Goal: Task Accomplishment & Management: Manage account settings

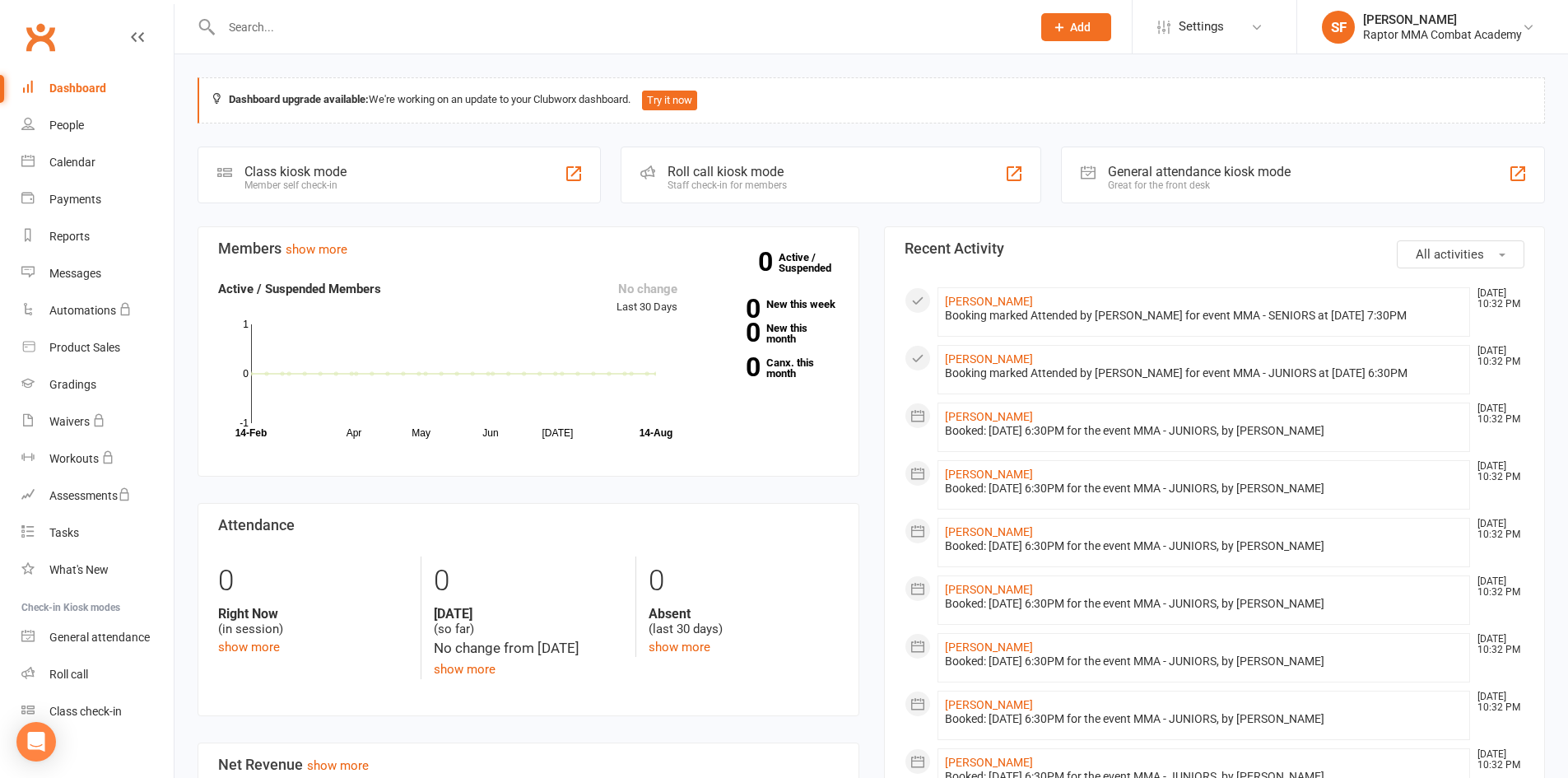
click at [1060, 32] on icon at bounding box center [1060, 27] width 15 height 15
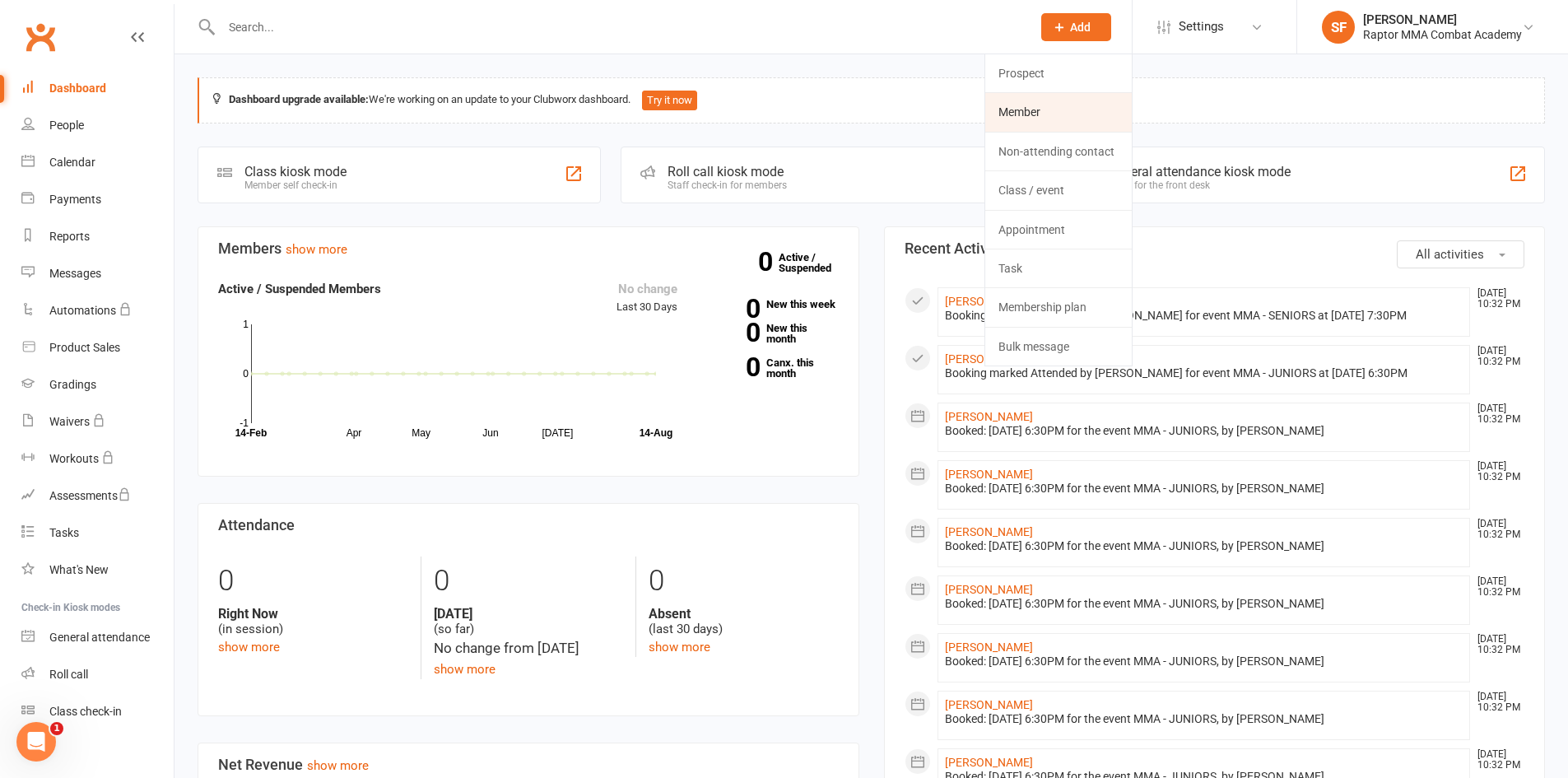
click at [1020, 105] on link "Member" at bounding box center [1059, 112] width 146 height 38
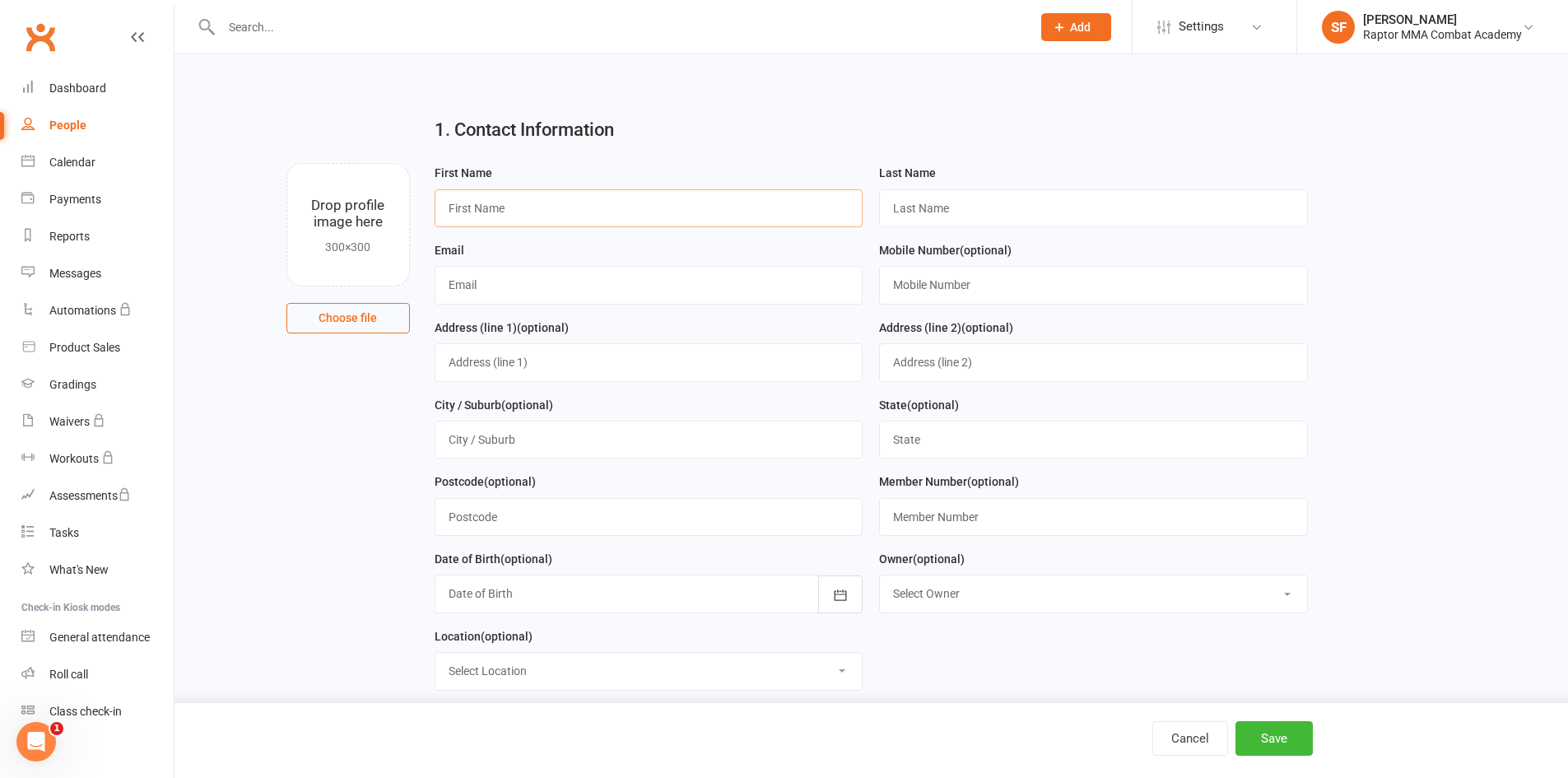
click at [609, 216] on input "text" at bounding box center [649, 208] width 429 height 38
type input "Caelan"
type input "Klunyk"
click at [631, 287] on input "text" at bounding box center [649, 285] width 429 height 38
type input "solmaz@klunyk.com.au"
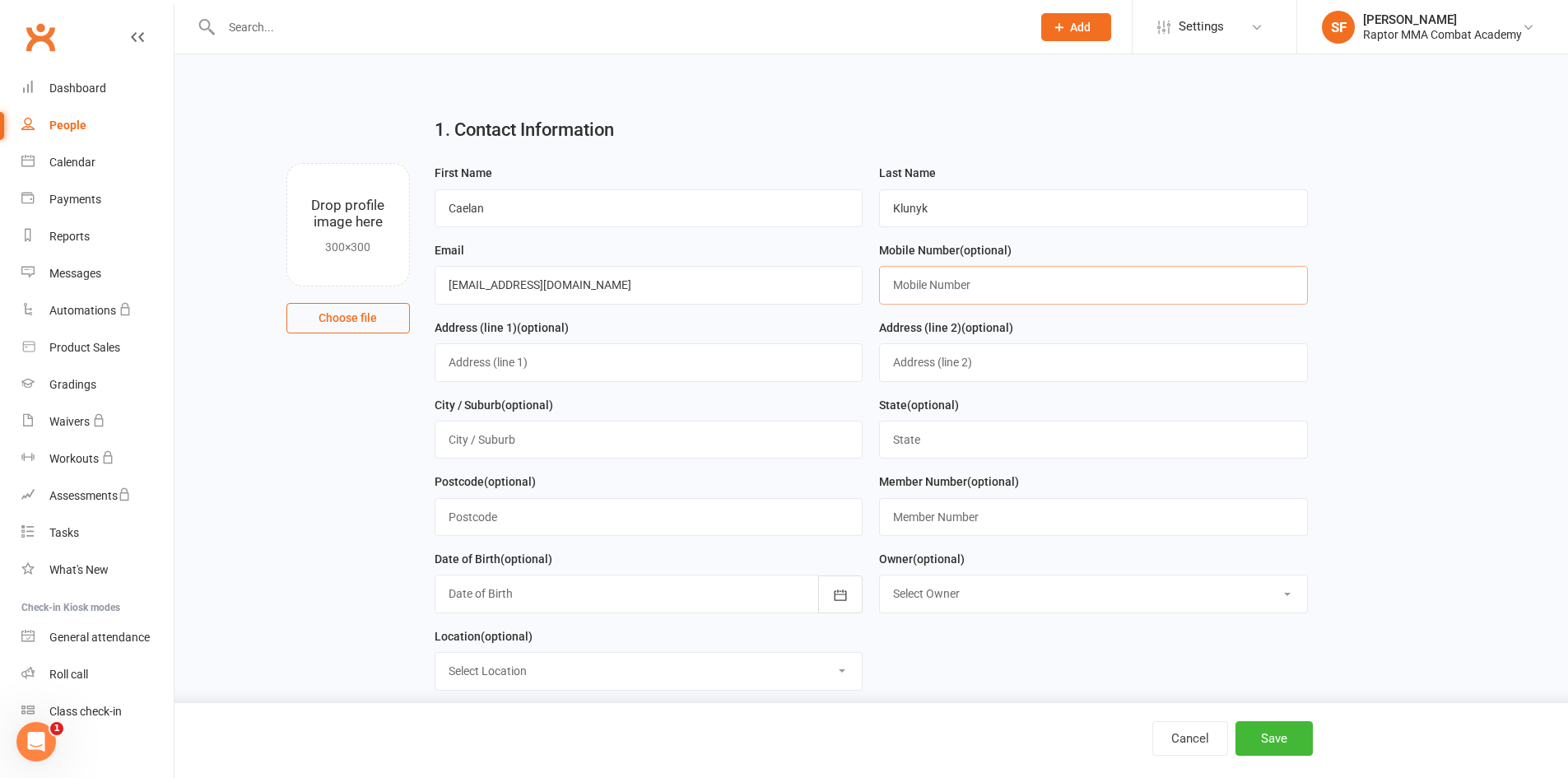
click at [1097, 289] on input "text" at bounding box center [1093, 285] width 429 height 38
type input "0416077759"
click at [1266, 746] on button "Save" at bounding box center [1274, 738] width 77 height 35
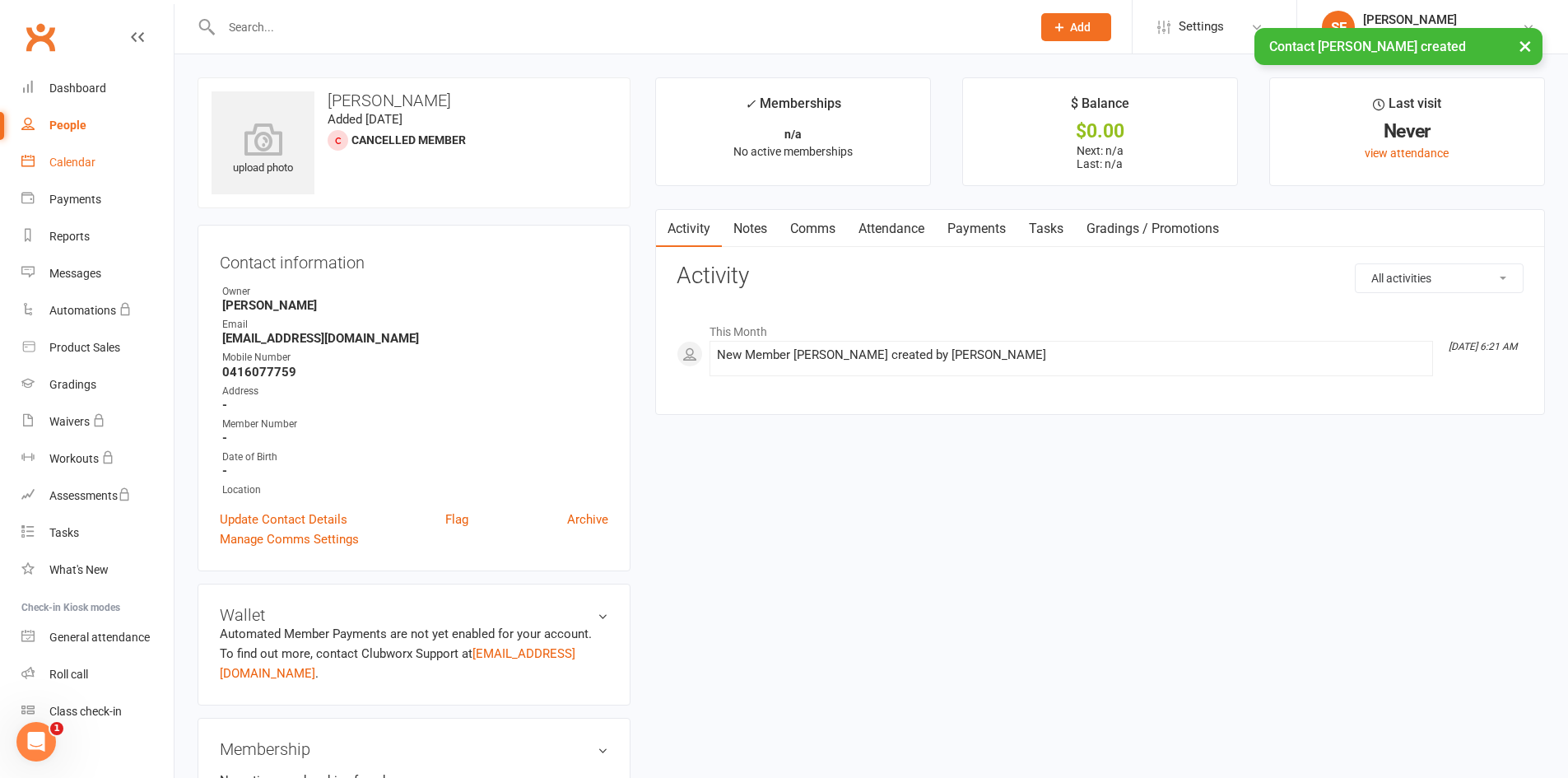
click at [72, 165] on div "Calendar" at bounding box center [73, 161] width 46 height 13
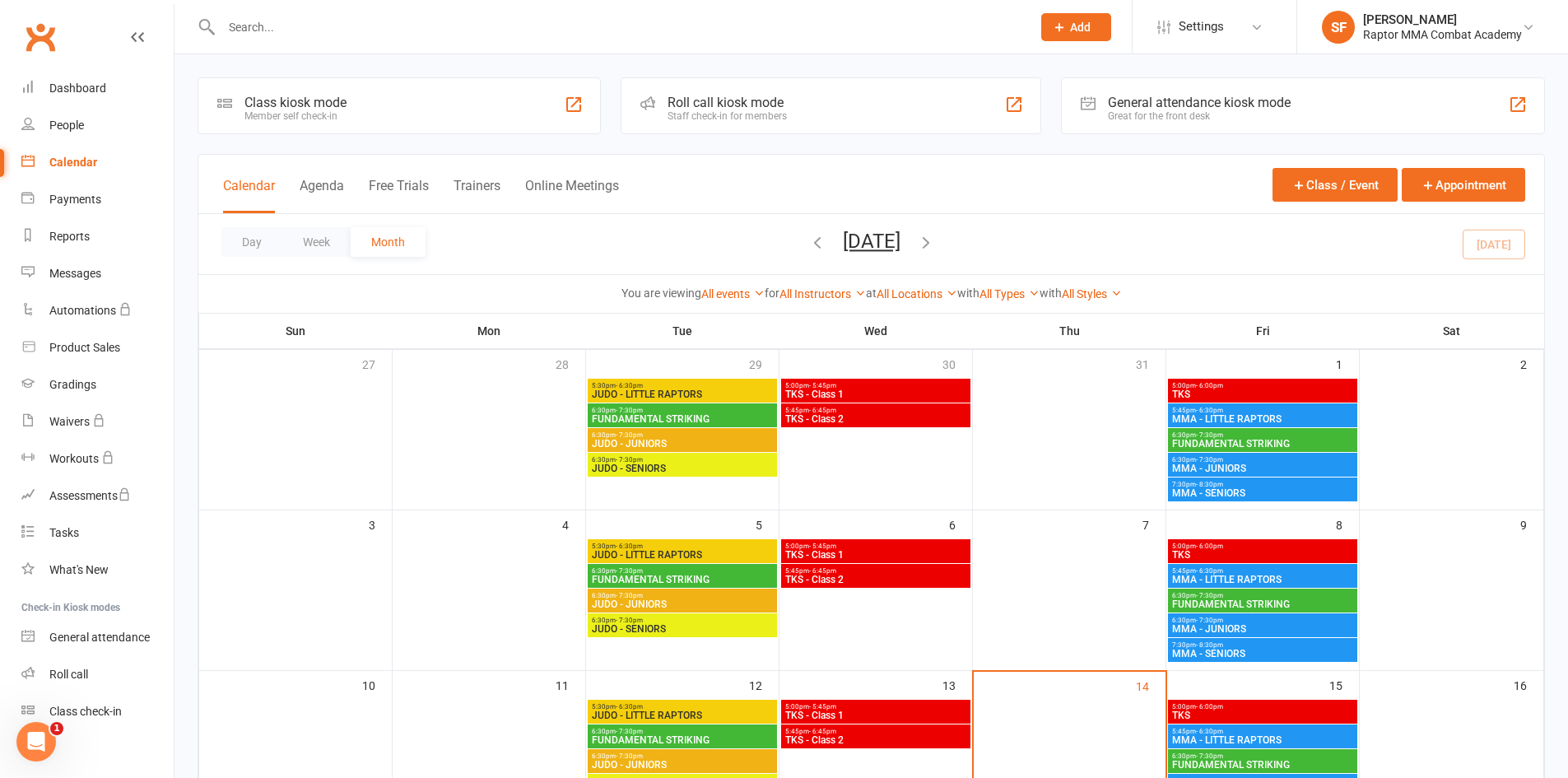
click at [1257, 489] on span "MMA - SENIORS" at bounding box center [1263, 492] width 183 height 10
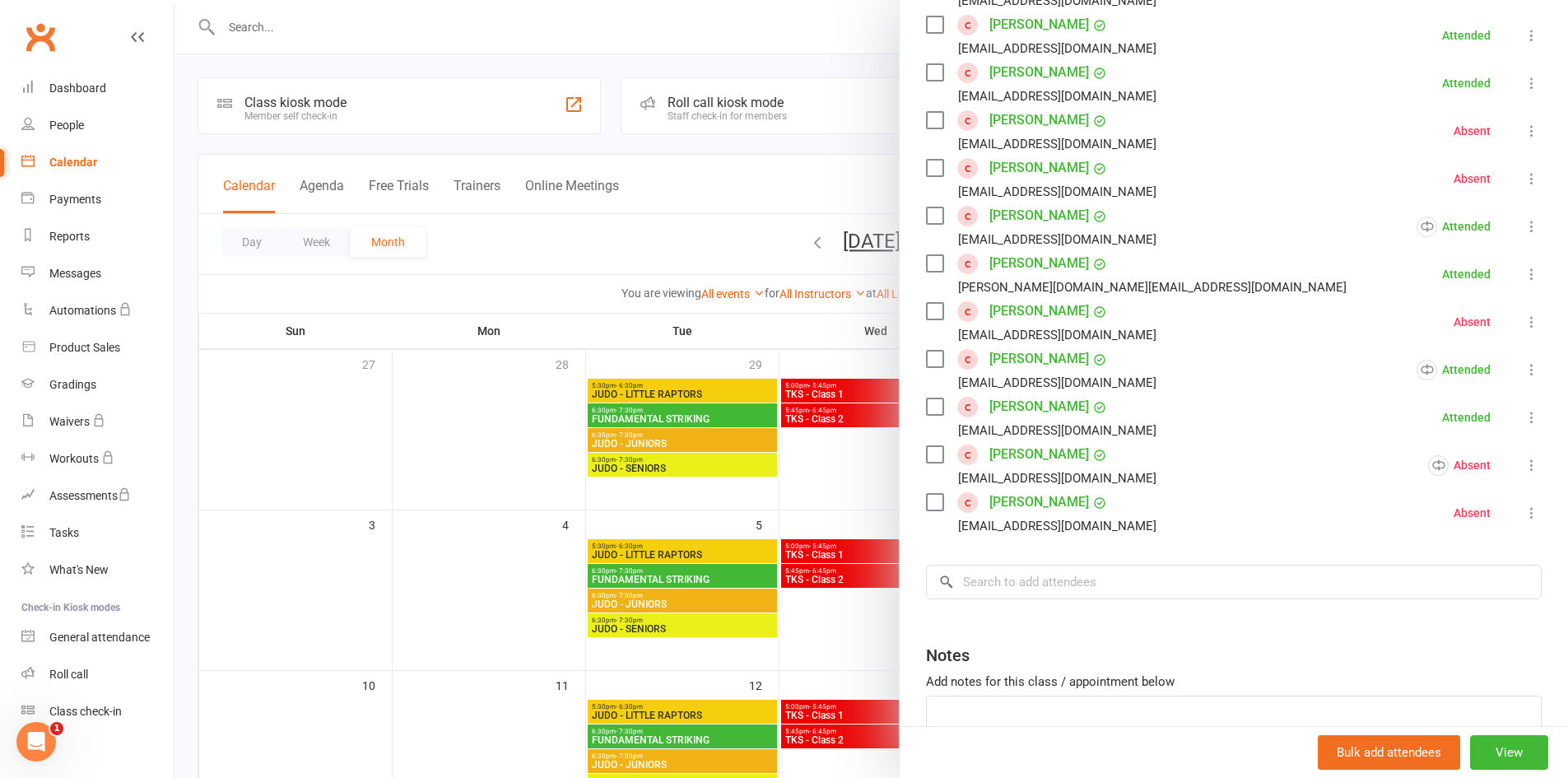
scroll to position [449, 0]
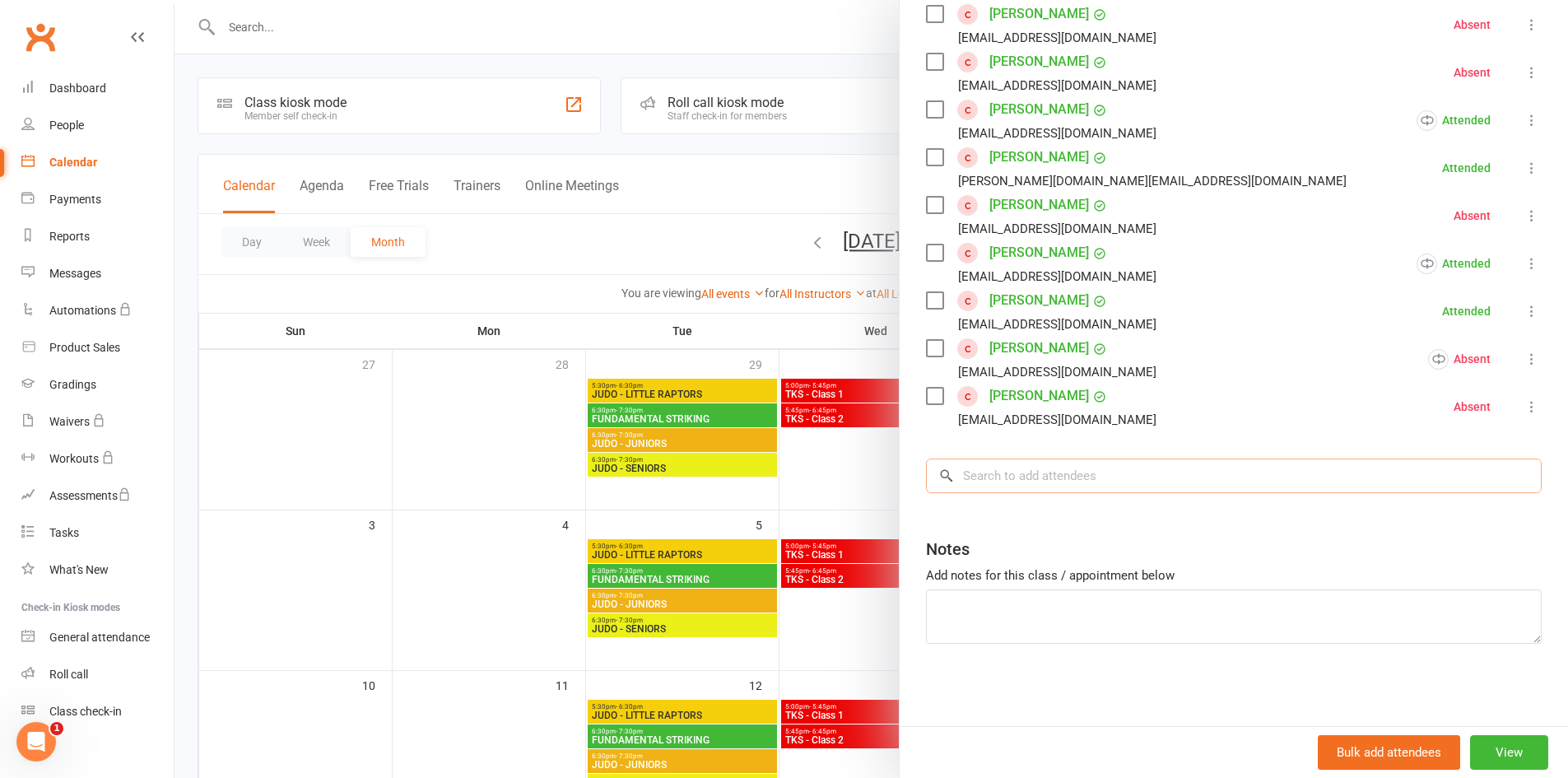
click at [1093, 467] on input "search" at bounding box center [1234, 475] width 616 height 35
type input "c"
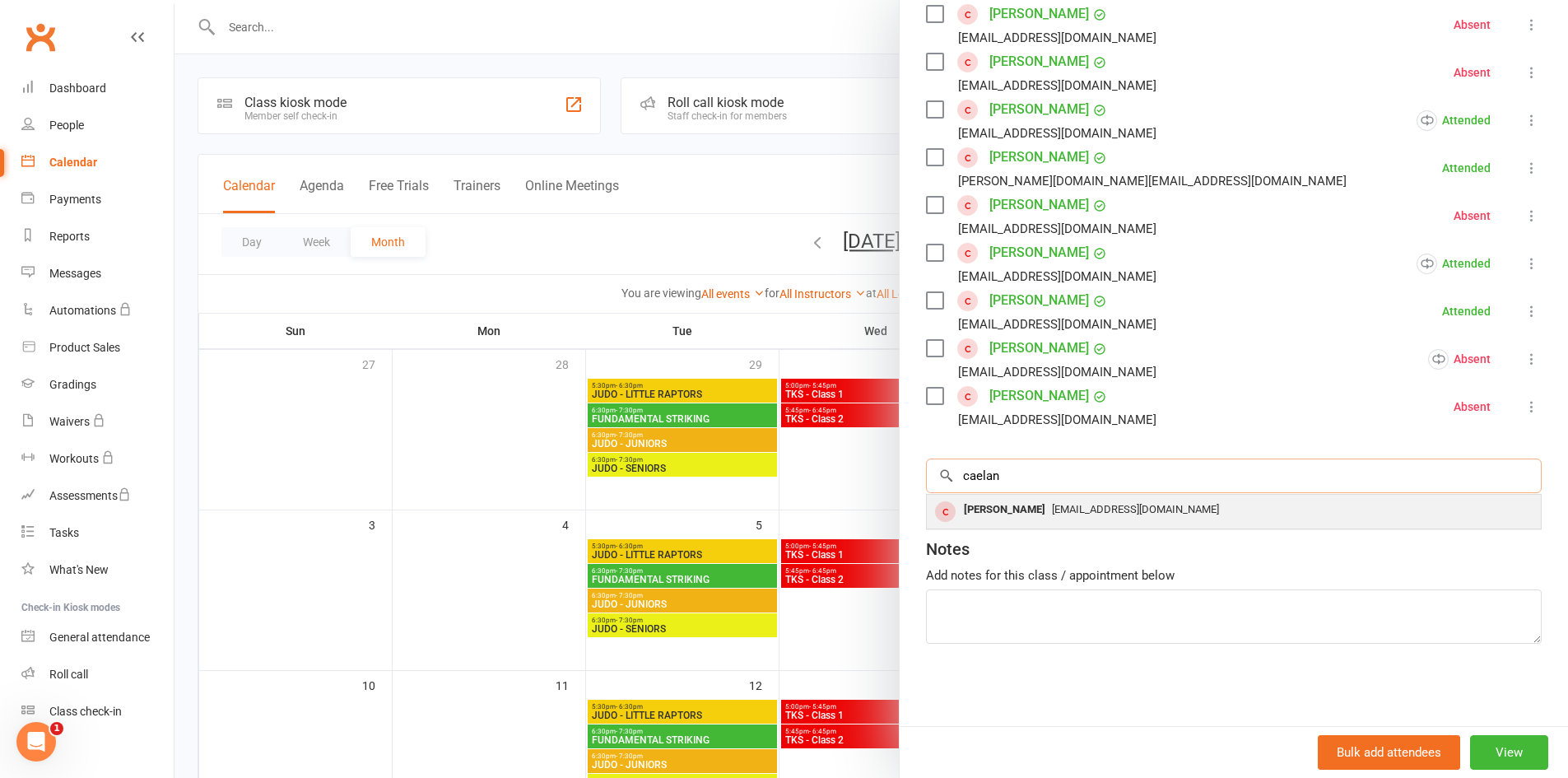
type input "caelan"
click at [977, 502] on div "Caelan Klunyk" at bounding box center [1005, 509] width 95 height 24
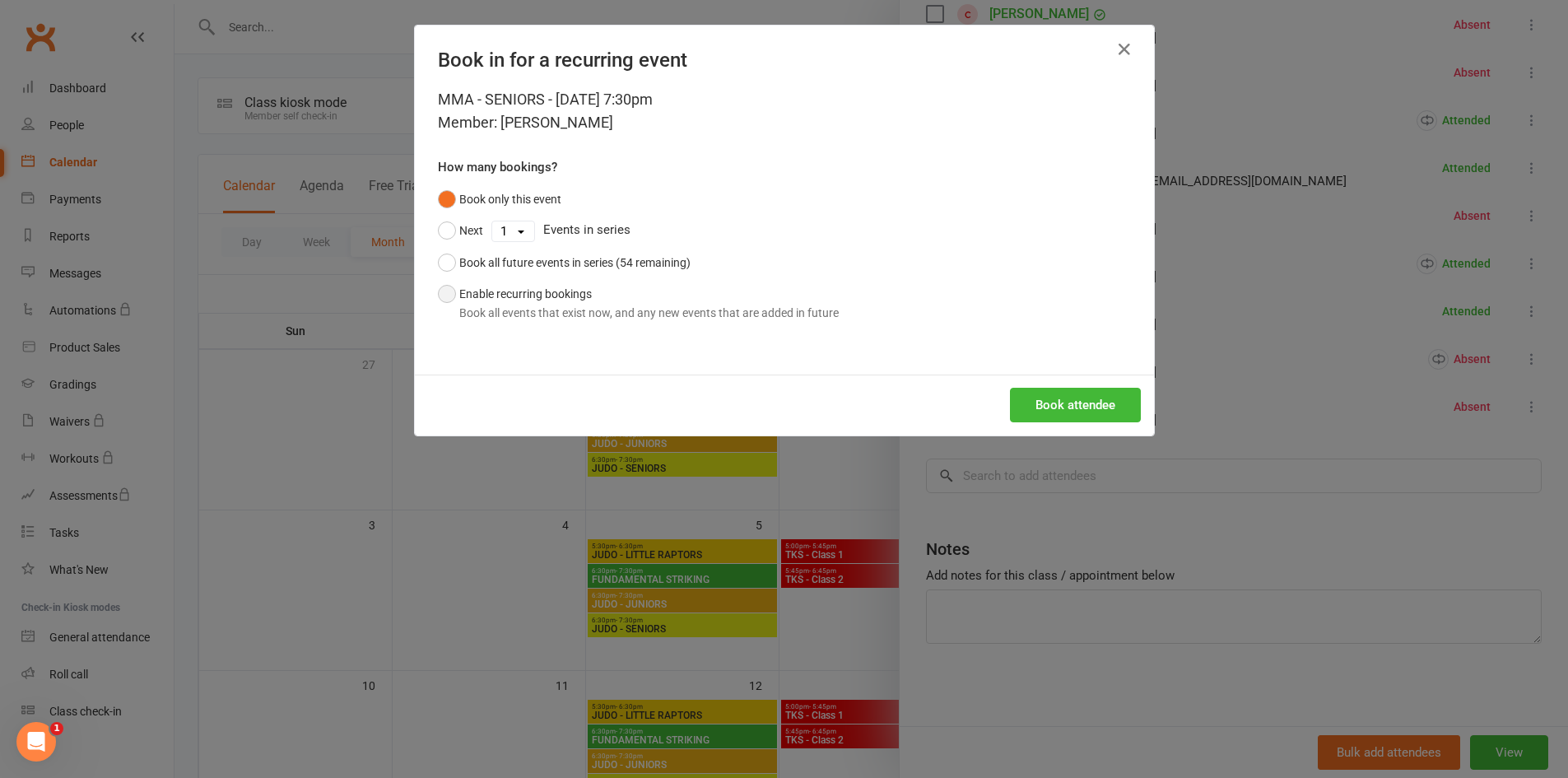
click at [545, 292] on button "Enable recurring bookings Book all events that exist now, and any new events th…" at bounding box center [639, 303] width 401 height 51
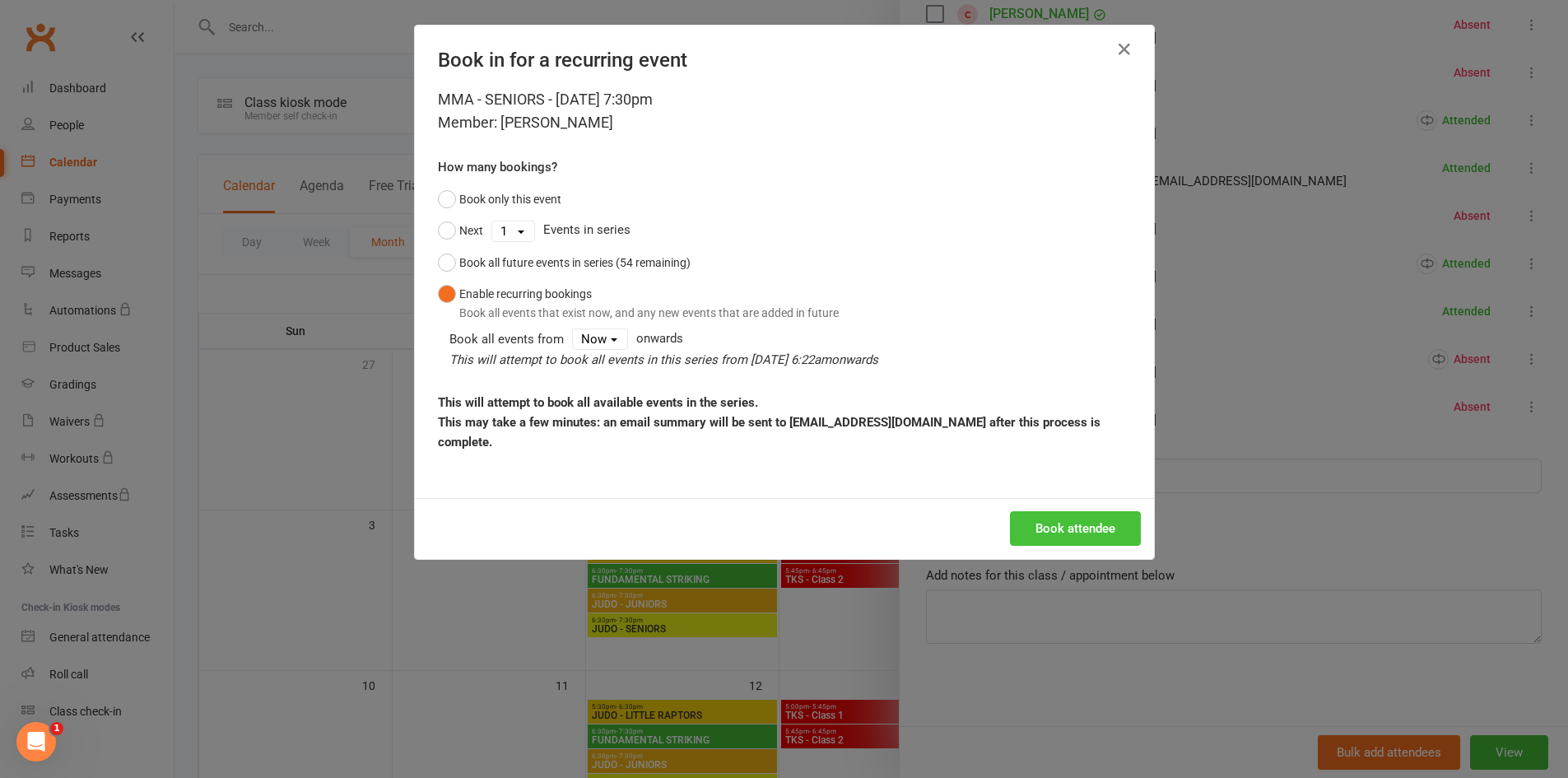
click at [1059, 527] on button "Book attendee" at bounding box center [1076, 528] width 131 height 35
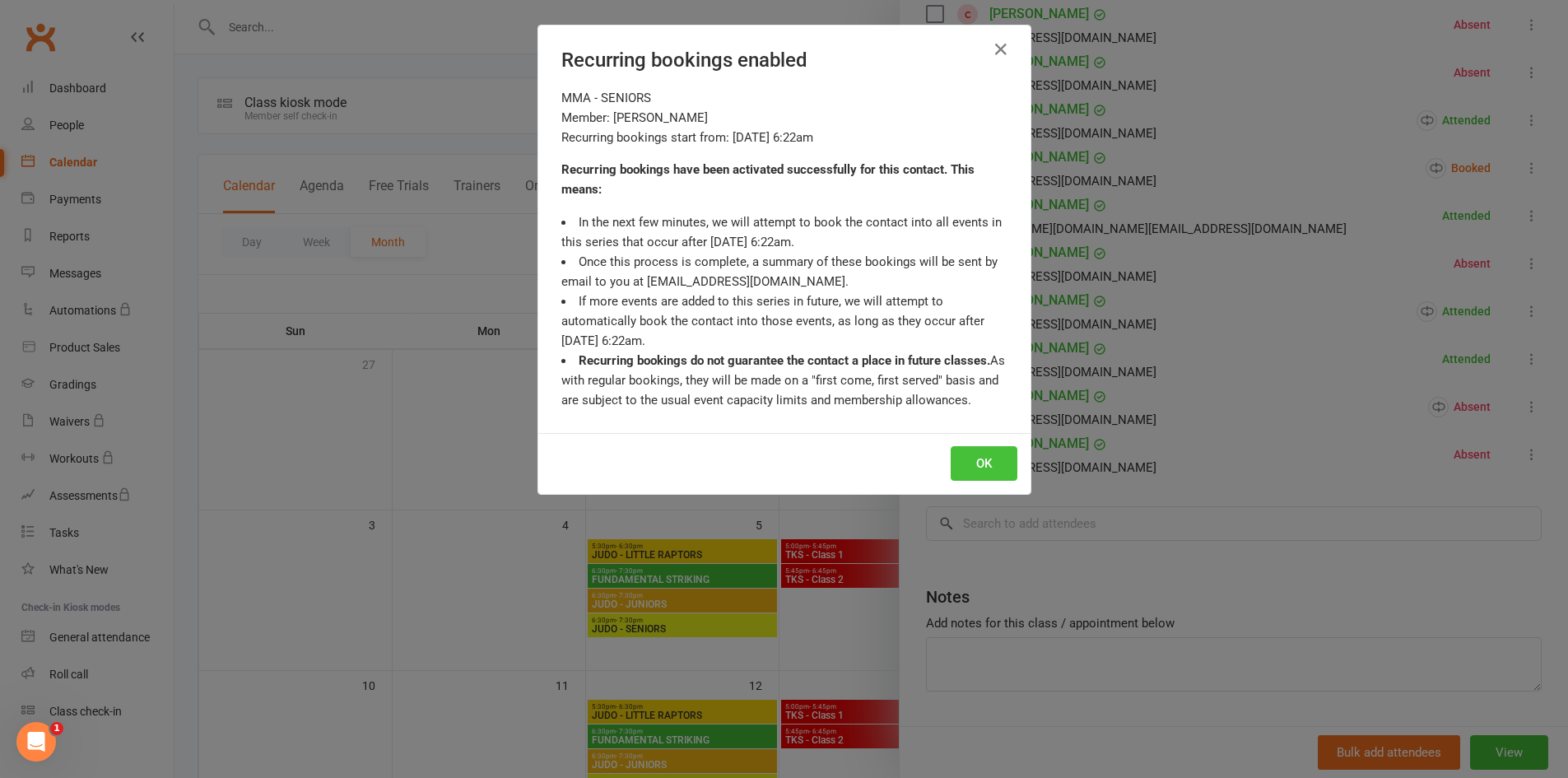
click at [986, 465] on button "OK" at bounding box center [984, 463] width 67 height 35
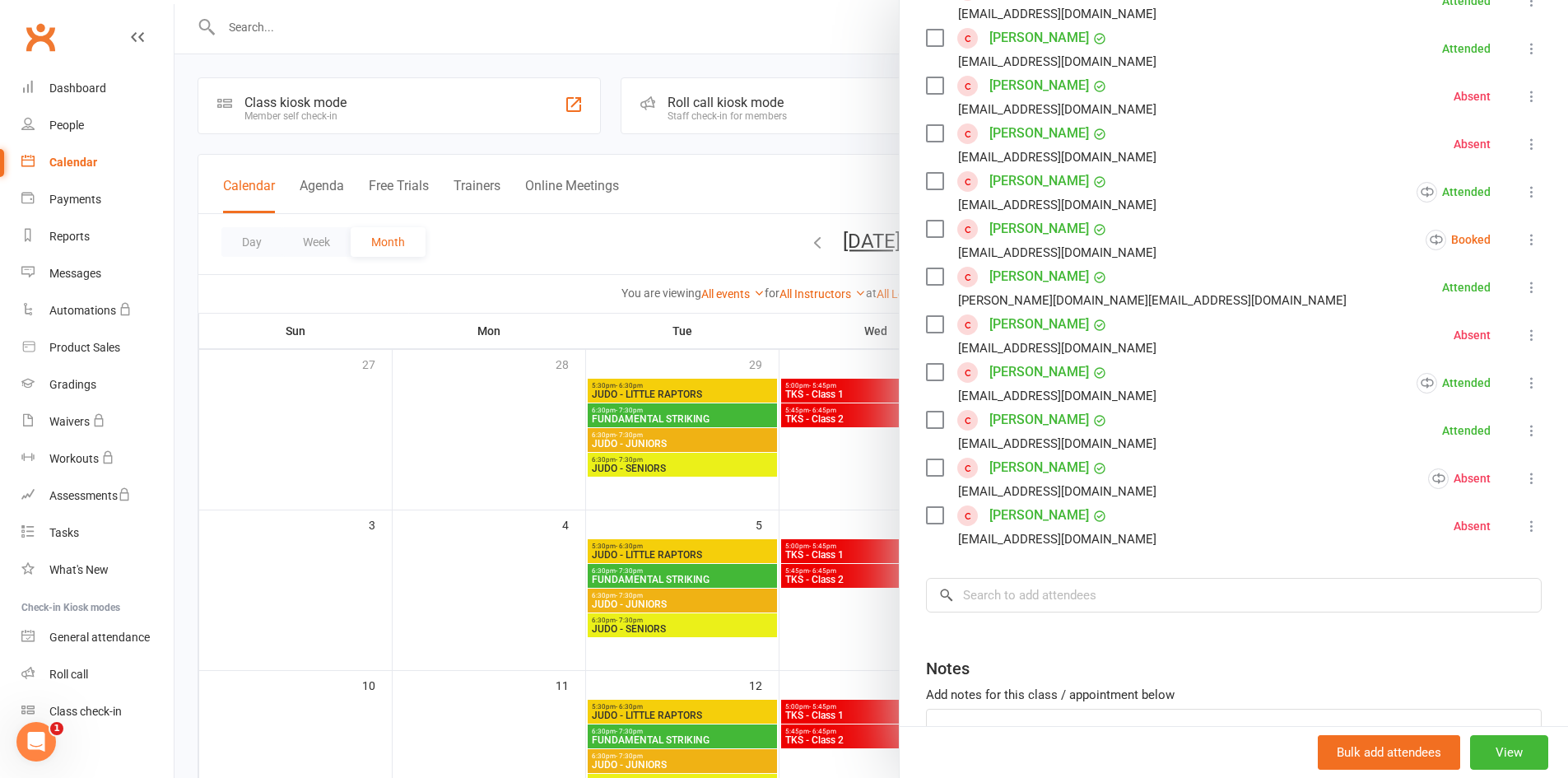
scroll to position [366, 0]
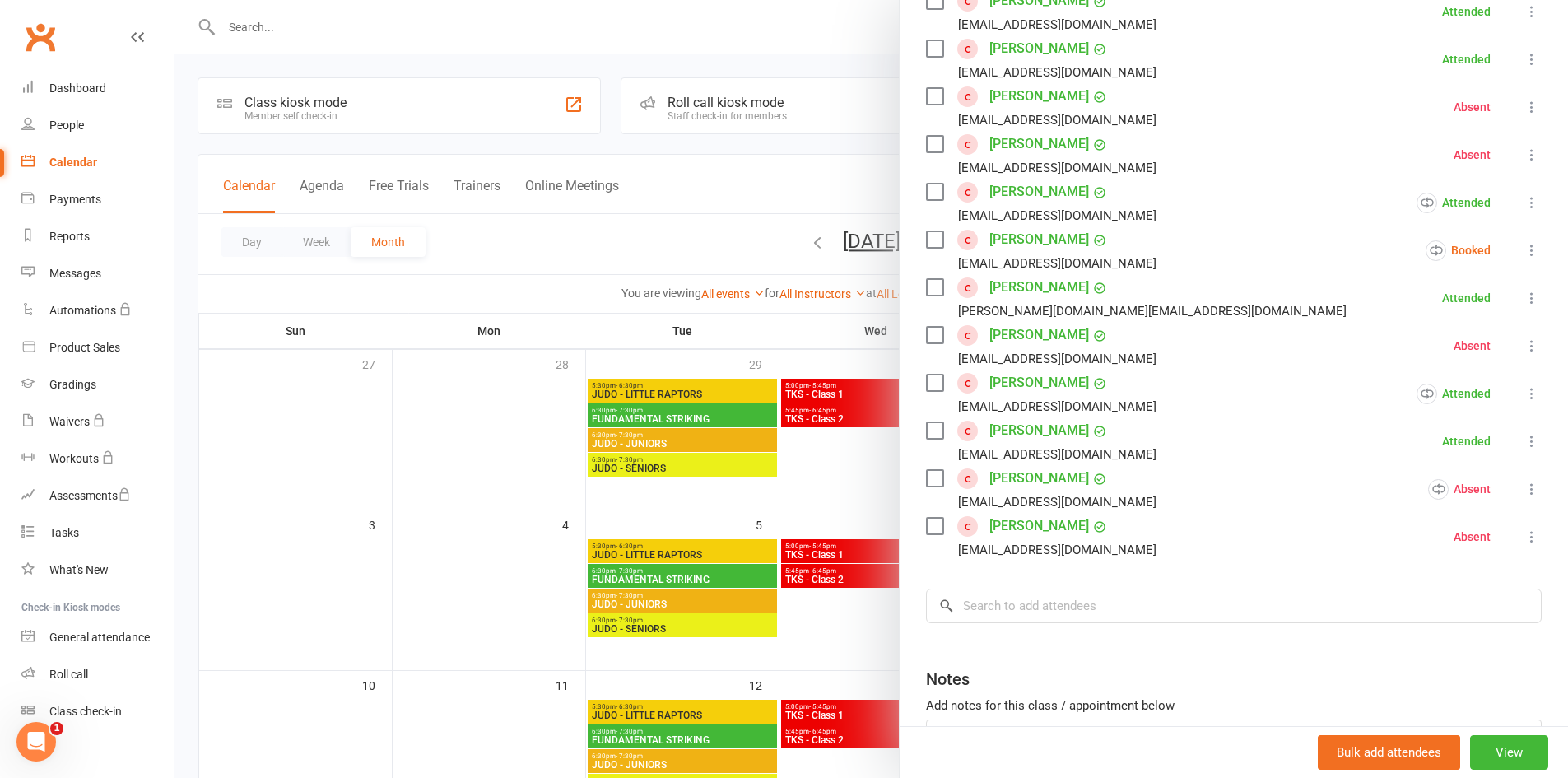
click at [1524, 252] on icon at bounding box center [1532, 250] width 17 height 17
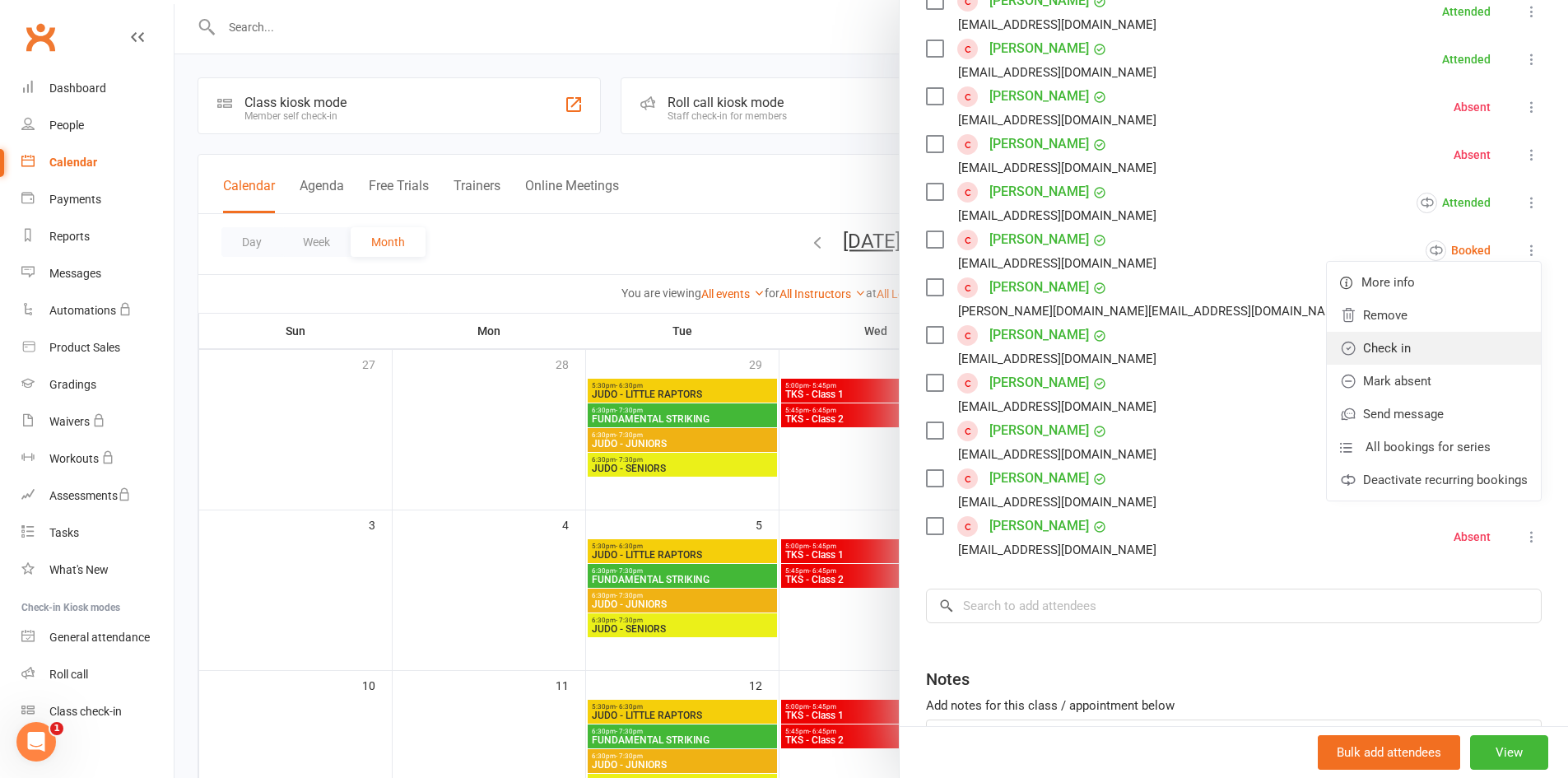
click at [1394, 358] on link "Check in" at bounding box center [1434, 348] width 214 height 33
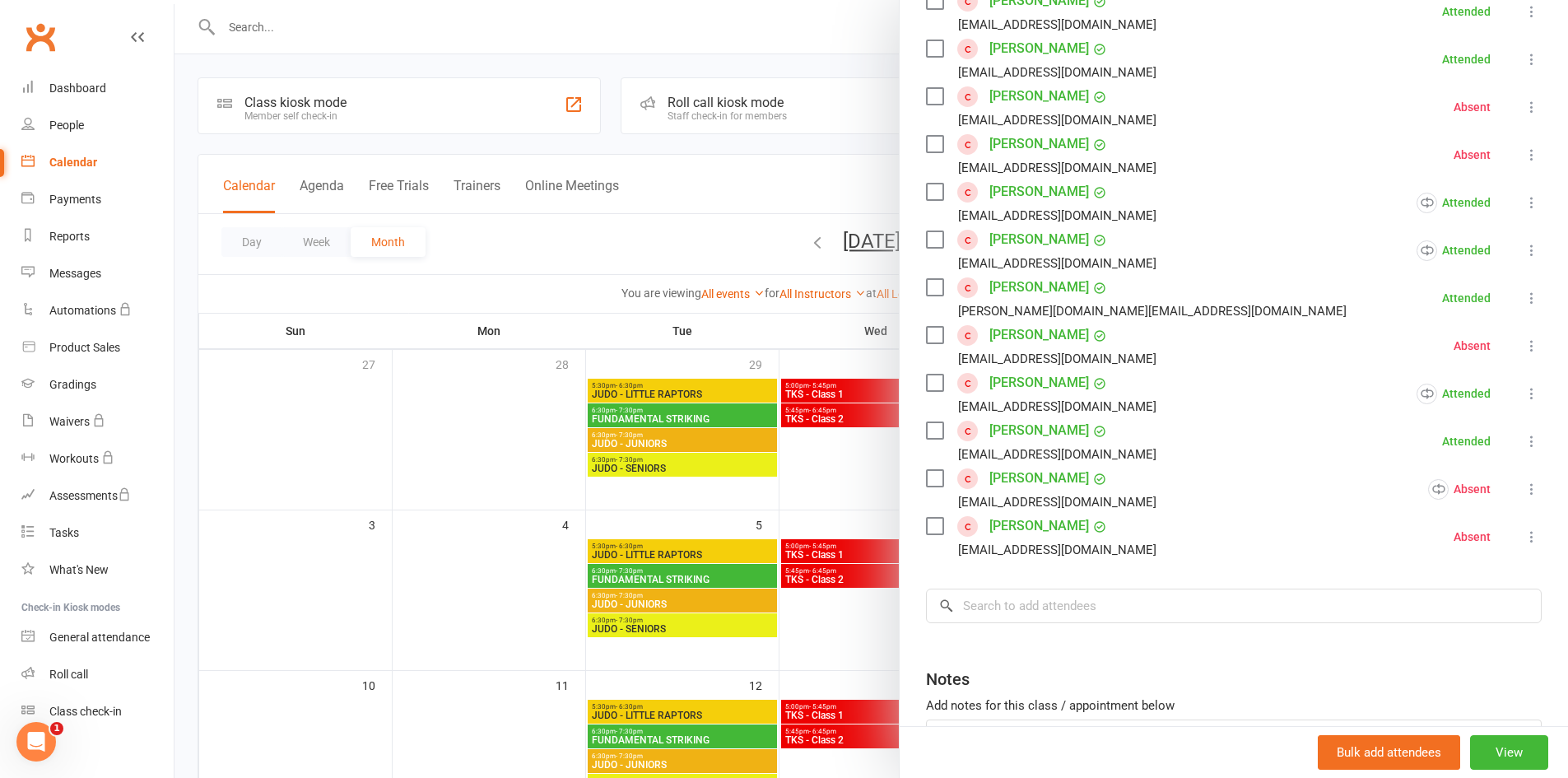
click at [469, 388] on div at bounding box center [871, 389] width 1394 height 778
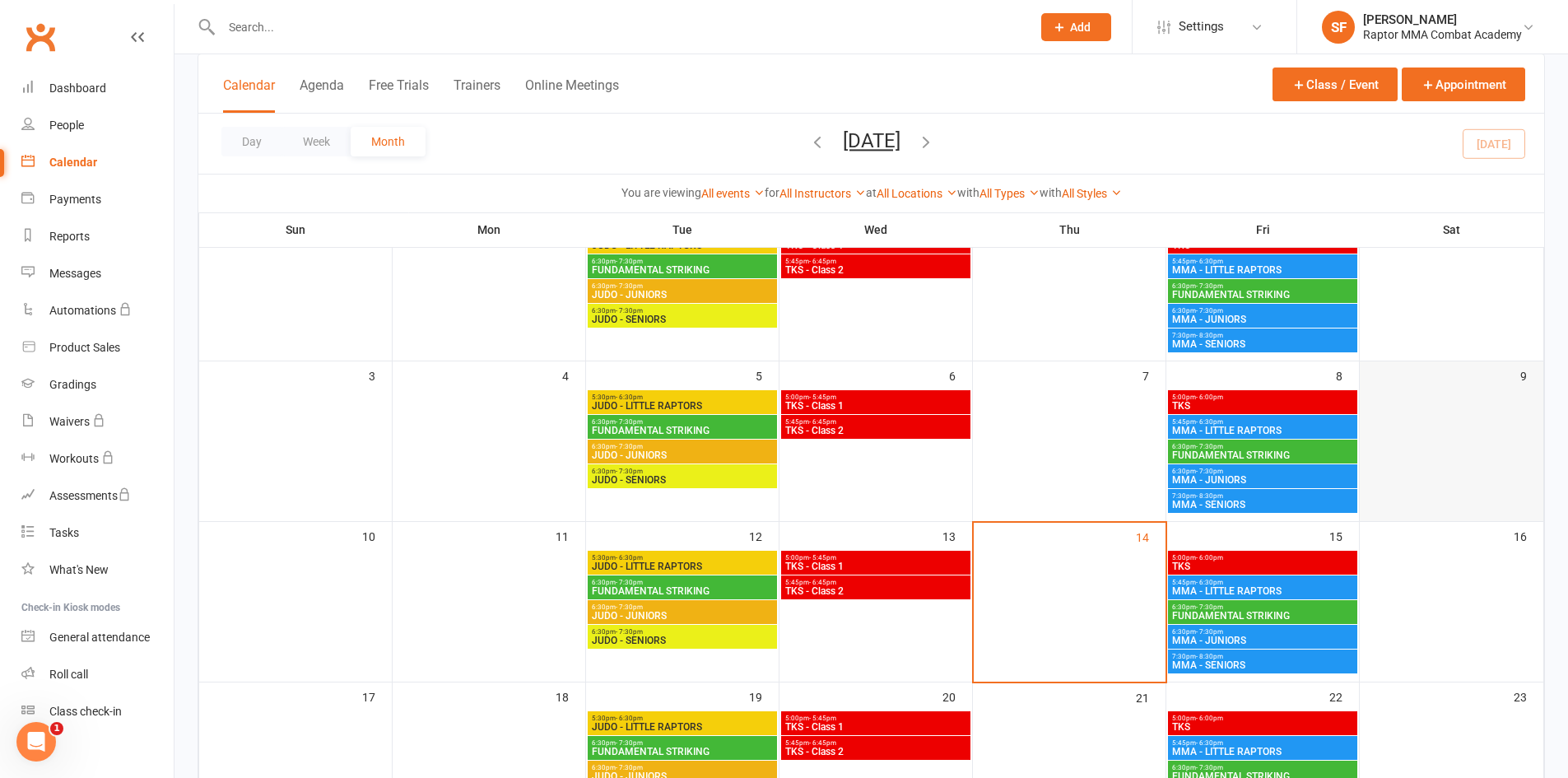
scroll to position [165, 0]
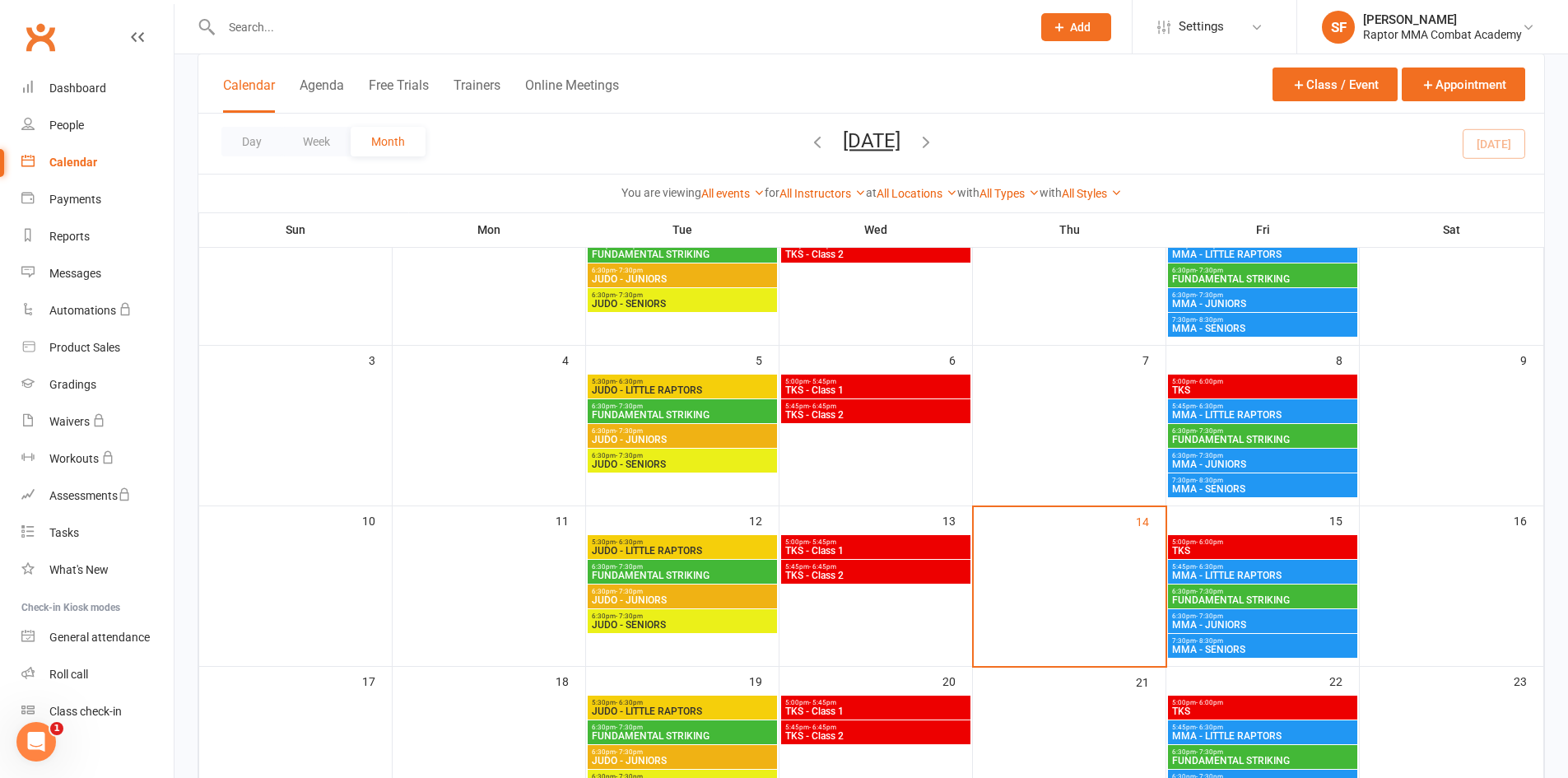
click at [1262, 485] on span "MMA - SENIORS" at bounding box center [1263, 489] width 183 height 10
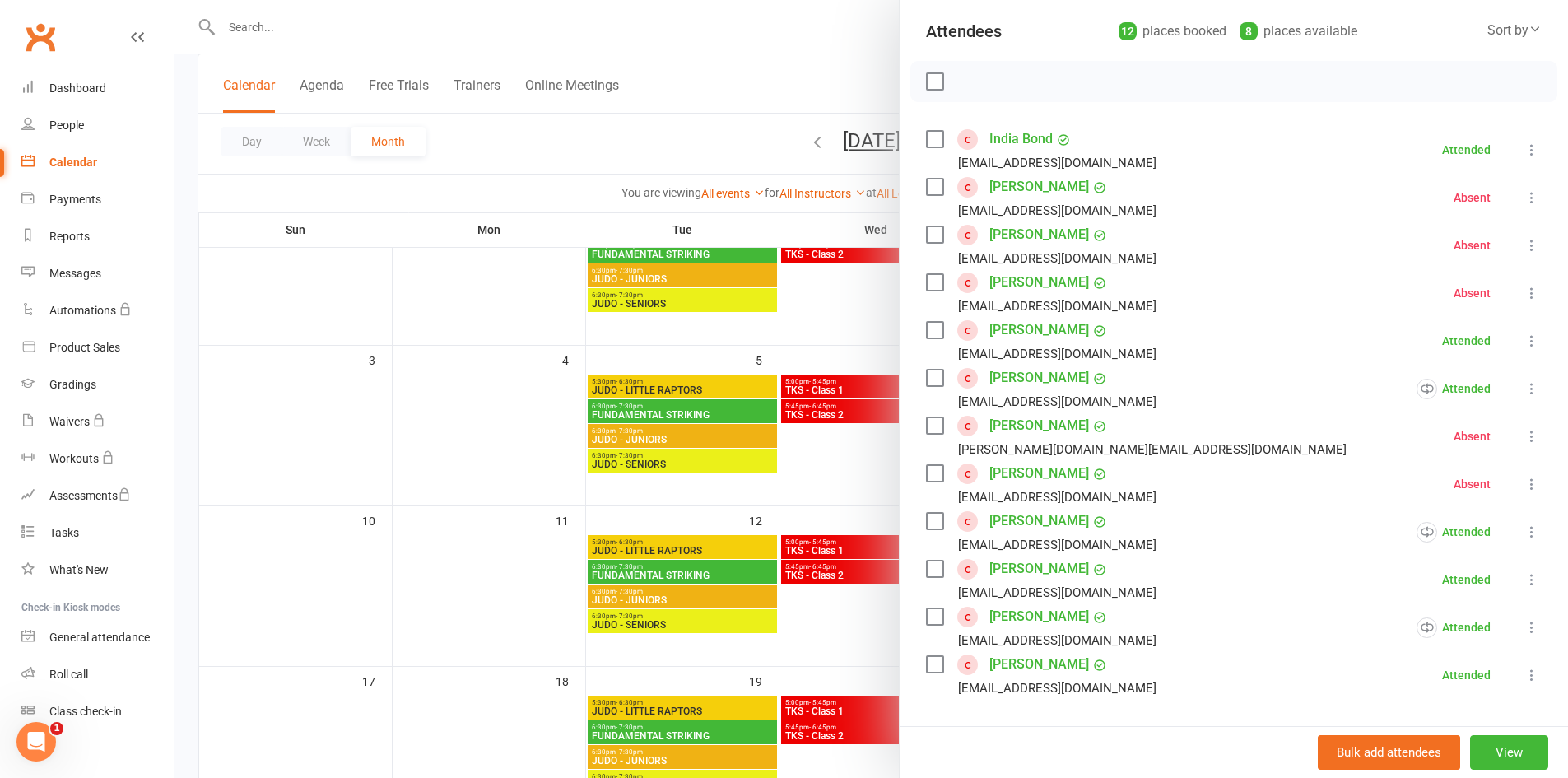
scroll to position [329, 0]
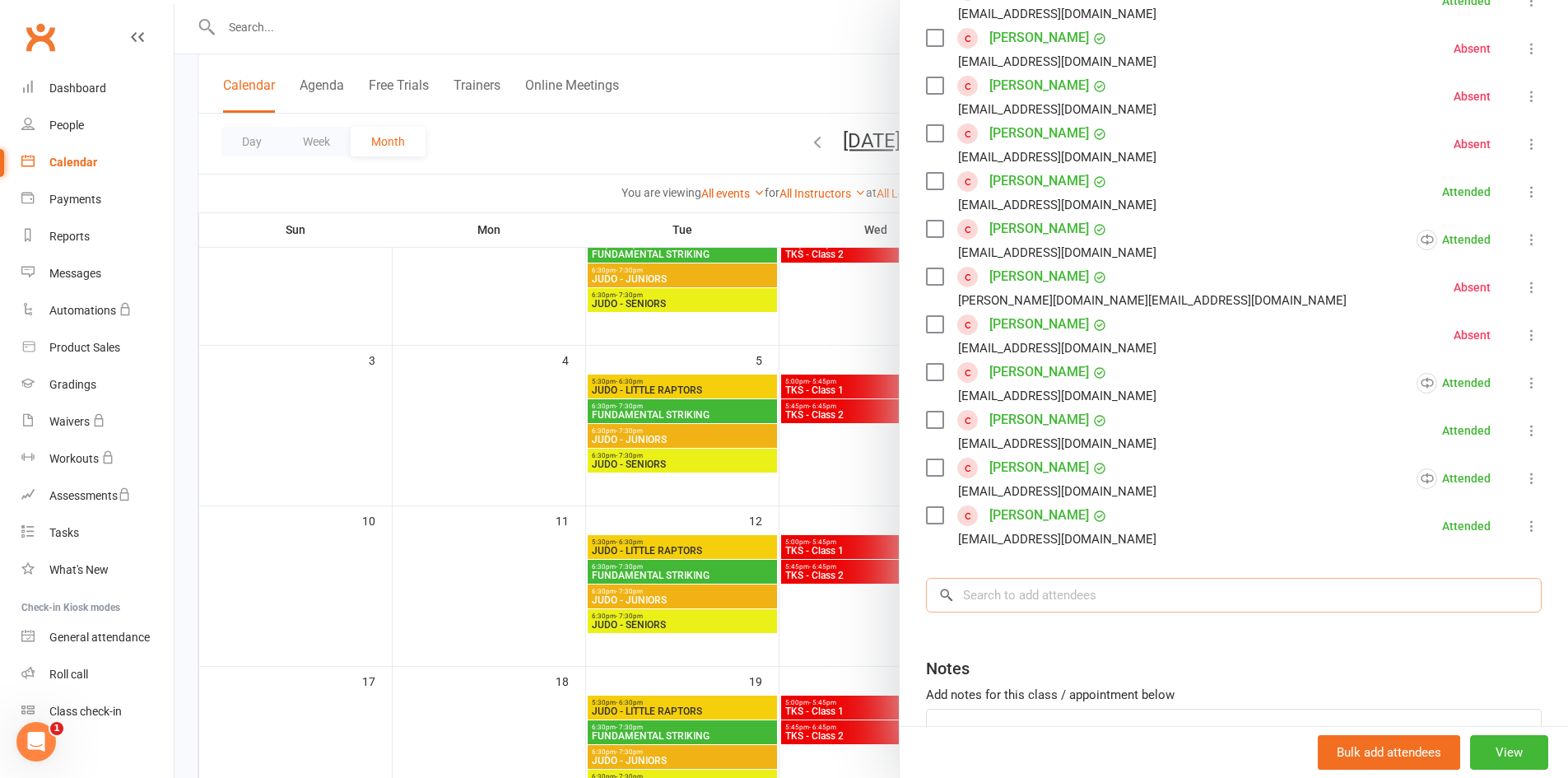
click at [1057, 584] on input "search" at bounding box center [1234, 594] width 616 height 35
click at [863, 310] on div at bounding box center [871, 389] width 1394 height 778
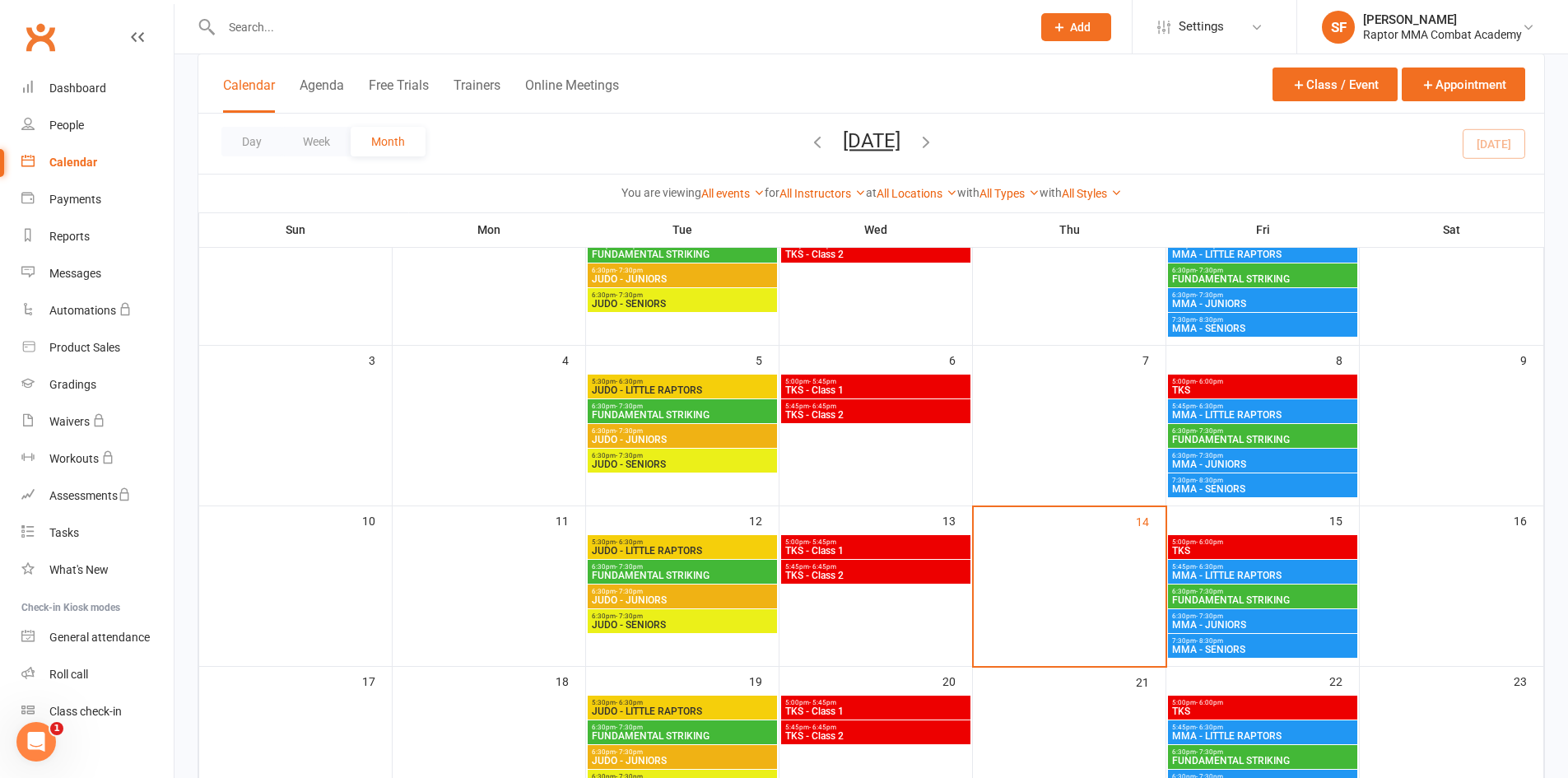
click at [1233, 328] on span "MMA - SENIORS" at bounding box center [1263, 328] width 183 height 10
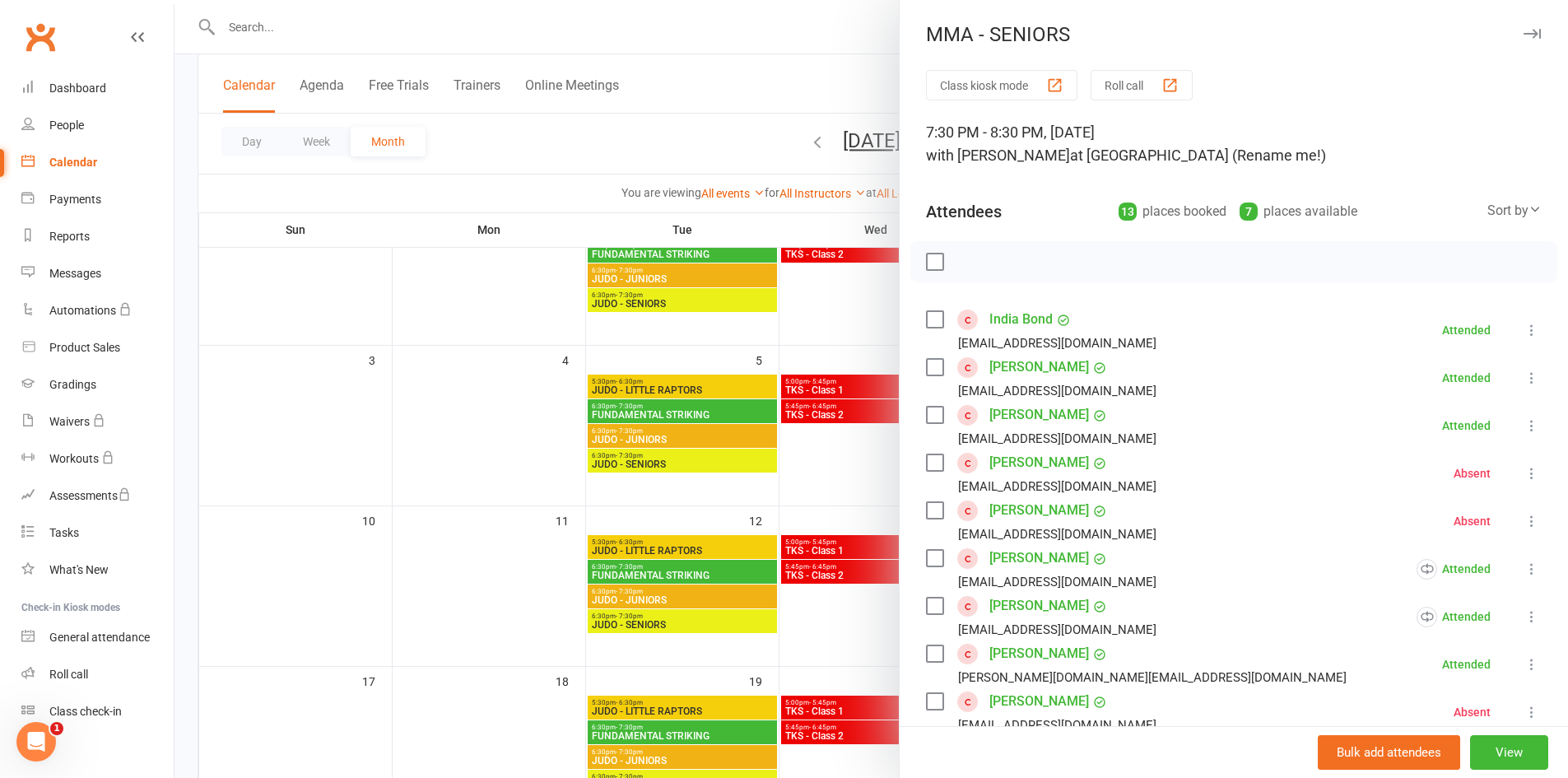
click at [847, 455] on div at bounding box center [871, 389] width 1394 height 778
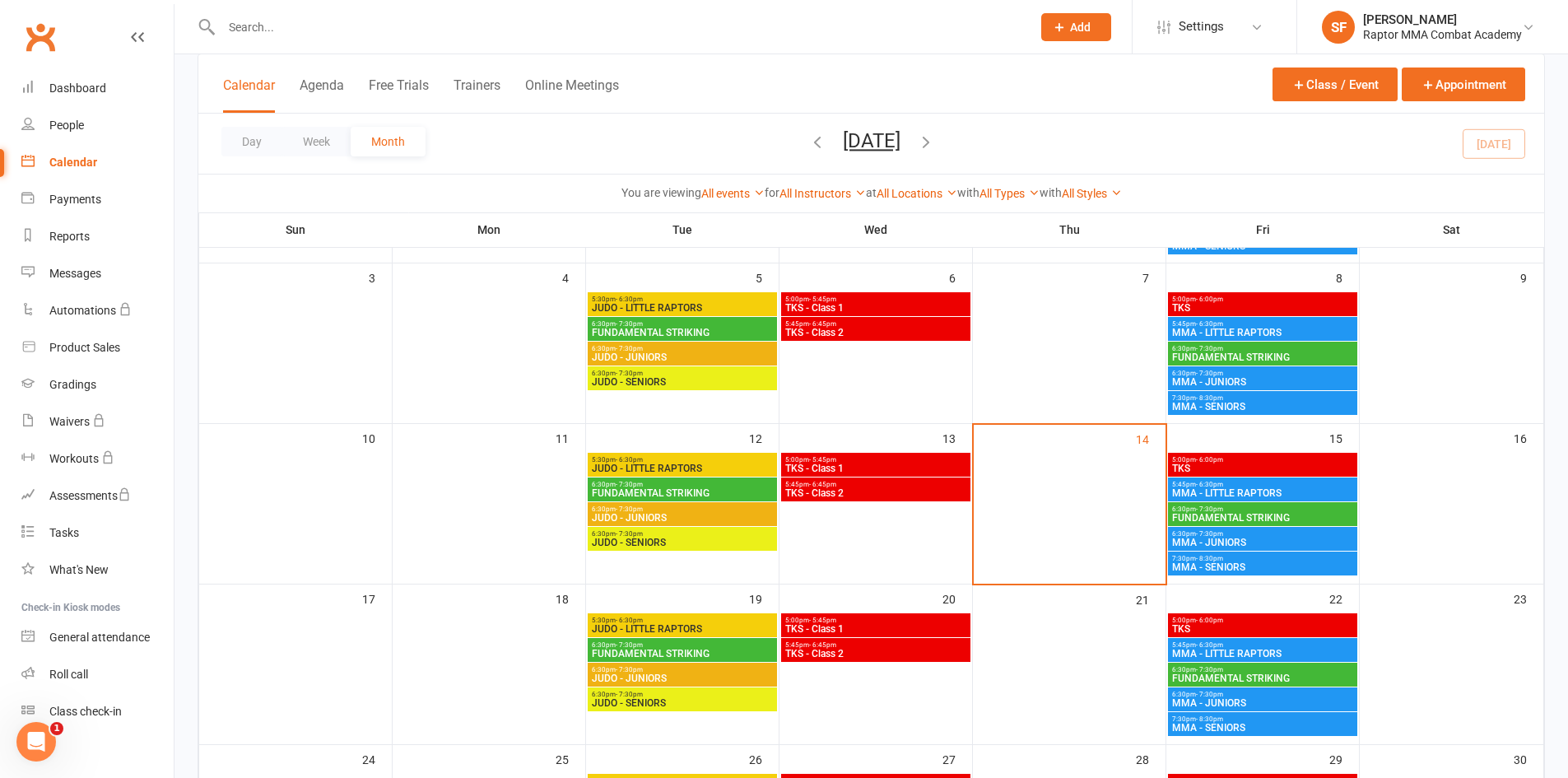
click at [1273, 561] on span "7:30pm - 8:30pm" at bounding box center [1263, 558] width 183 height 7
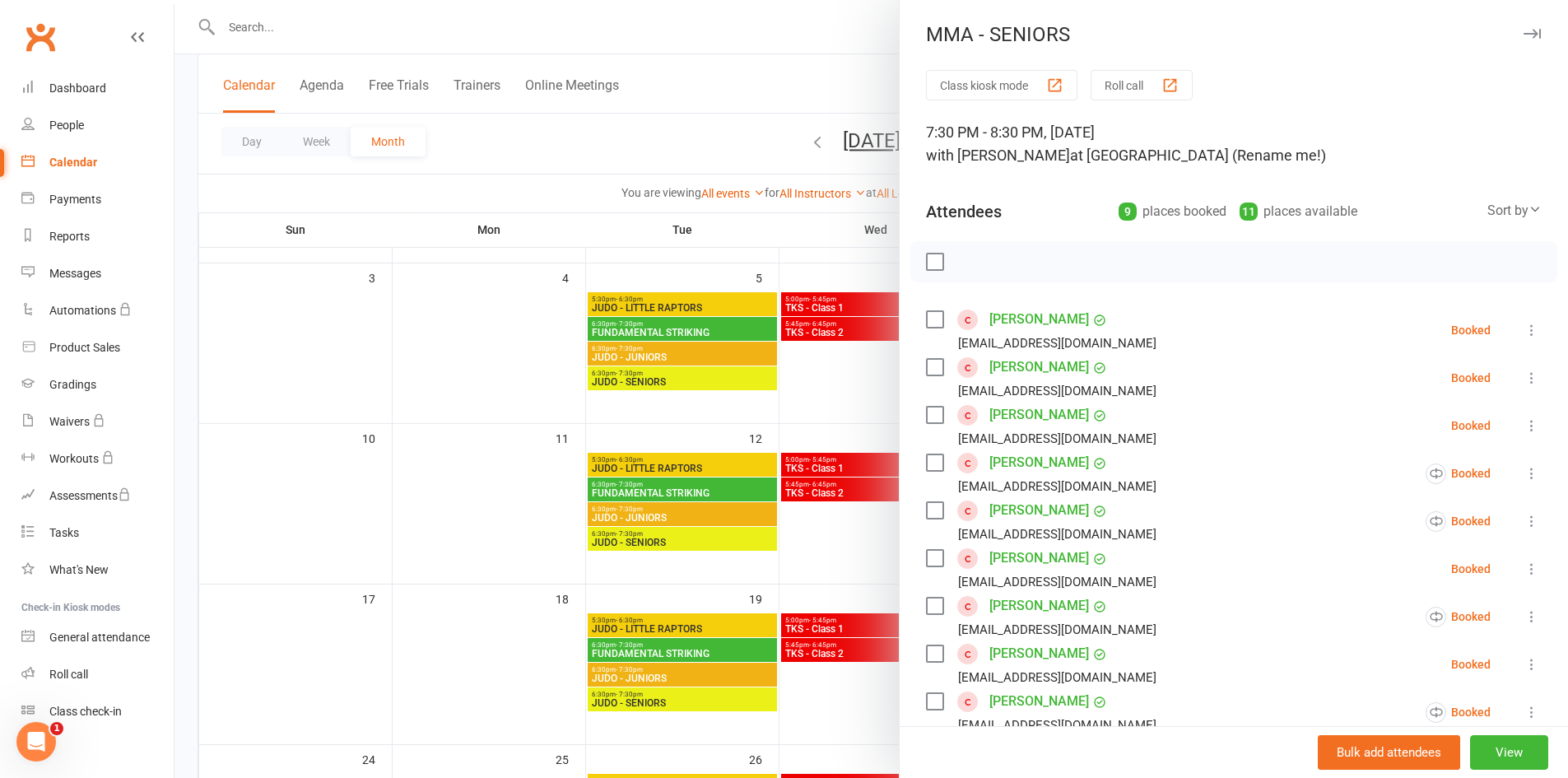
scroll to position [223, 0]
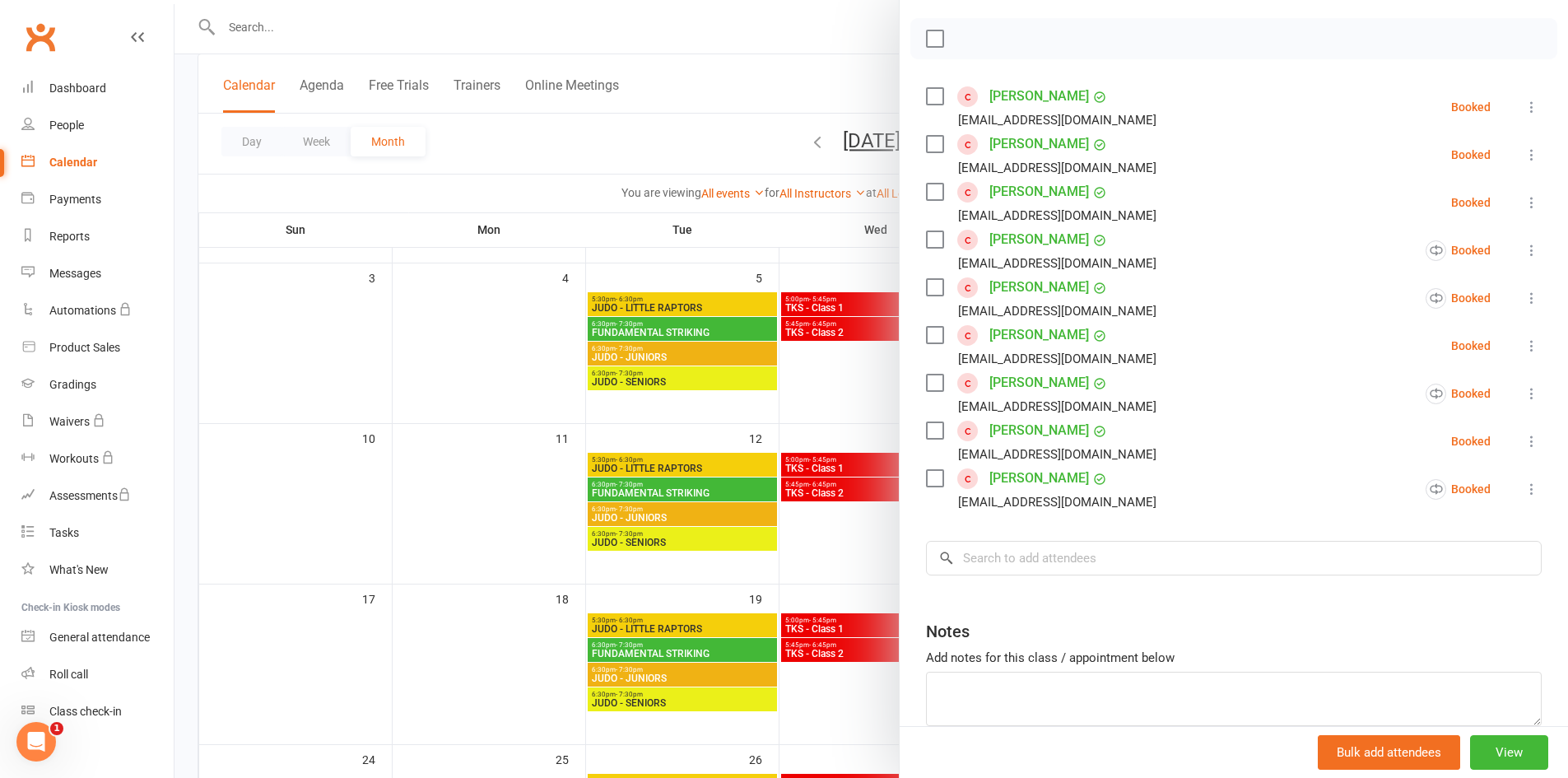
click at [824, 408] on div at bounding box center [871, 389] width 1394 height 778
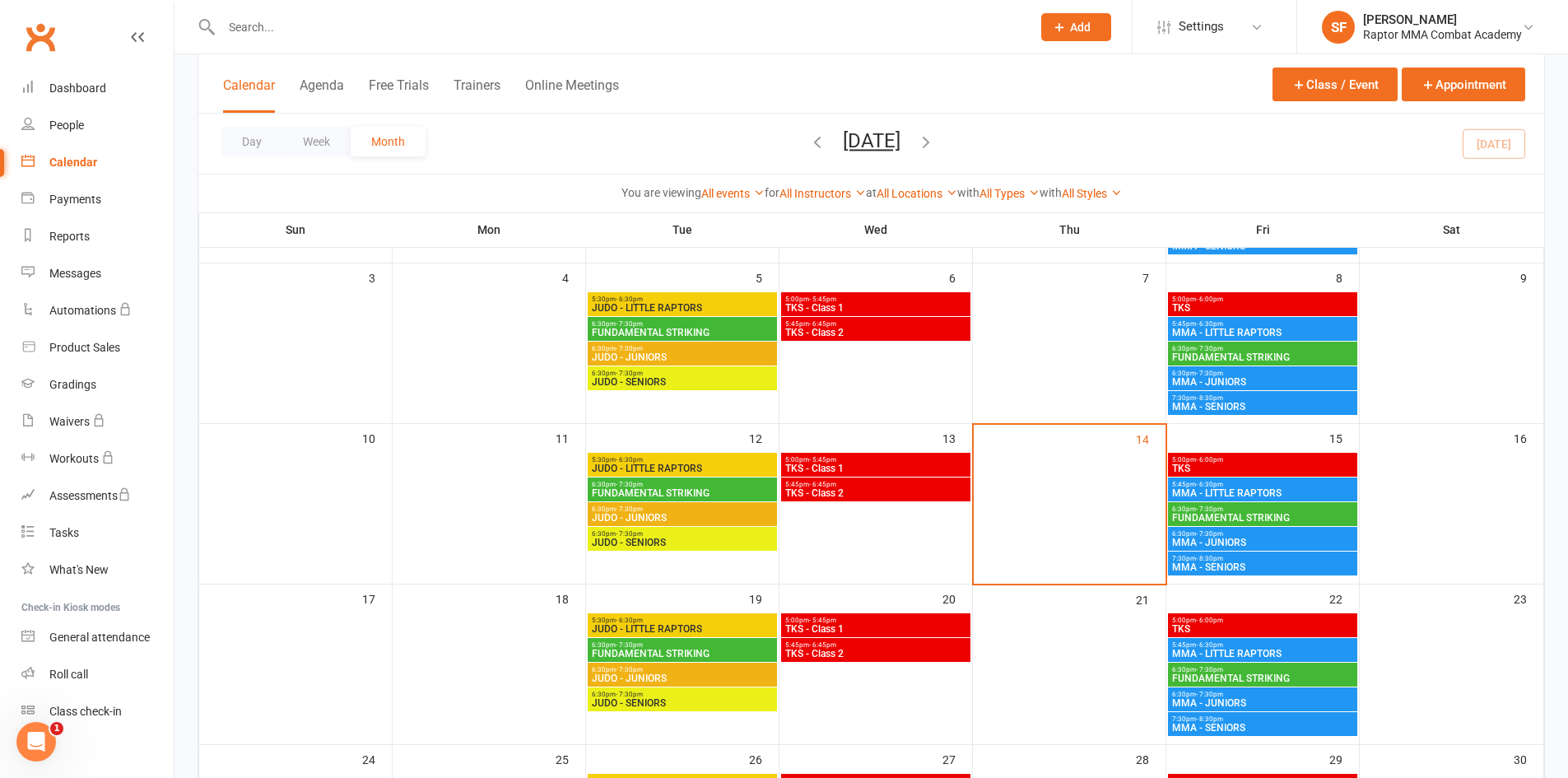
click at [1281, 407] on span "MMA - SENIORS" at bounding box center [1263, 406] width 183 height 10
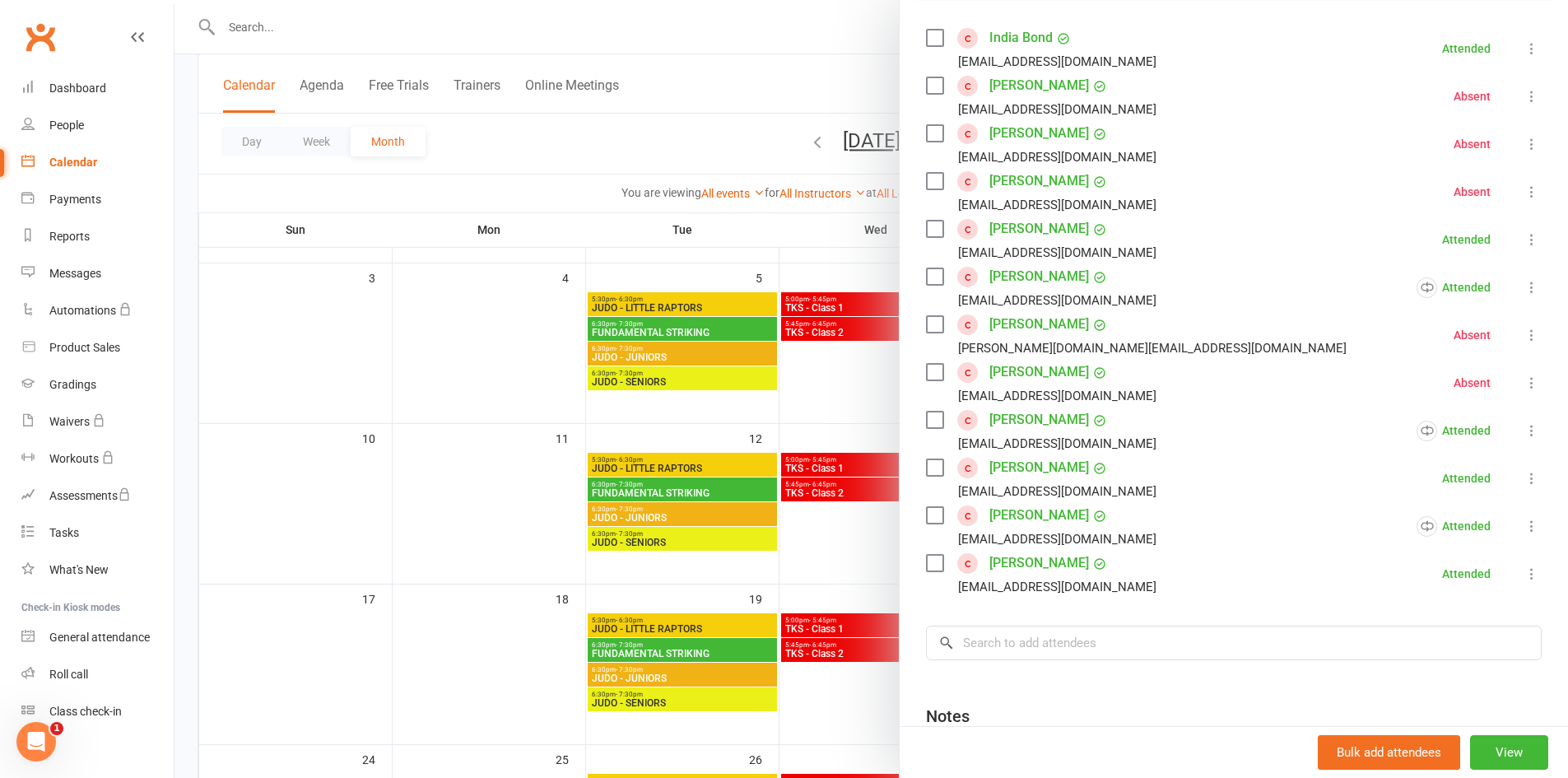
scroll to position [329, 0]
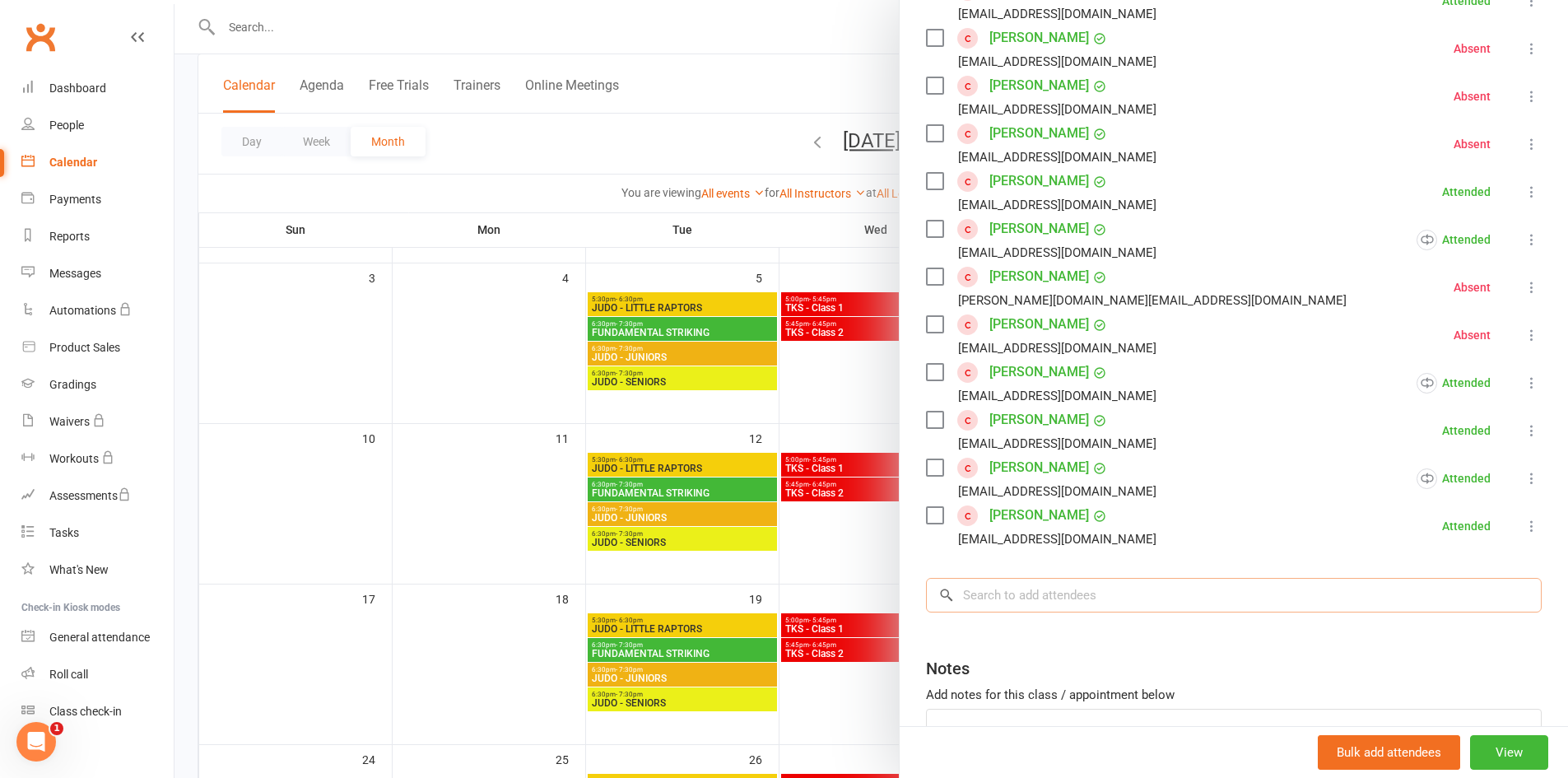
click at [1120, 597] on input "search" at bounding box center [1234, 594] width 616 height 35
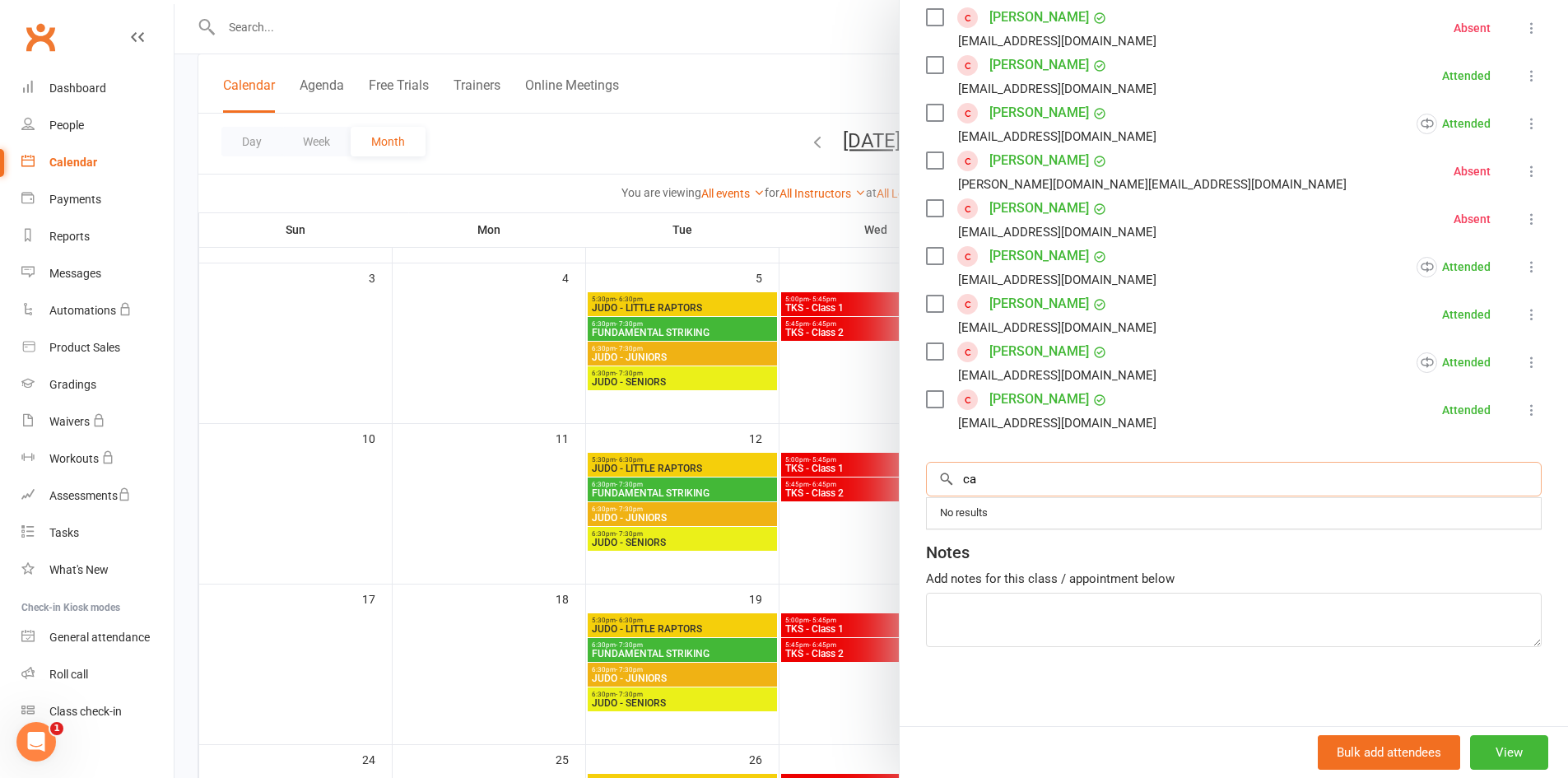
scroll to position [449, 0]
type input "caelan"
click at [1043, 502] on div "solmaz@klunyk.com.au" at bounding box center [1233, 509] width 601 height 24
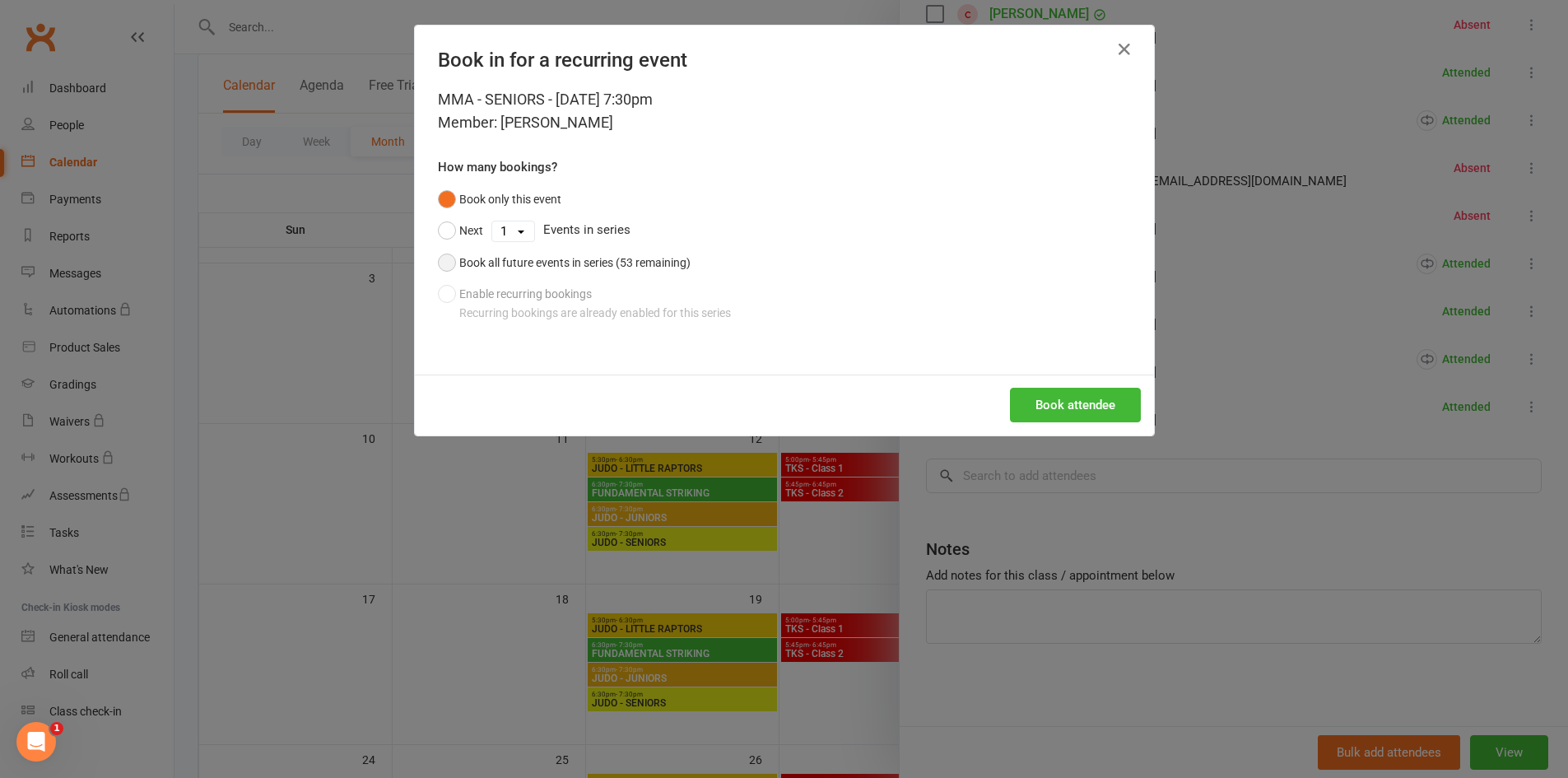
click at [640, 265] on div "Book all future events in series (53 remaining)" at bounding box center [575, 263] width 232 height 18
click at [1091, 415] on button "Book attendee" at bounding box center [1076, 405] width 131 height 35
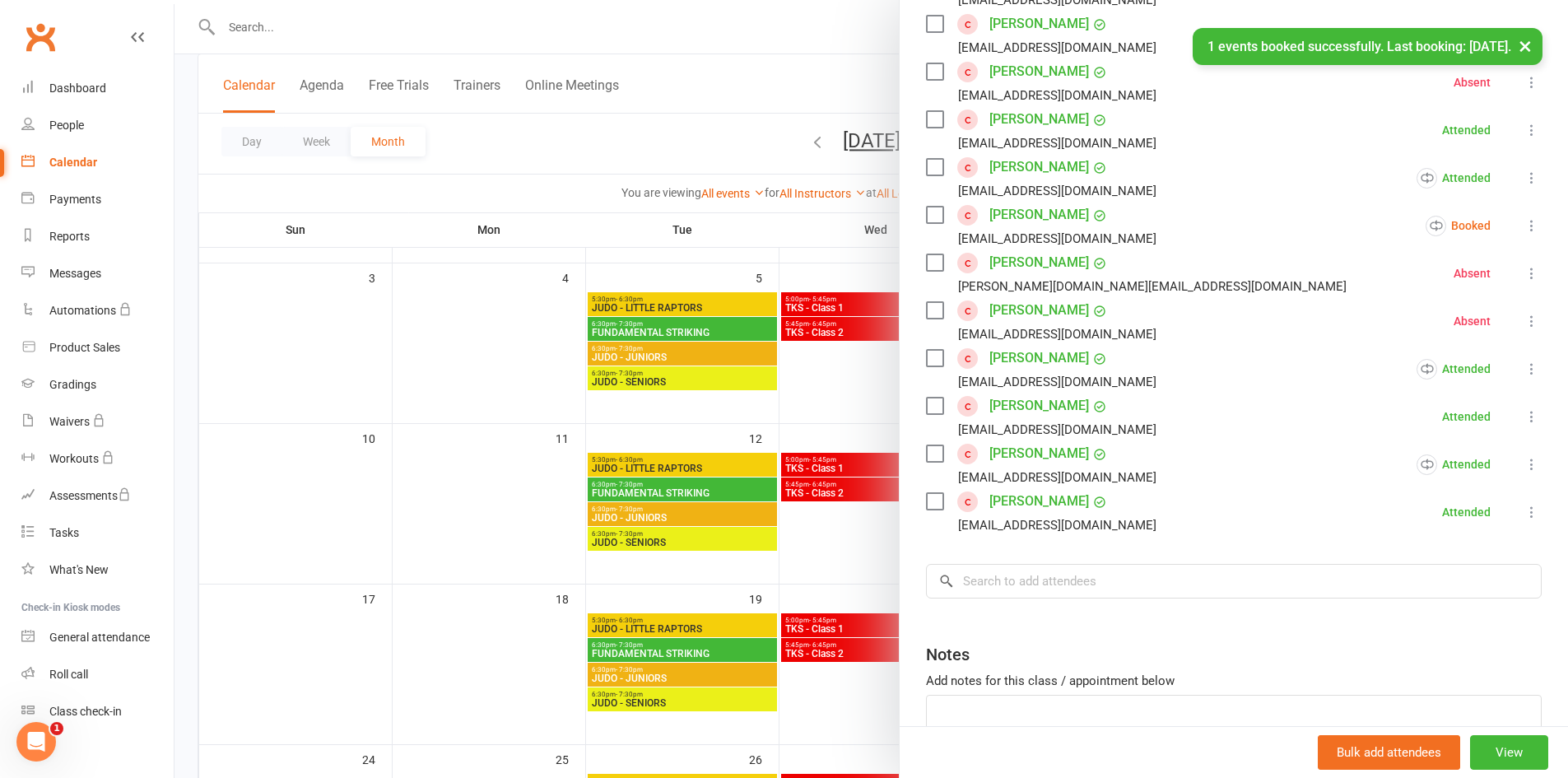
scroll to position [366, 0]
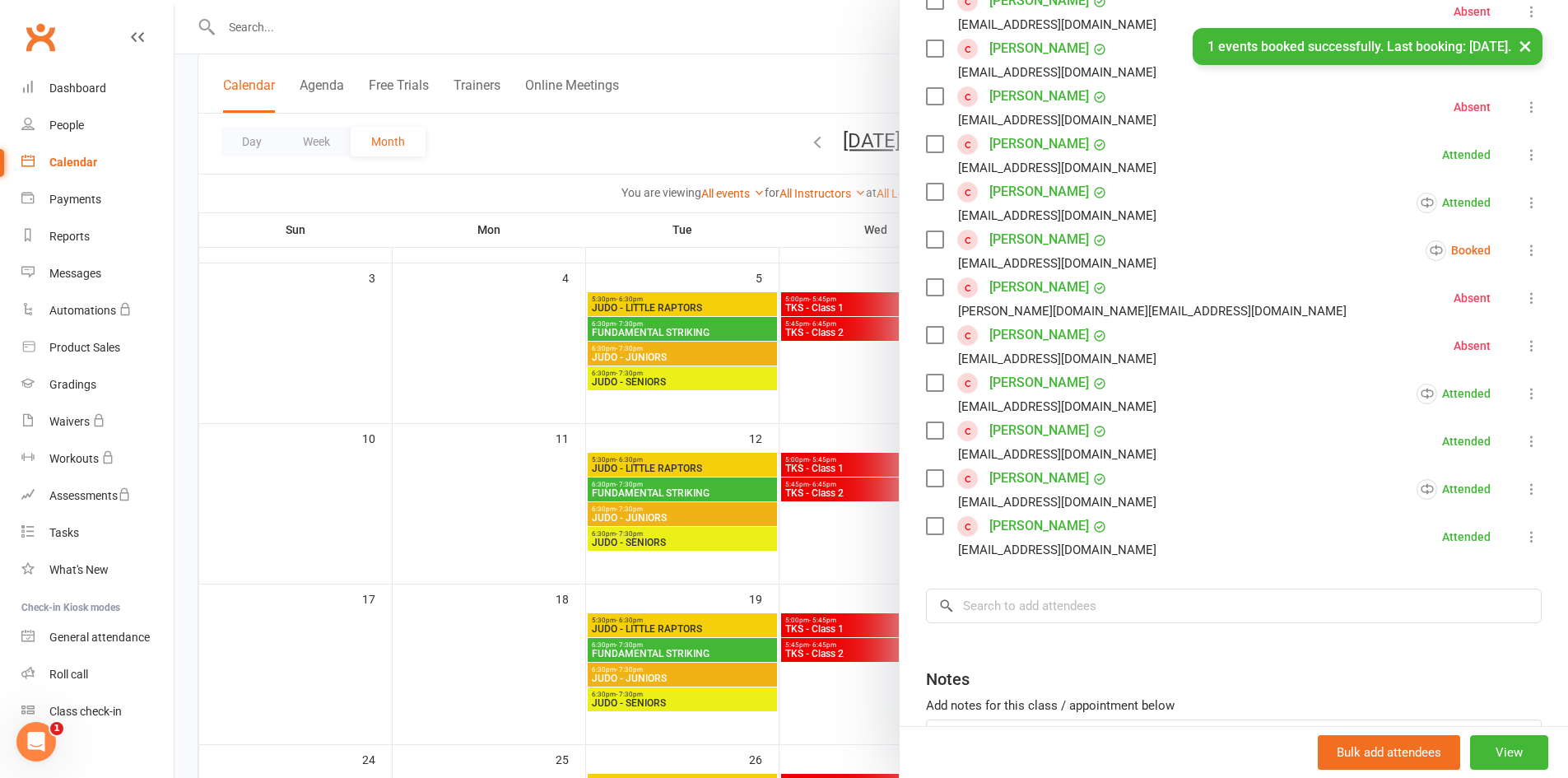
click at [1524, 254] on icon at bounding box center [1532, 250] width 17 height 17
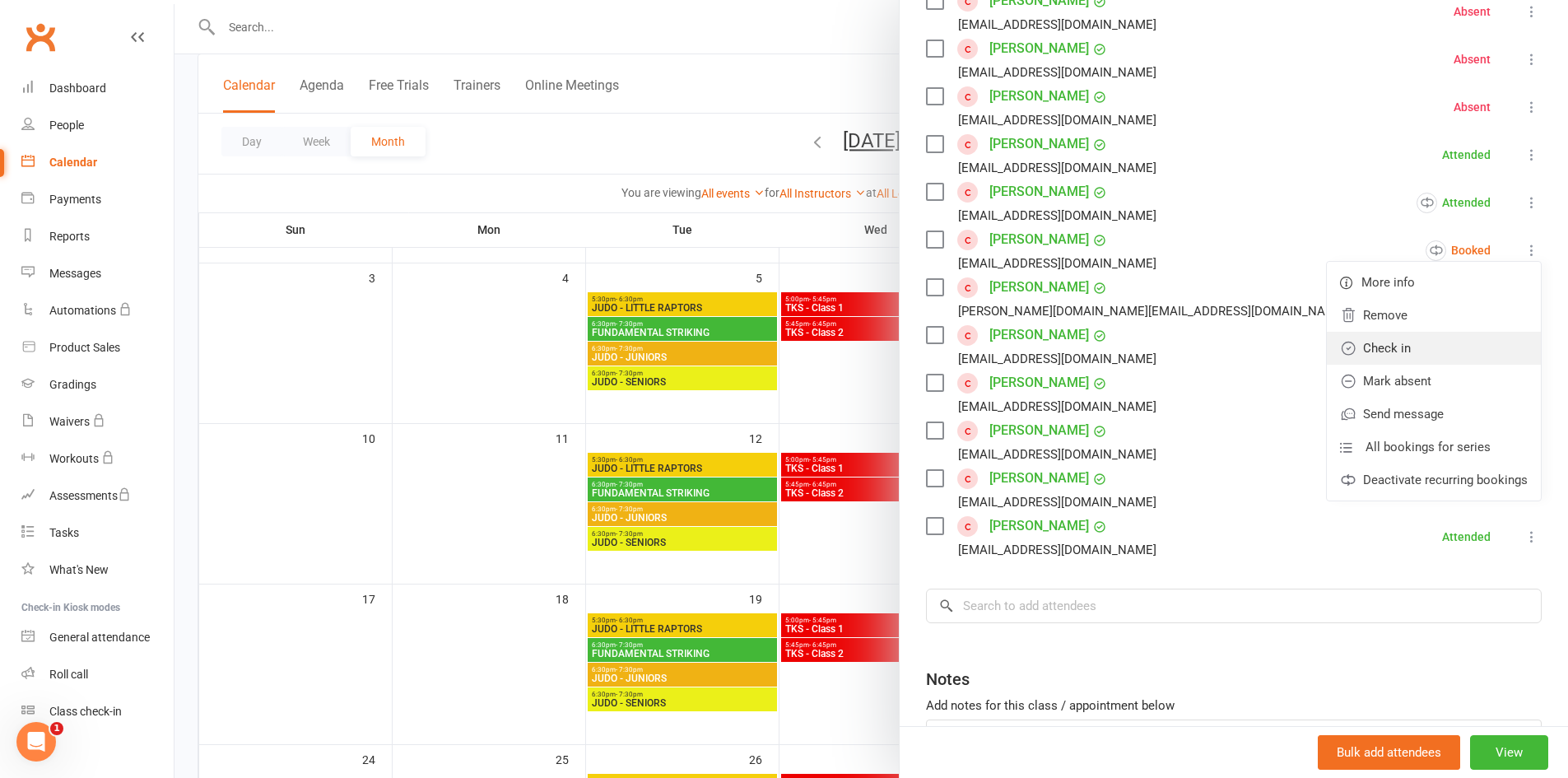
click at [1406, 334] on link "Check in" at bounding box center [1434, 348] width 214 height 33
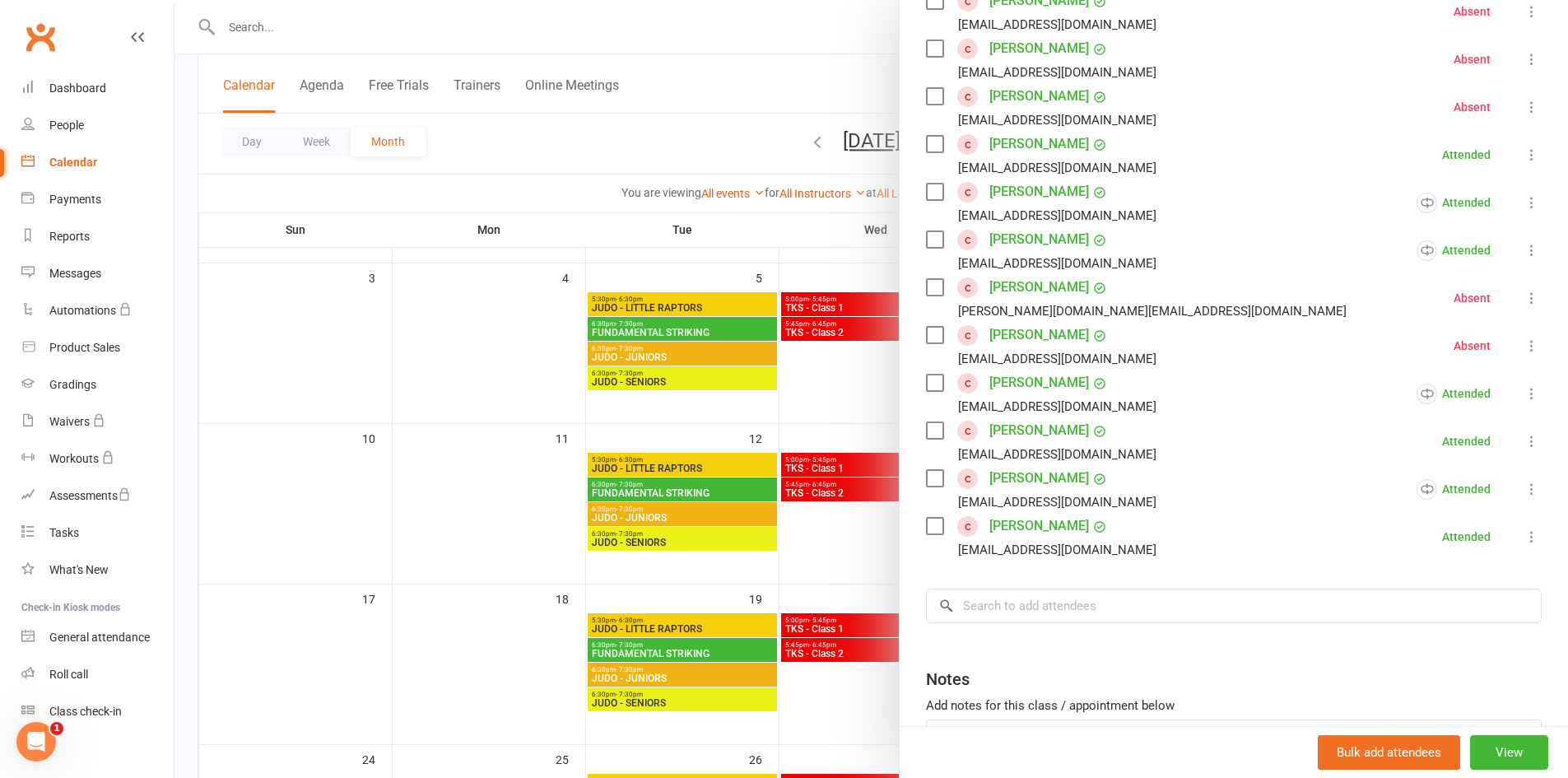
click at [846, 410] on div at bounding box center [871, 389] width 1394 height 778
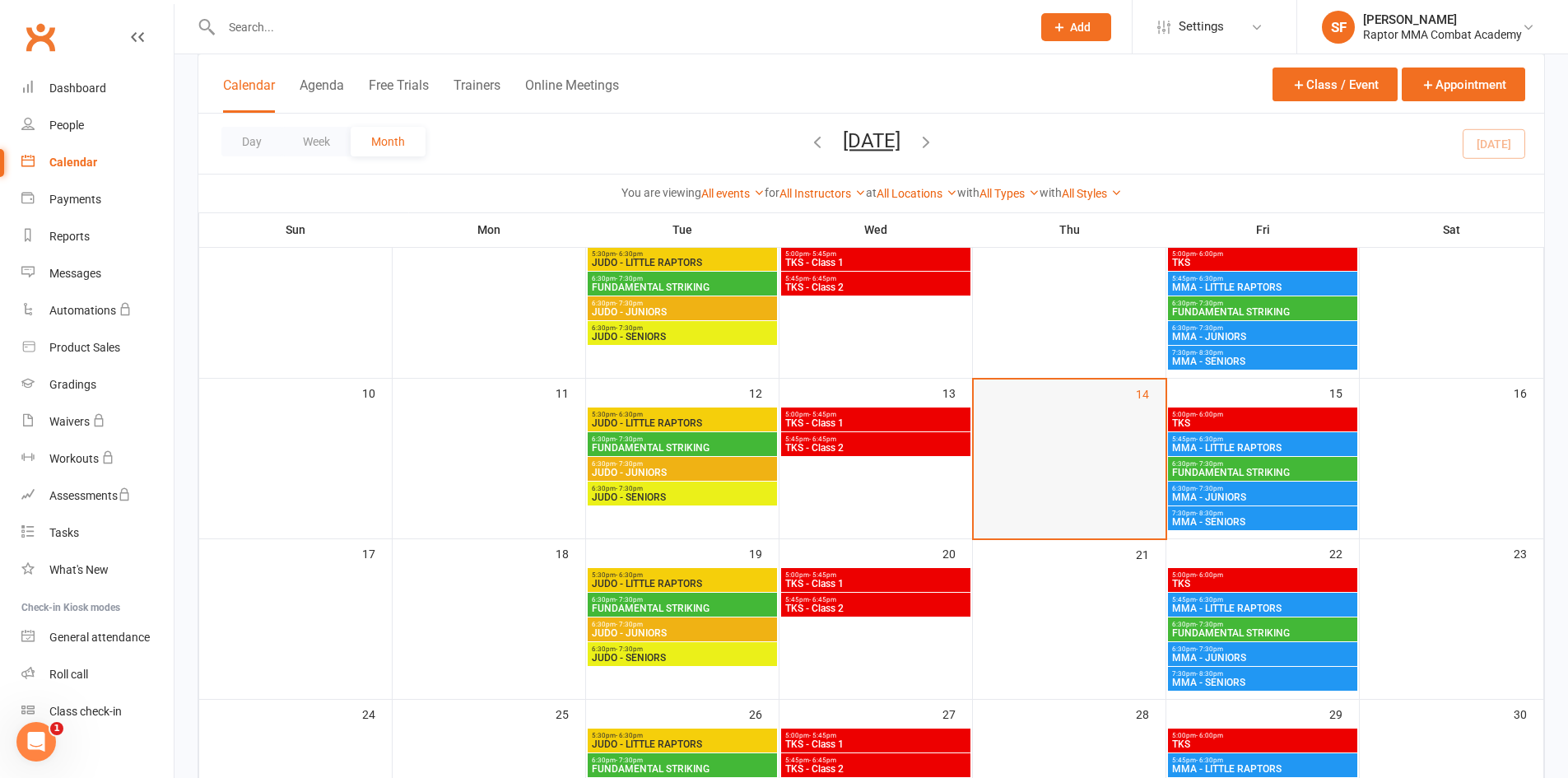
scroll to position [329, 0]
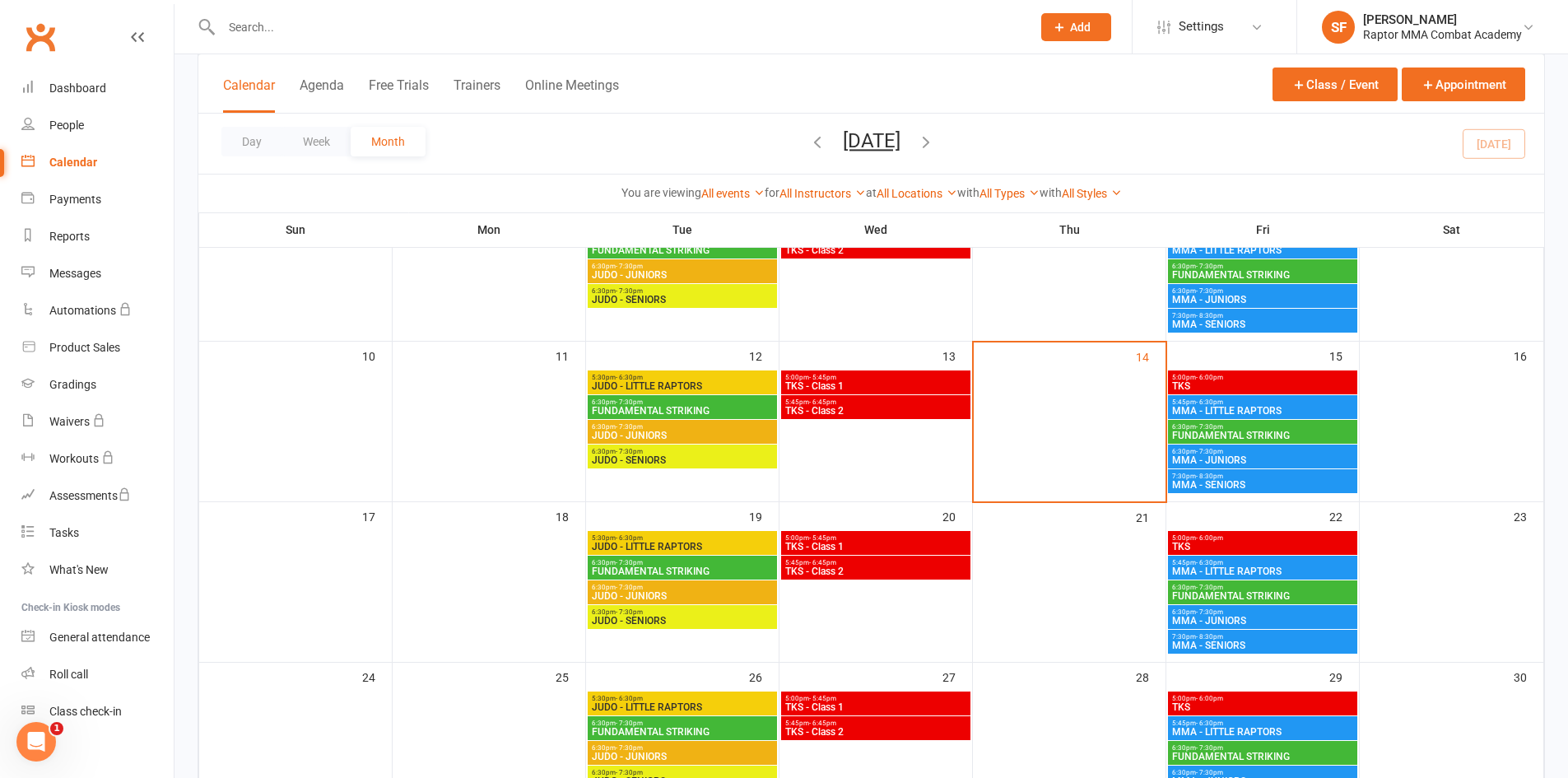
click at [1294, 488] on span "MMA - SENIORS" at bounding box center [1263, 484] width 183 height 10
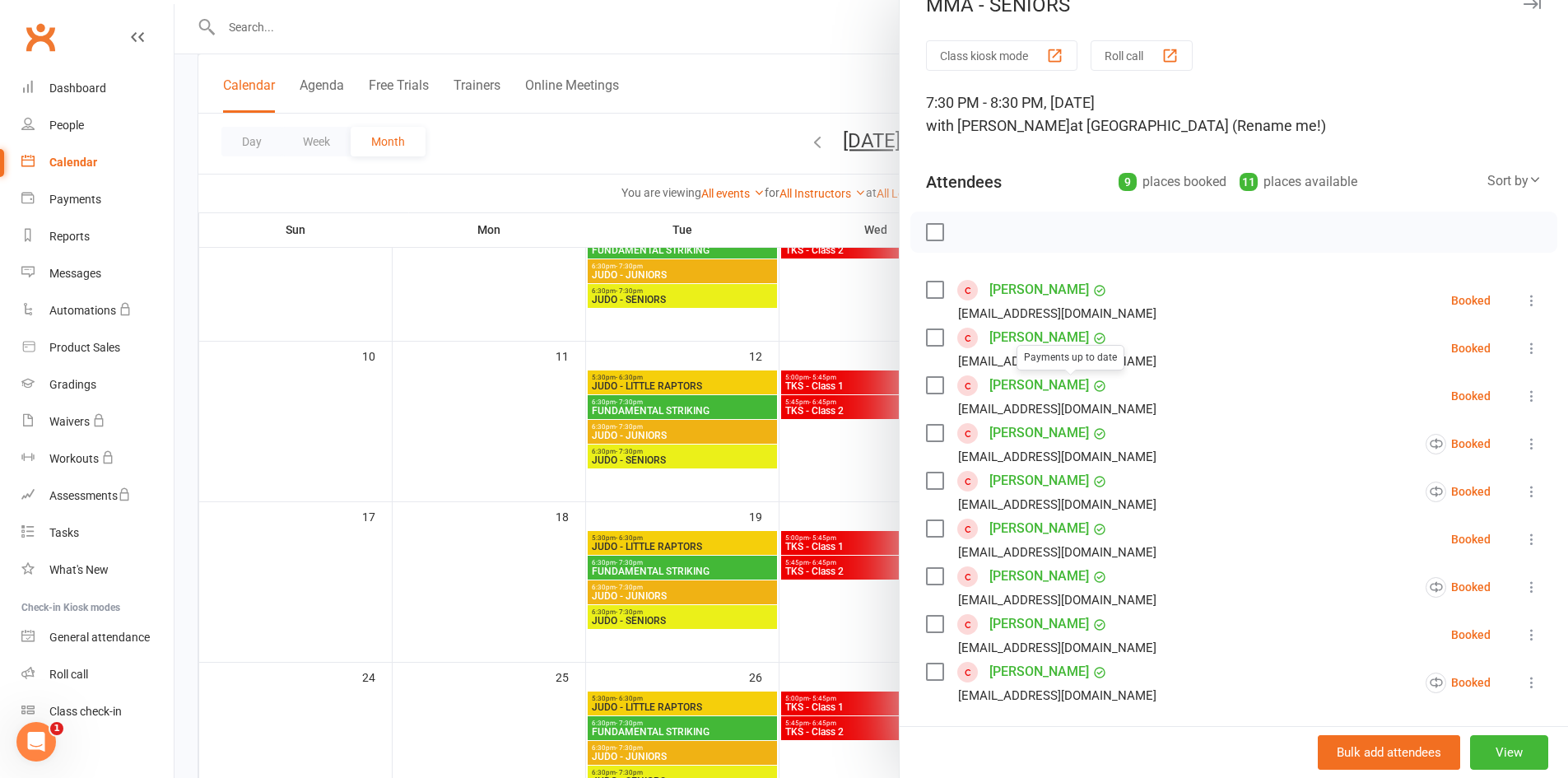
scroll to position [83, 0]
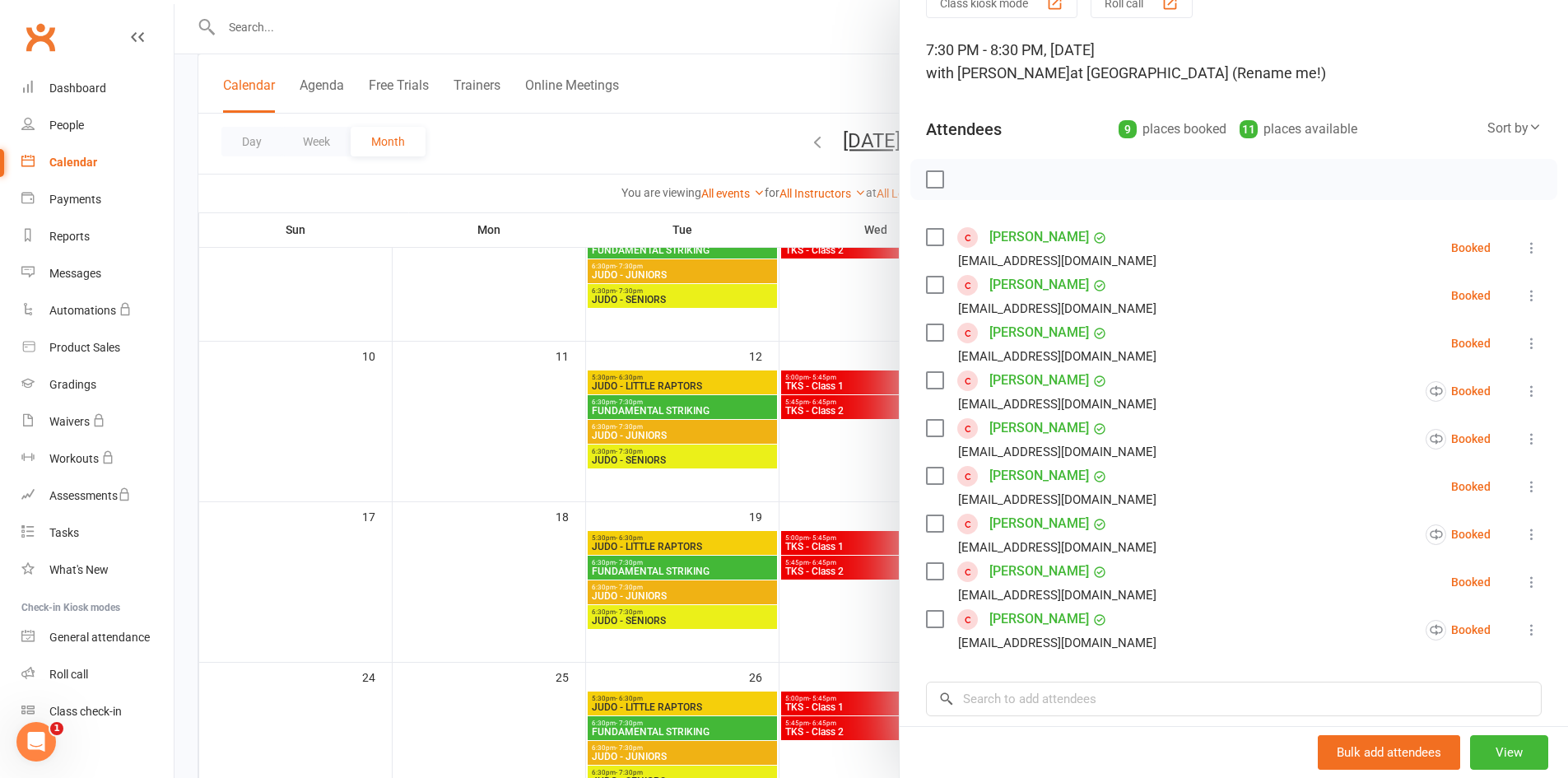
click at [828, 488] on div at bounding box center [871, 389] width 1394 height 778
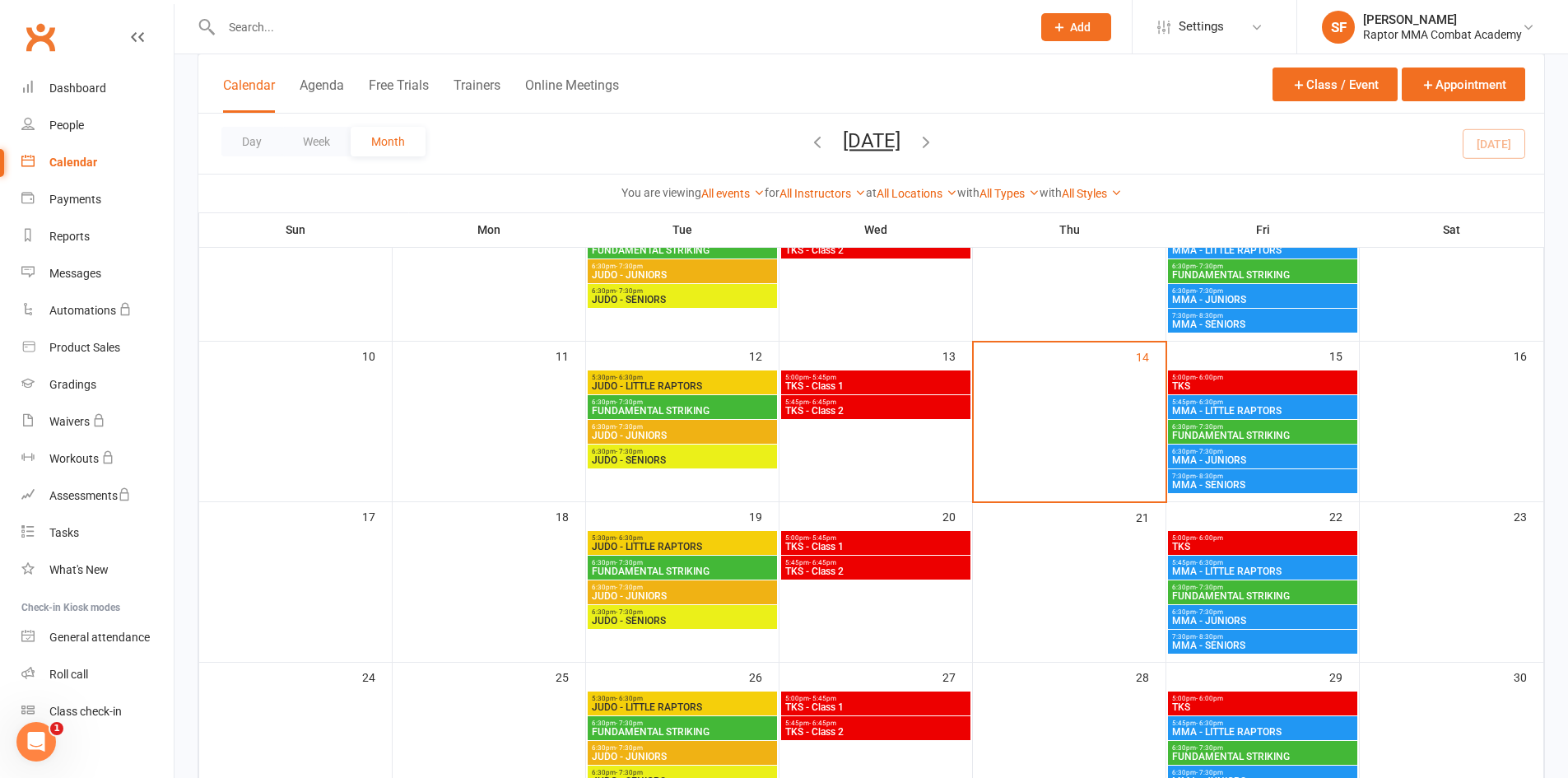
click at [1223, 455] on span "MMA - JUNIORS" at bounding box center [1263, 460] width 183 height 10
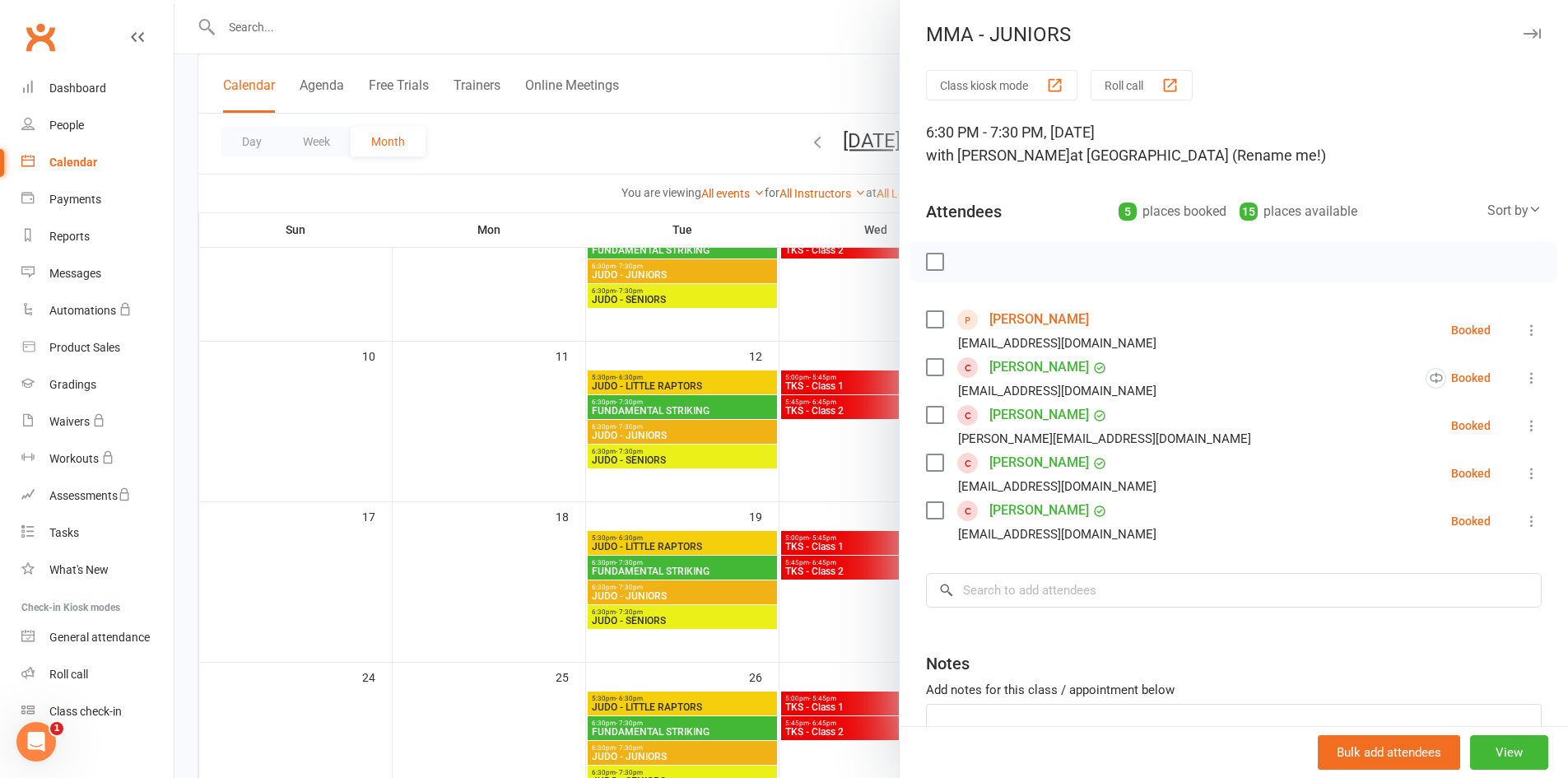
click at [863, 461] on div at bounding box center [871, 389] width 1394 height 778
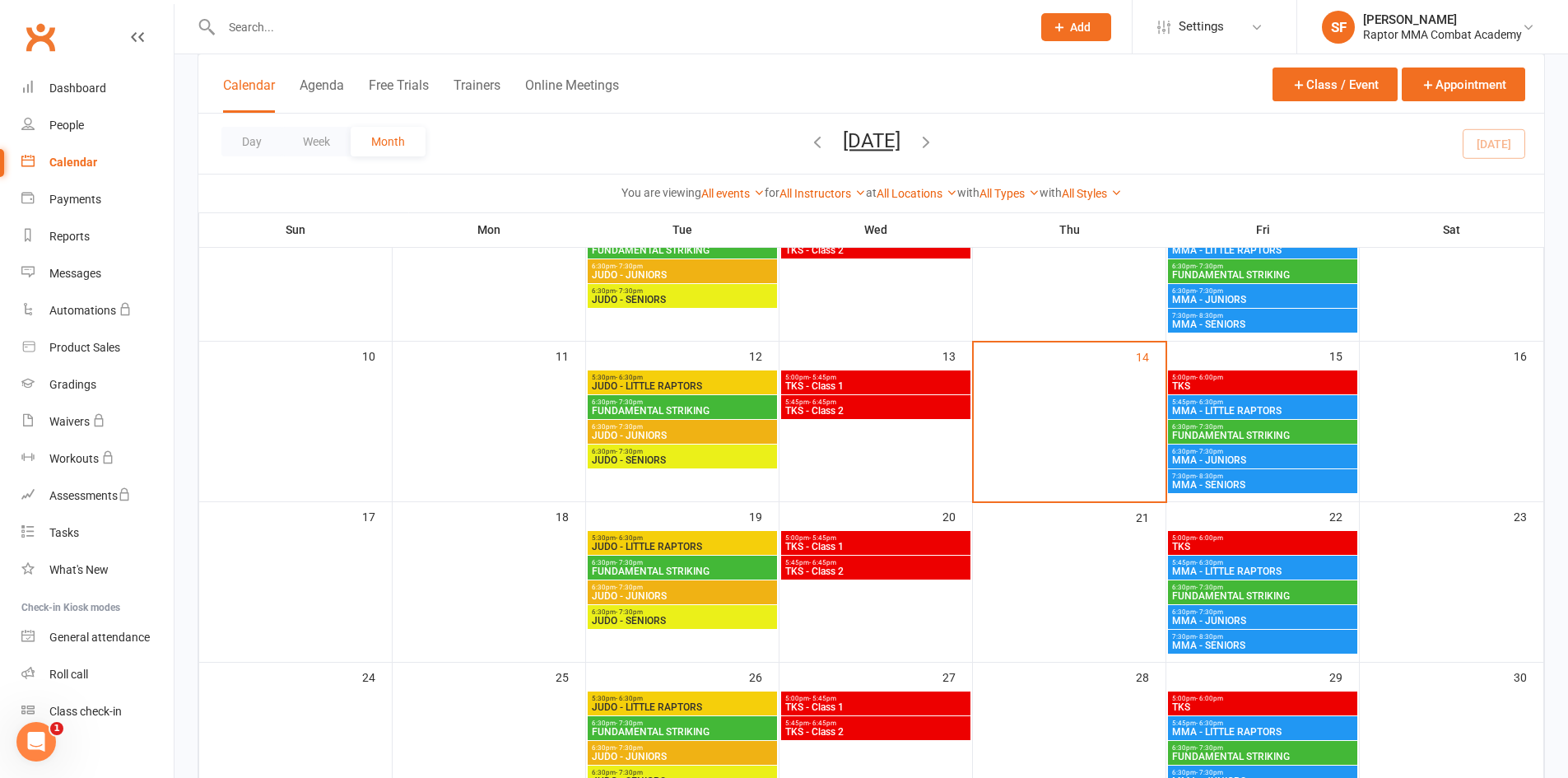
click at [1267, 457] on span "MMA - JUNIORS" at bounding box center [1263, 460] width 183 height 10
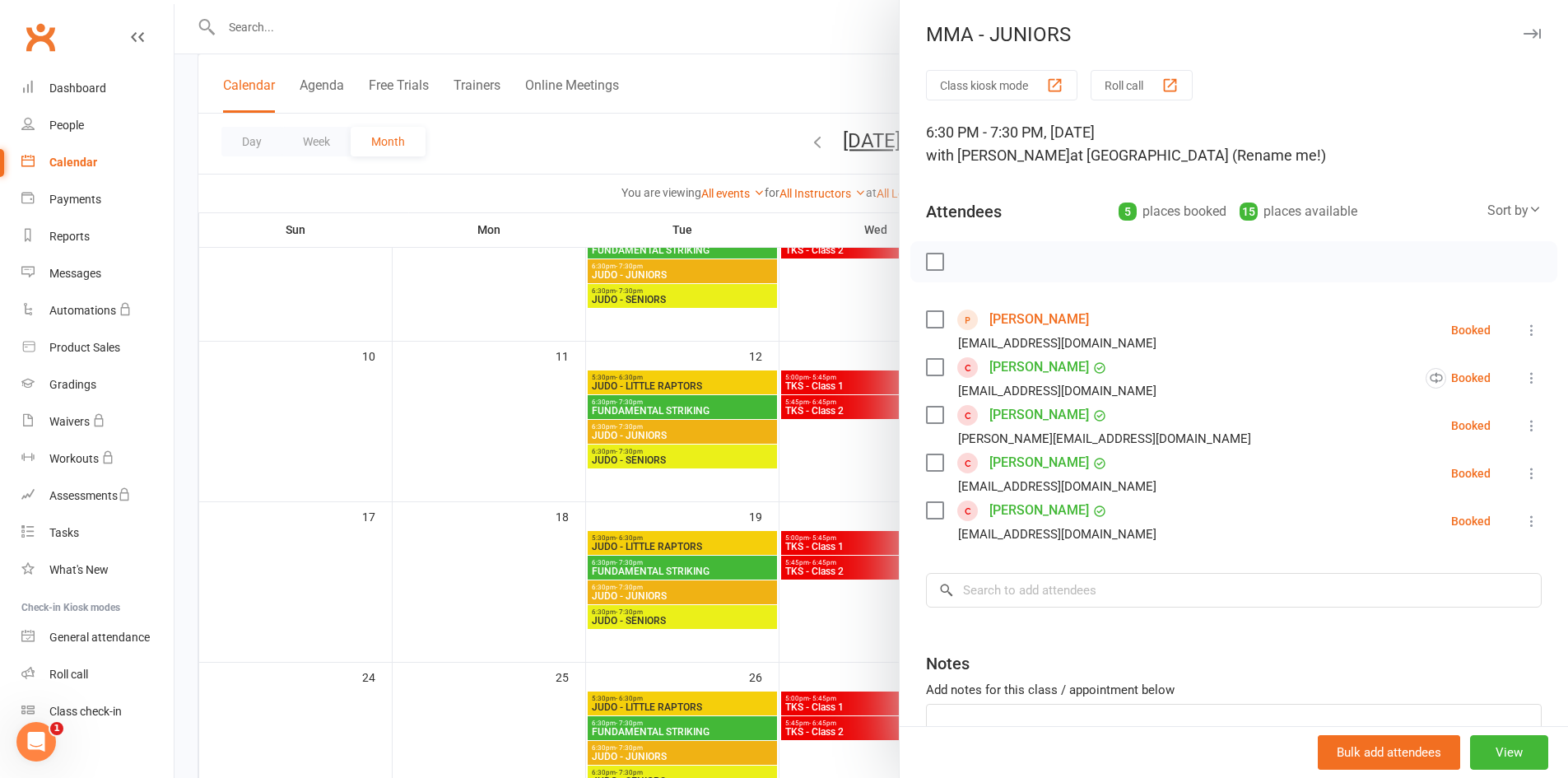
click at [826, 461] on div at bounding box center [871, 389] width 1394 height 778
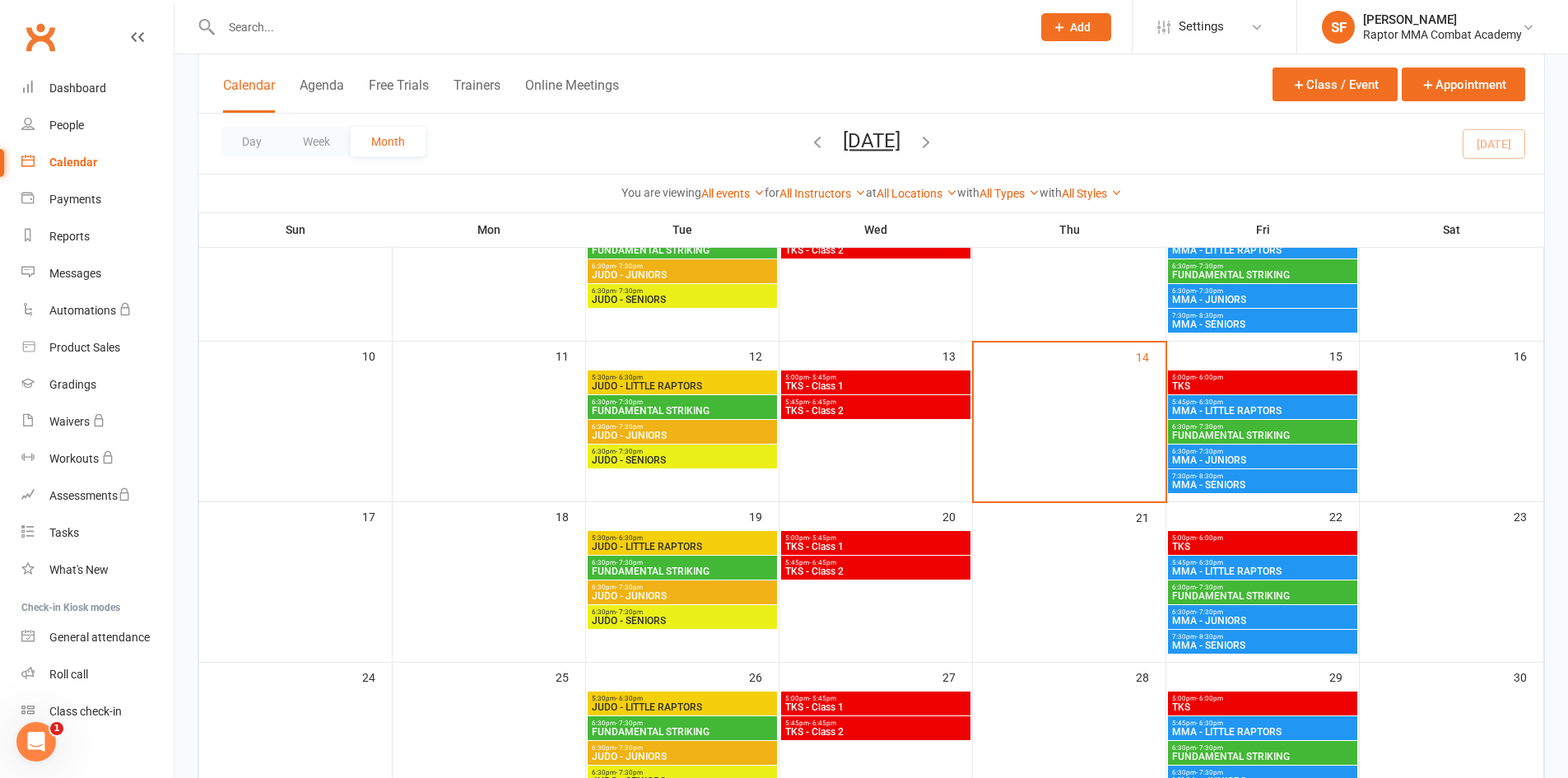
click at [1255, 490] on div "7:30pm - 8:30pm MMA - SENIORS" at bounding box center [1262, 481] width 189 height 24
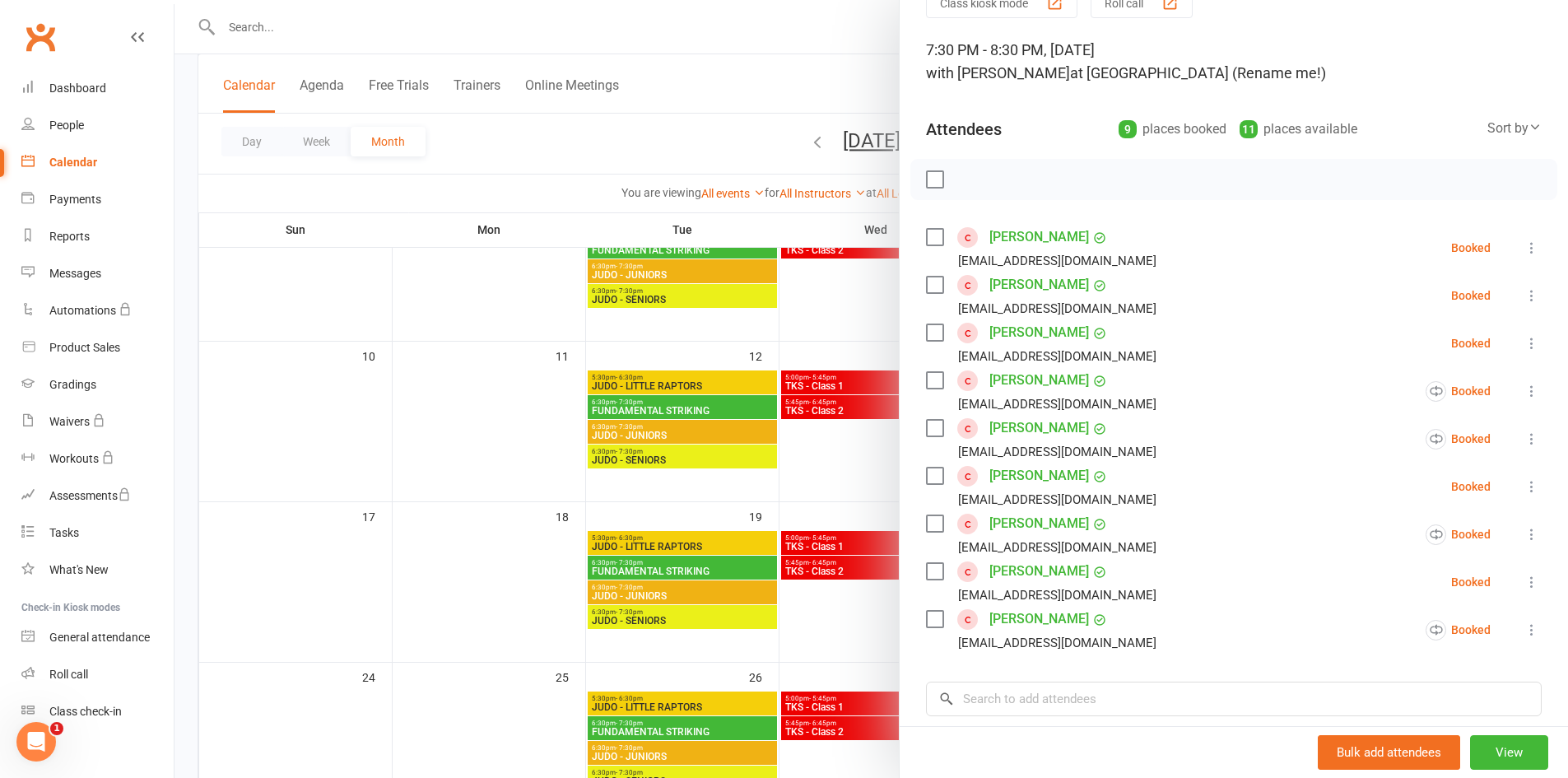
click at [860, 456] on div at bounding box center [871, 389] width 1394 height 778
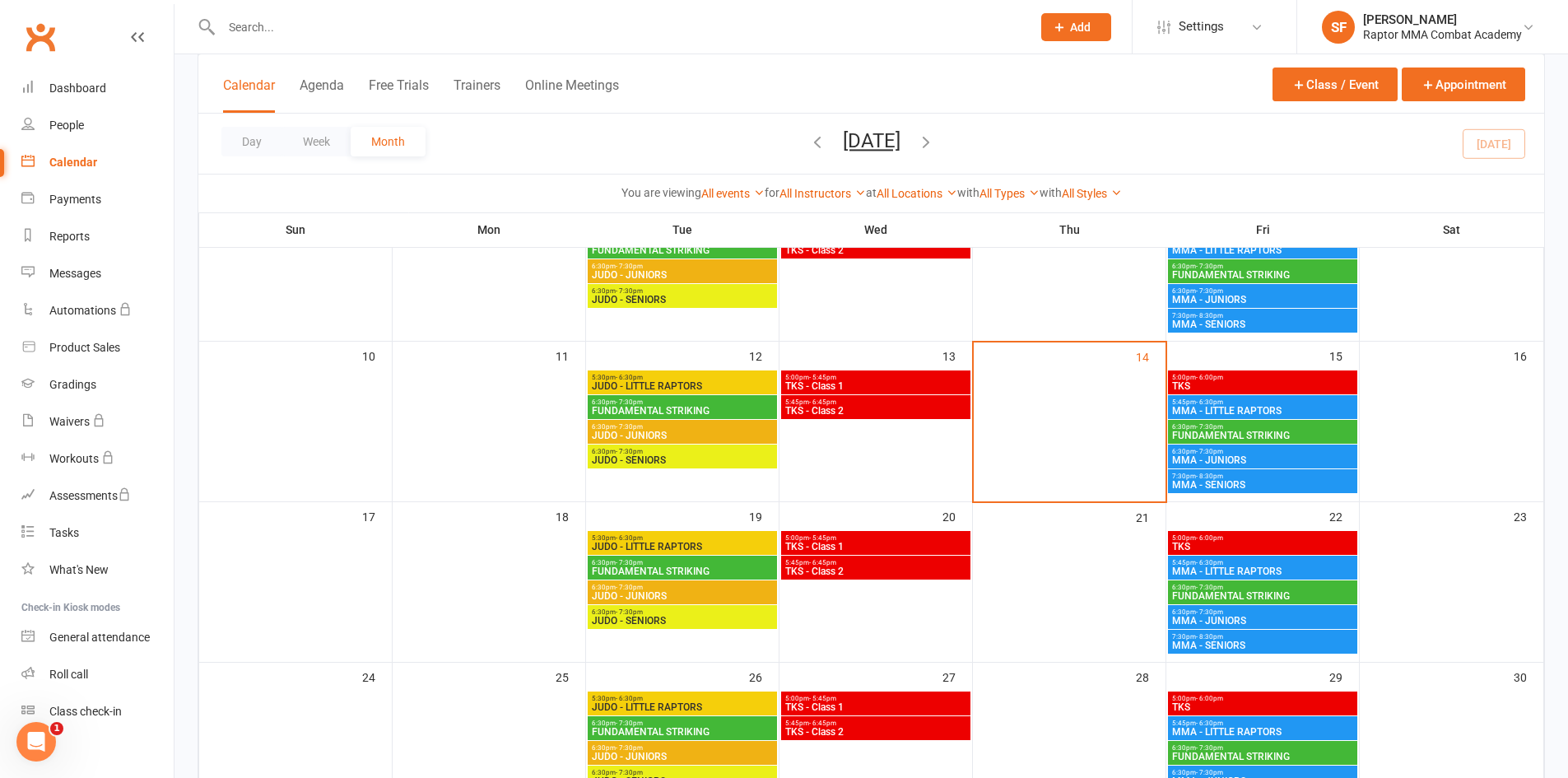
click at [1247, 450] on span "6:30pm - 7:30pm" at bounding box center [1263, 452] width 183 height 7
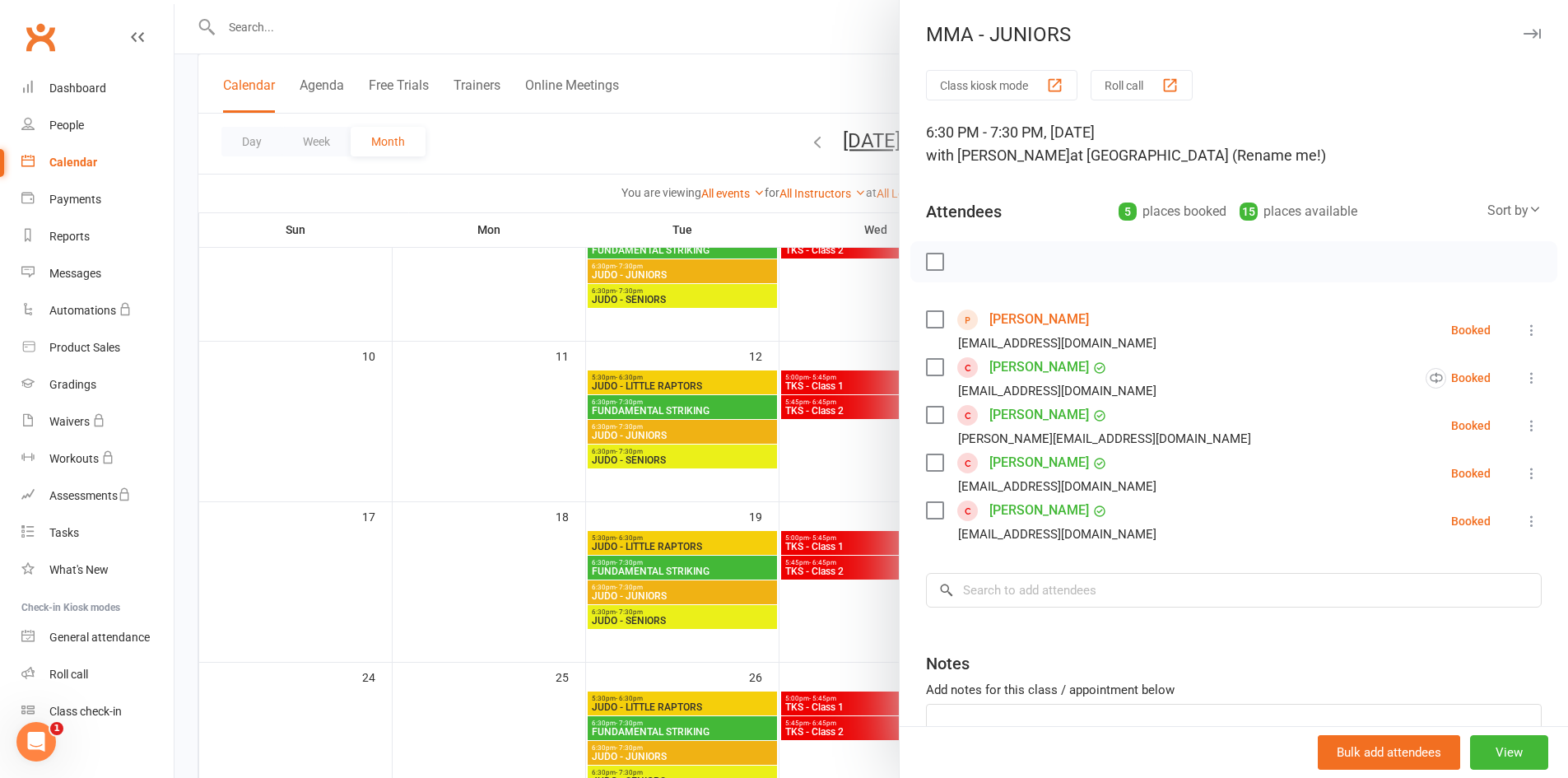
click at [882, 475] on div at bounding box center [871, 389] width 1394 height 778
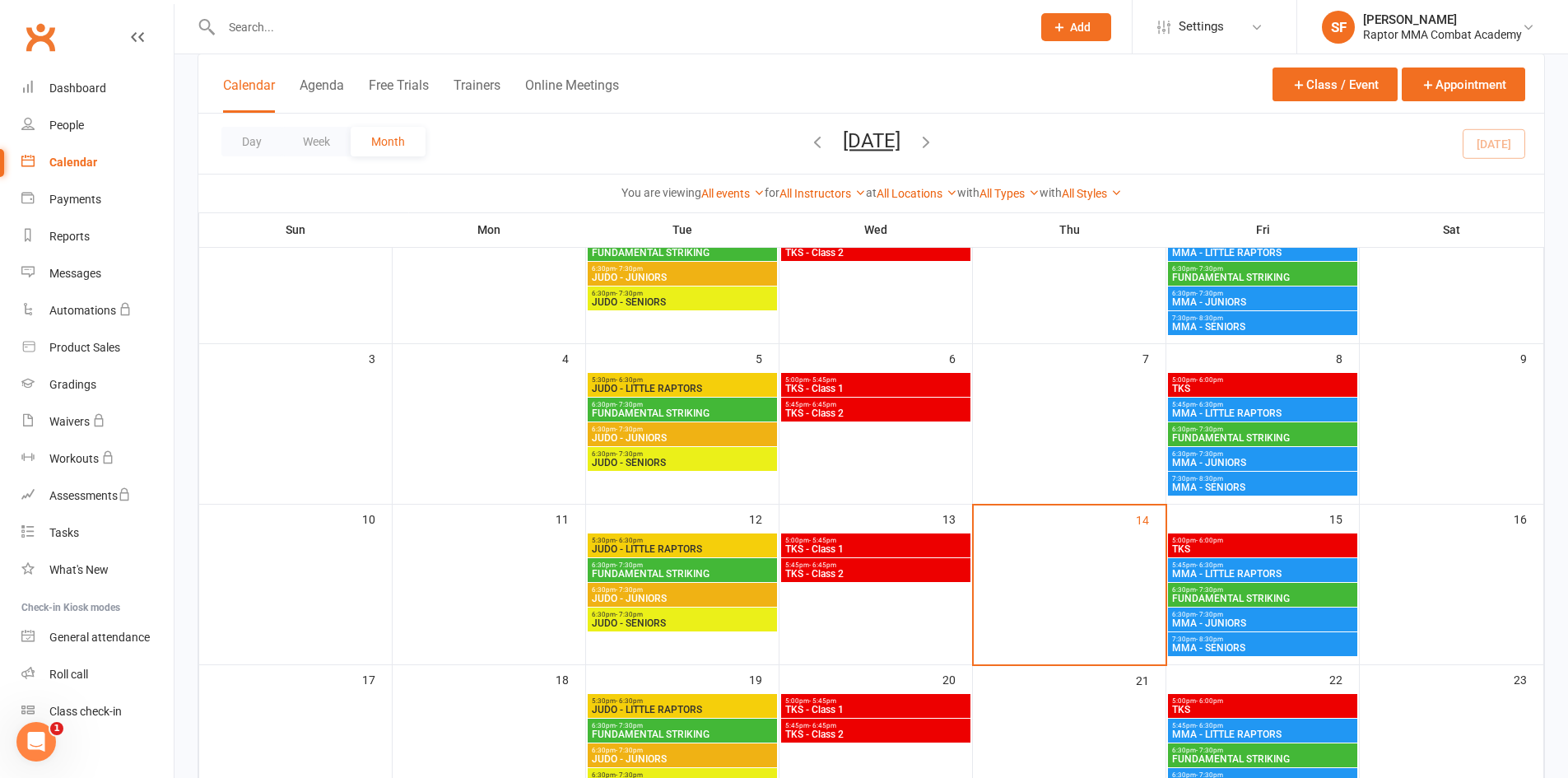
scroll to position [165, 0]
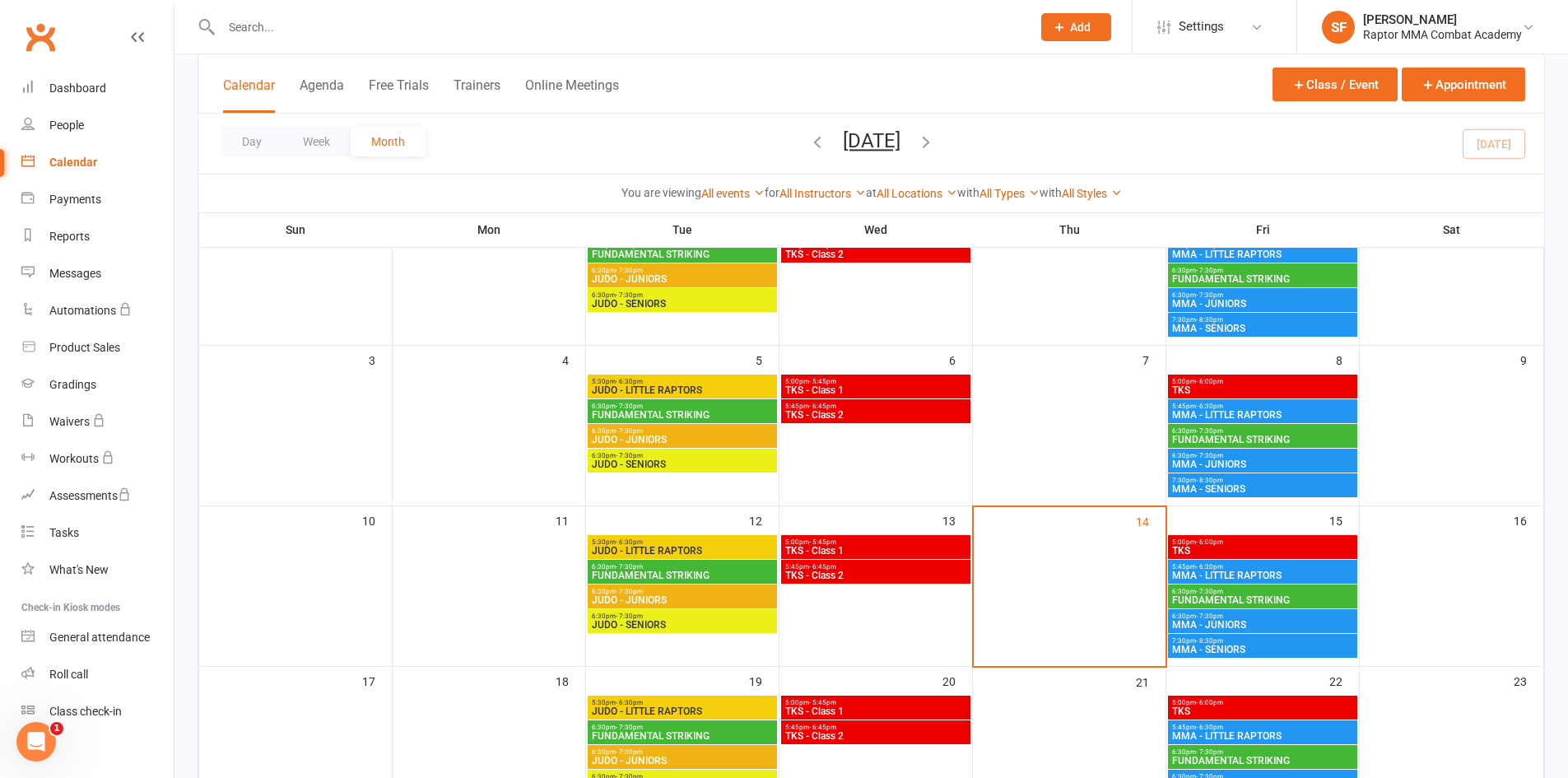
click at [1267, 465] on span "MMA - JUNIORS" at bounding box center [1263, 464] width 183 height 10
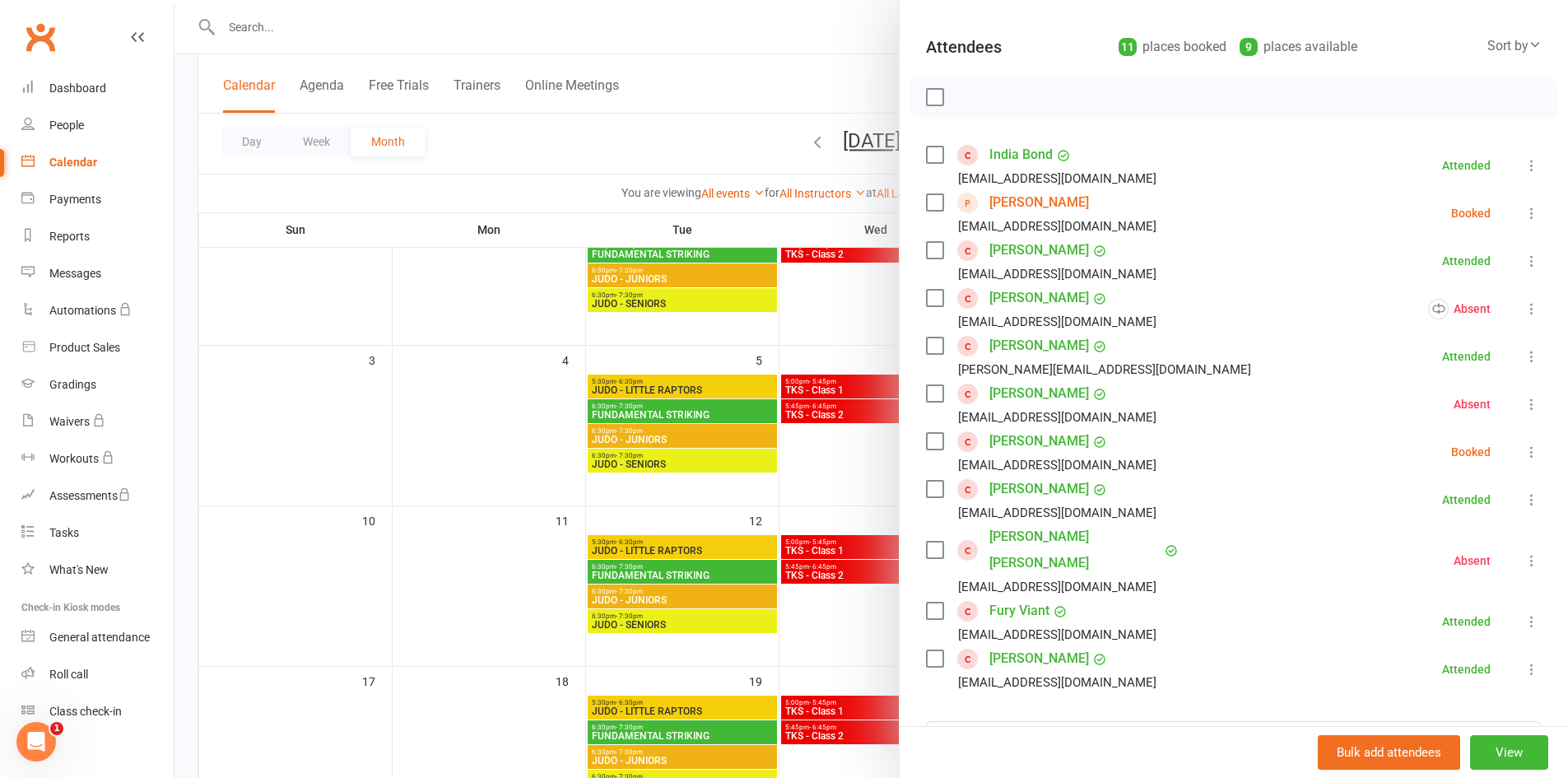
scroll to position [83, 0]
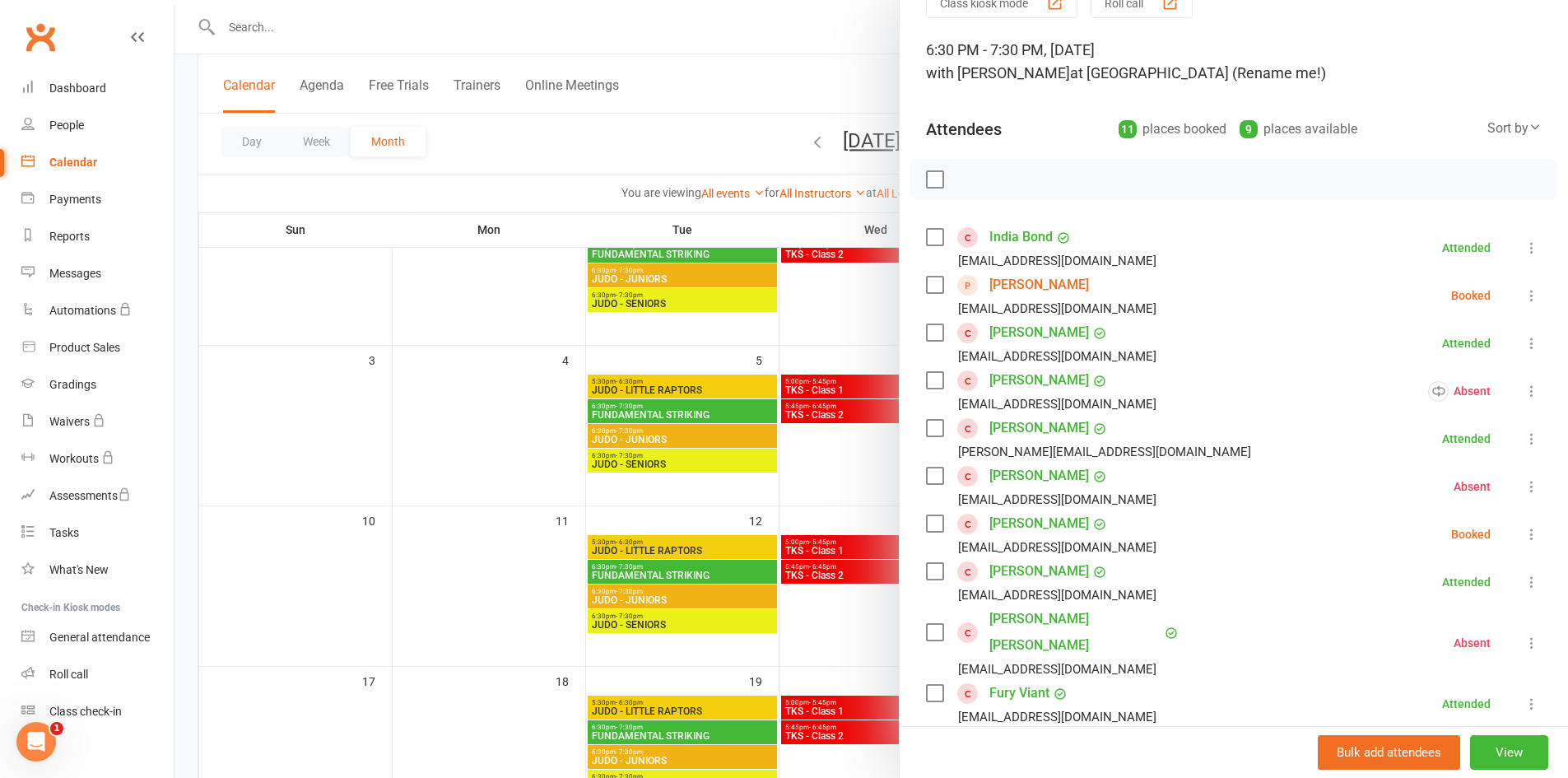
click at [1524, 302] on icon at bounding box center [1532, 295] width 17 height 17
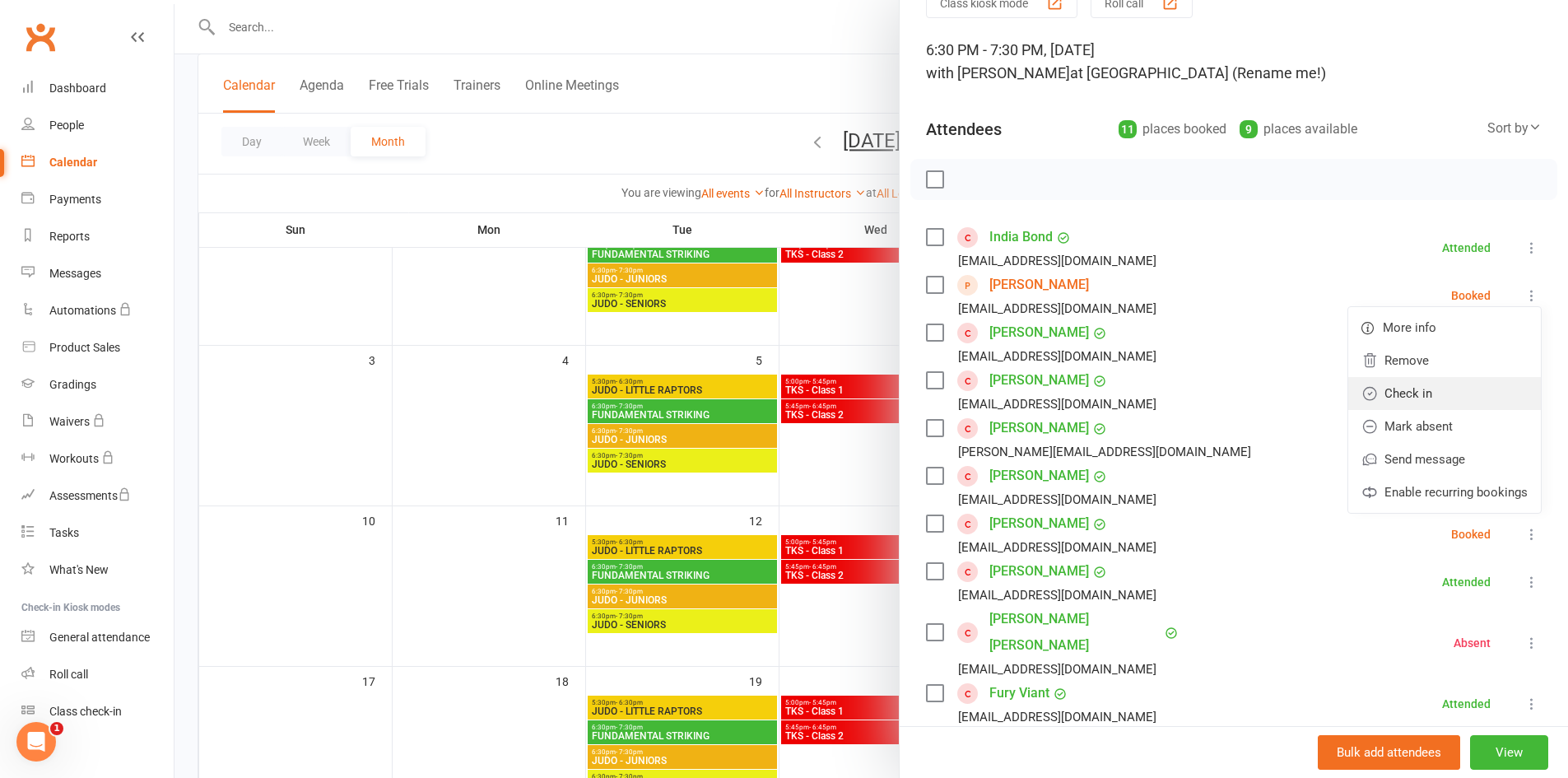
click at [1374, 381] on link "Check in" at bounding box center [1445, 393] width 193 height 33
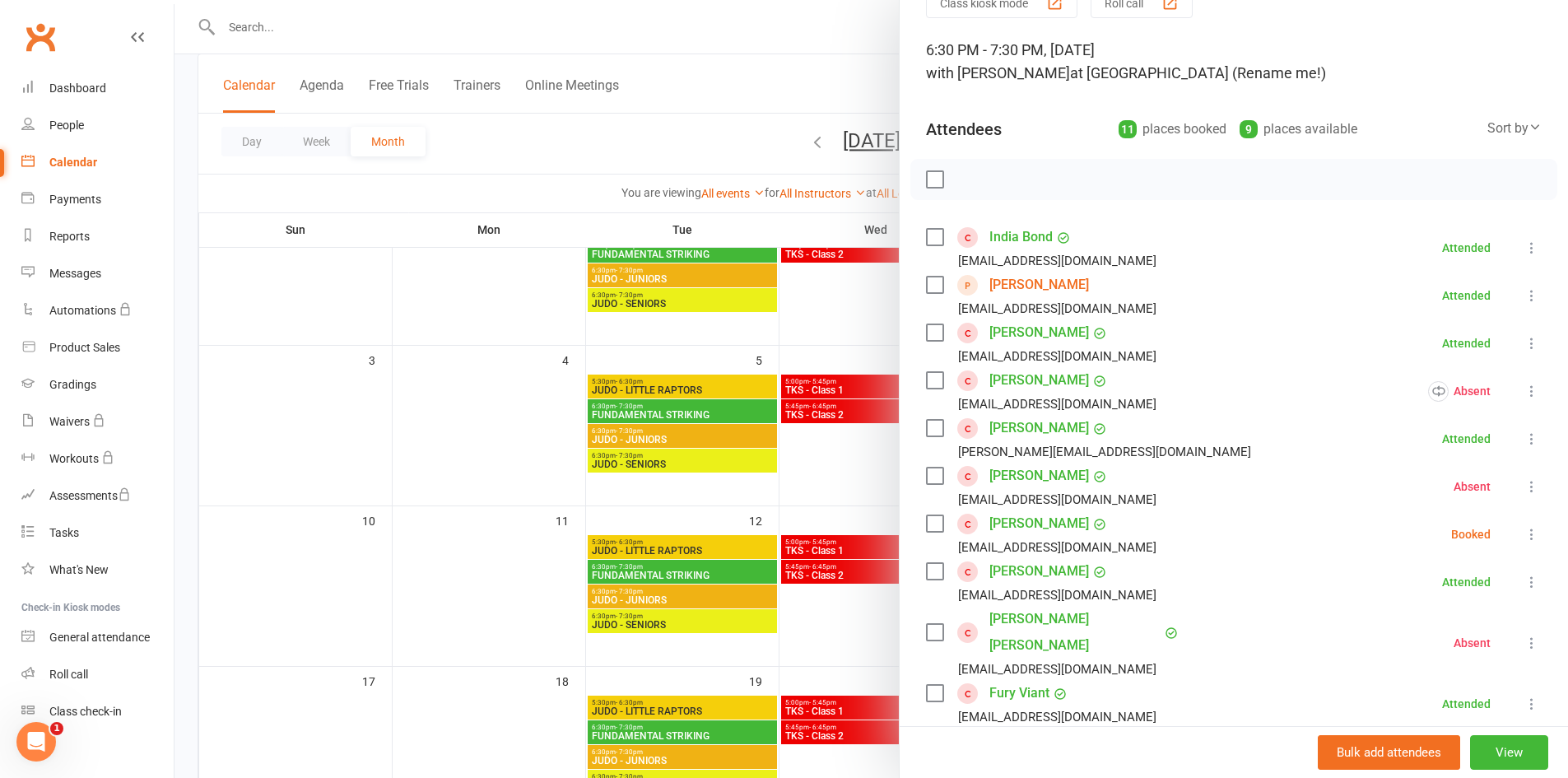
click at [1524, 535] on icon at bounding box center [1532, 534] width 17 height 17
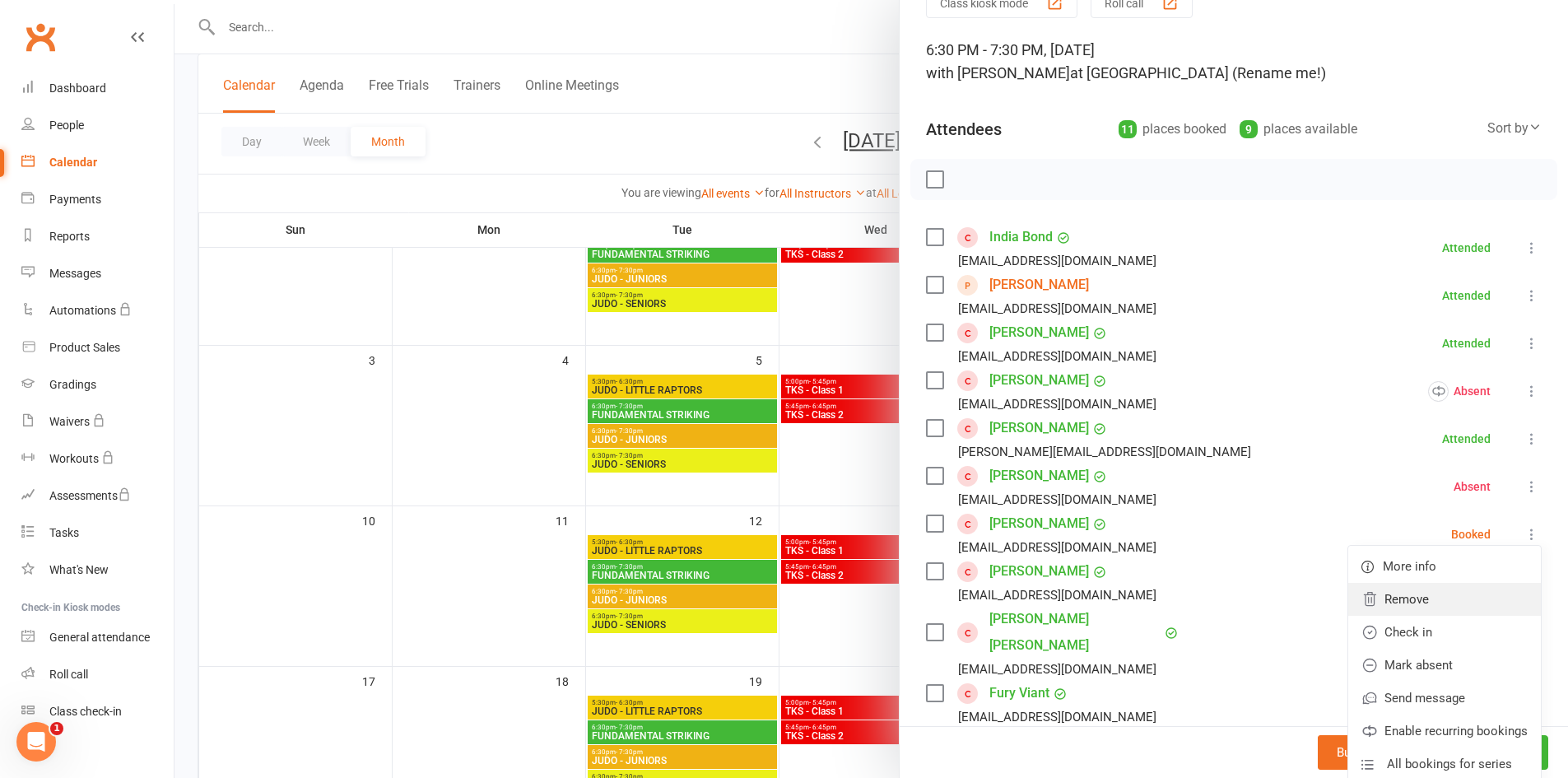
click at [1395, 604] on link "Remove" at bounding box center [1445, 599] width 193 height 33
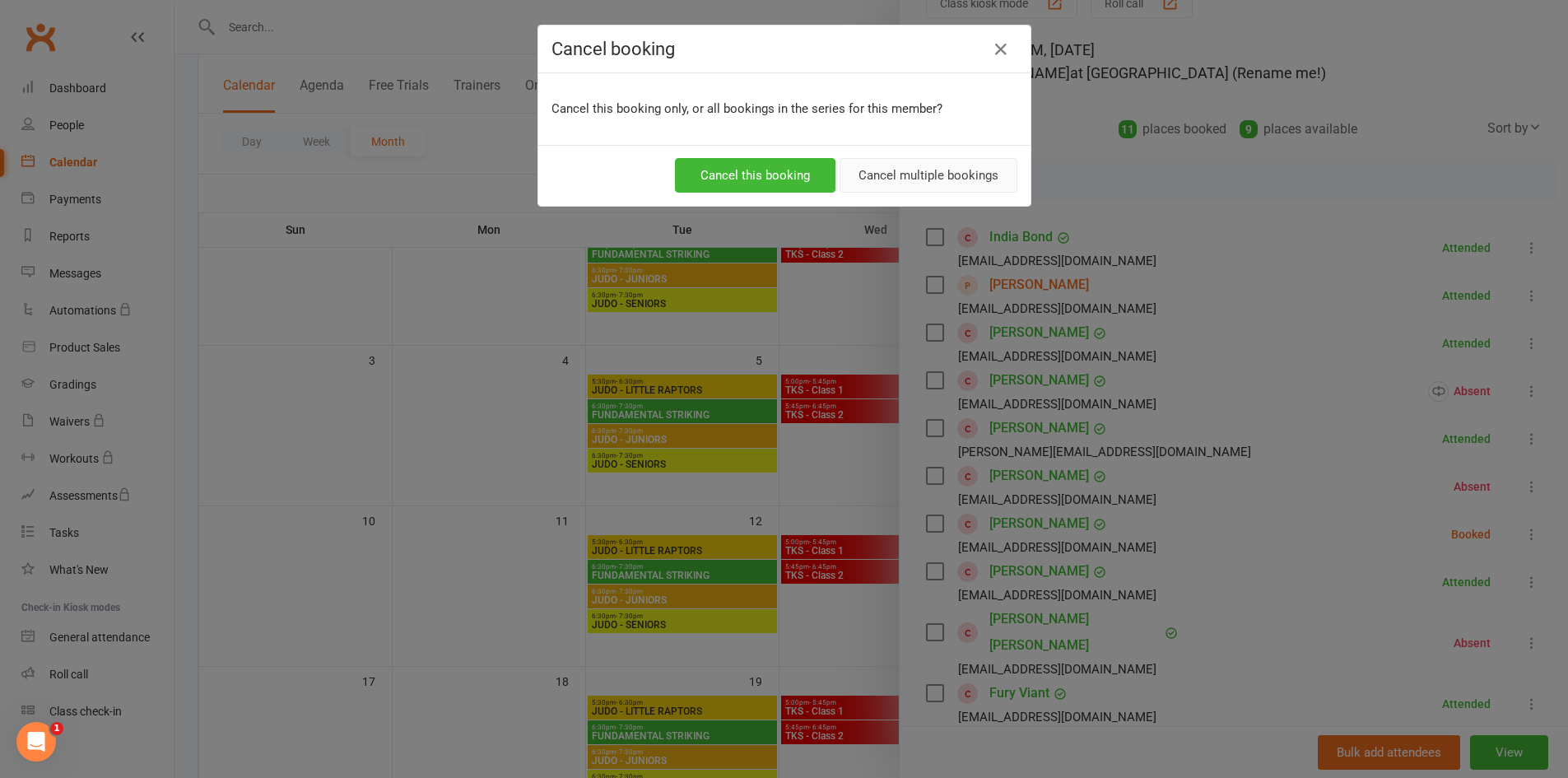
click at [883, 177] on button "Cancel multiple bookings" at bounding box center [928, 175] width 177 height 35
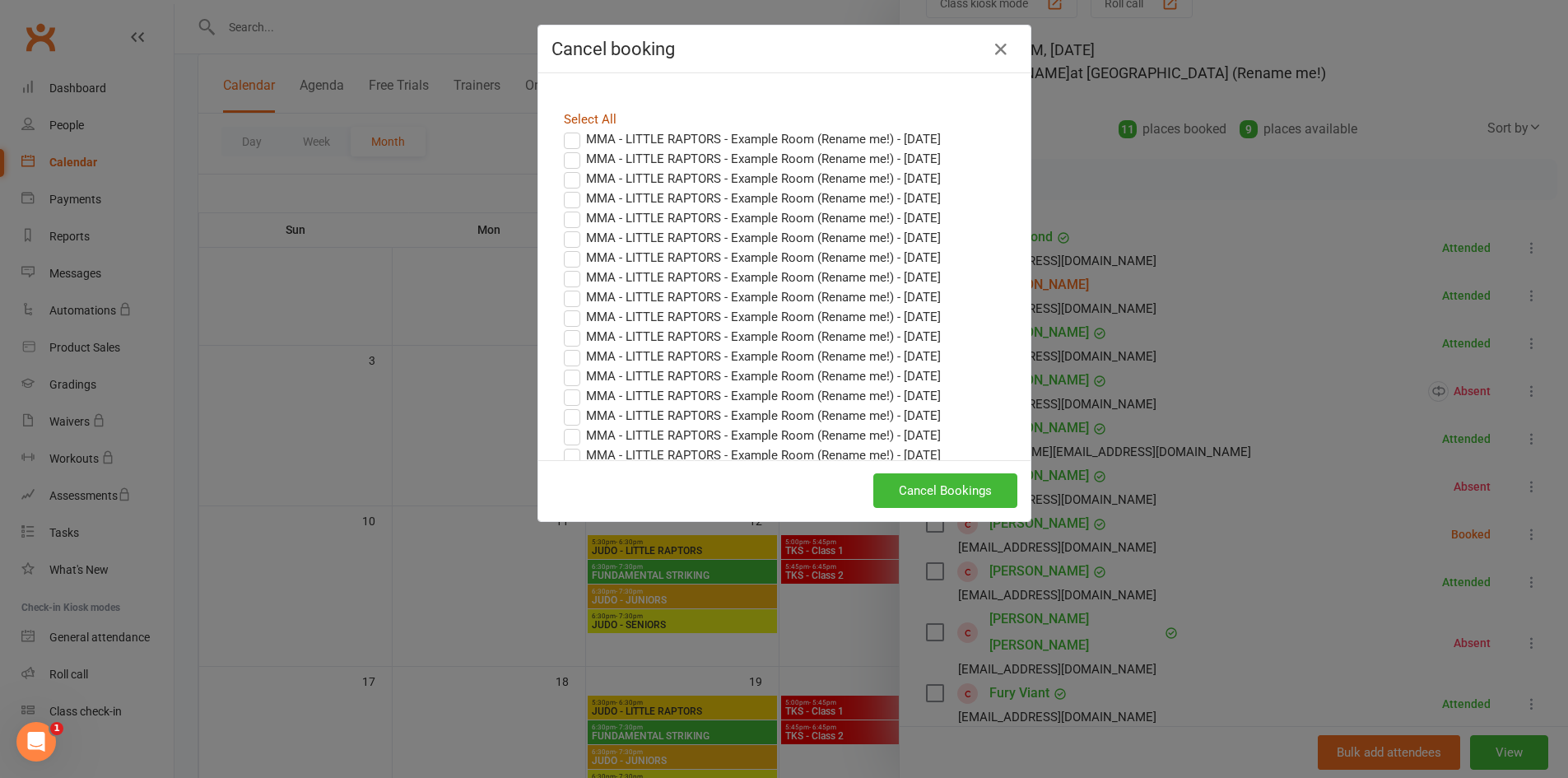
click at [607, 114] on link "Select All" at bounding box center [590, 119] width 52 height 15
click at [967, 484] on button "Cancel Bookings" at bounding box center [945, 490] width 144 height 35
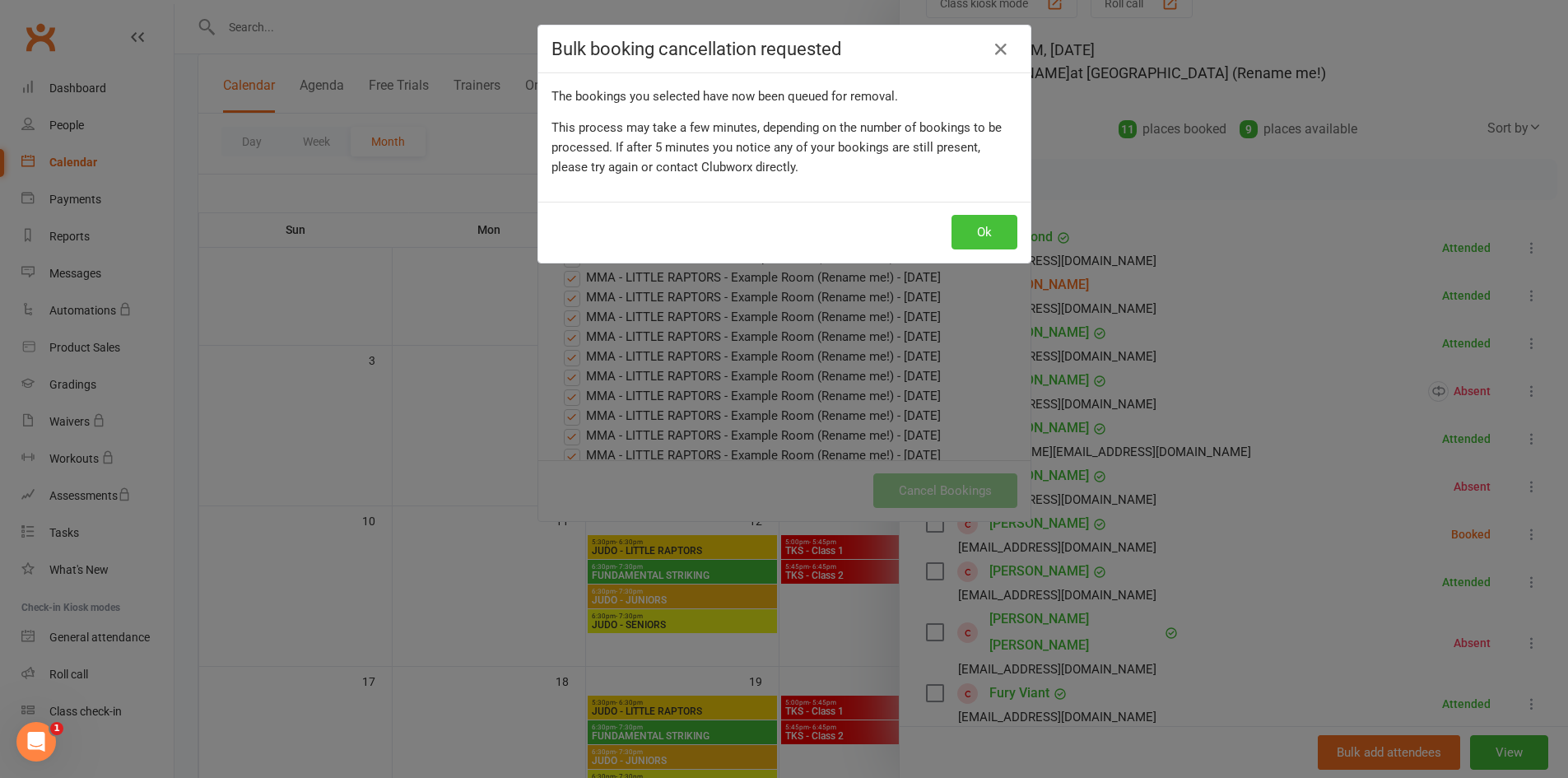
click at [986, 224] on button "Ok" at bounding box center [984, 232] width 66 height 35
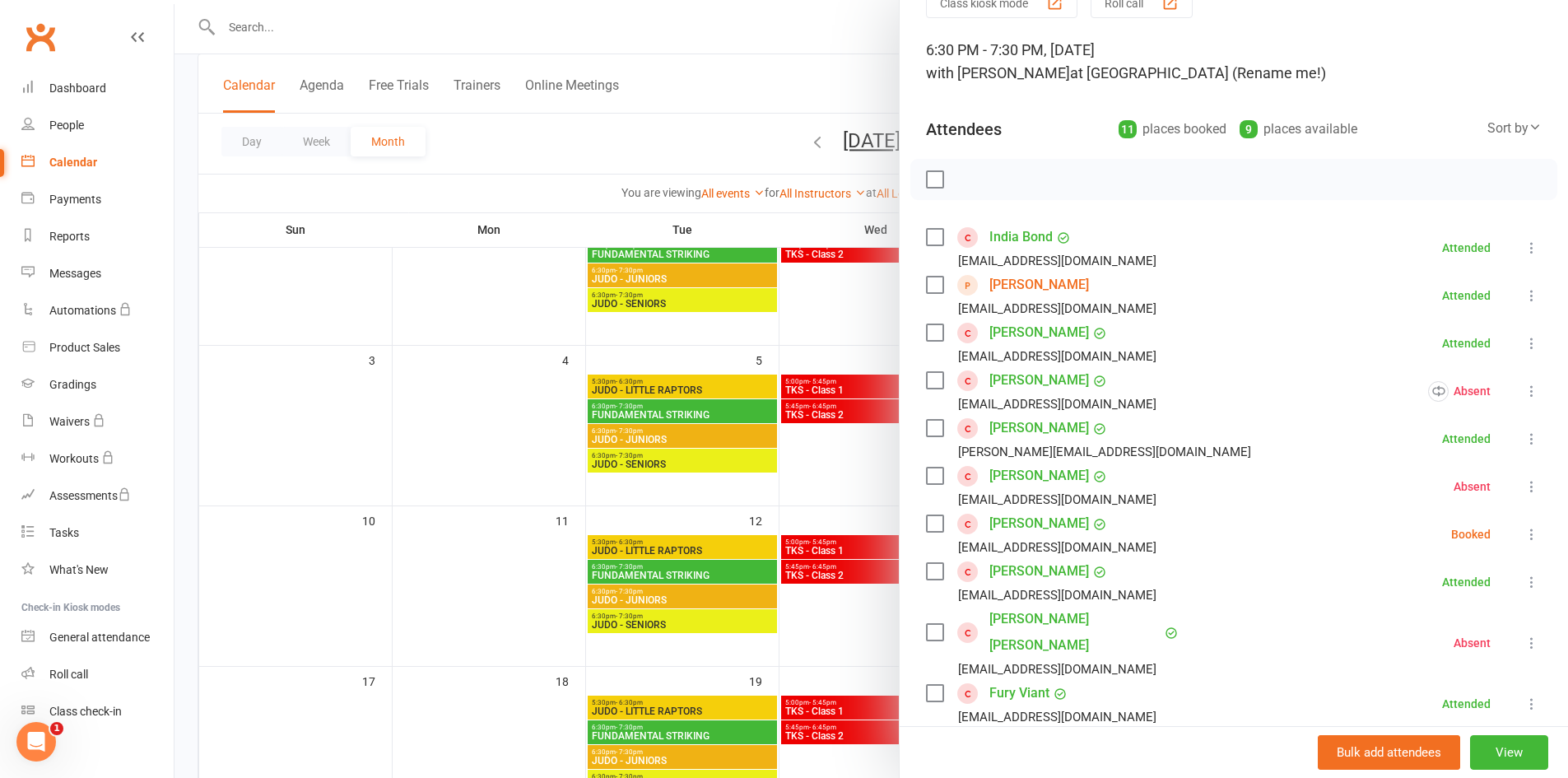
click at [842, 479] on div at bounding box center [871, 389] width 1394 height 778
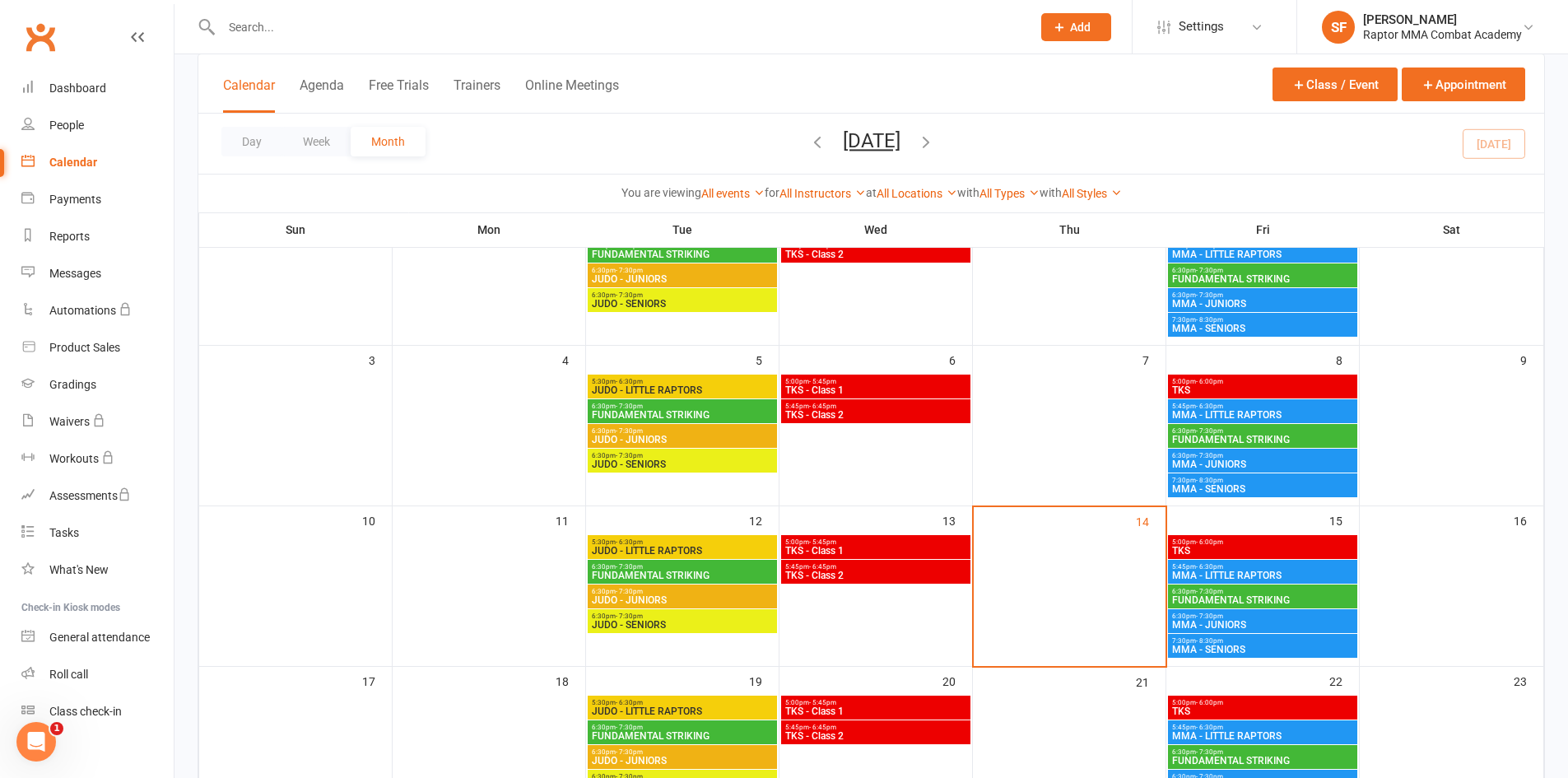
click at [1267, 568] on span "5:45pm - 6:30pm" at bounding box center [1263, 567] width 183 height 7
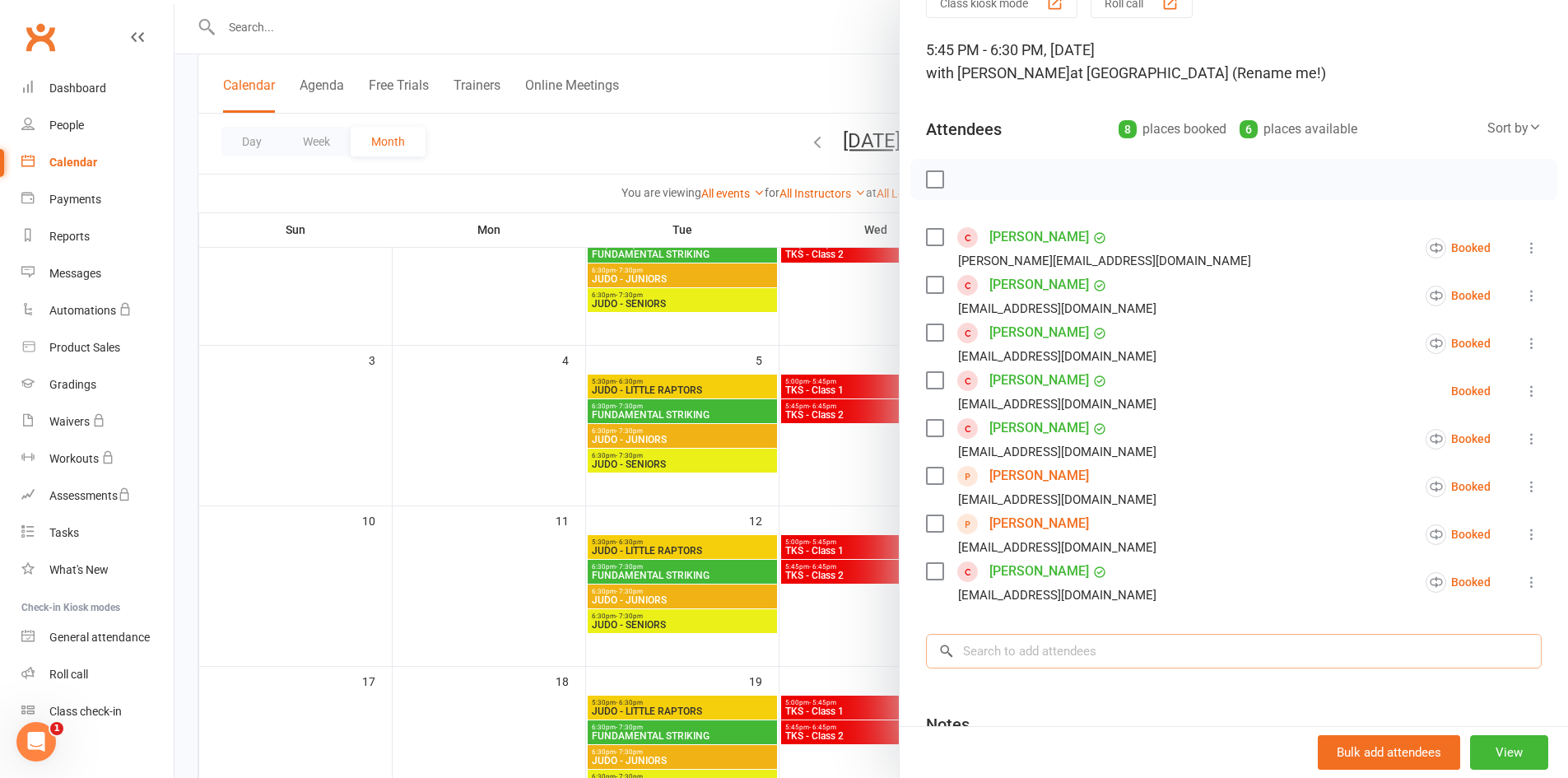
click at [1111, 649] on input "search" at bounding box center [1234, 650] width 616 height 35
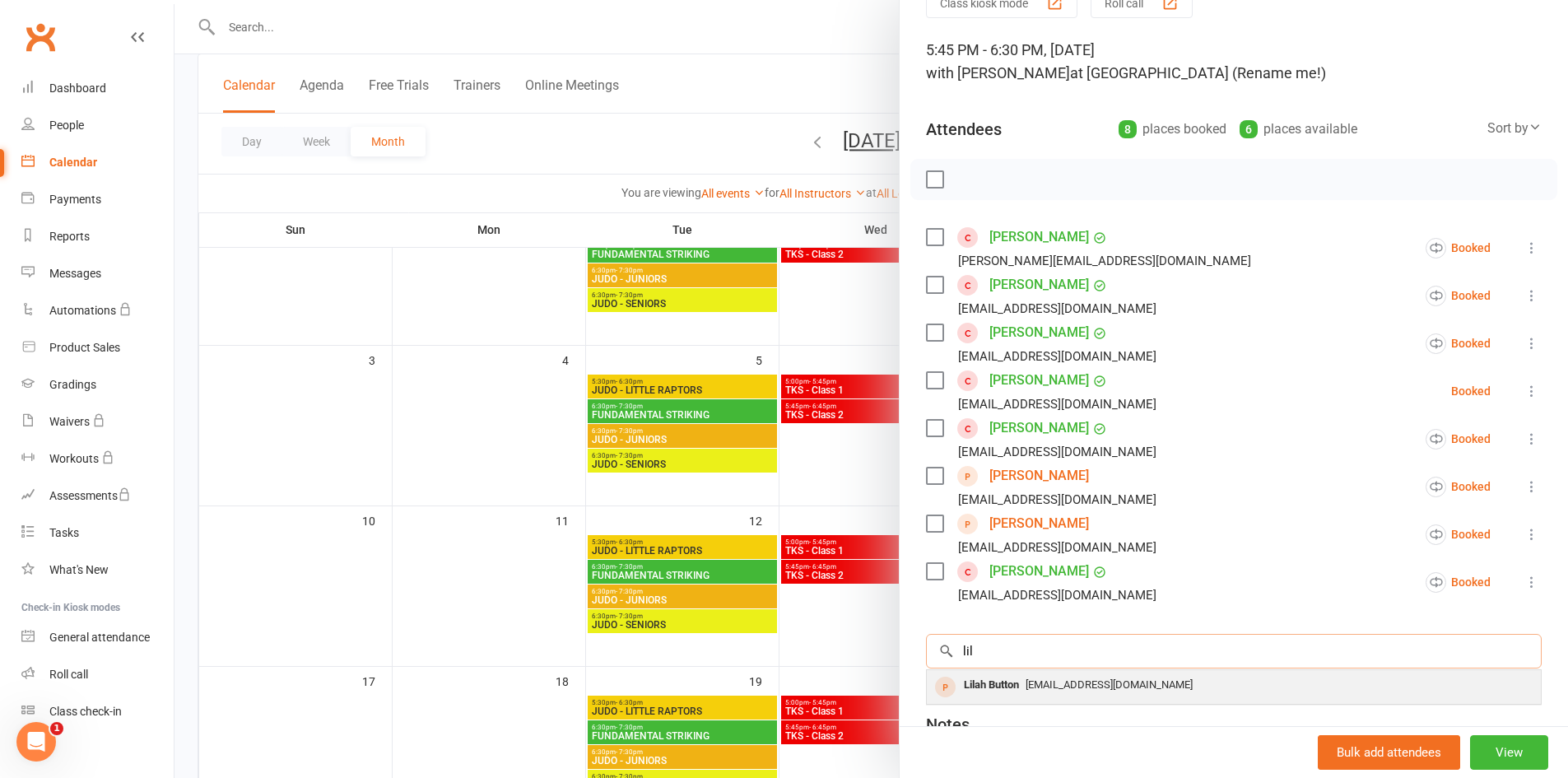
type input "lil"
click at [984, 692] on div "Lilah Button" at bounding box center [991, 685] width 68 height 24
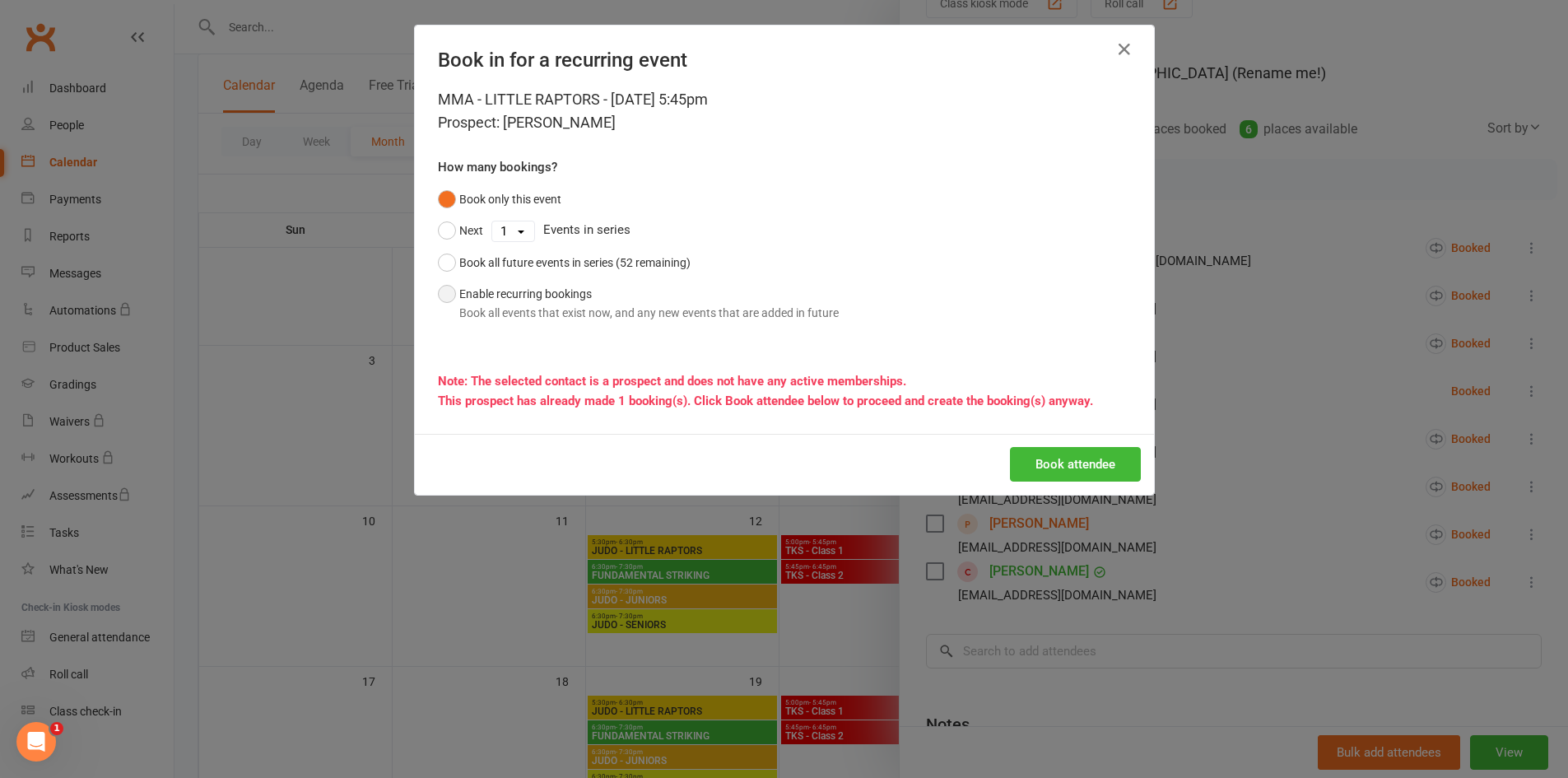
click at [556, 282] on button "Enable recurring bookings Book all events that exist now, and any new events th…" at bounding box center [639, 303] width 401 height 51
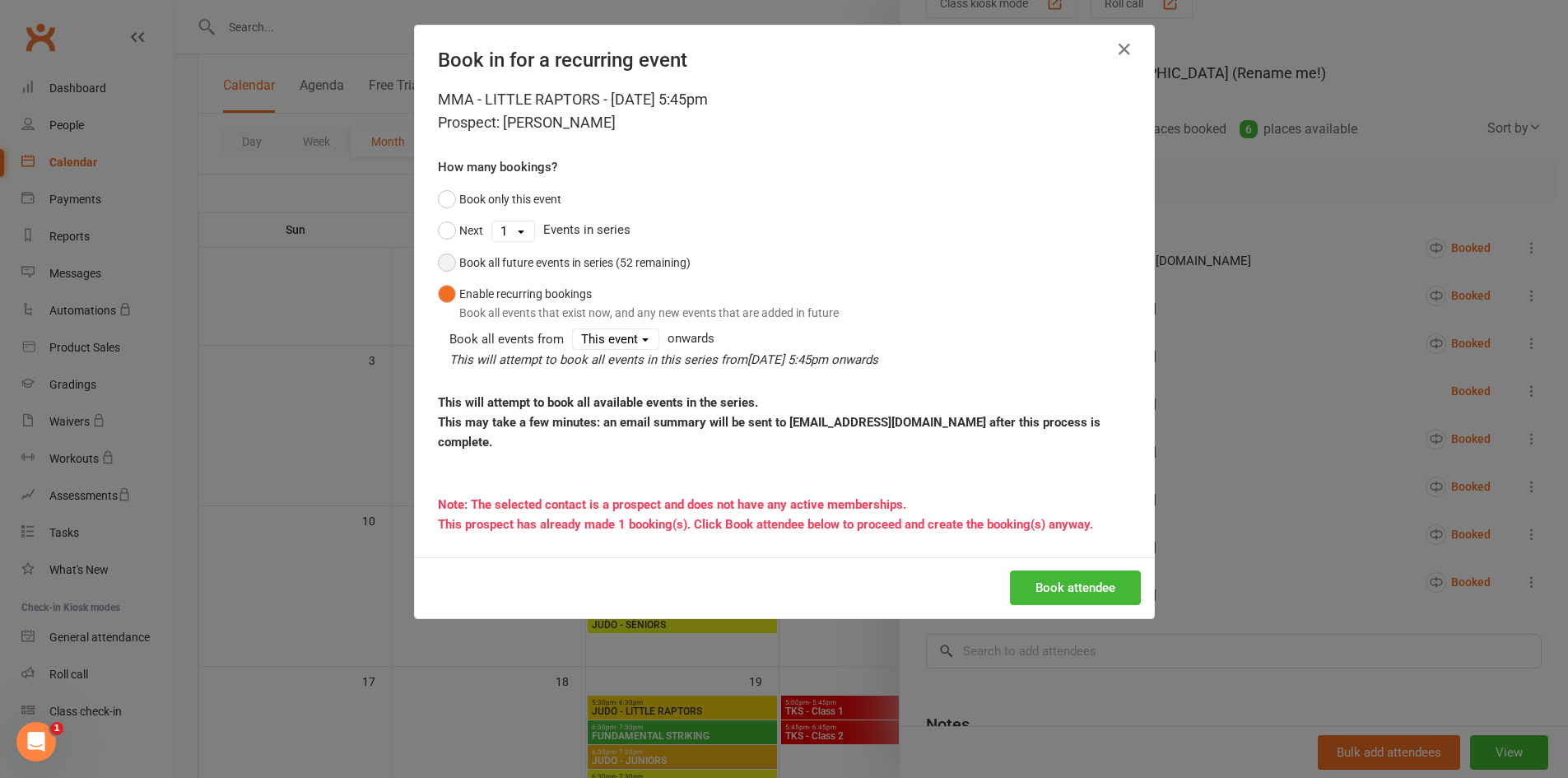
click at [579, 265] on div "Book all future events in series (52 remaining)" at bounding box center [575, 263] width 232 height 18
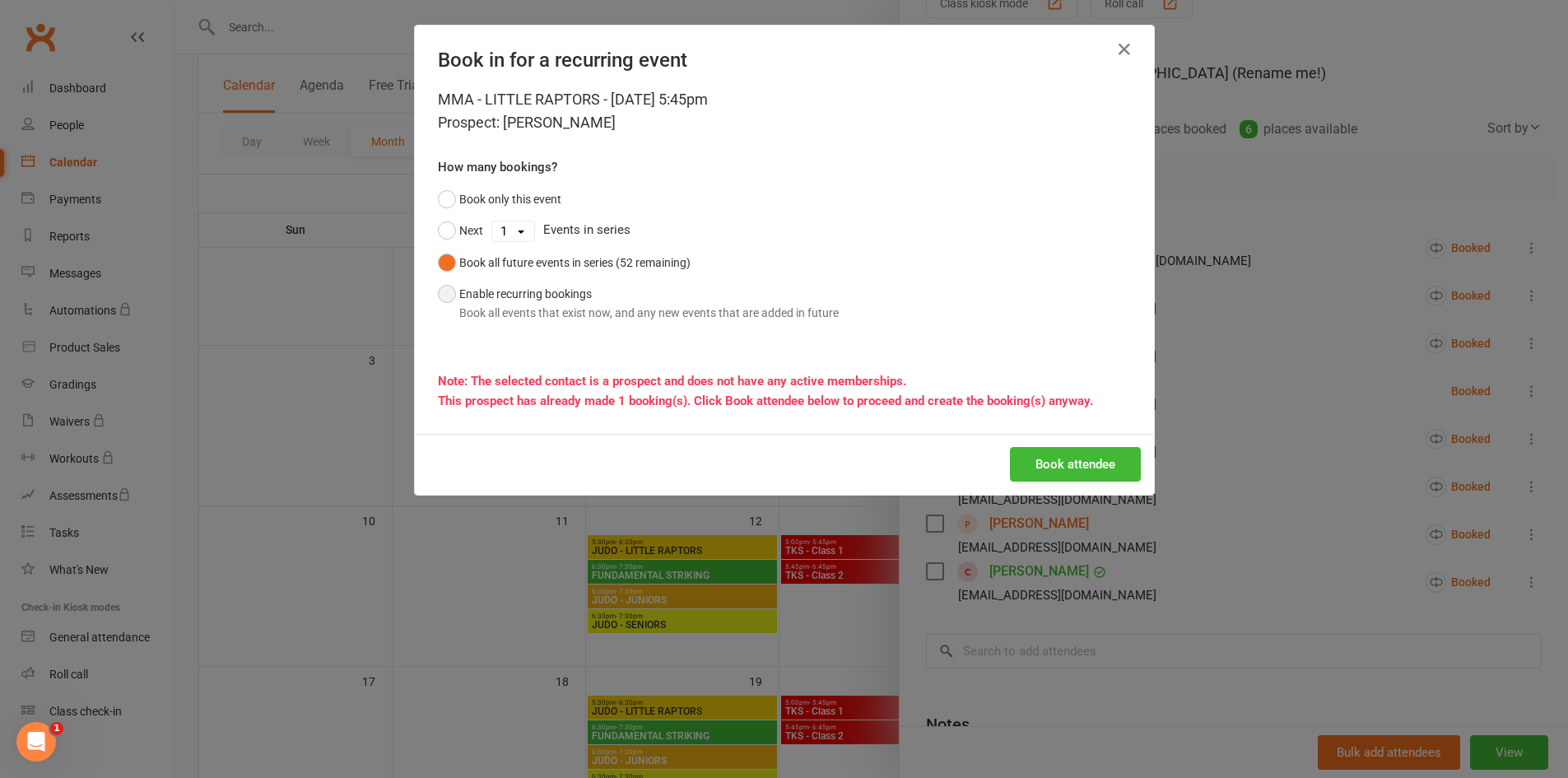
click at [585, 301] on button "Enable recurring bookings Book all events that exist now, and any new events th…" at bounding box center [639, 303] width 401 height 51
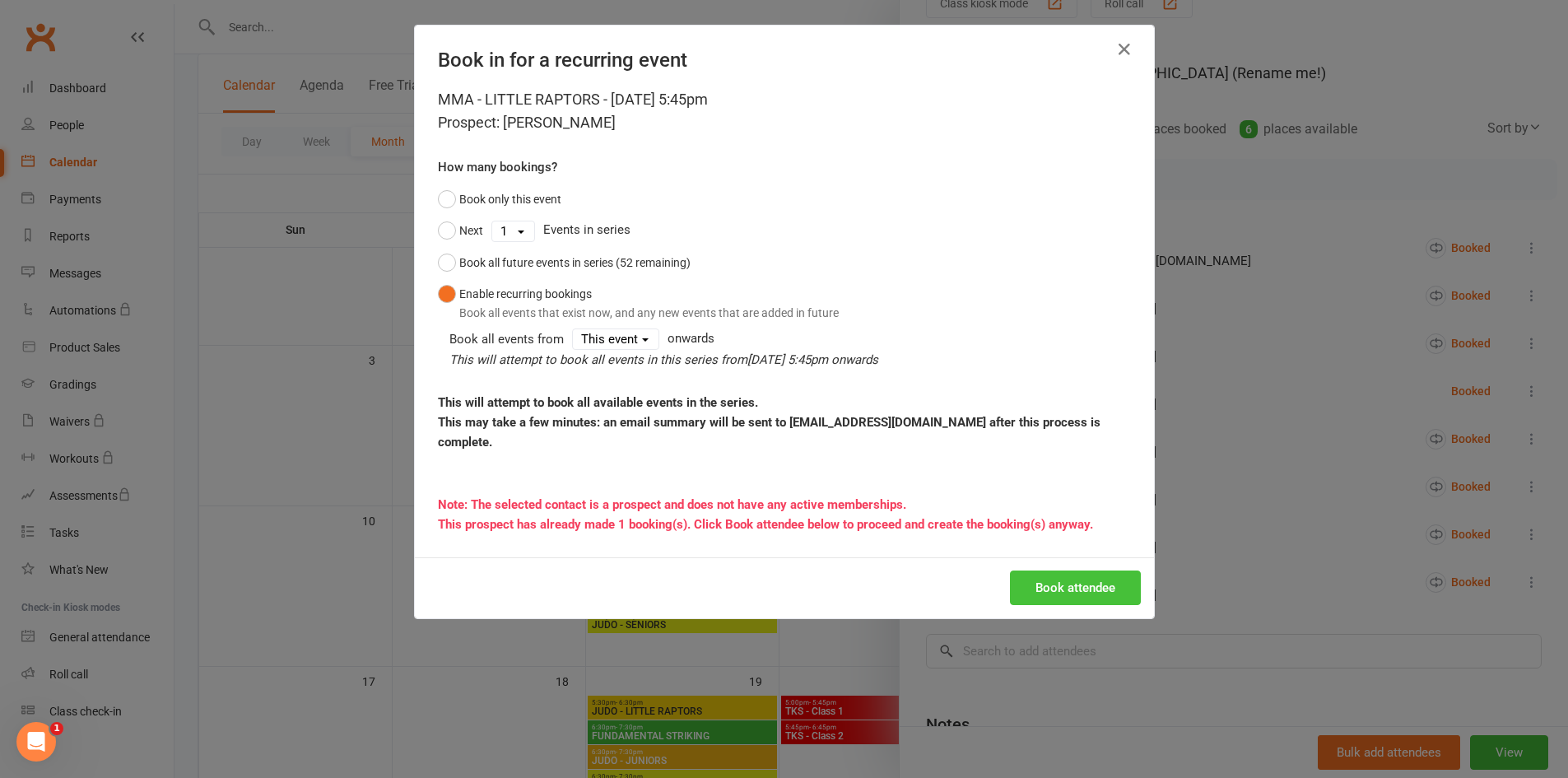
click at [1045, 587] on button "Book attendee" at bounding box center [1076, 587] width 131 height 35
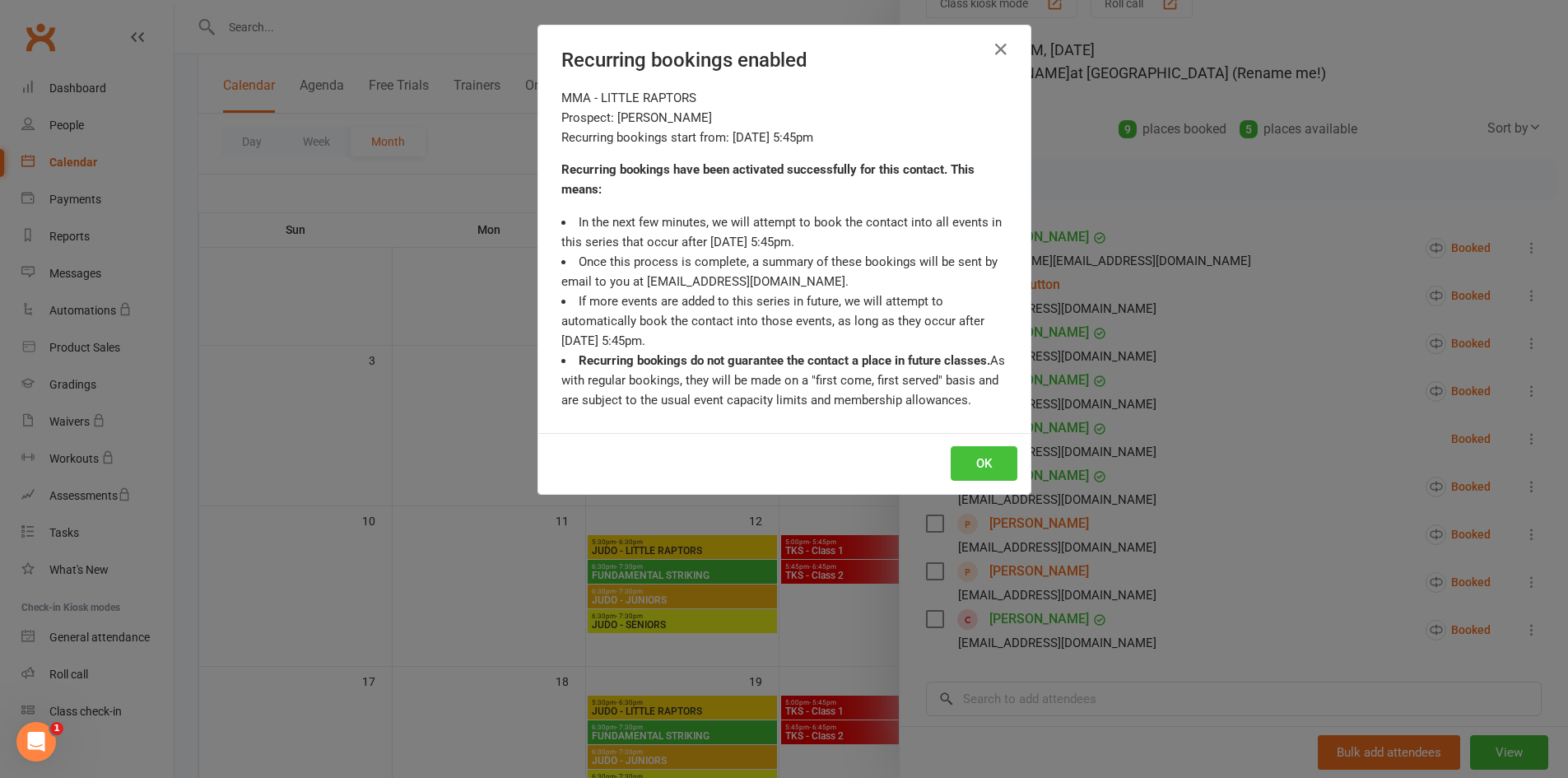
click at [997, 468] on button "OK" at bounding box center [984, 463] width 67 height 35
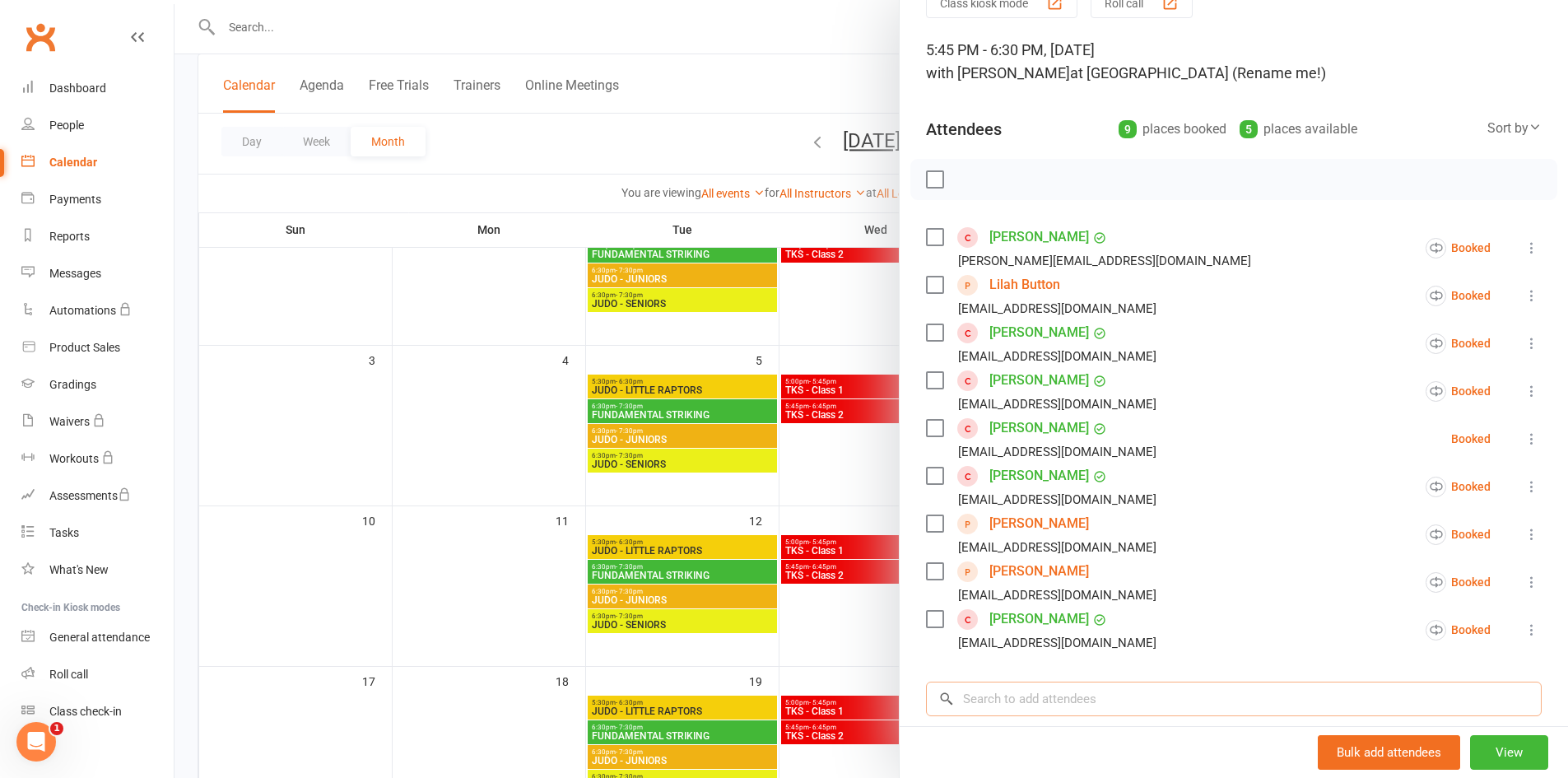
click at [1040, 701] on input "search" at bounding box center [1234, 698] width 616 height 35
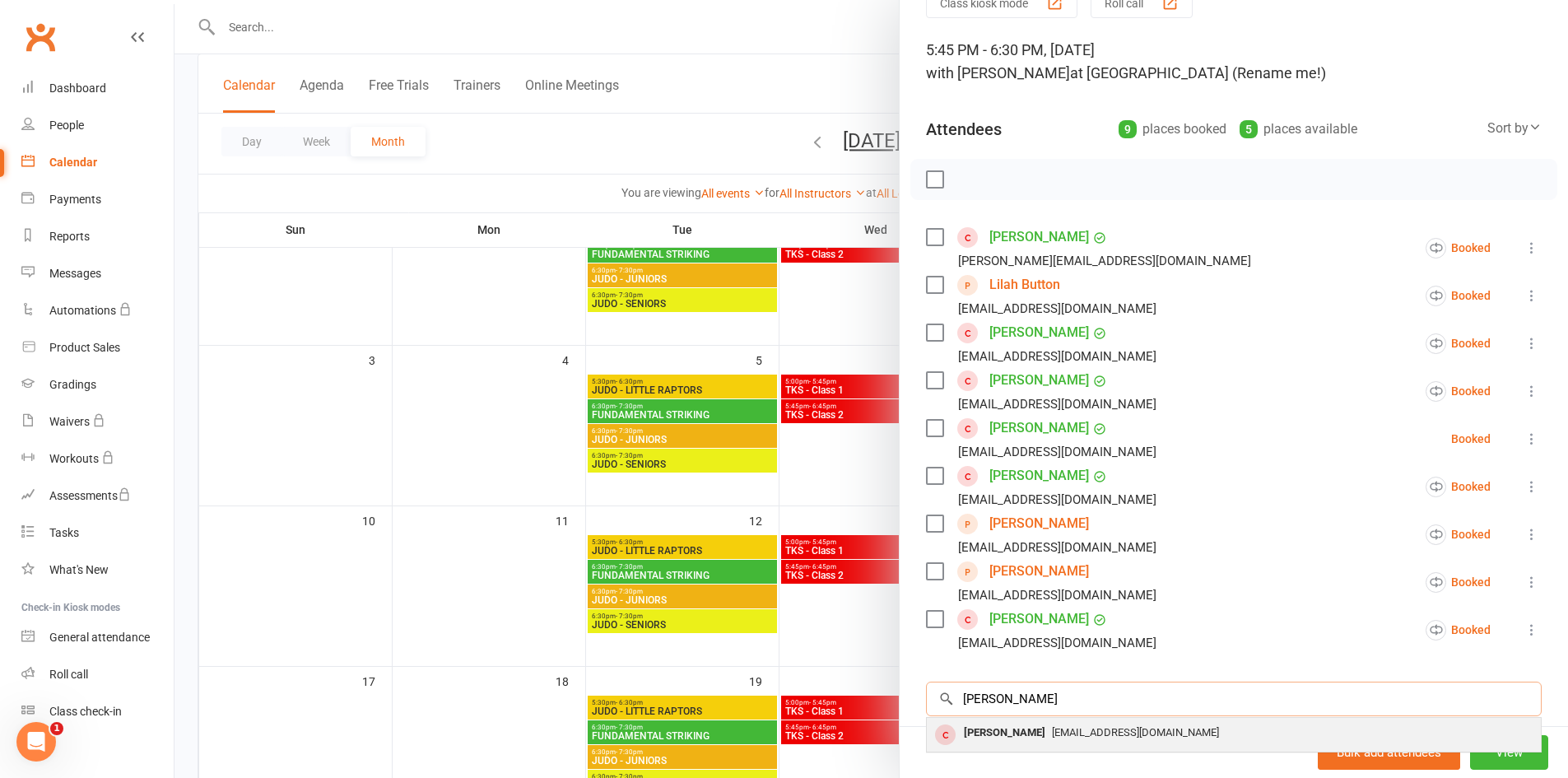
type input "cohen"
click at [979, 724] on div "[PERSON_NAME]" at bounding box center [1005, 733] width 95 height 24
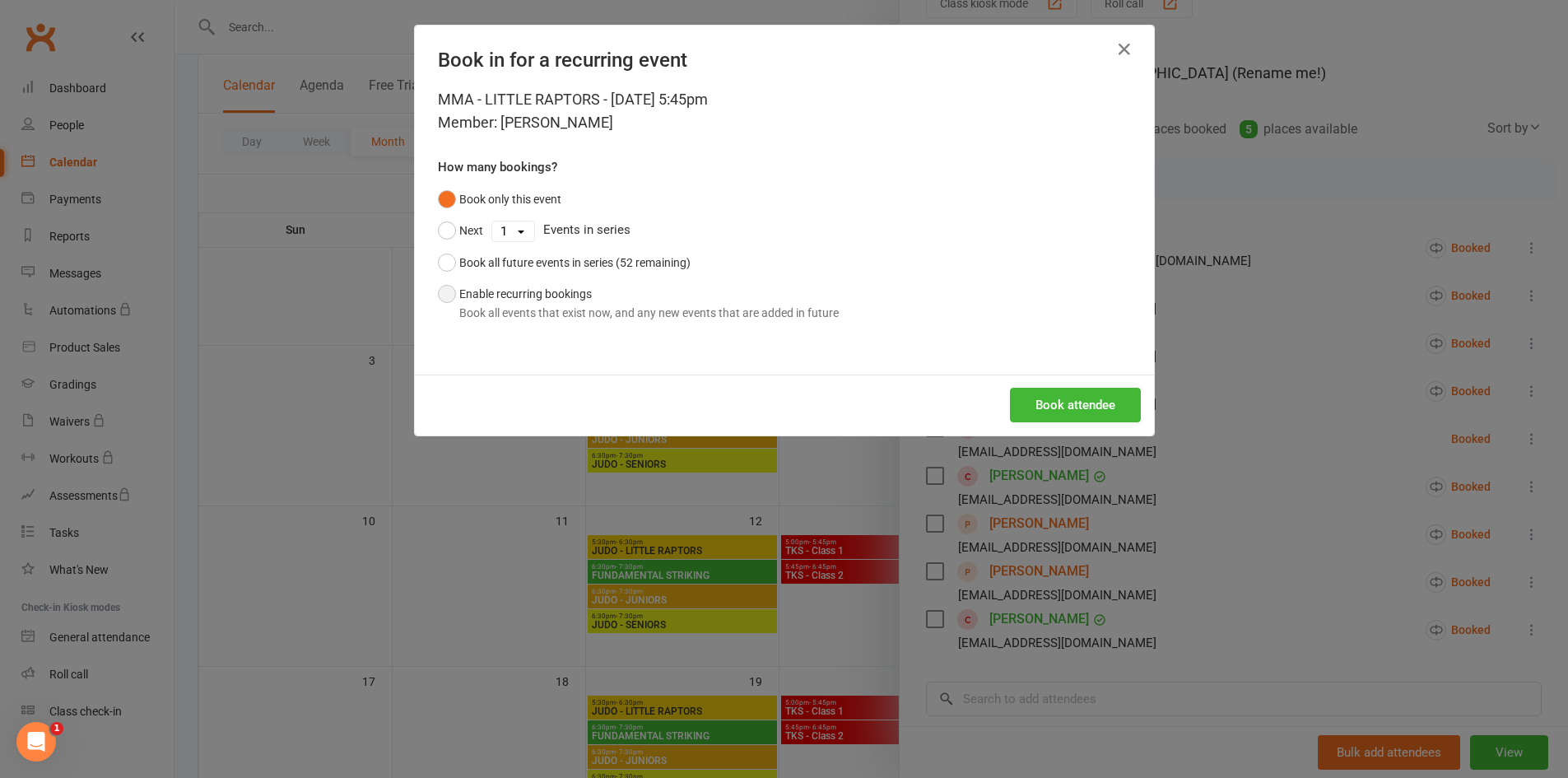
drag, startPoint x: 547, startPoint y: 284, endPoint x: 552, endPoint y: 298, distance: 14.9
click at [544, 297] on button "Enable recurring bookings Book all events that exist now, and any new events th…" at bounding box center [639, 303] width 401 height 51
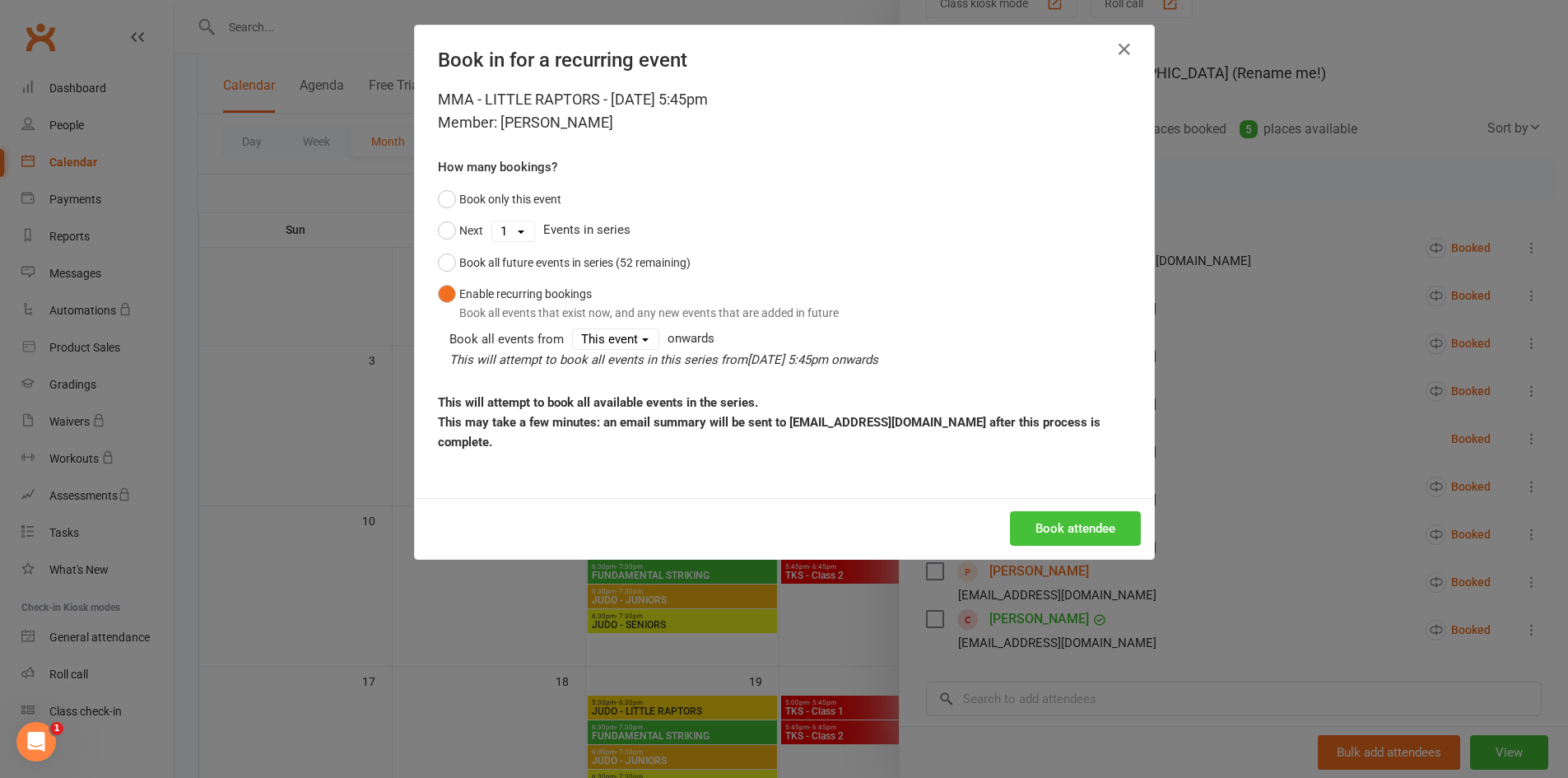
click at [1051, 524] on button "Book attendee" at bounding box center [1076, 528] width 131 height 35
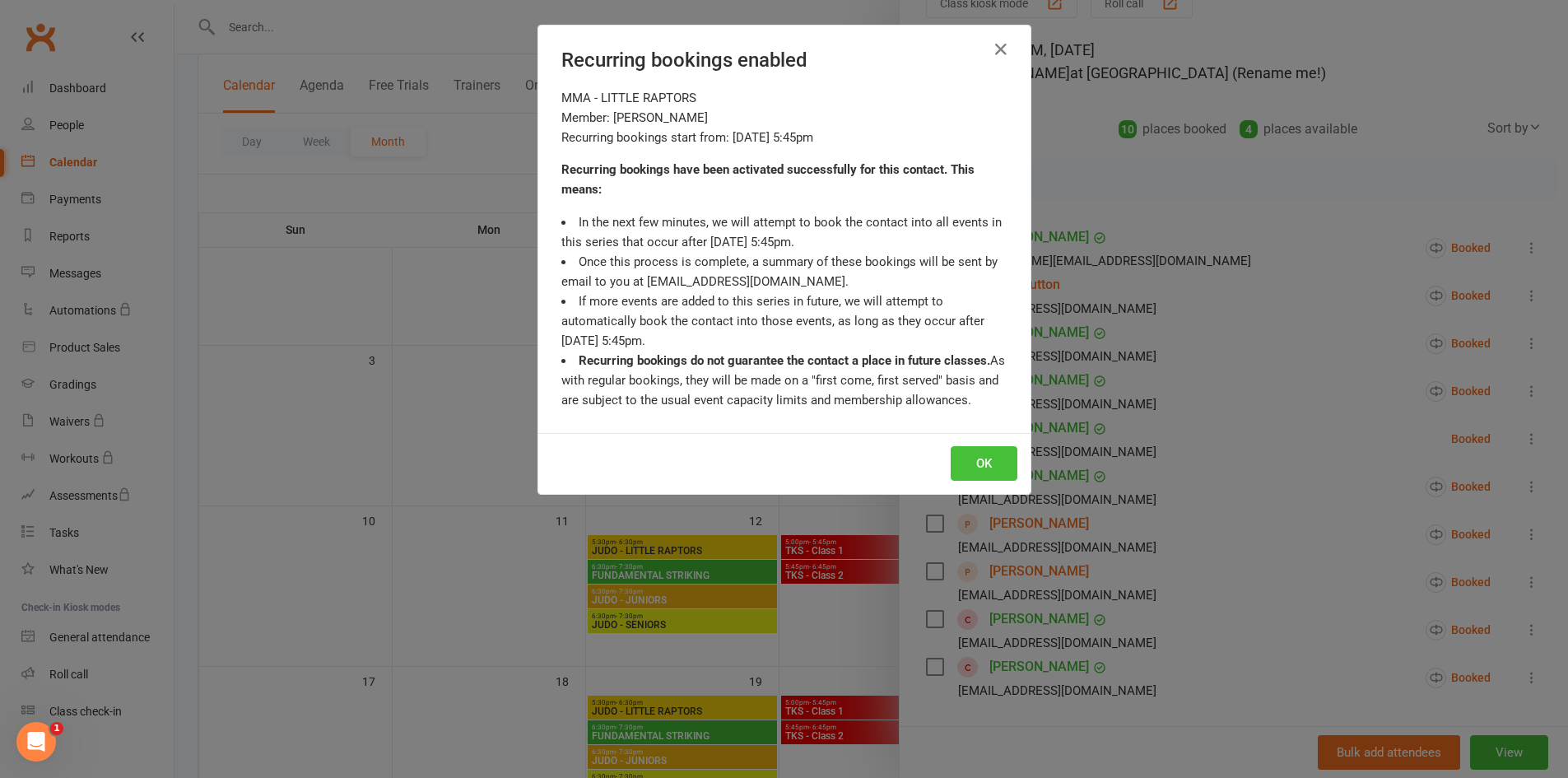
click at [975, 453] on button "OK" at bounding box center [984, 463] width 67 height 35
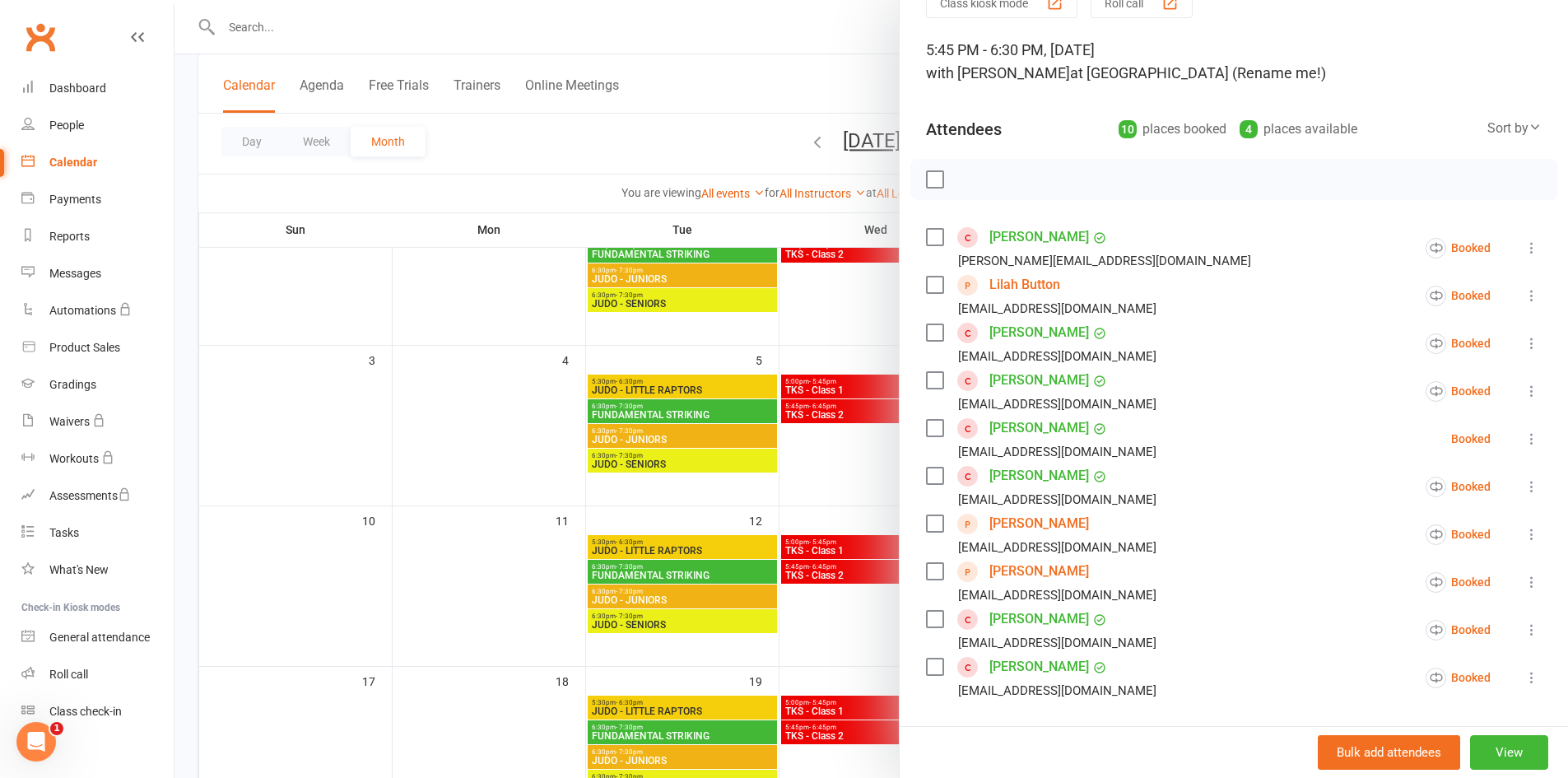
click at [817, 480] on div at bounding box center [871, 389] width 1394 height 778
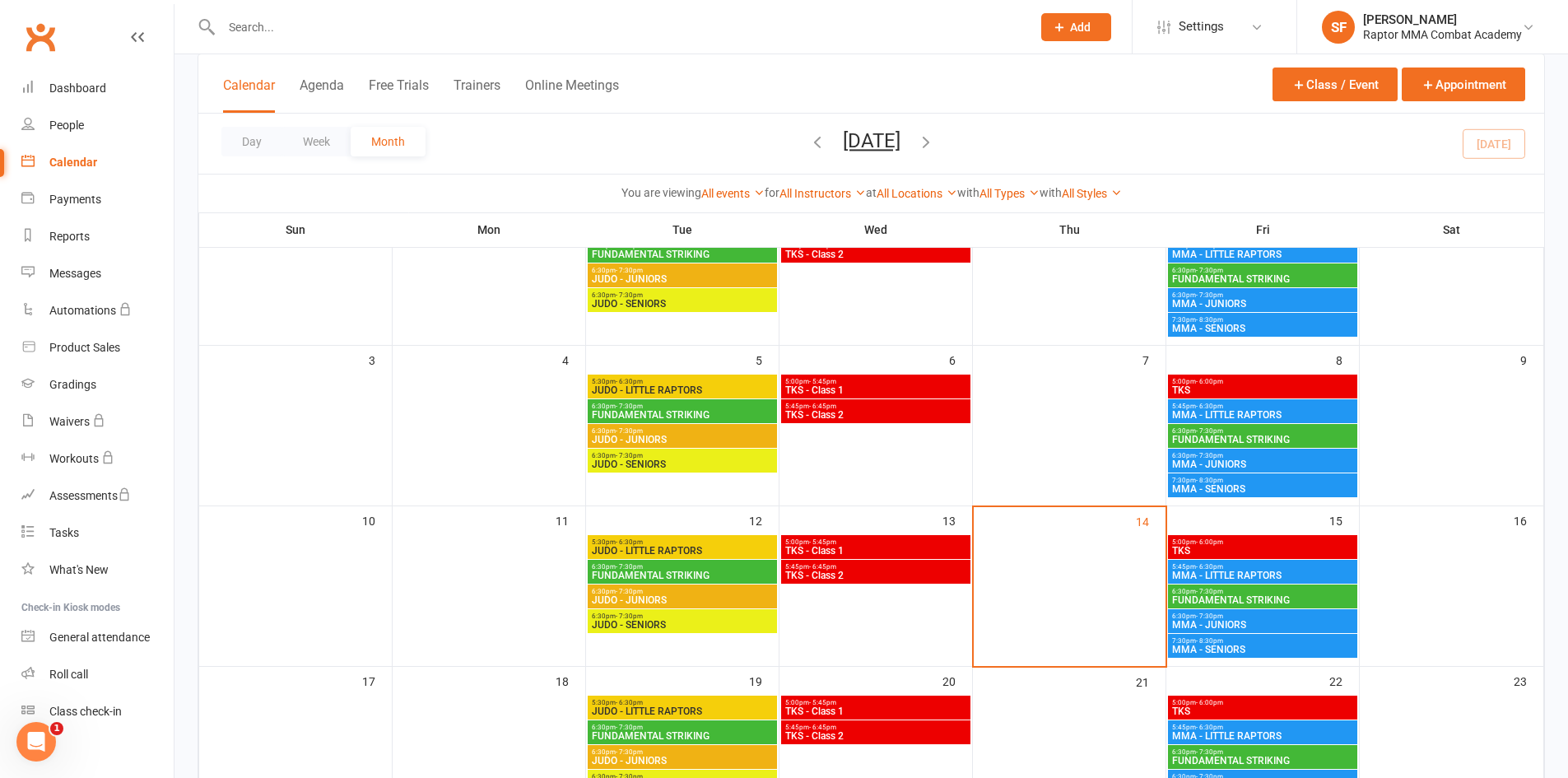
drag, startPoint x: 1509, startPoint y: 126, endPoint x: 1564, endPoint y: 103, distance: 59.6
click at [1522, 123] on div "Day Week Month August 2025 August 2025 Sun Mon Tue Wed Thu Fri Sat 27 28 29 30 …" at bounding box center [871, 144] width 1346 height 60
drag, startPoint x: 1304, startPoint y: 452, endPoint x: 1296, endPoint y: 470, distance: 19.7
click at [1296, 470] on div "6:30pm - 7:30pm MMA - JUNIORS" at bounding box center [1262, 460] width 189 height 24
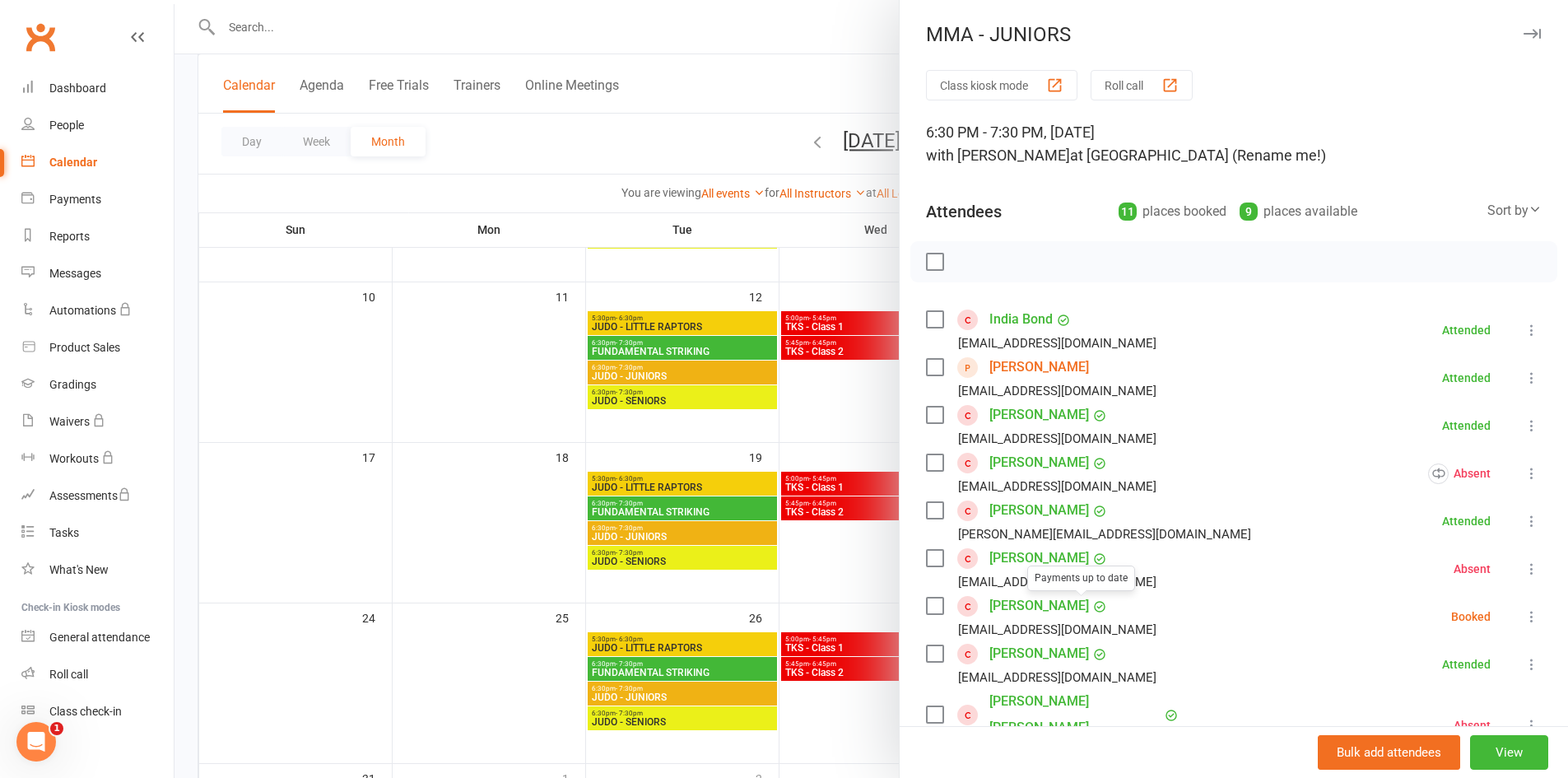
scroll to position [412, 0]
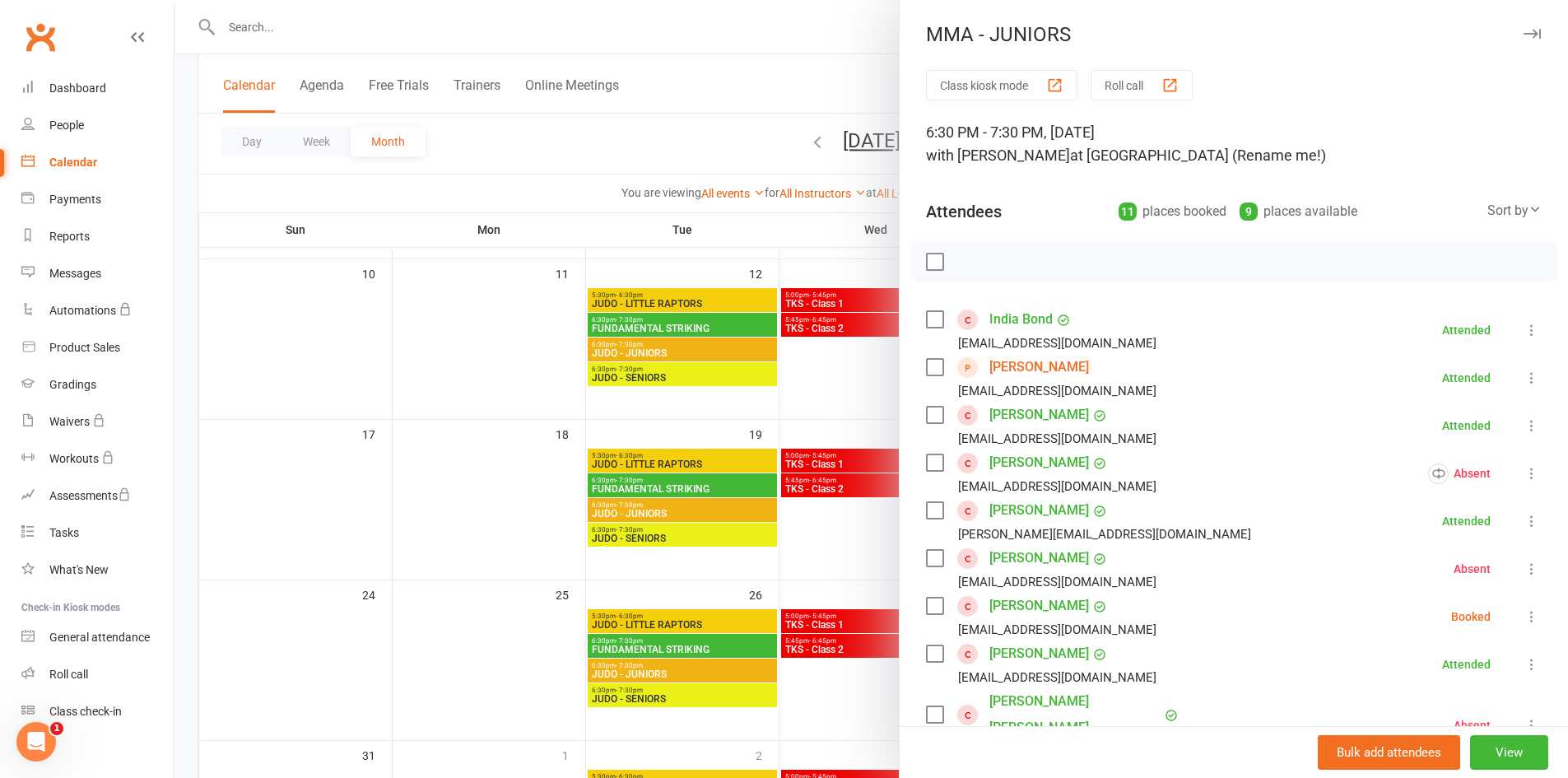
click at [846, 353] on div at bounding box center [871, 389] width 1394 height 778
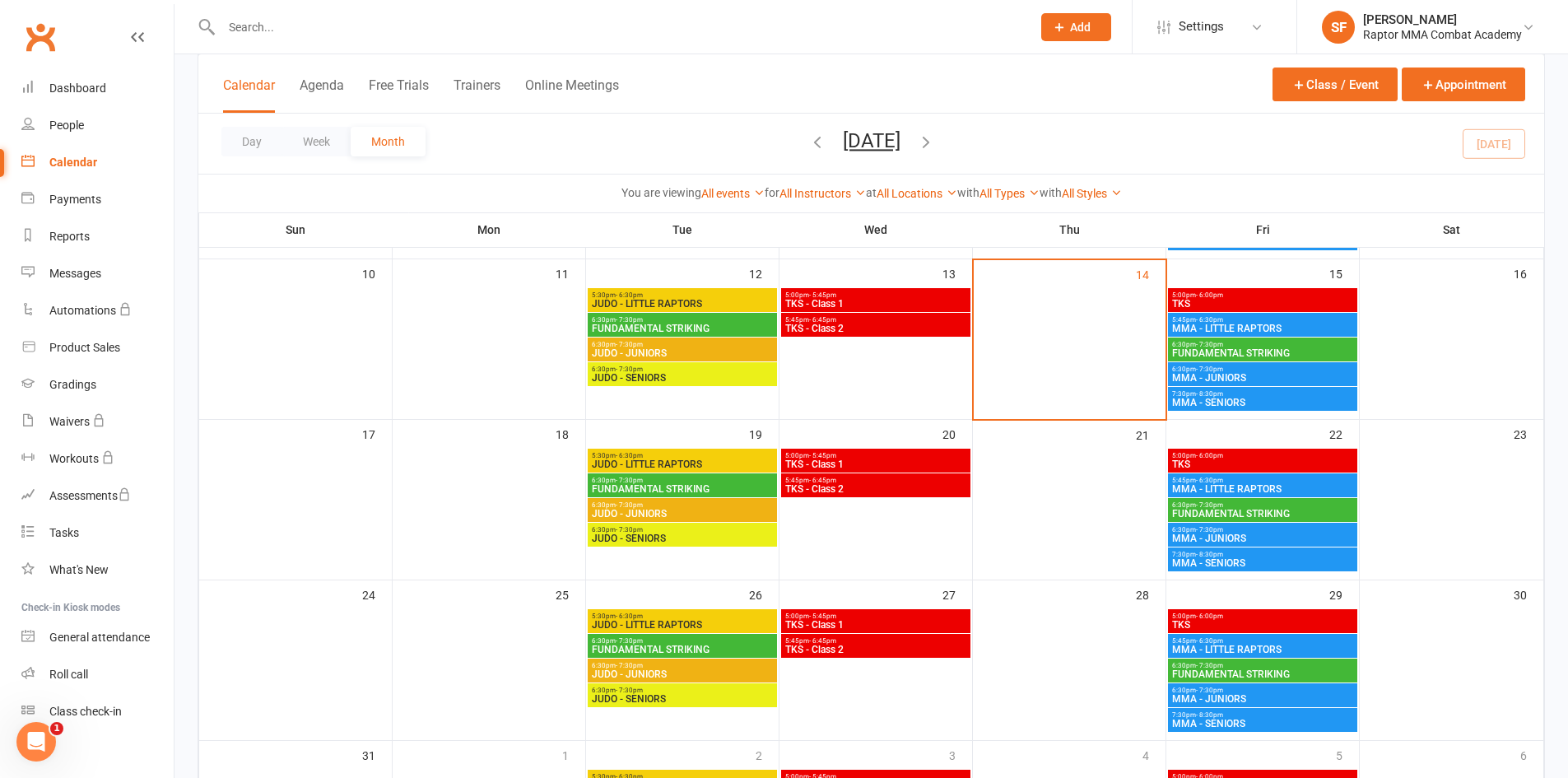
click at [1245, 371] on span "6:30pm - 7:30pm" at bounding box center [1263, 369] width 183 height 7
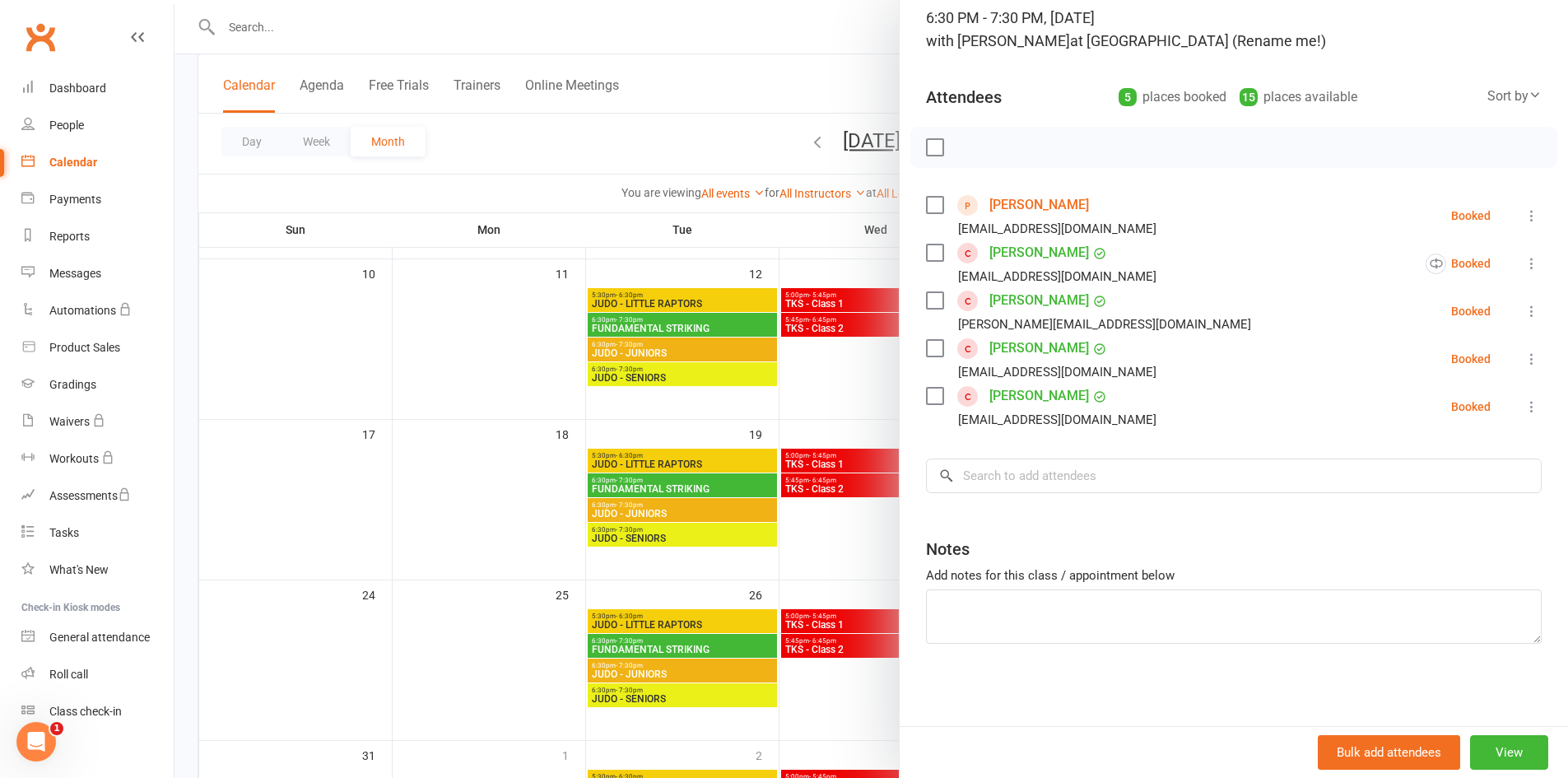
scroll to position [0, 0]
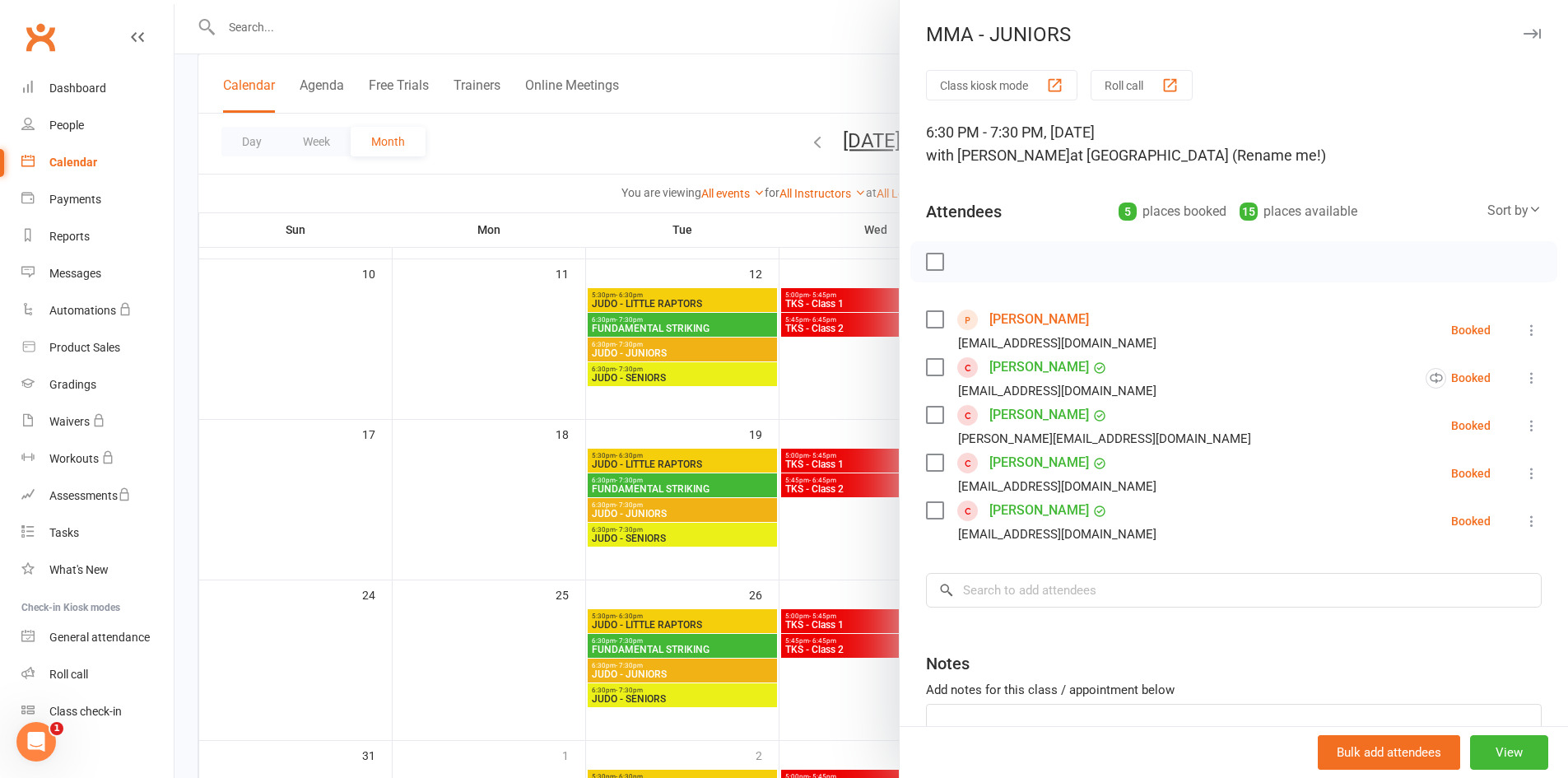
click at [837, 393] on div at bounding box center [871, 389] width 1394 height 778
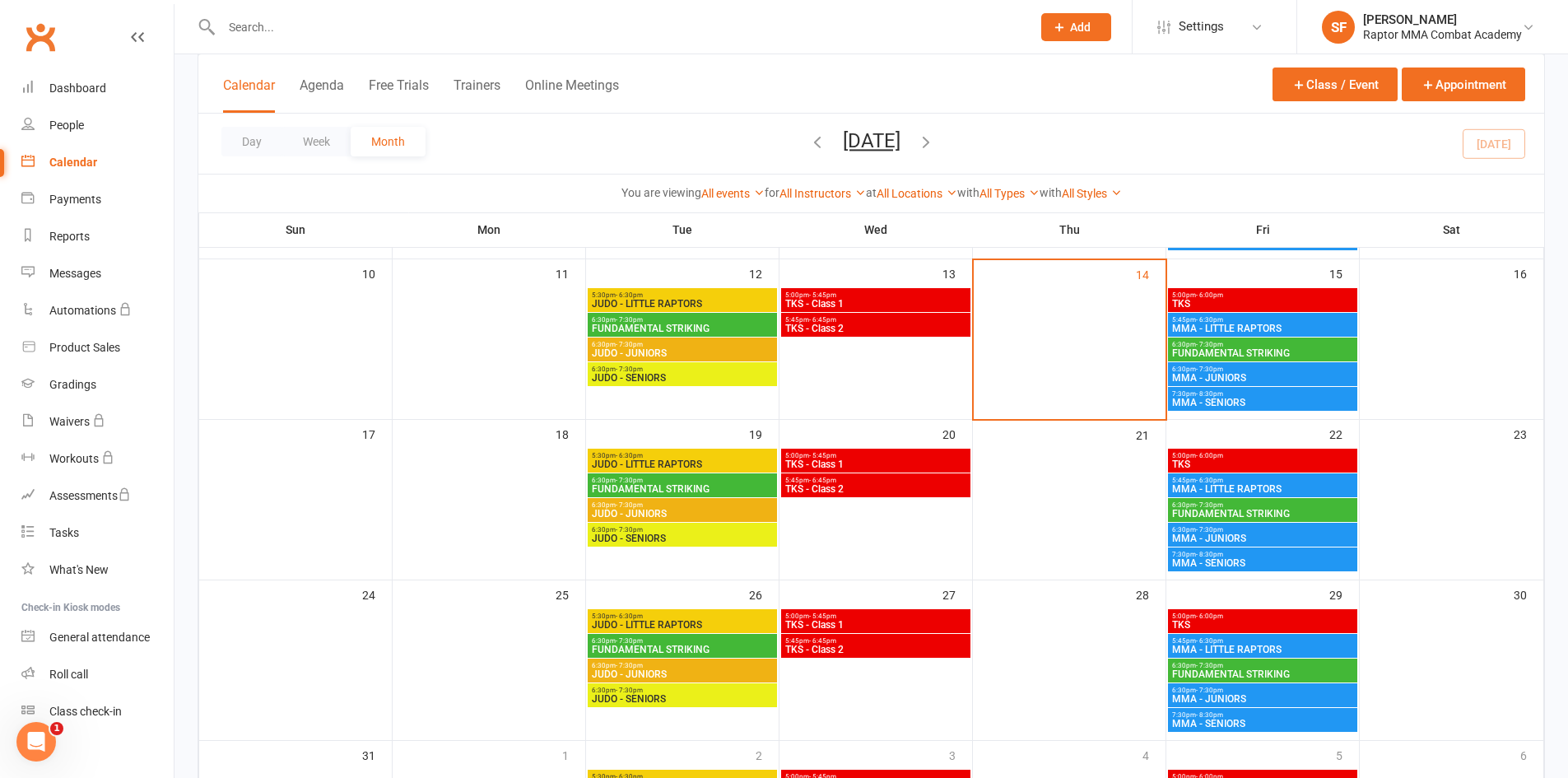
click at [1272, 694] on span "MMA - JUNIORS" at bounding box center [1263, 698] width 183 height 10
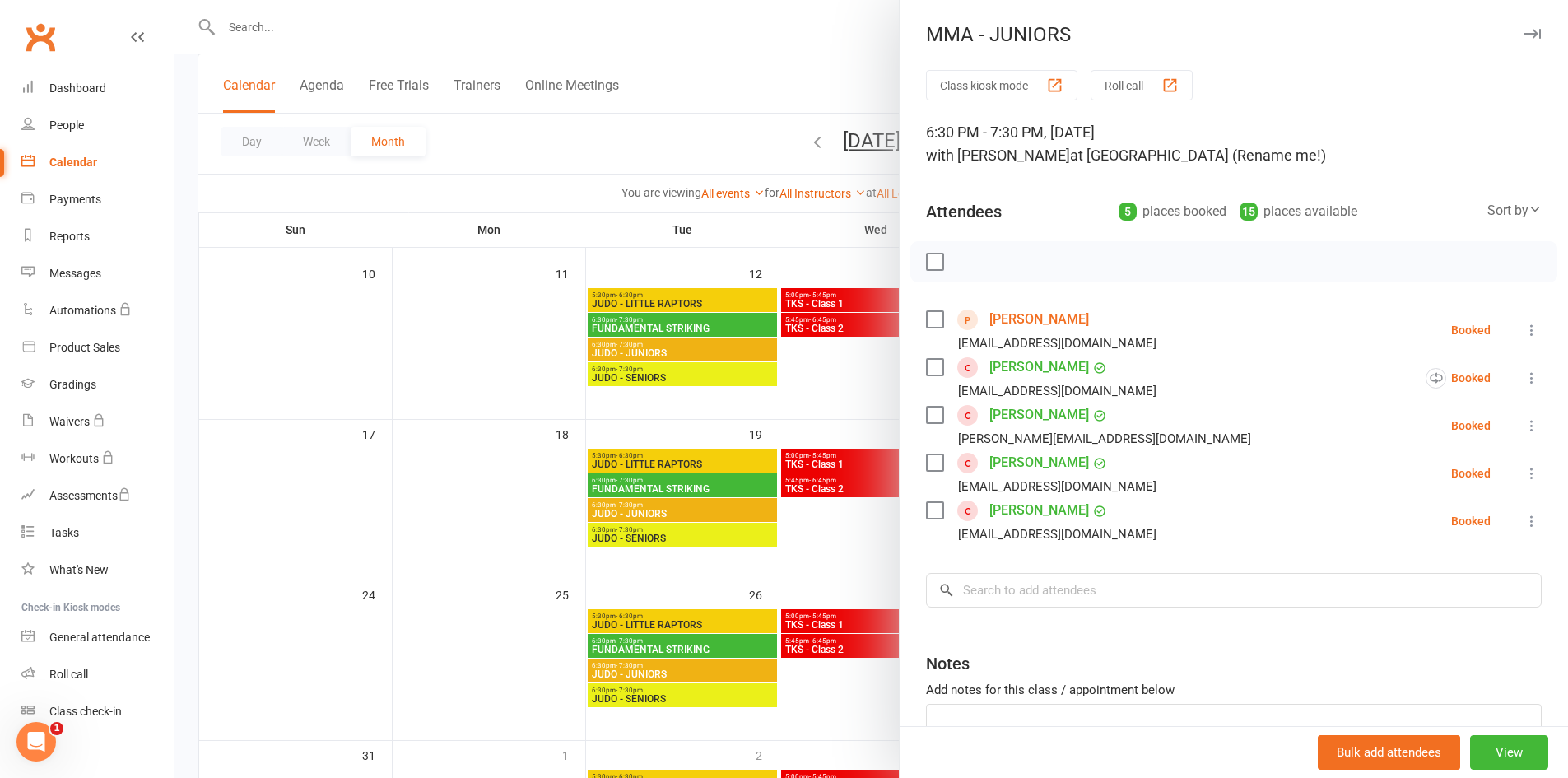
click at [826, 371] on div at bounding box center [871, 389] width 1394 height 778
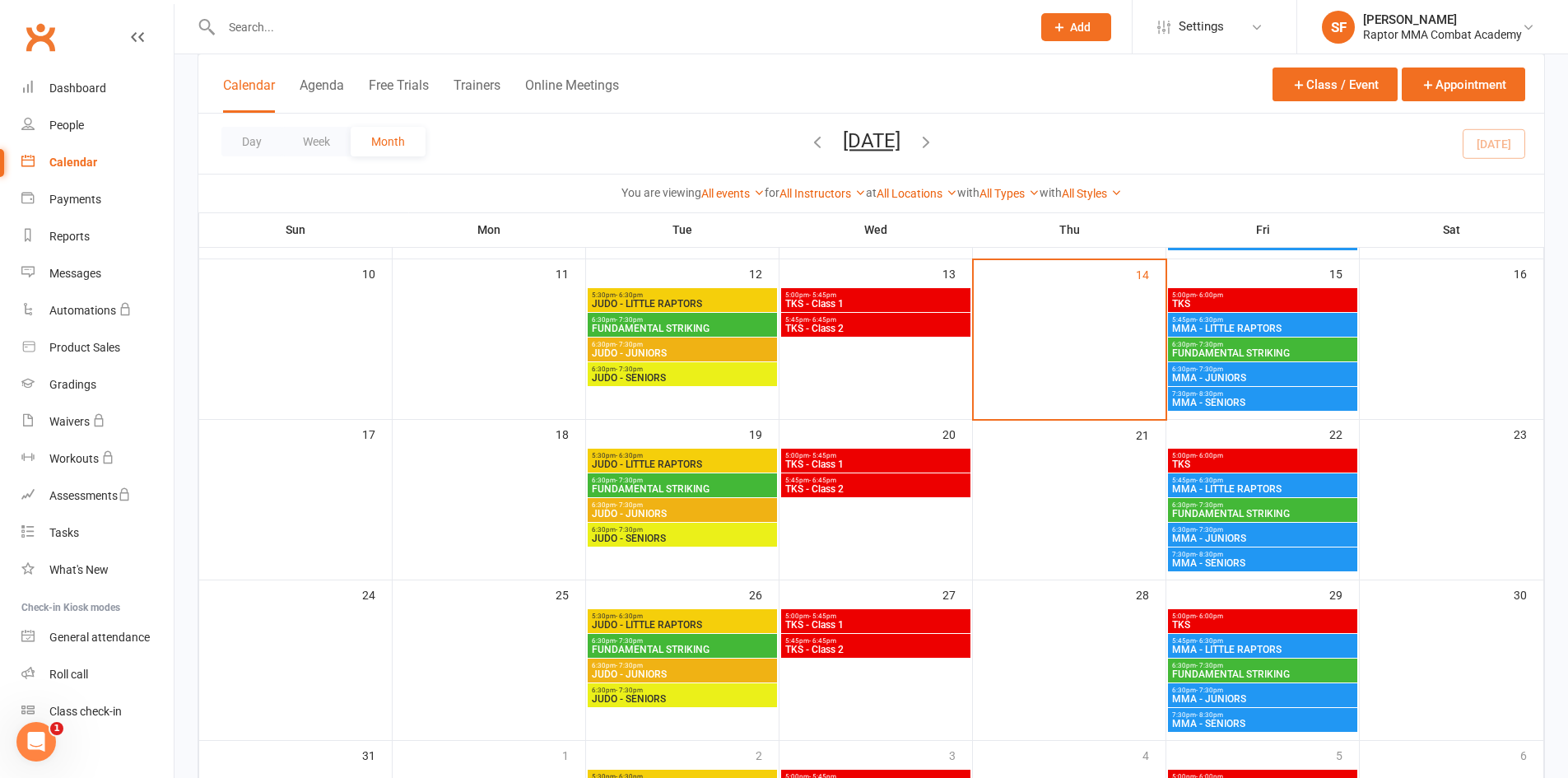
click at [1219, 374] on span "MMA - JUNIORS" at bounding box center [1263, 377] width 183 height 10
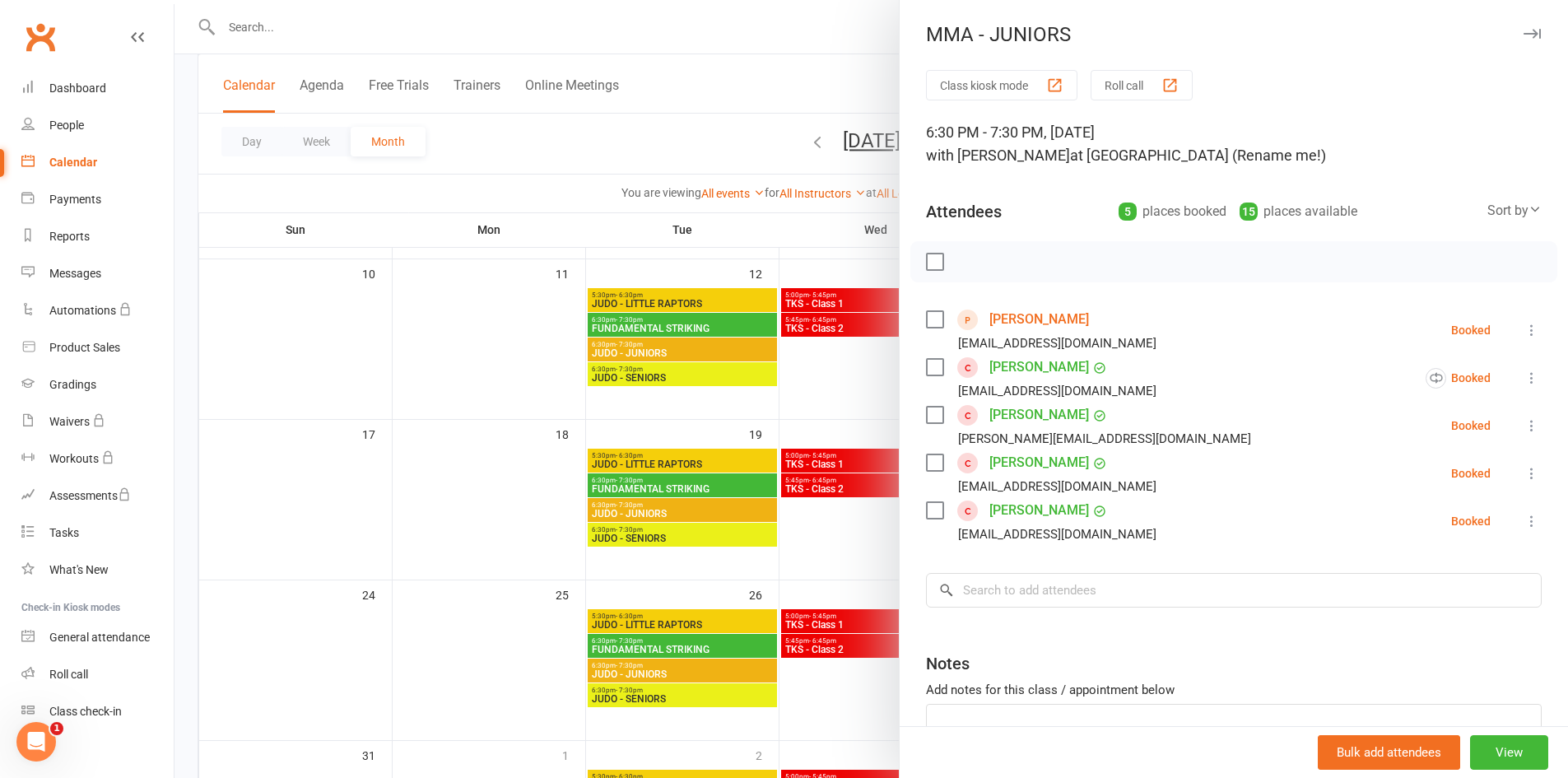
click at [800, 384] on div at bounding box center [871, 389] width 1394 height 778
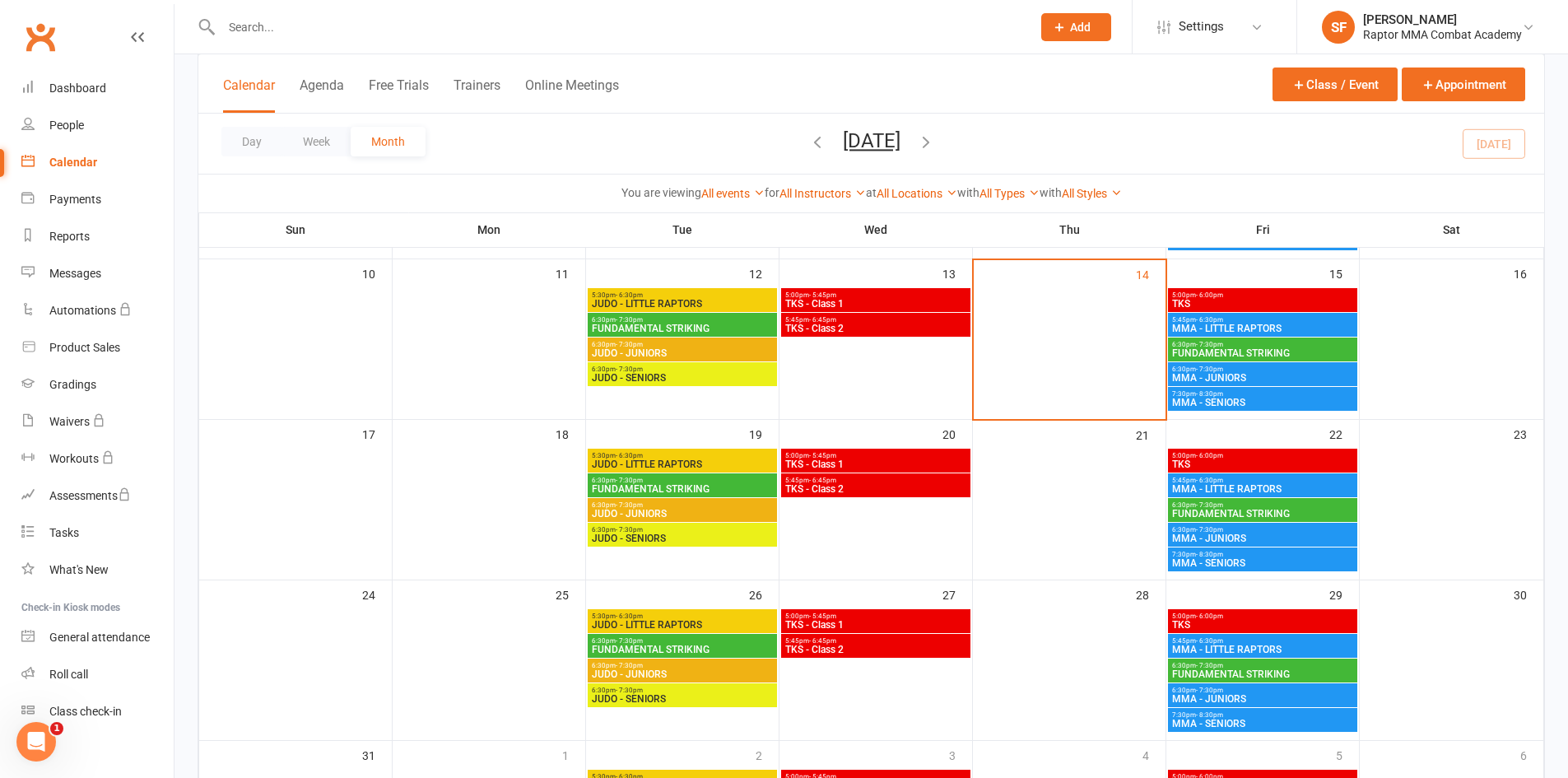
click at [1241, 373] on span "MMA - JUNIORS" at bounding box center [1263, 377] width 183 height 10
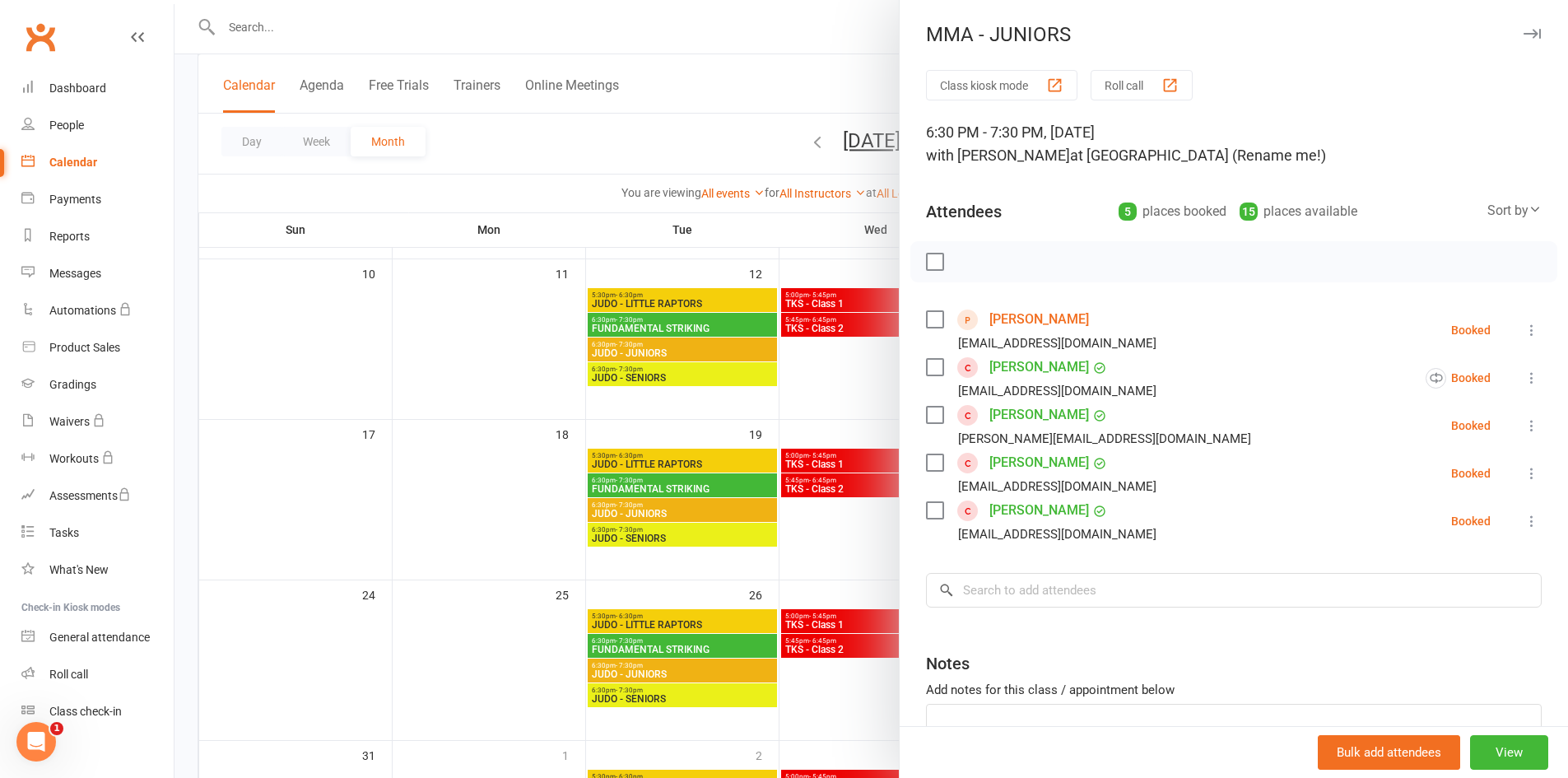
click at [855, 395] on div at bounding box center [871, 389] width 1394 height 778
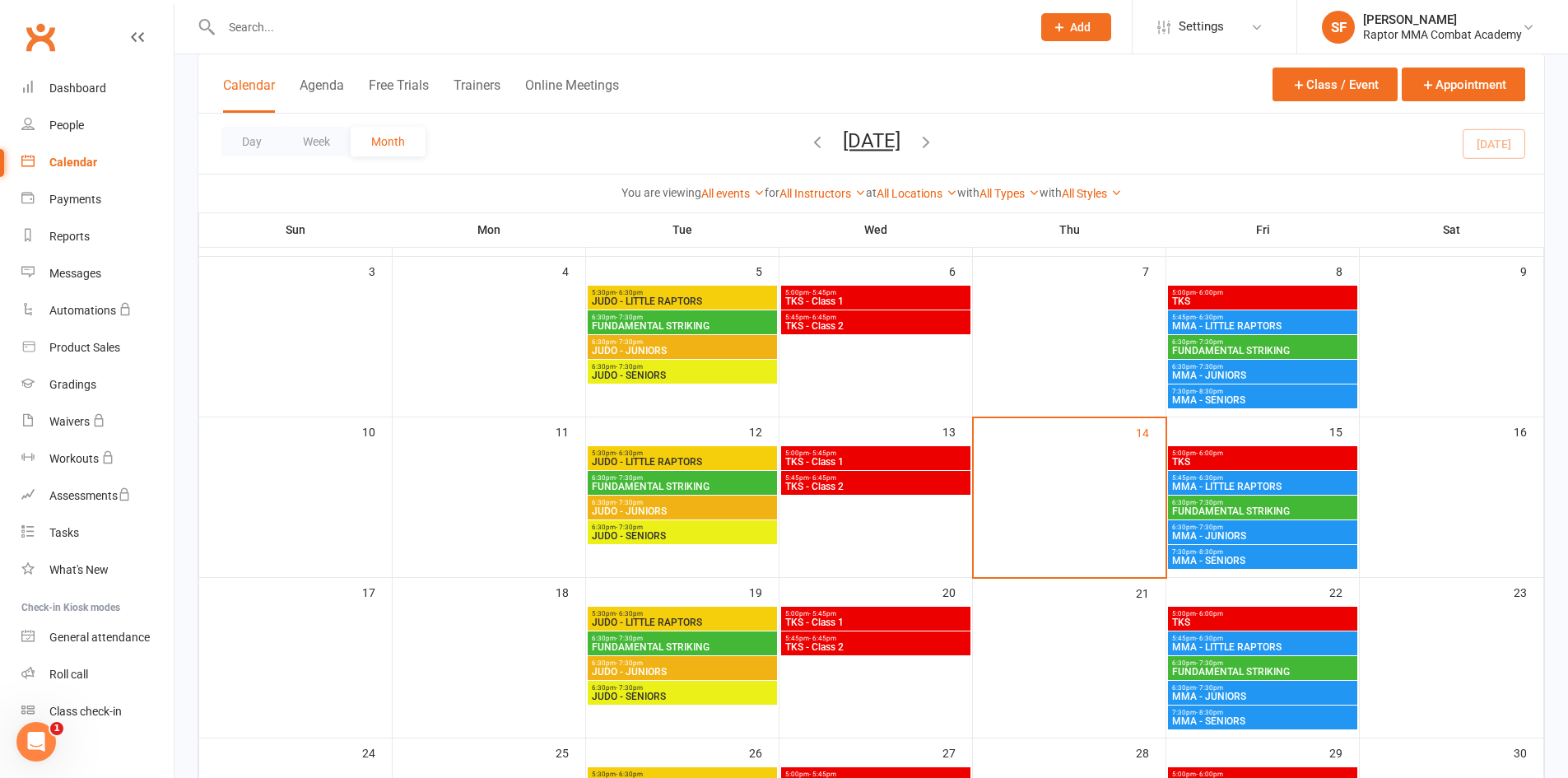
scroll to position [247, 0]
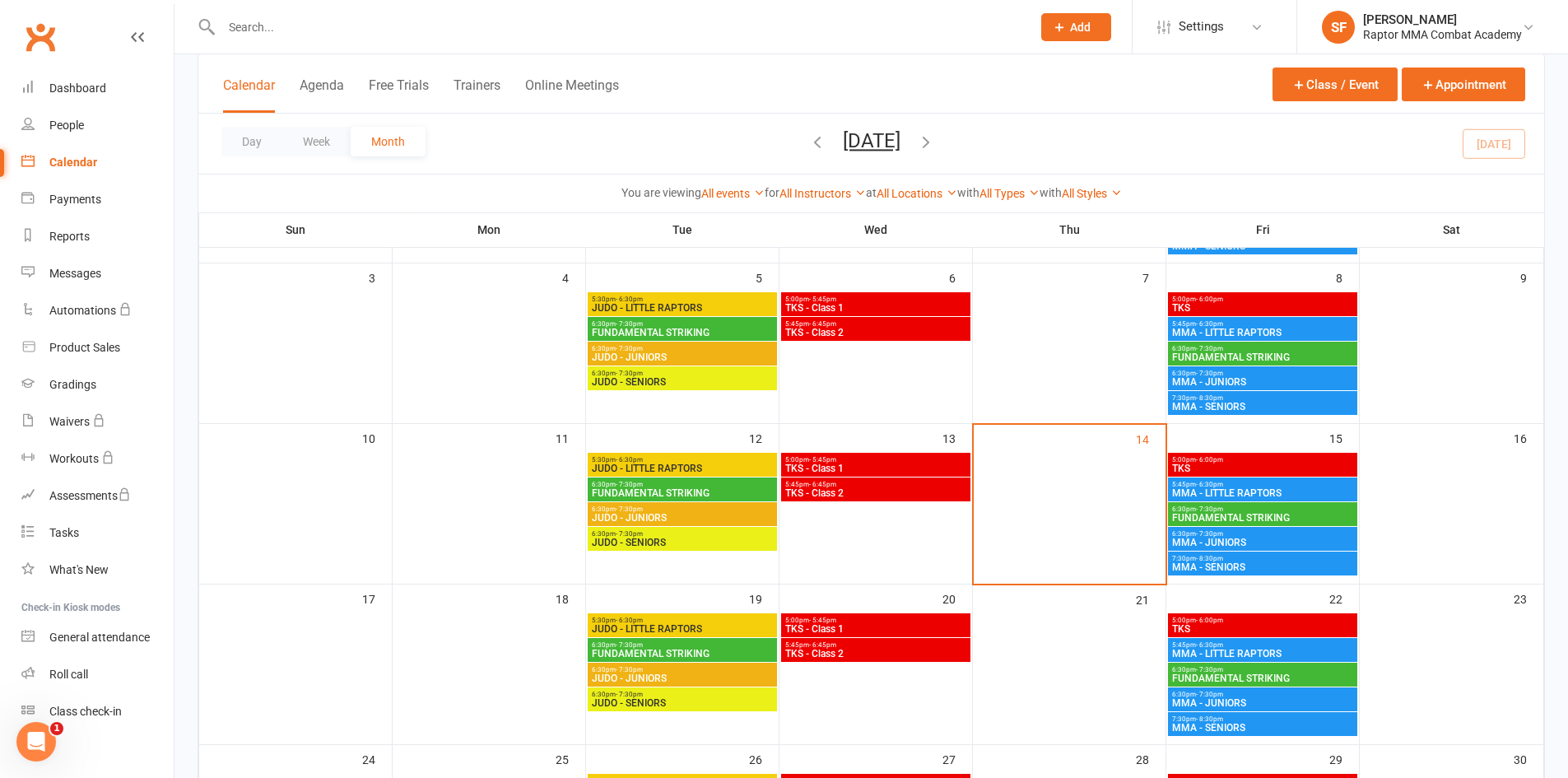
click at [1284, 373] on span "6:30pm - 7:30pm" at bounding box center [1263, 373] width 183 height 7
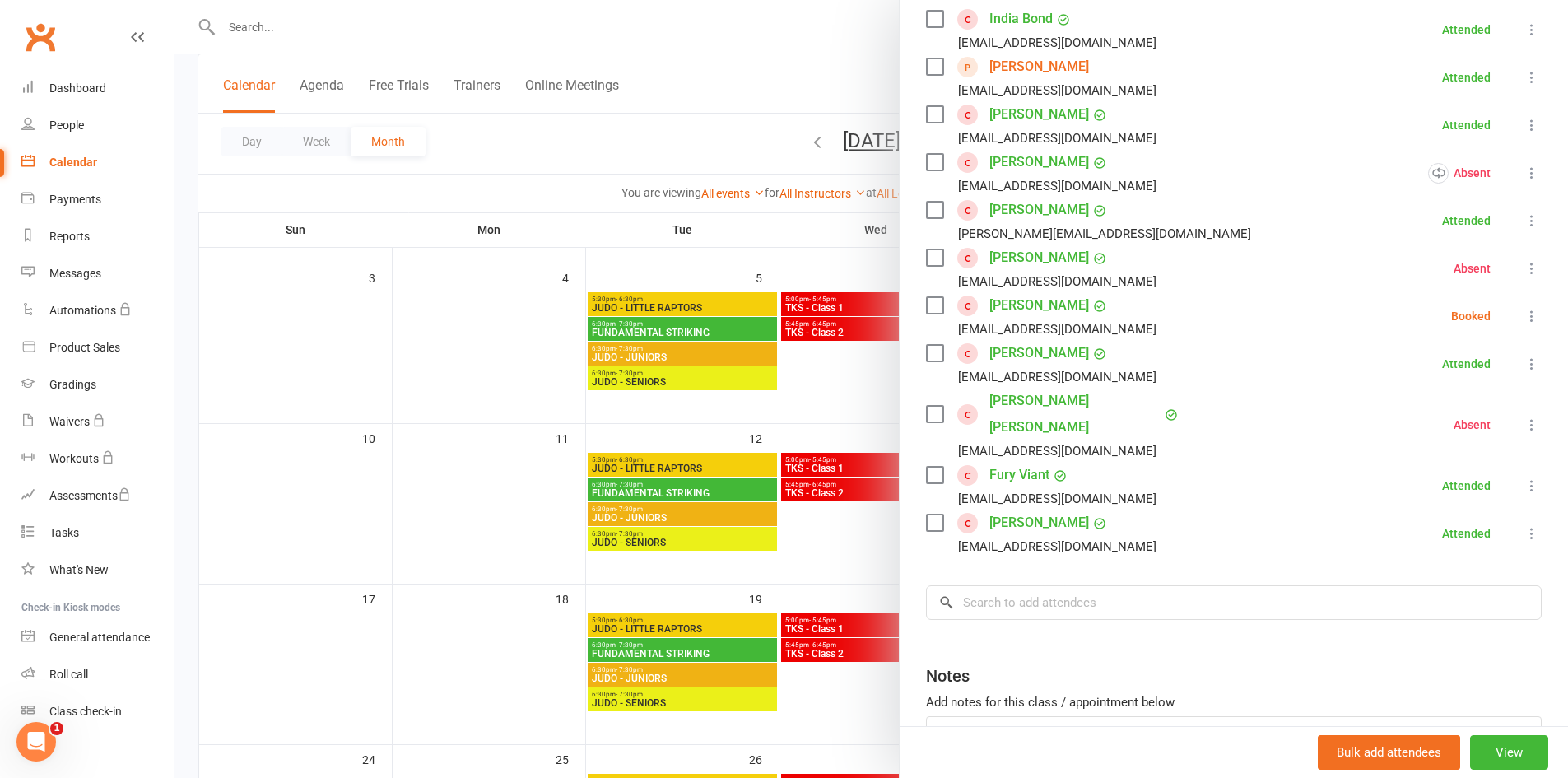
scroll to position [329, 0]
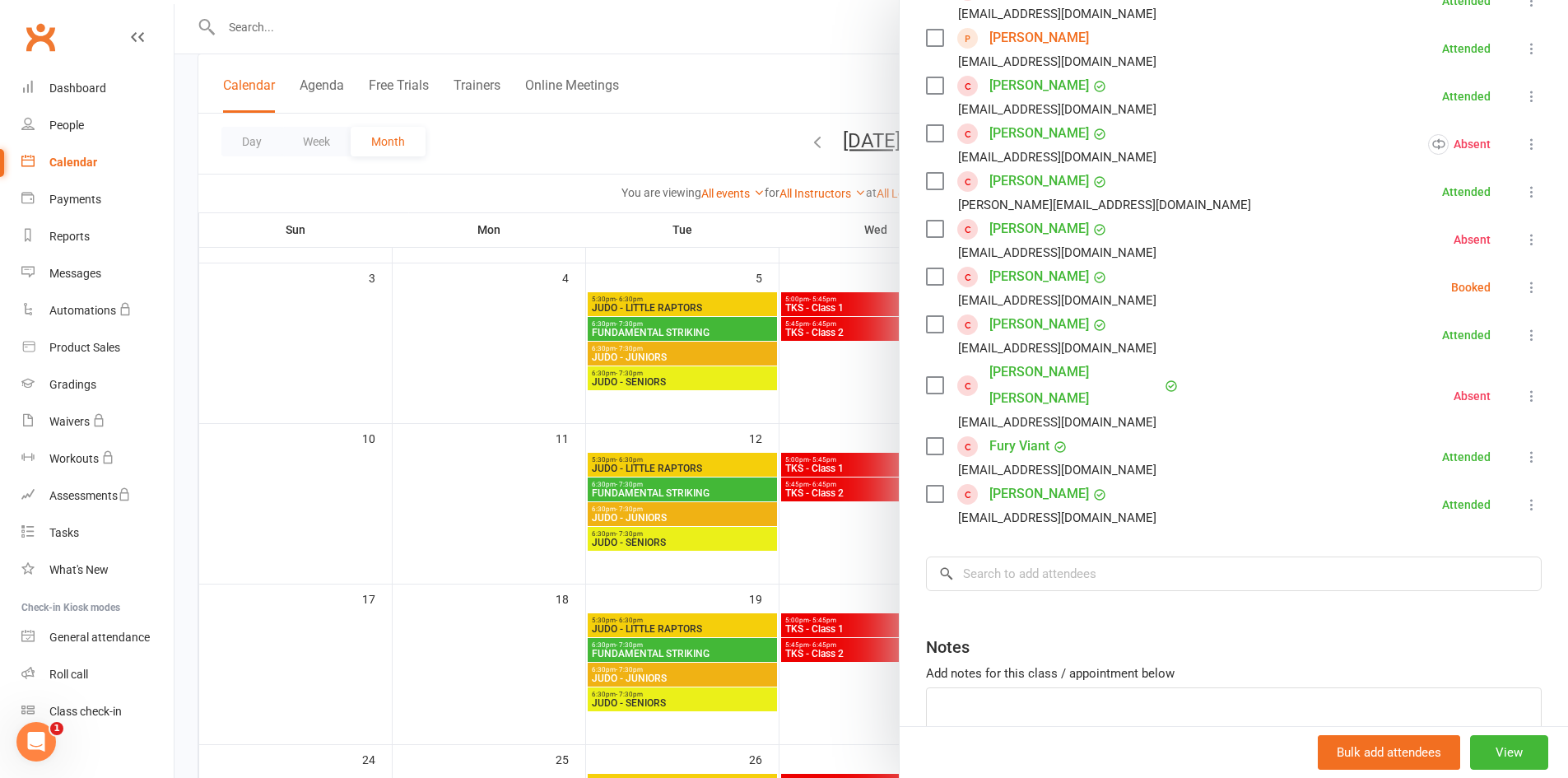
click at [1524, 449] on icon at bounding box center [1532, 457] width 17 height 17
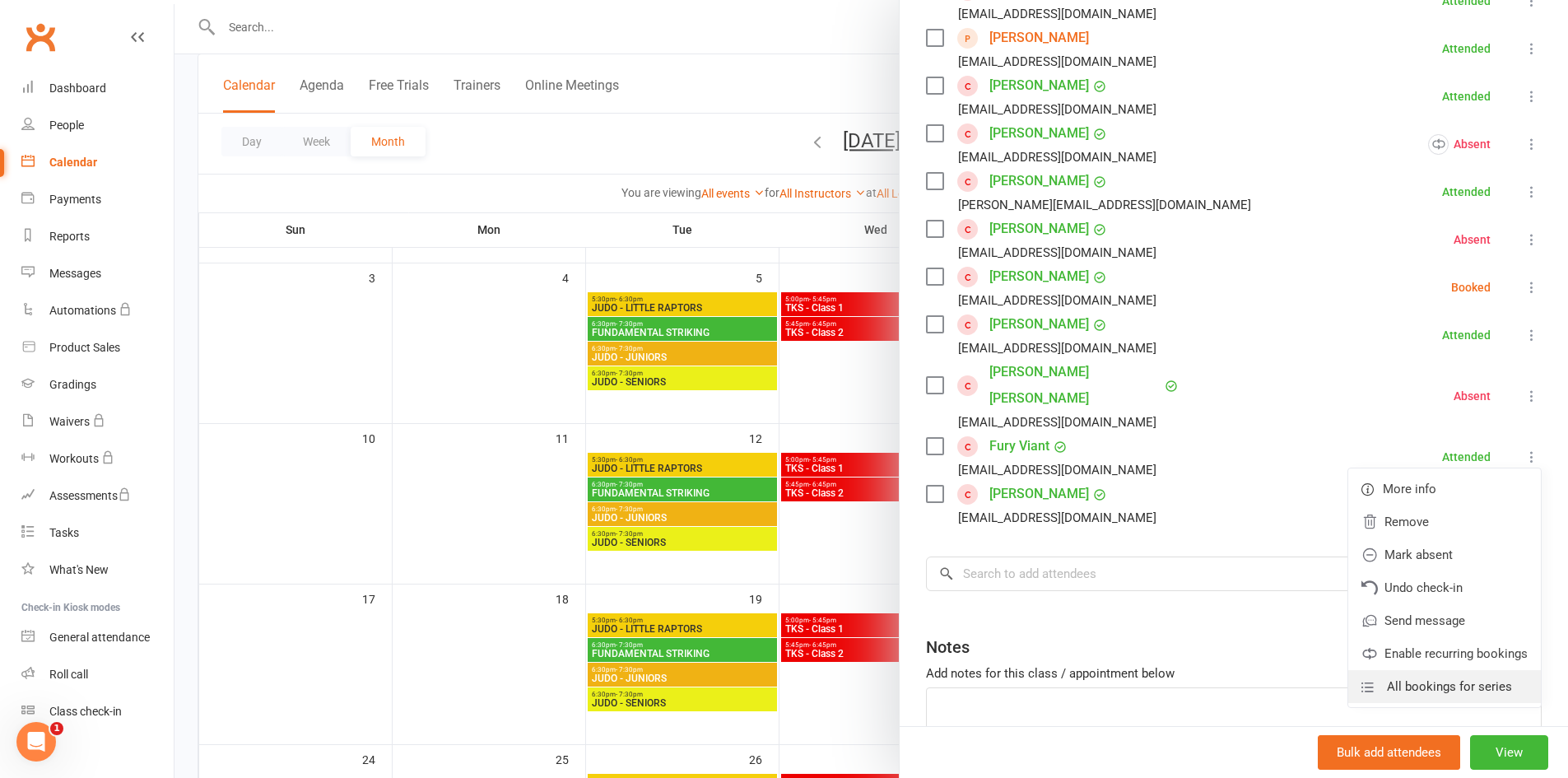
click at [1450, 677] on span "All bookings for series" at bounding box center [1449, 687] width 125 height 20
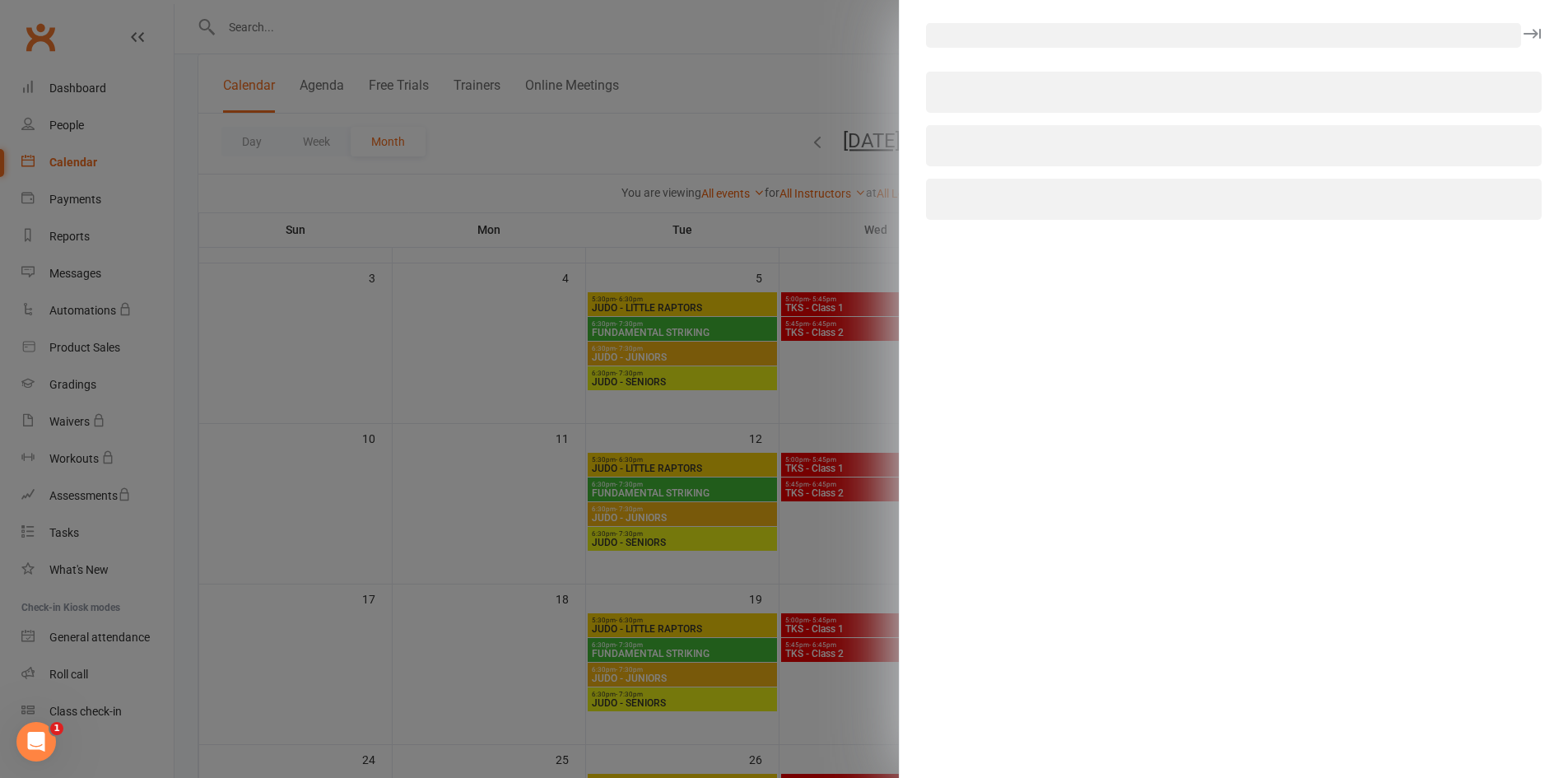
select select "all"
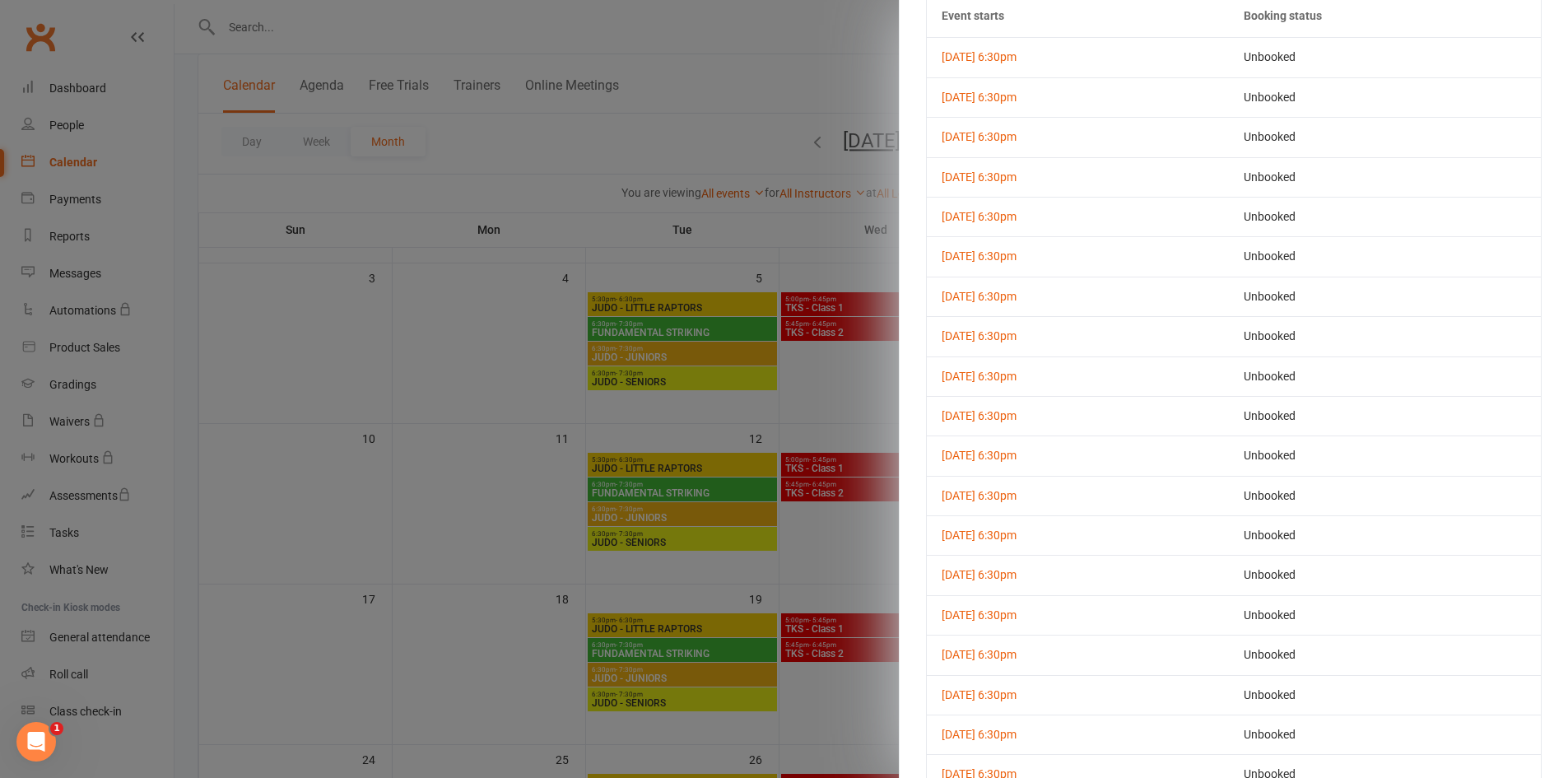
scroll to position [0, 0]
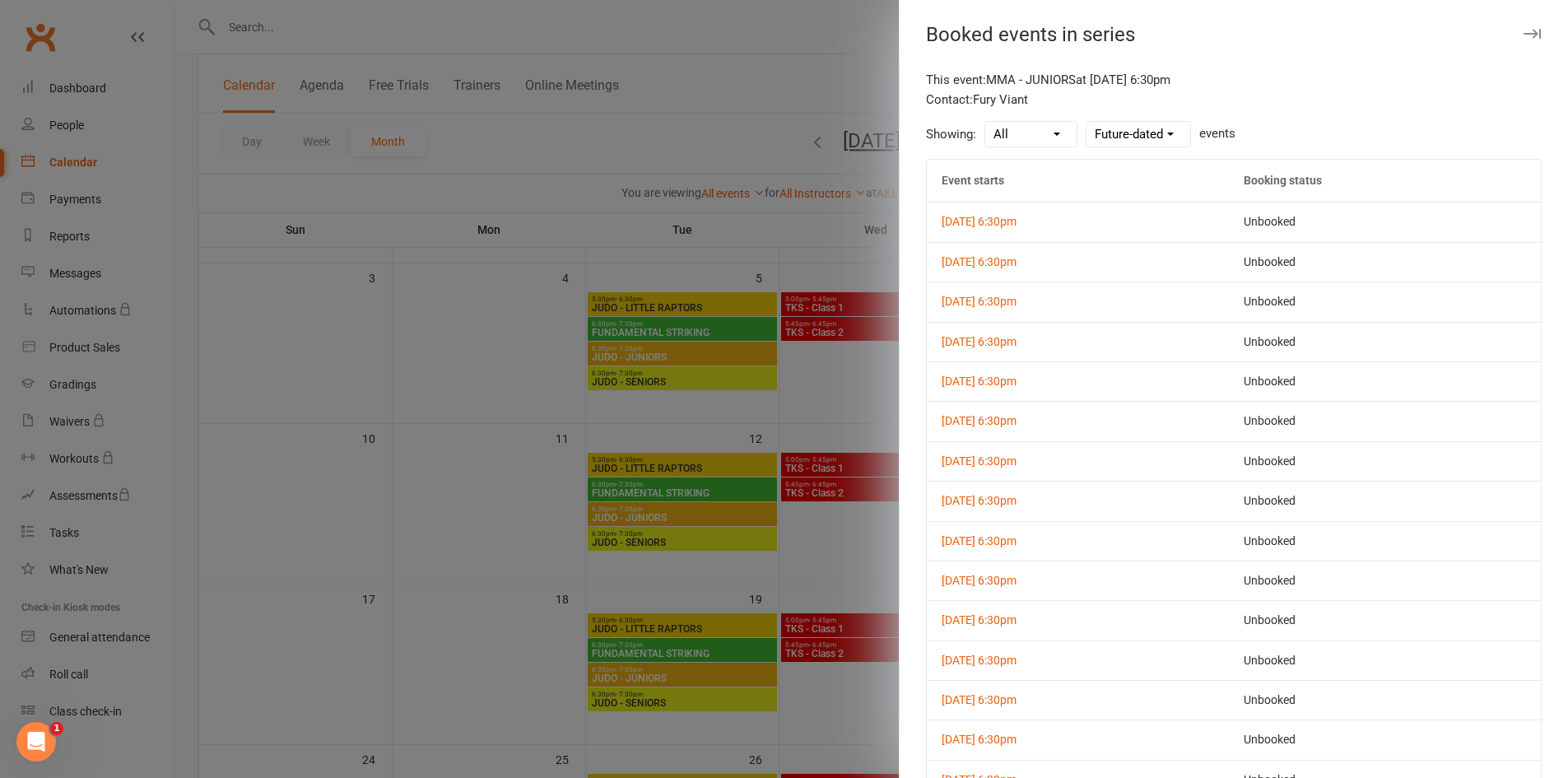
click at [809, 383] on div at bounding box center [871, 389] width 1394 height 778
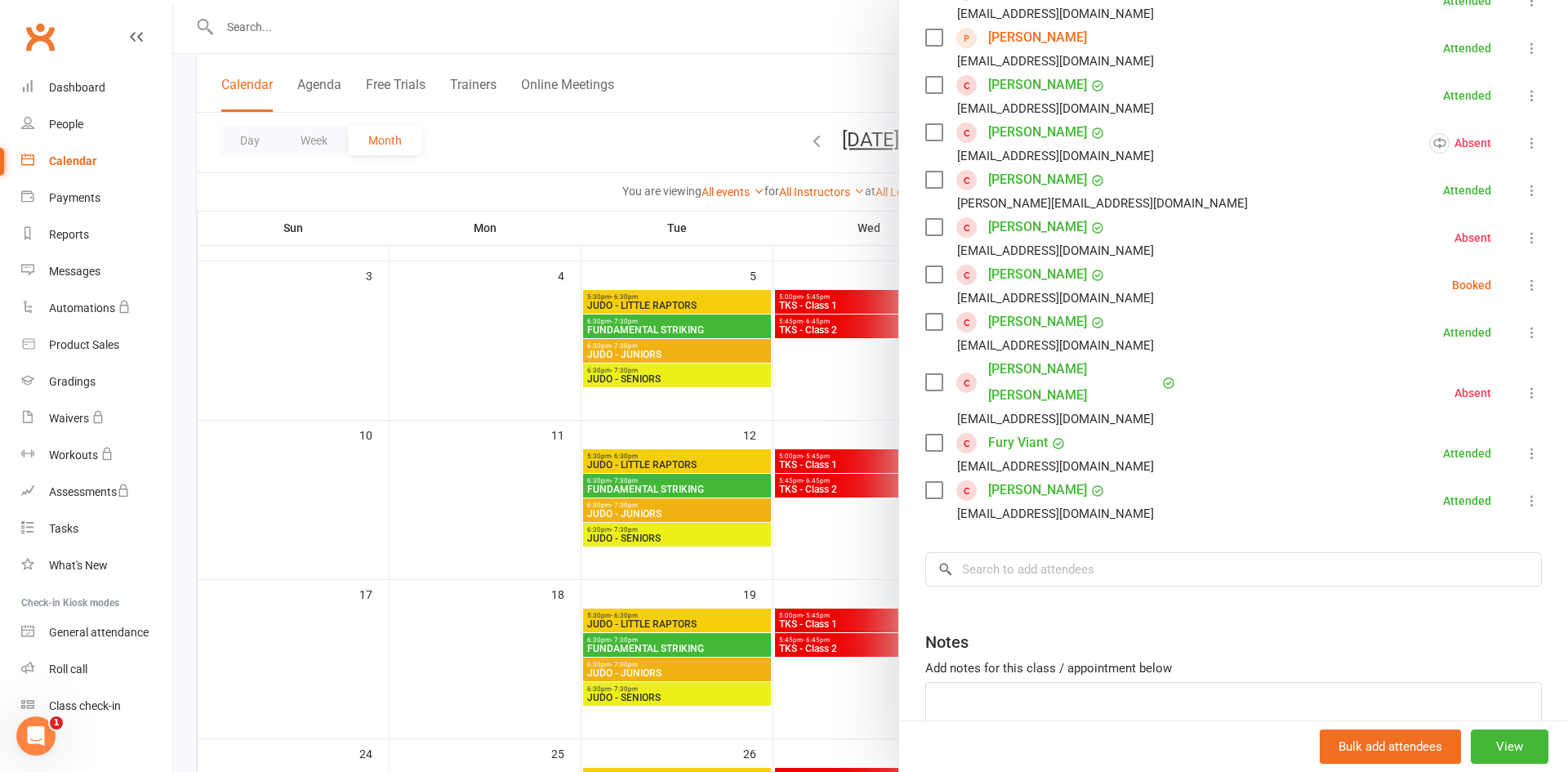
click at [1524, 492] on icon at bounding box center [1532, 500] width 17 height 17
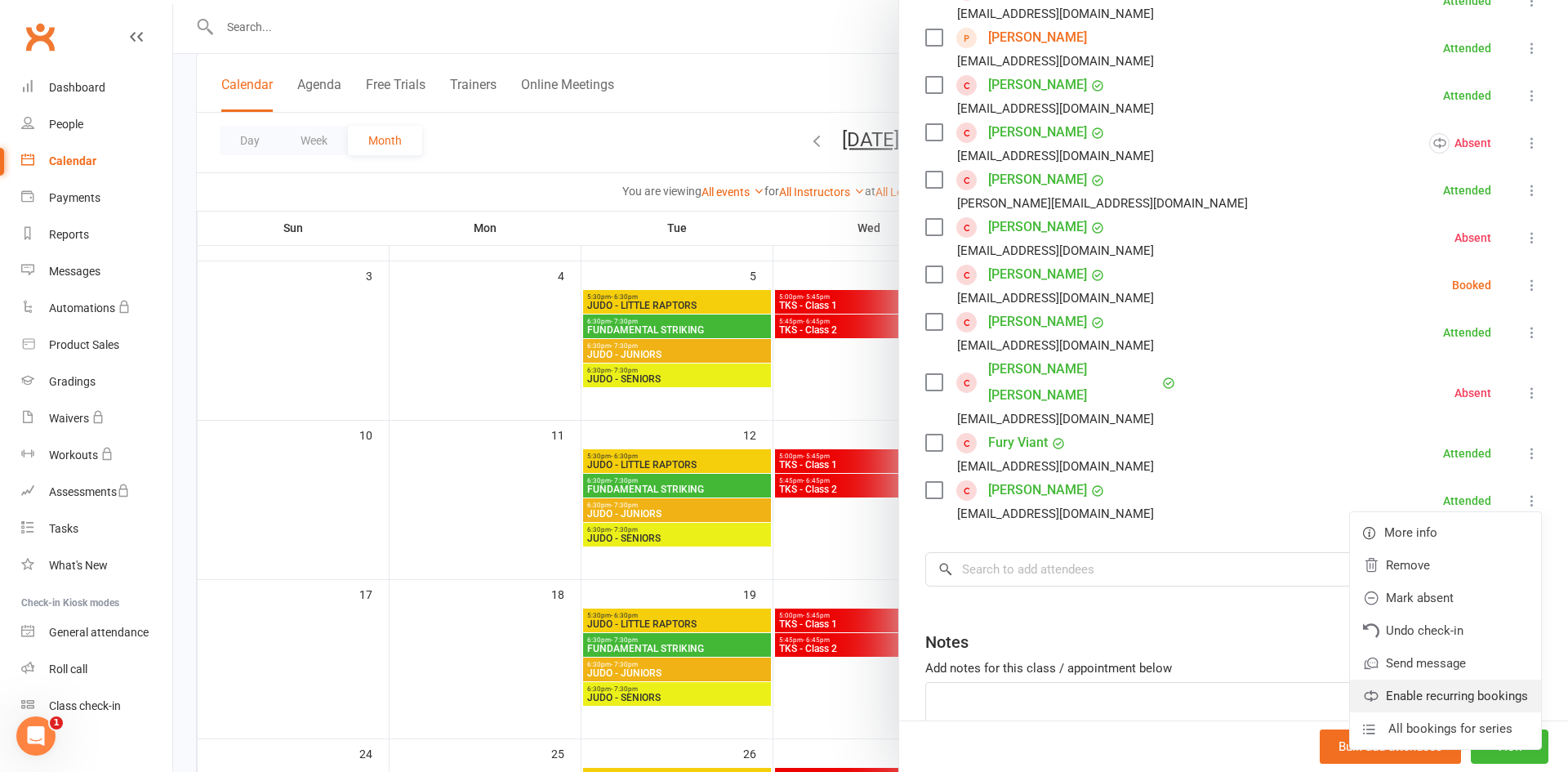
click at [1447, 680] on link "Enable recurring bookings" at bounding box center [1446, 695] width 191 height 33
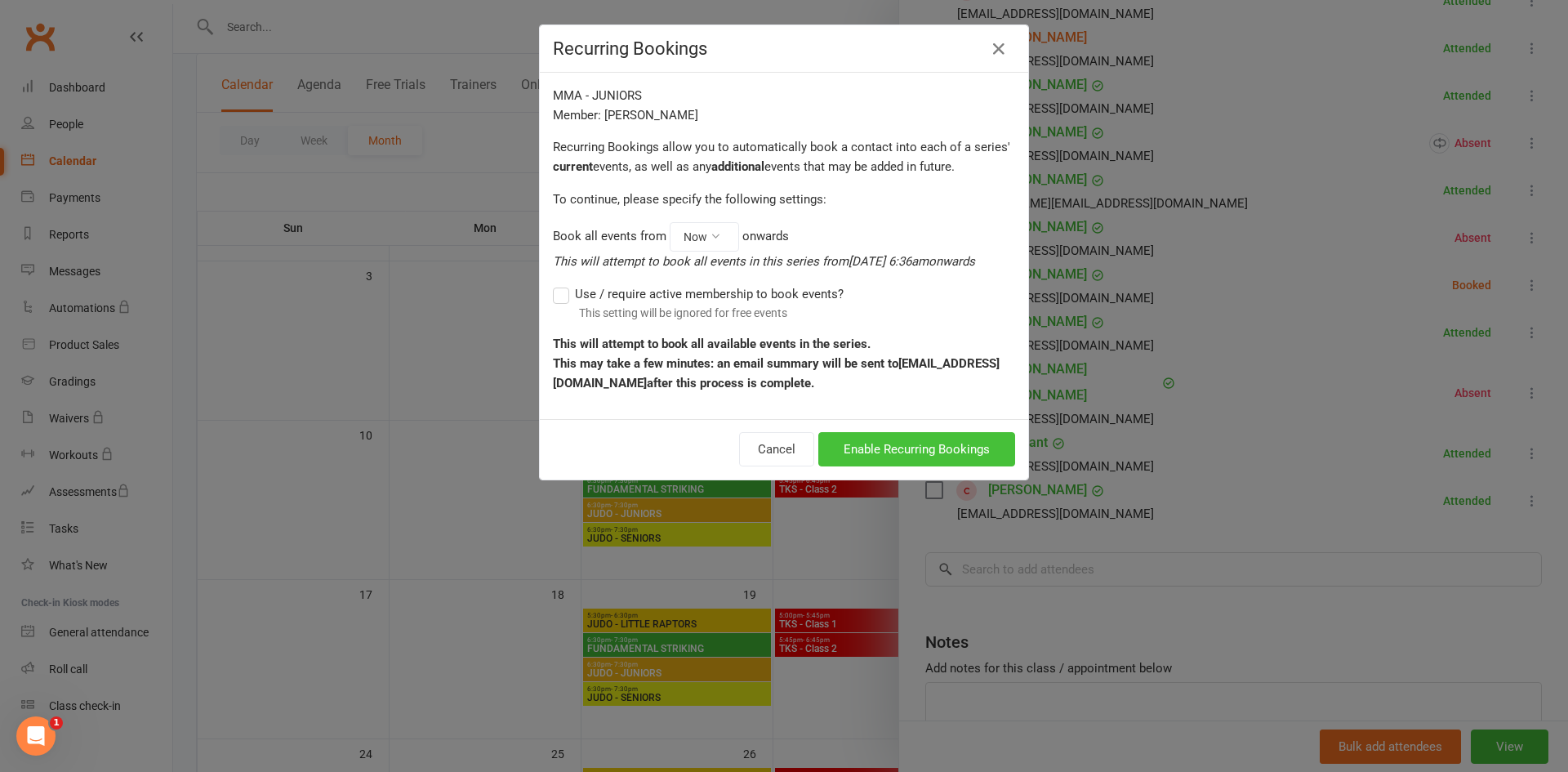
click at [871, 453] on button "Enable Recurring Bookings" at bounding box center [917, 449] width 197 height 34
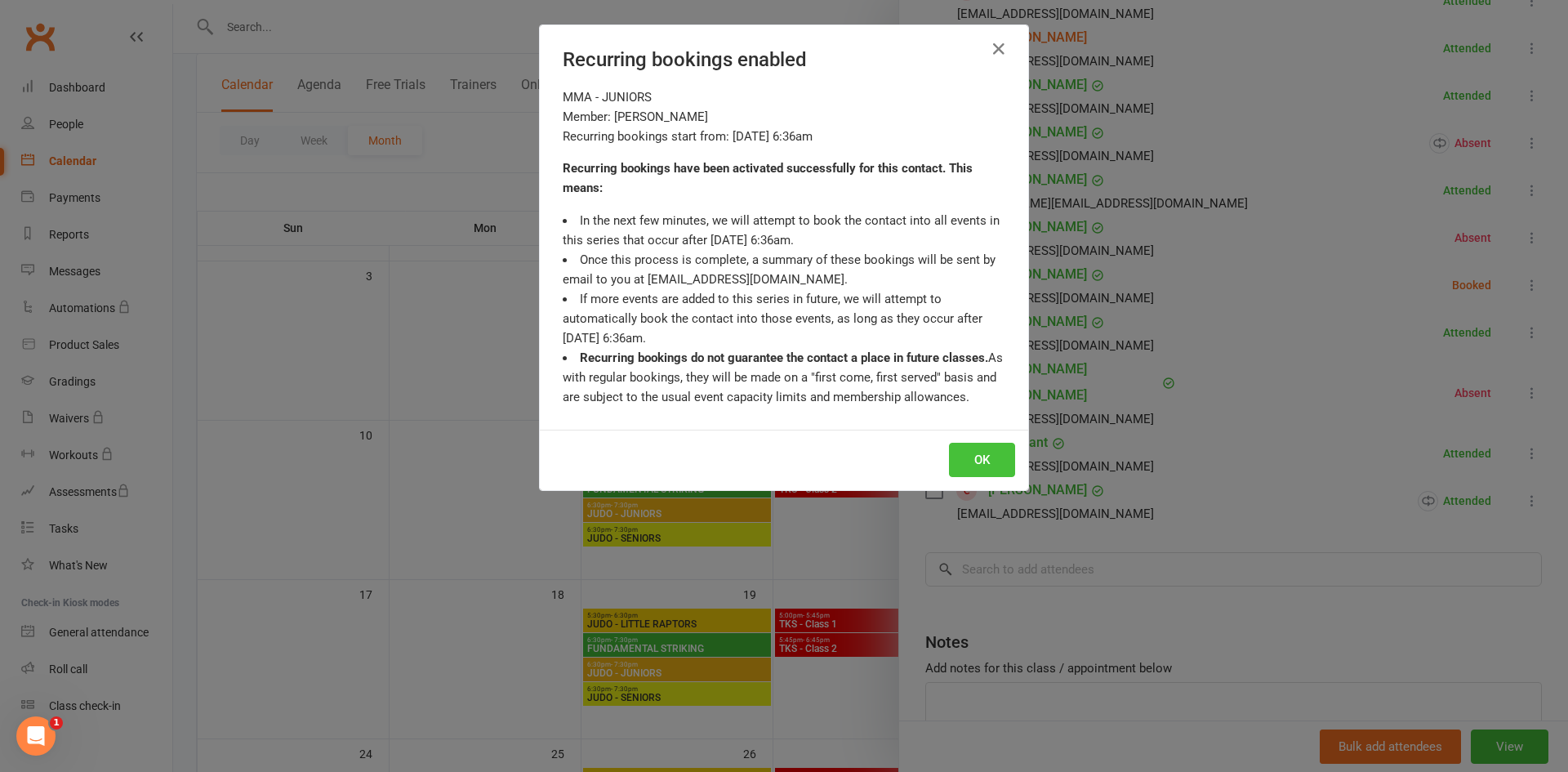
click at [976, 468] on button "OK" at bounding box center [982, 460] width 66 height 34
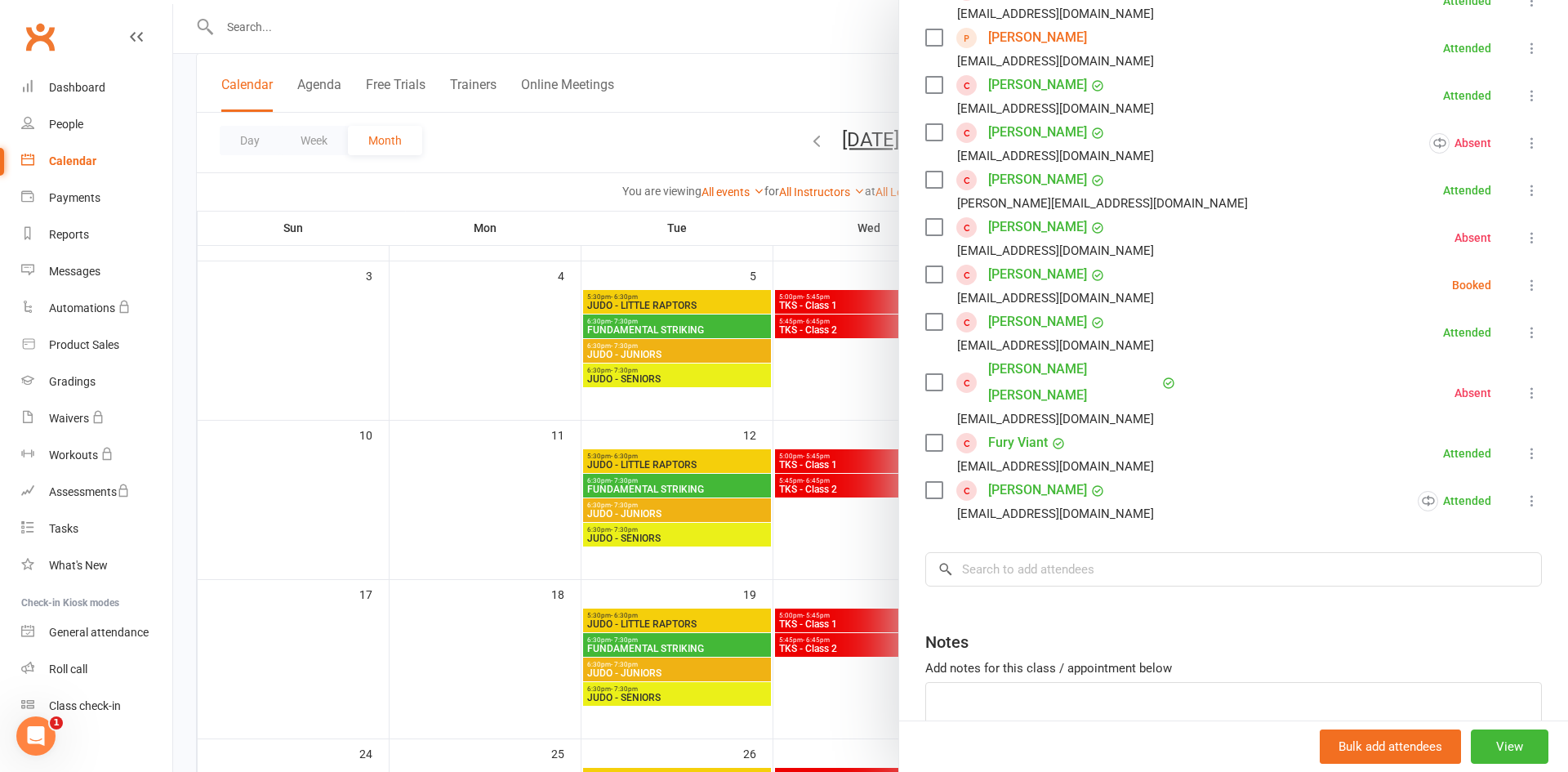
click at [877, 379] on div at bounding box center [871, 386] width 1395 height 772
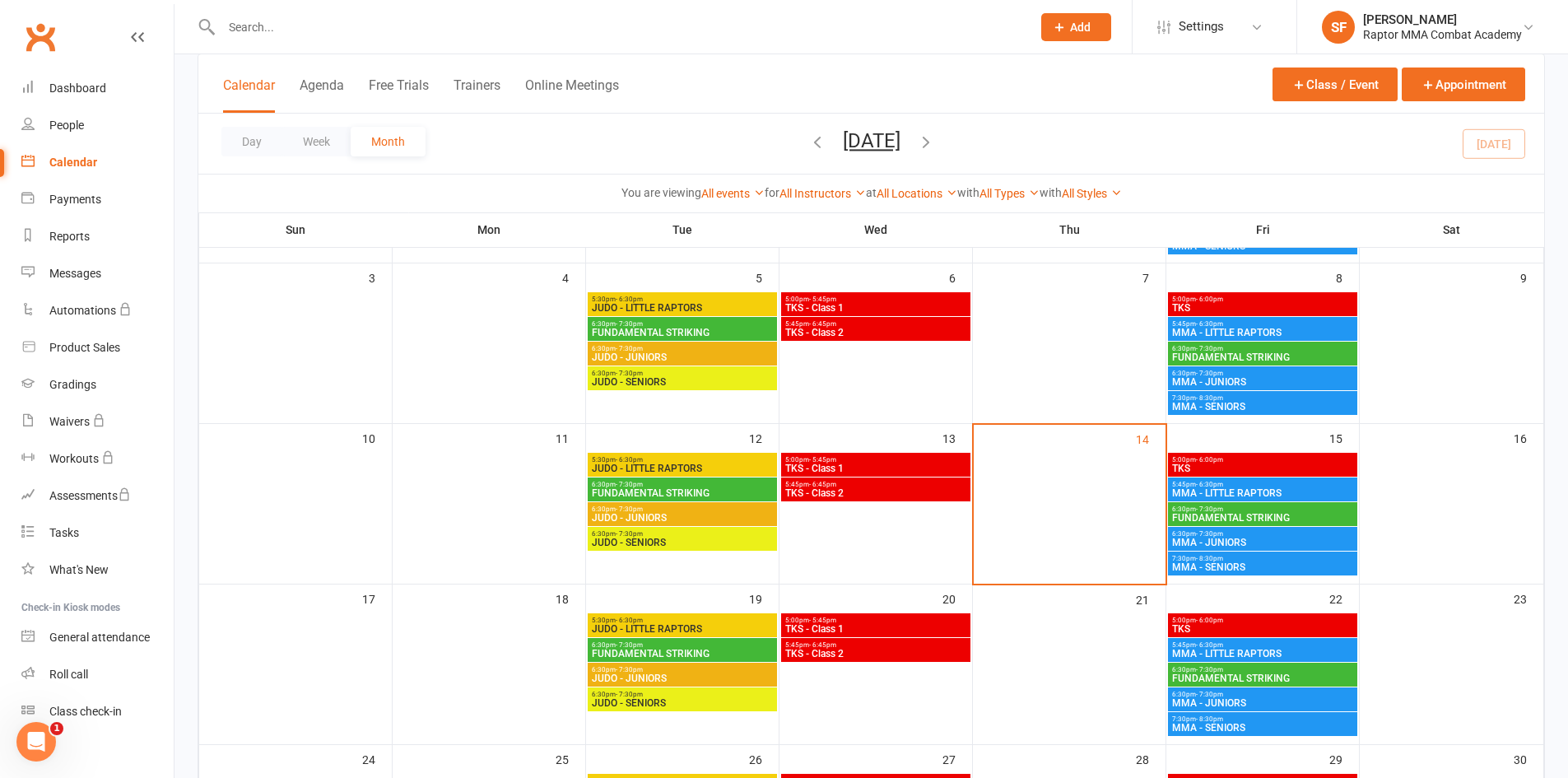
click at [1277, 539] on span "MMA - JUNIORS" at bounding box center [1263, 542] width 183 height 10
click at [1267, 541] on span "MMA - JUNIORS" at bounding box center [1263, 542] width 183 height 10
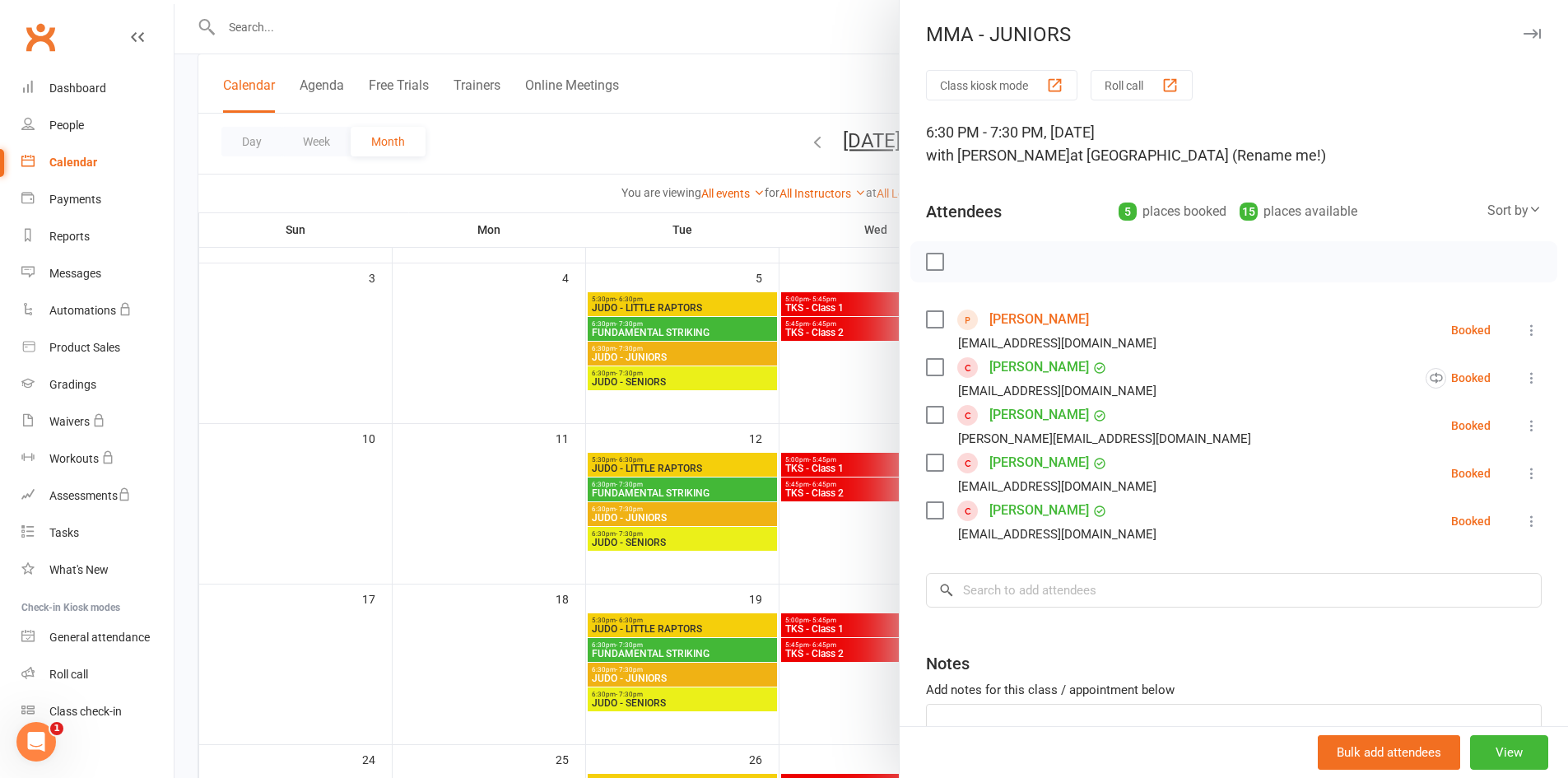
click at [836, 373] on div at bounding box center [871, 389] width 1394 height 778
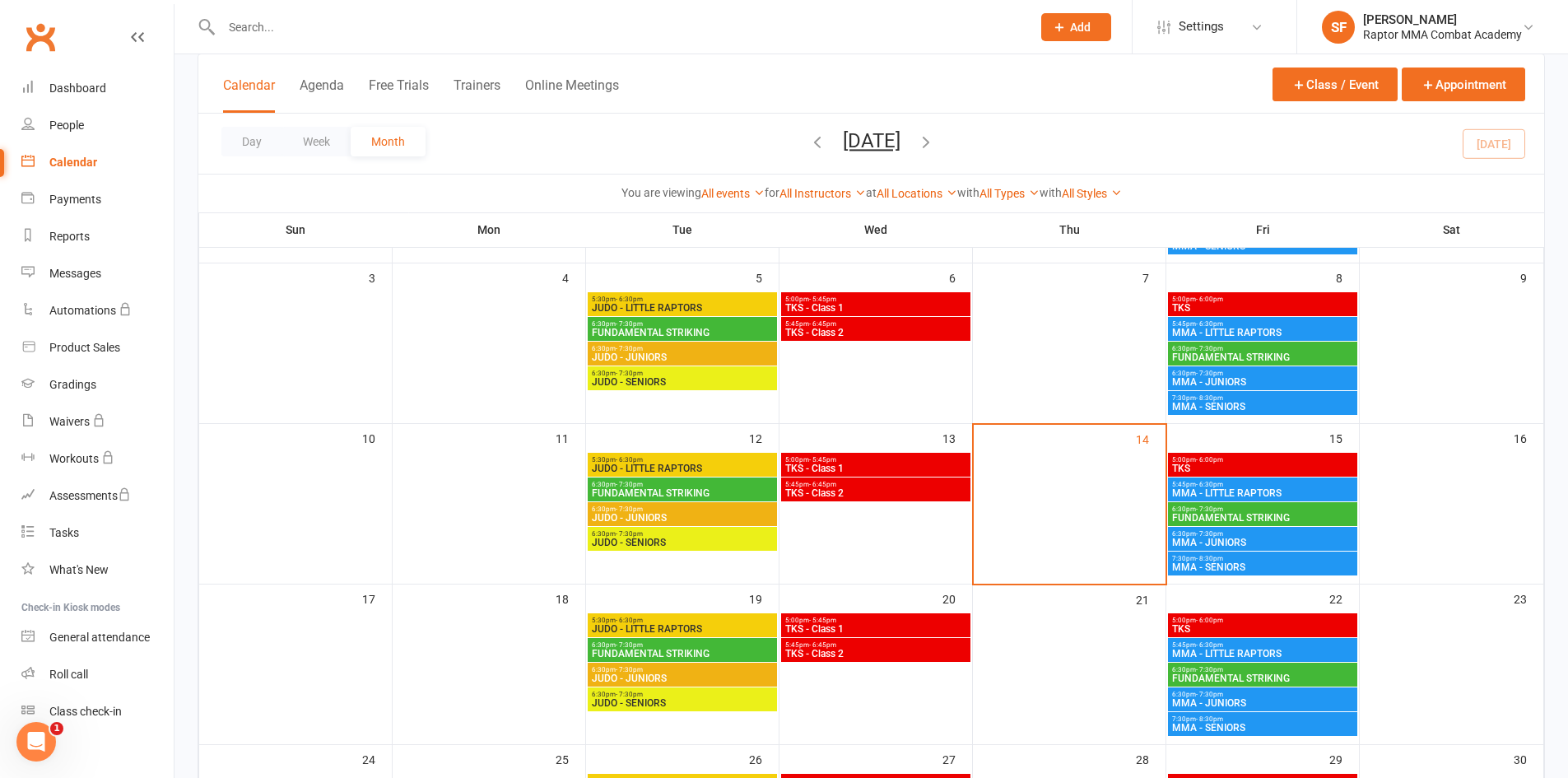
click at [1233, 373] on span "6:30pm - 7:30pm" at bounding box center [1263, 373] width 183 height 7
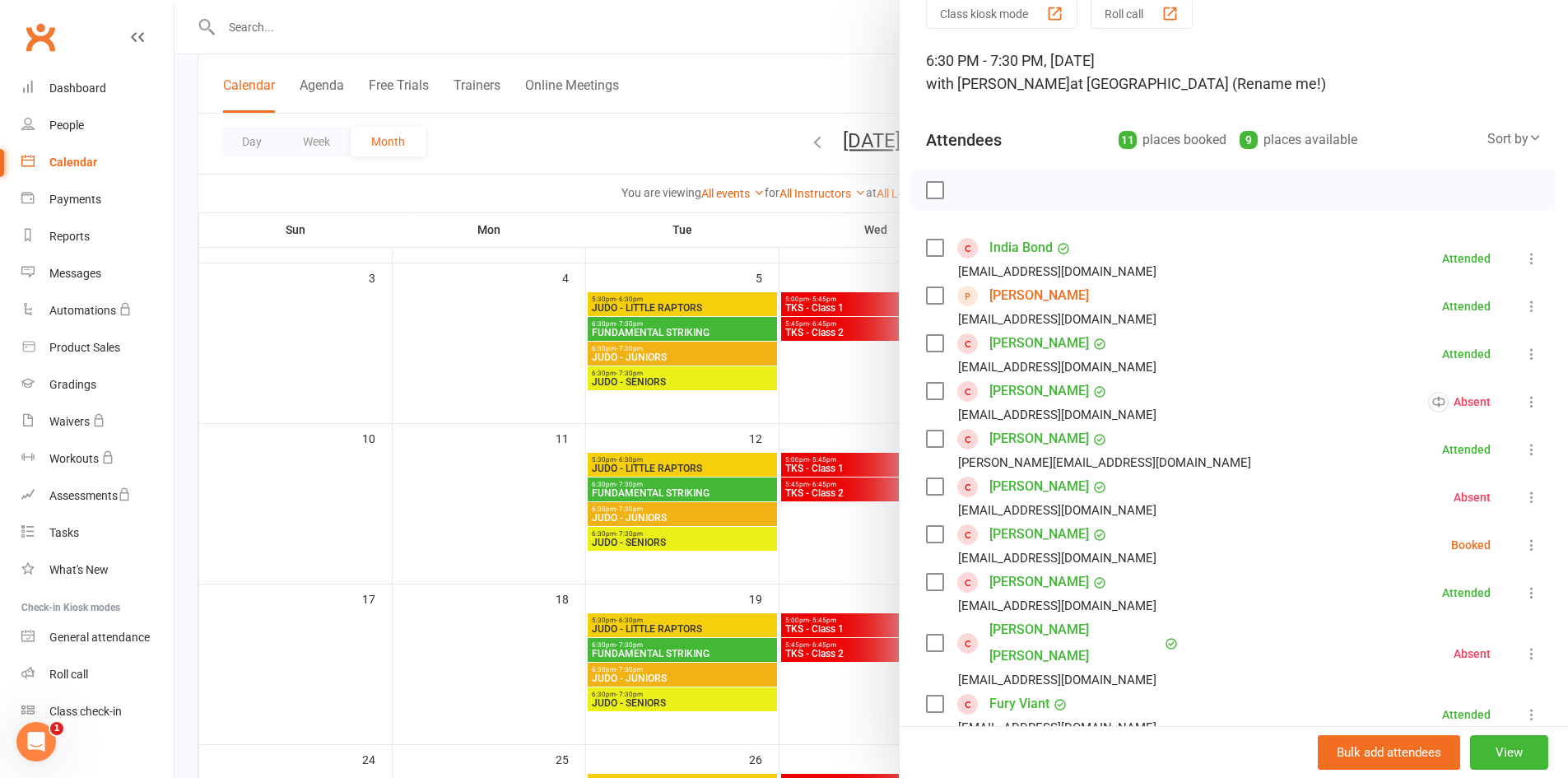
scroll to position [247, 0]
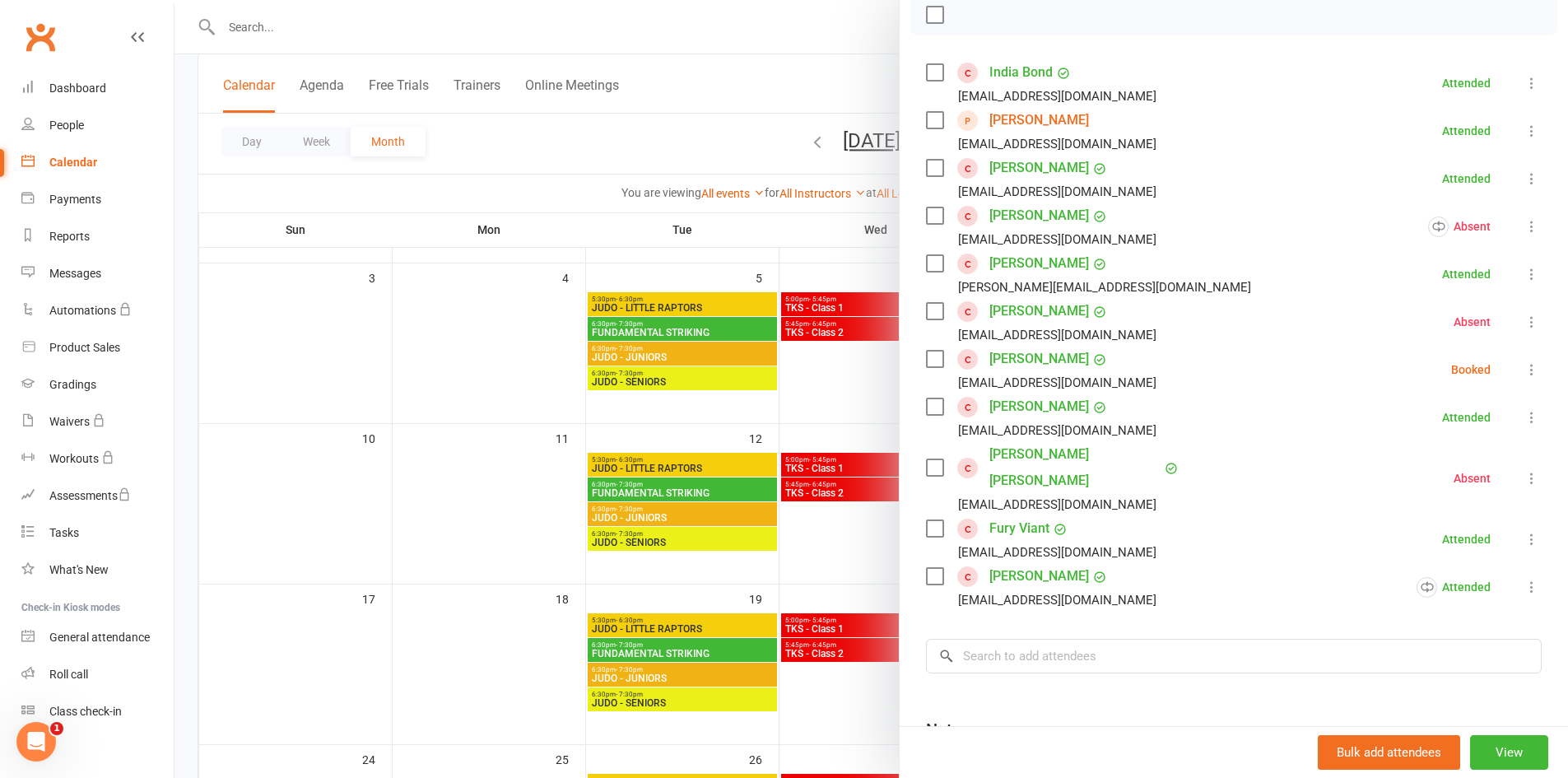
click at [997, 563] on link "[PERSON_NAME]" at bounding box center [1039, 577] width 99 height 27
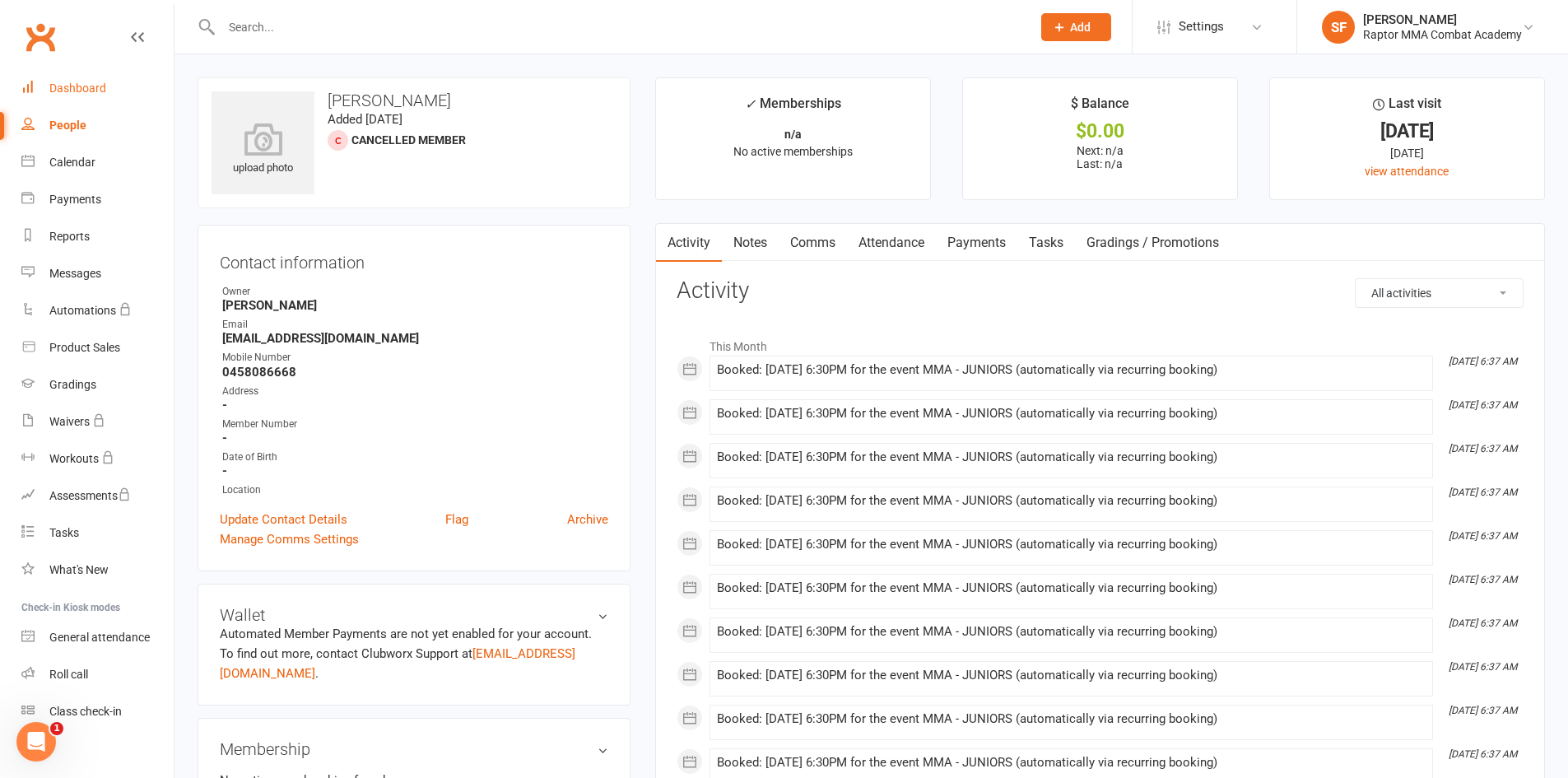
click at [85, 81] on link "Dashboard" at bounding box center [98, 89] width 153 height 37
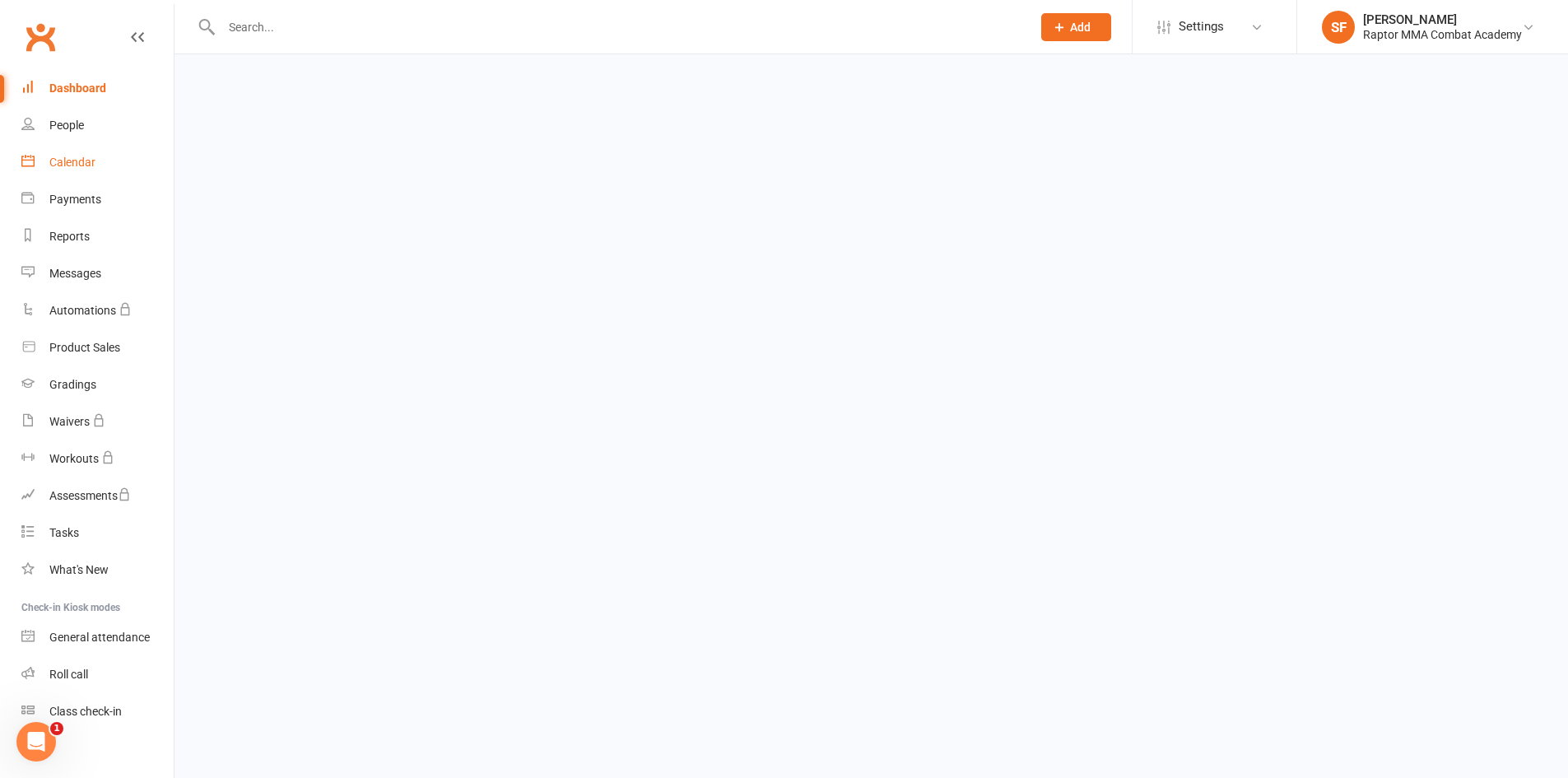
click at [93, 161] on div "Calendar" at bounding box center [73, 161] width 46 height 13
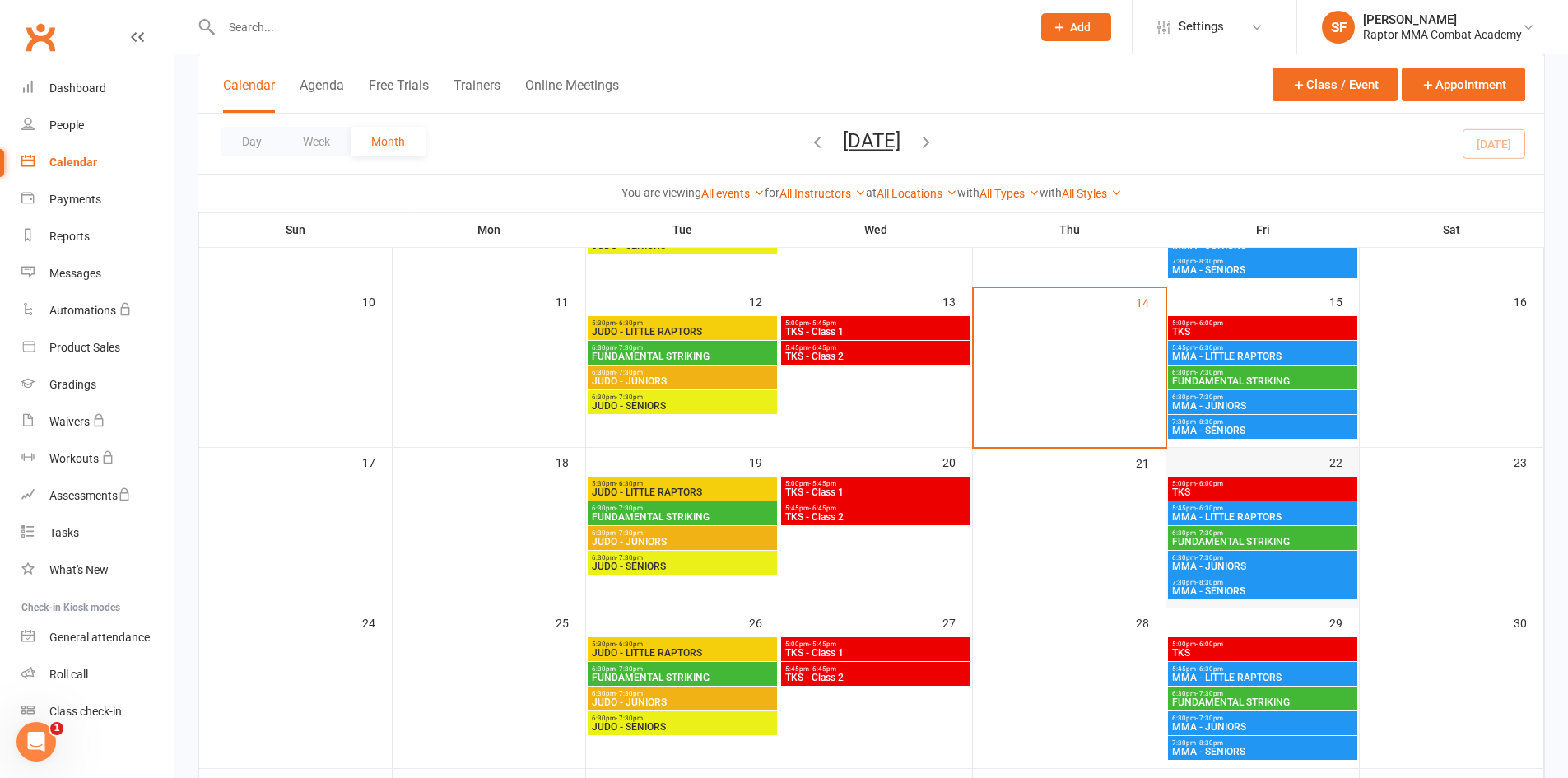
scroll to position [329, 0]
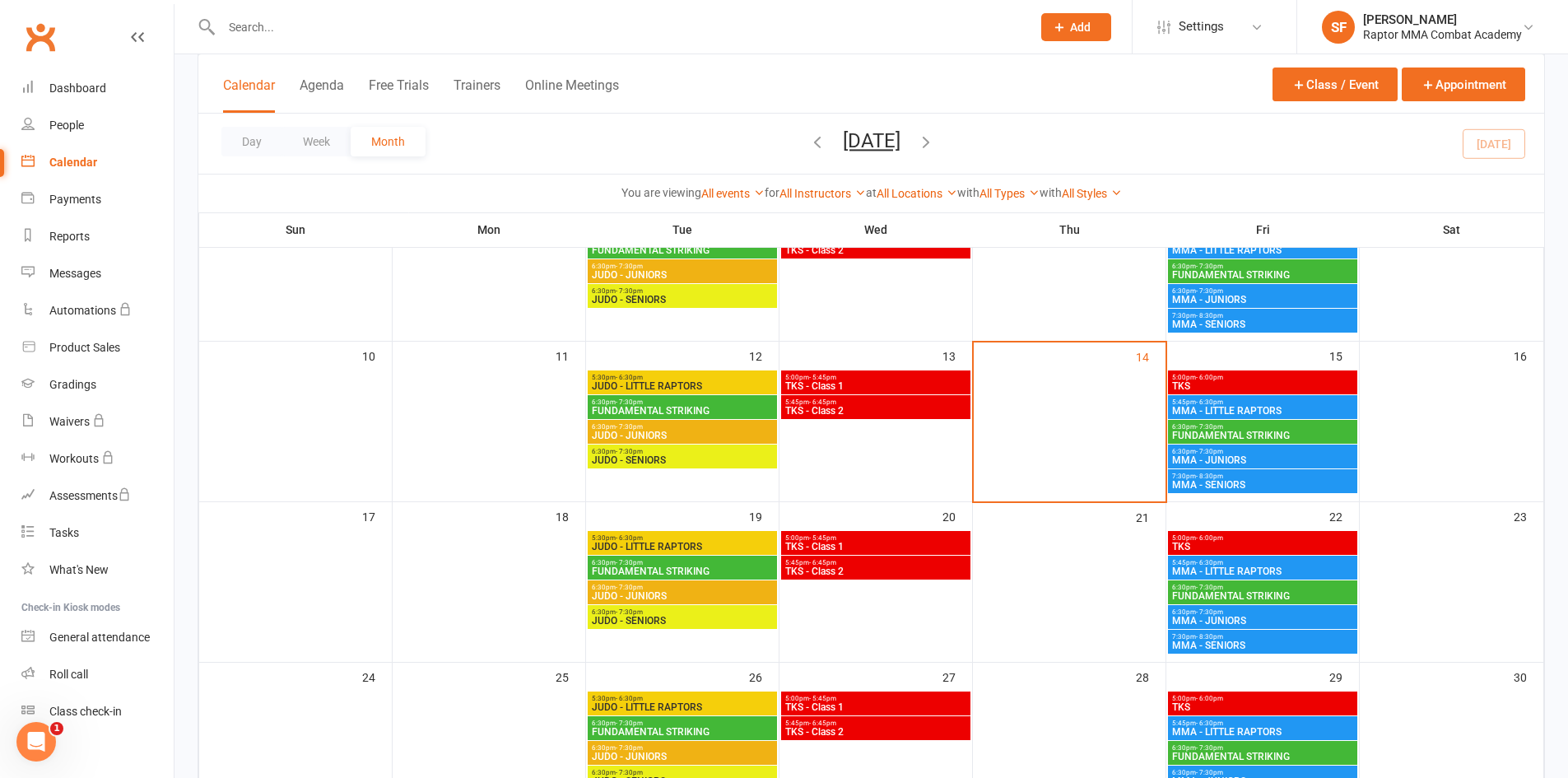
click at [1260, 614] on span "6:30pm - 7:30pm" at bounding box center [1263, 612] width 183 height 7
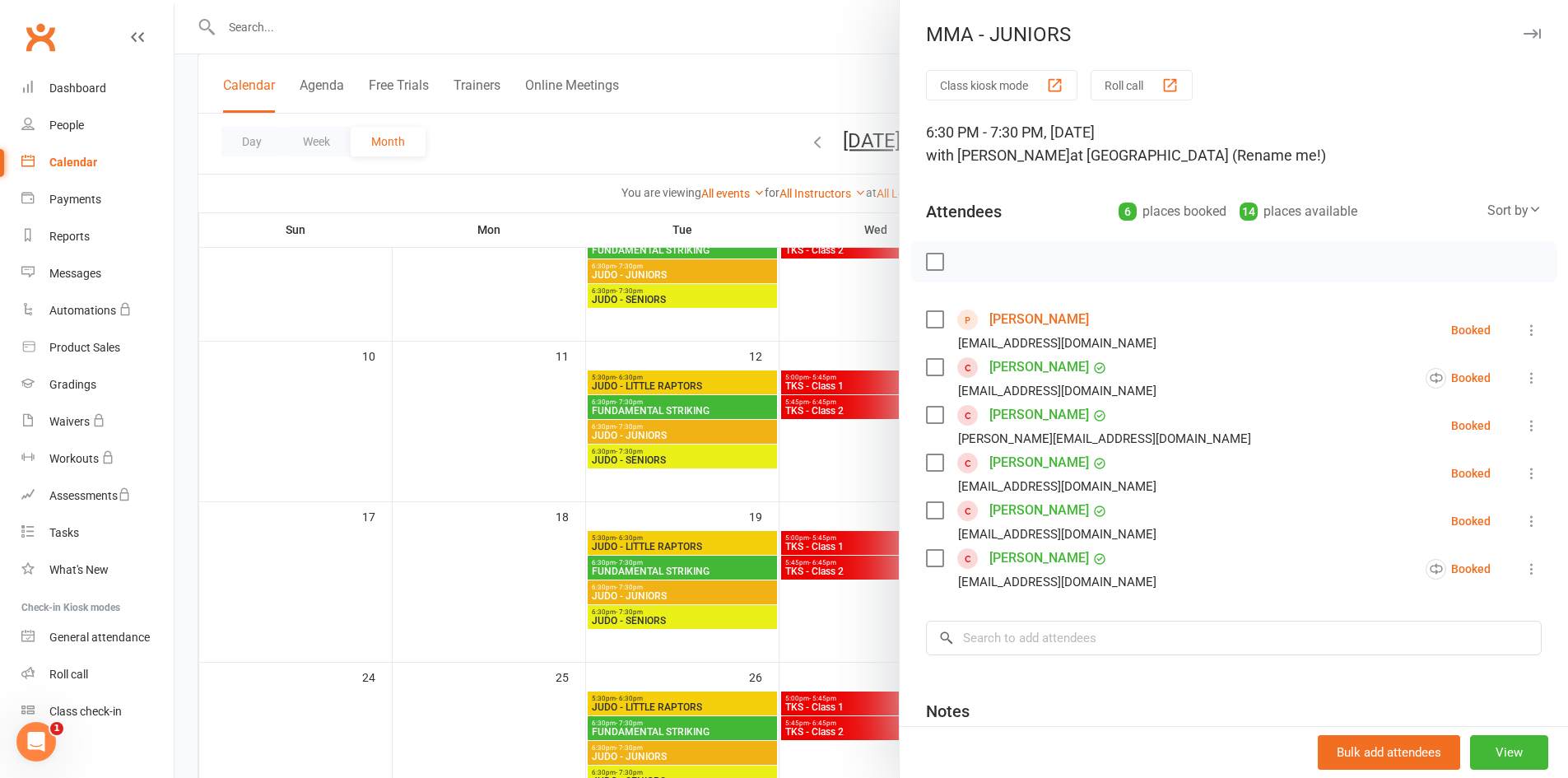
click at [831, 471] on div at bounding box center [871, 389] width 1394 height 778
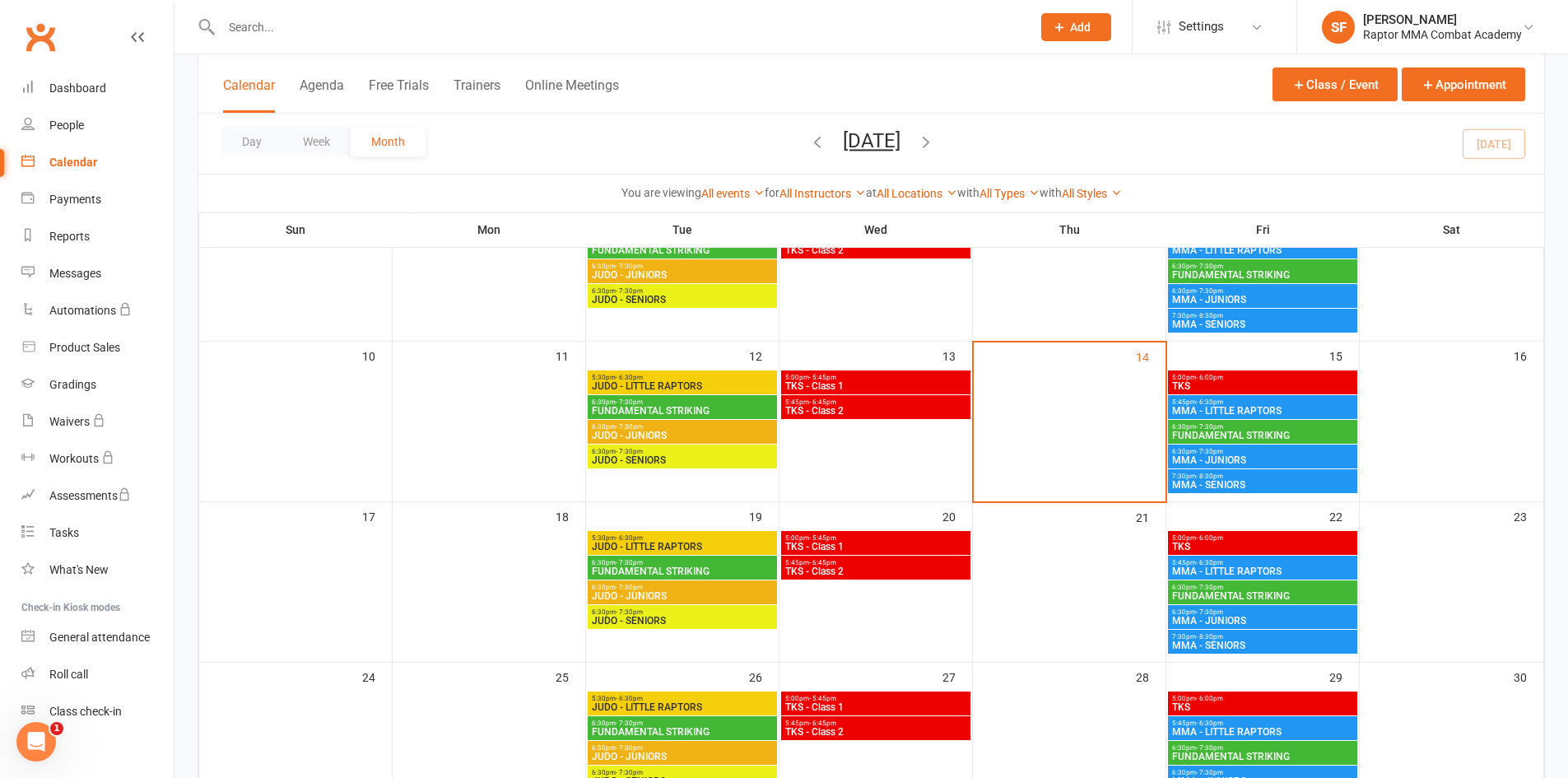
click at [1205, 452] on span "- 7:30pm" at bounding box center [1209, 452] width 28 height 7
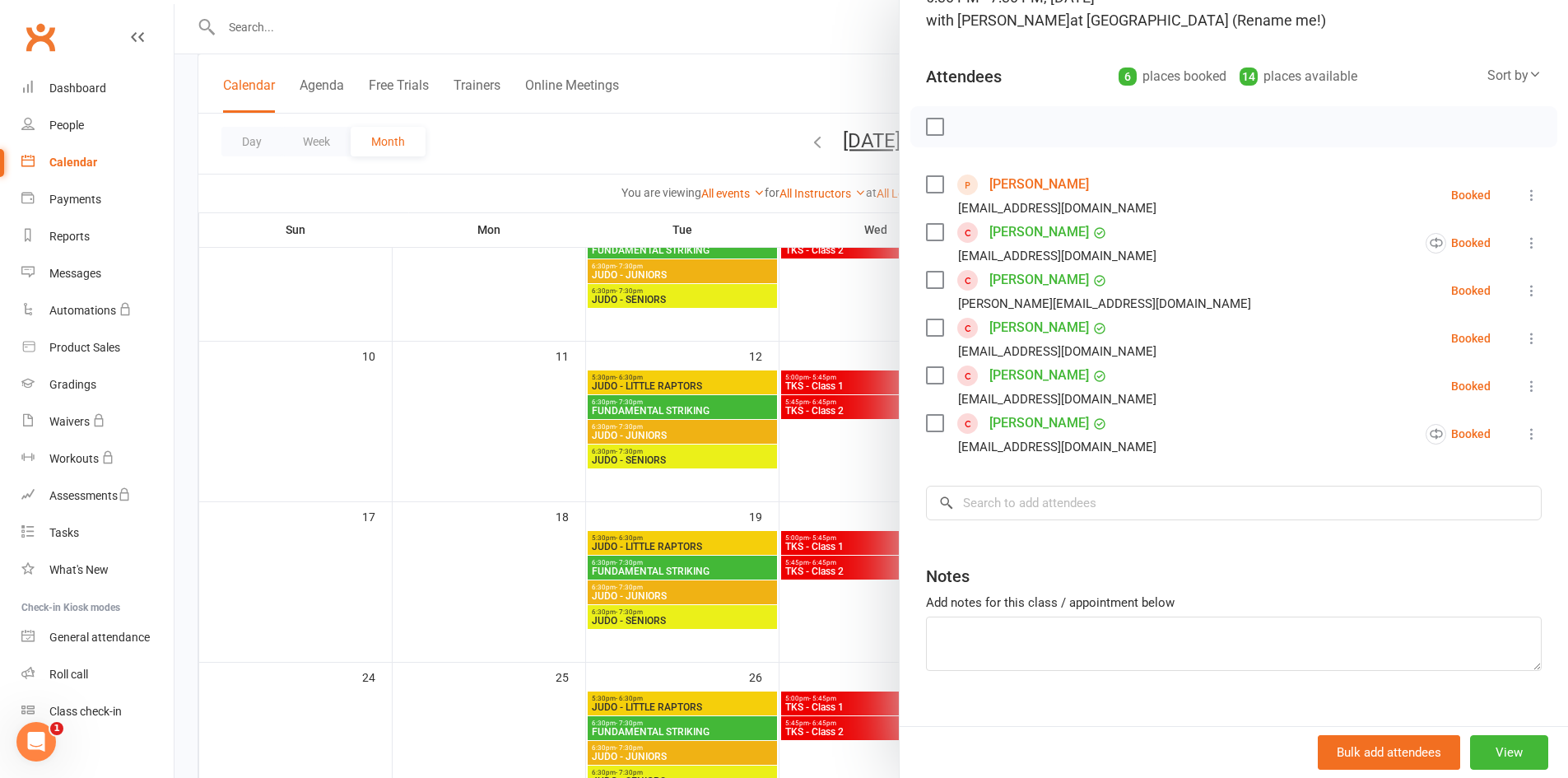
scroll to position [80, 0]
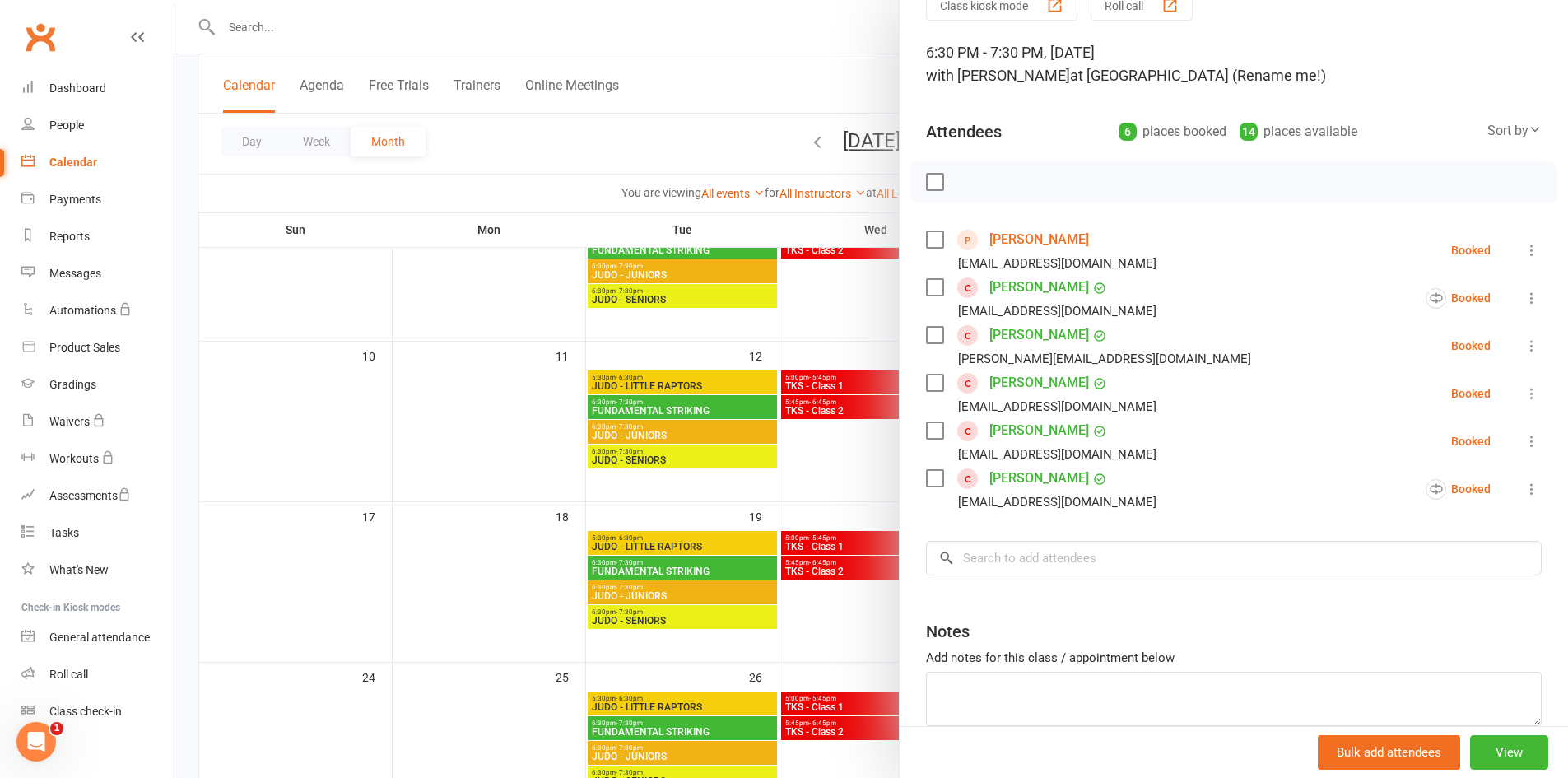
click at [849, 447] on div at bounding box center [871, 389] width 1394 height 778
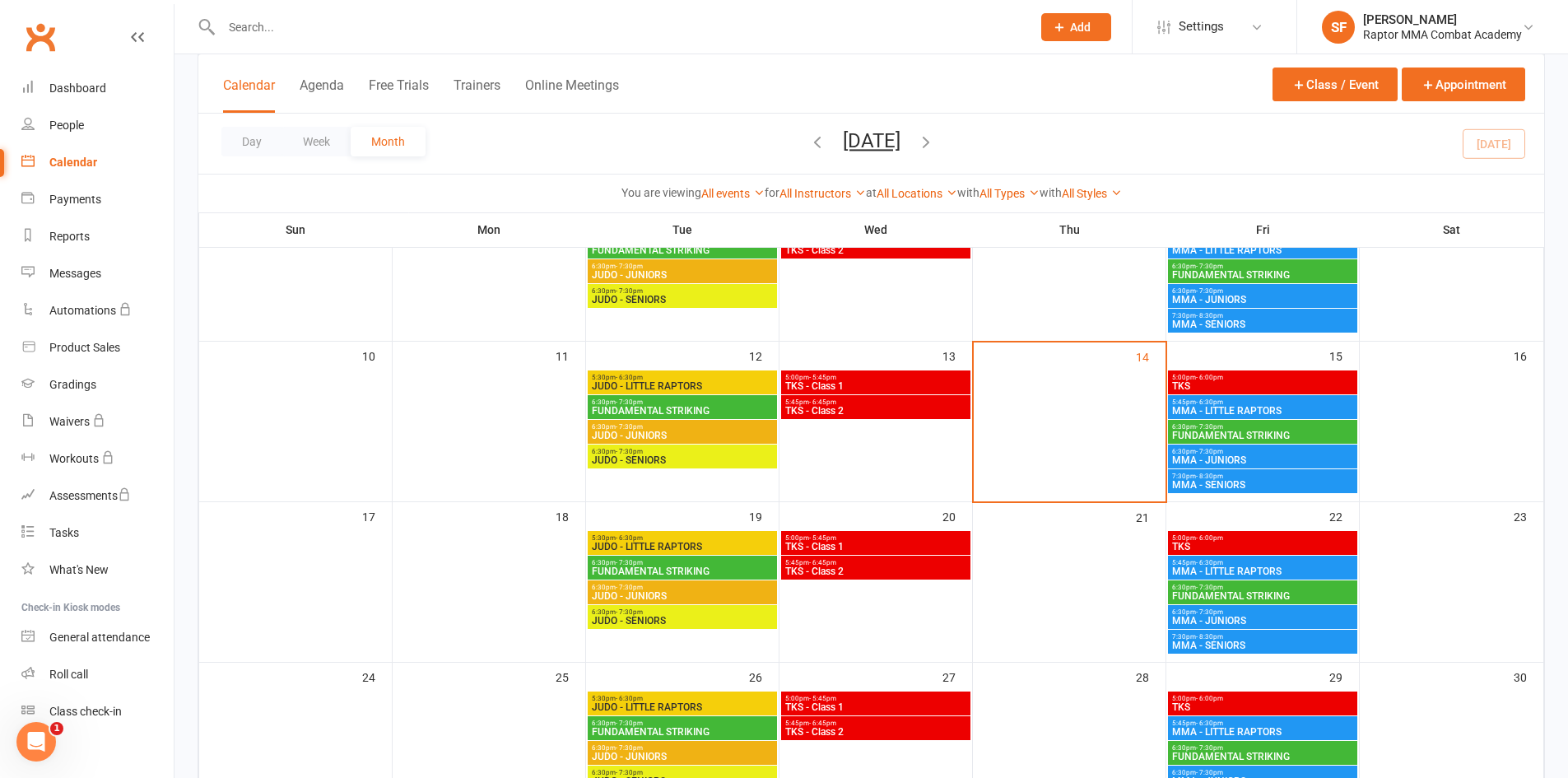
click at [1256, 453] on span "6:30pm - 7:30pm" at bounding box center [1263, 452] width 183 height 7
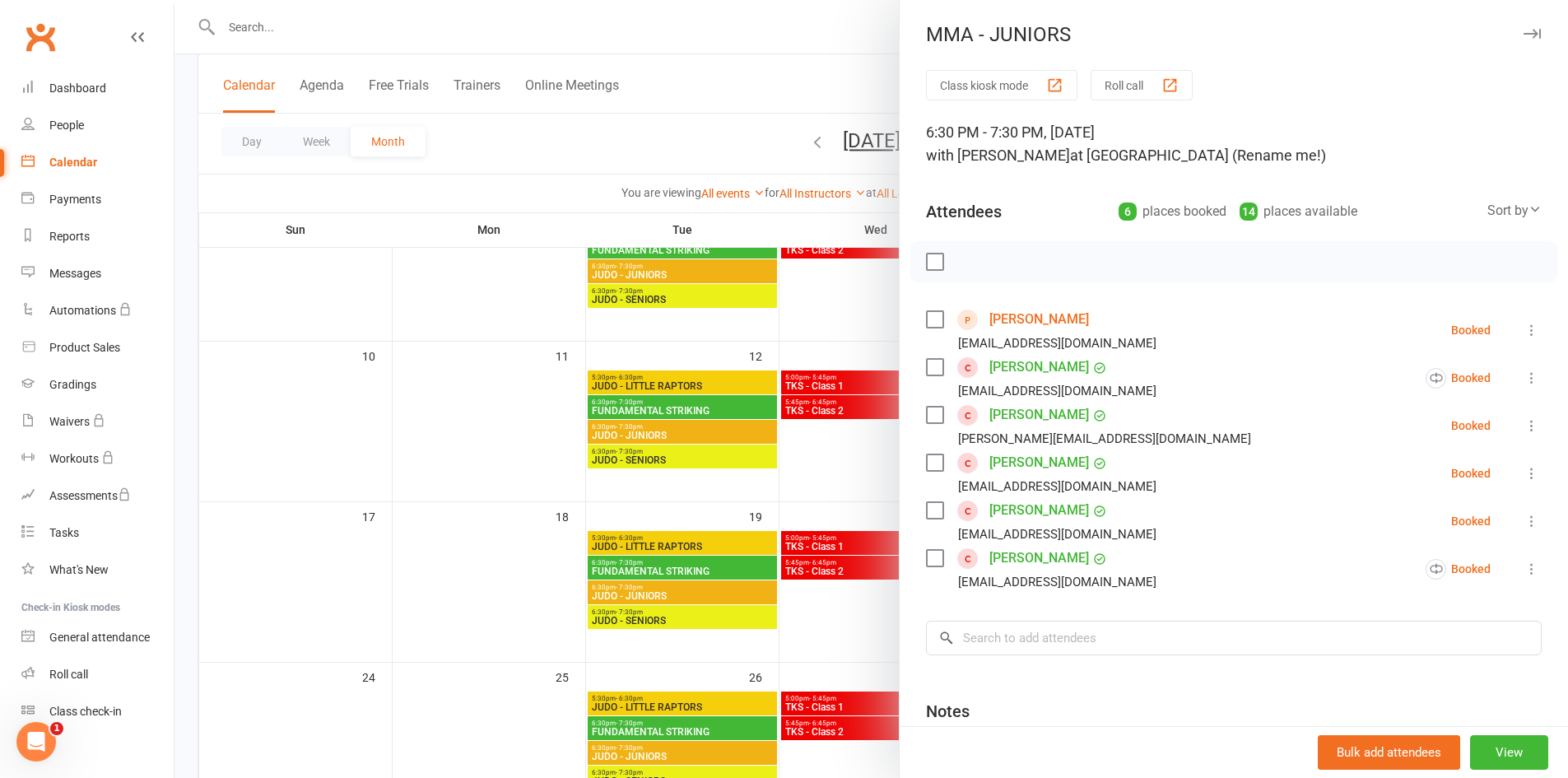
click at [797, 460] on div at bounding box center [871, 389] width 1394 height 778
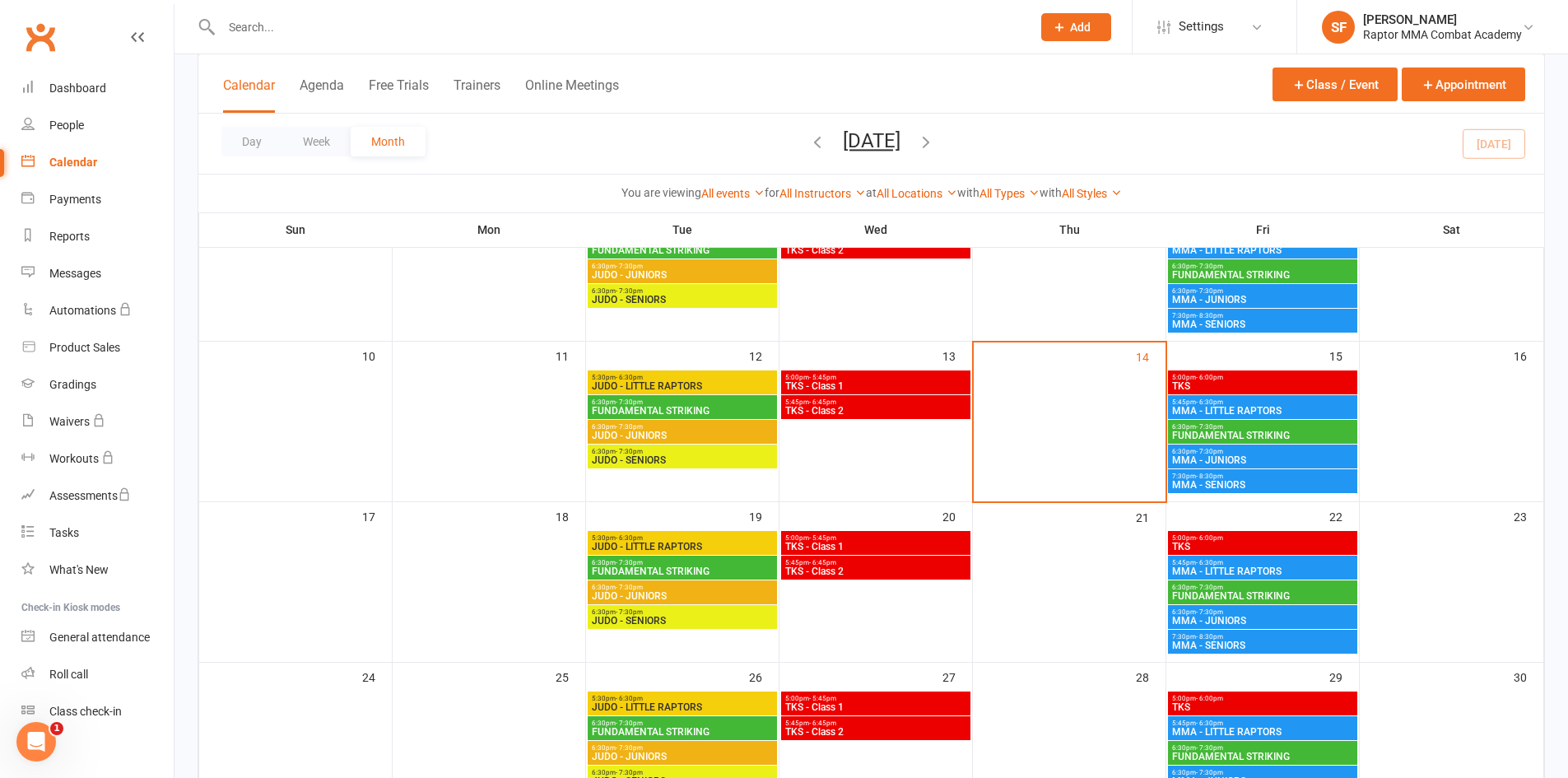
click at [1212, 298] on span "MMA - JUNIORS" at bounding box center [1263, 299] width 183 height 10
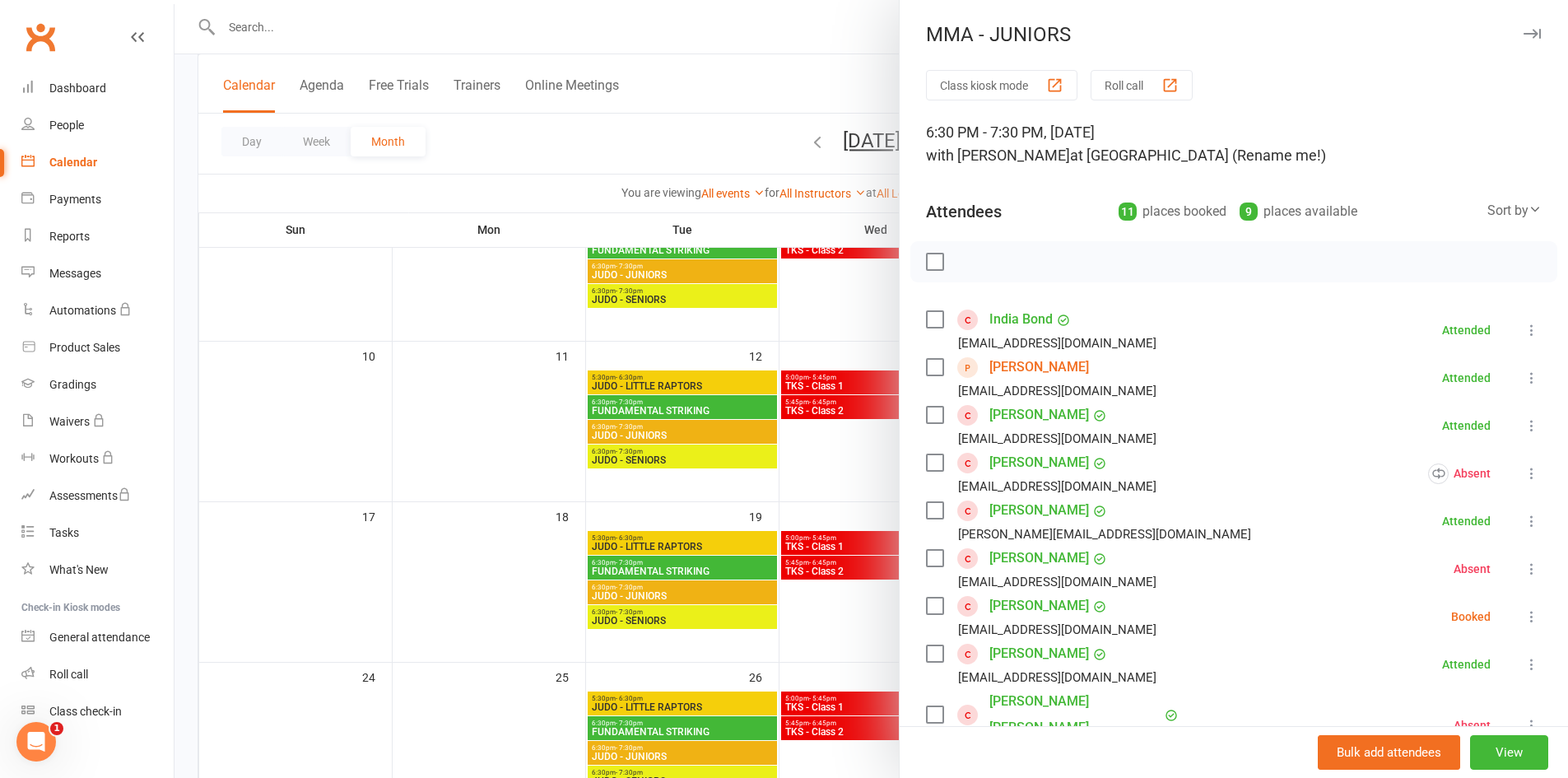
click at [1524, 334] on icon at bounding box center [1532, 330] width 17 height 17
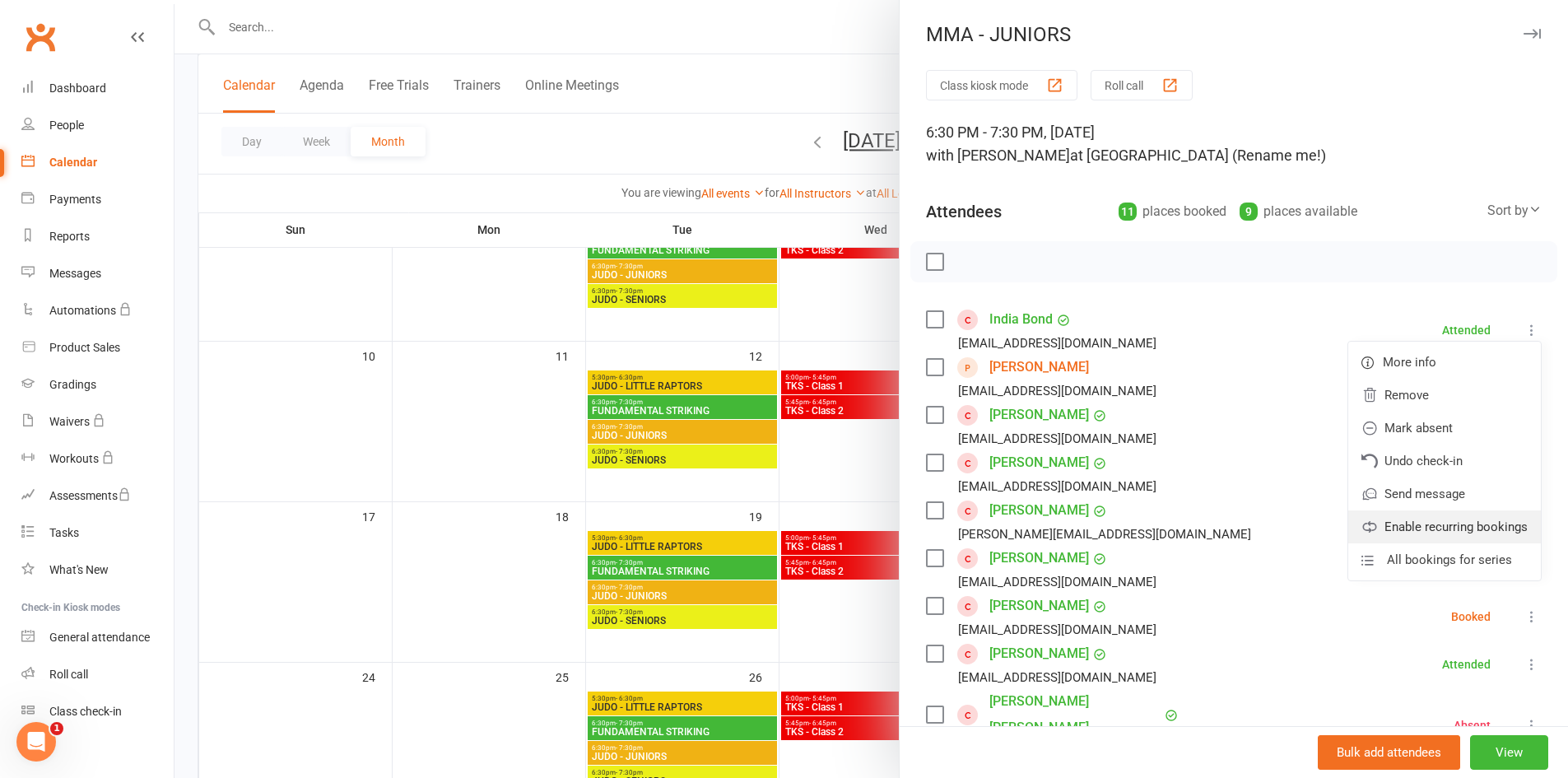
click at [1454, 535] on link "Enable recurring bookings" at bounding box center [1445, 526] width 193 height 33
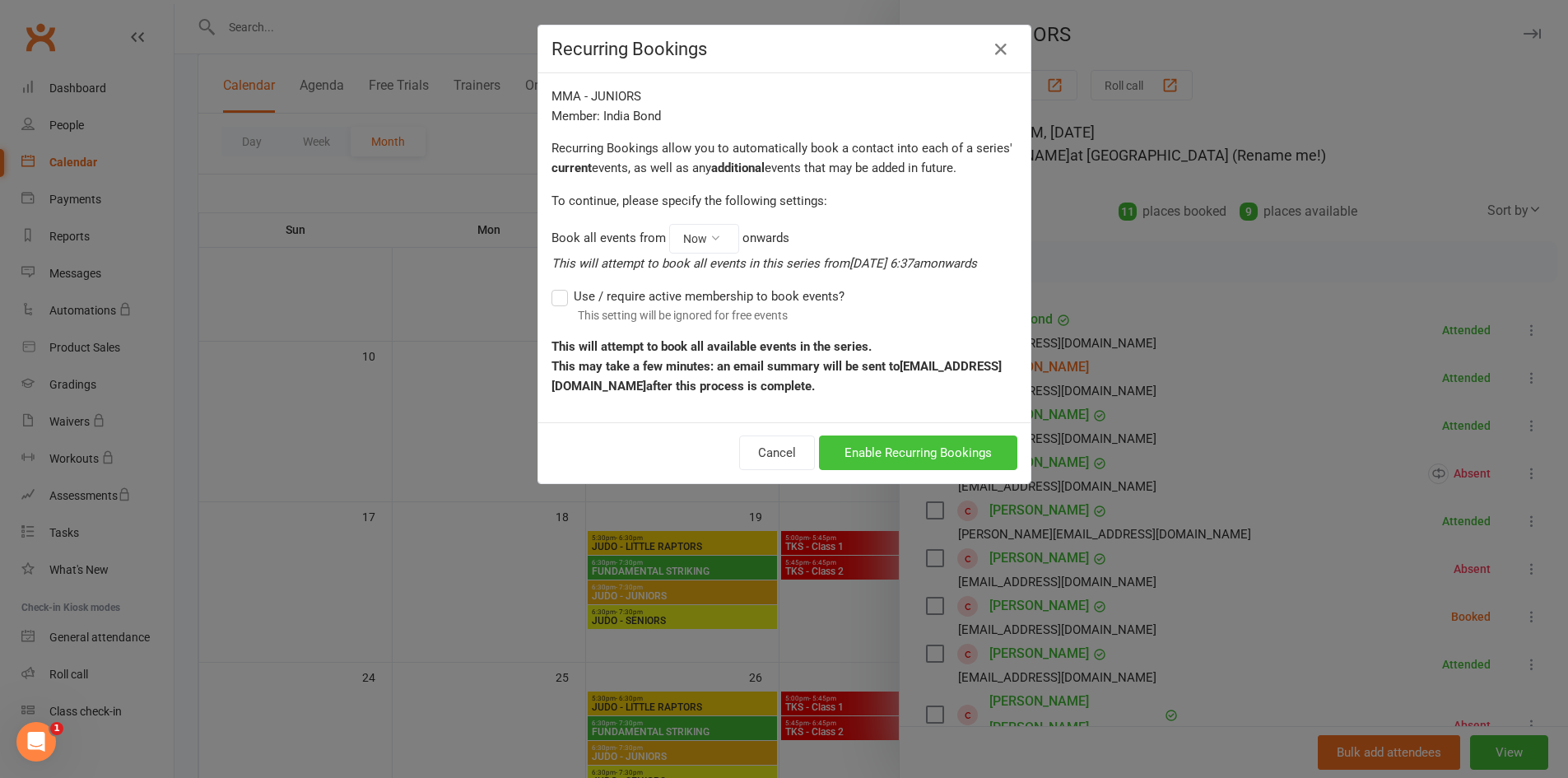
click at [913, 444] on button "Enable Recurring Bookings" at bounding box center [918, 452] width 199 height 35
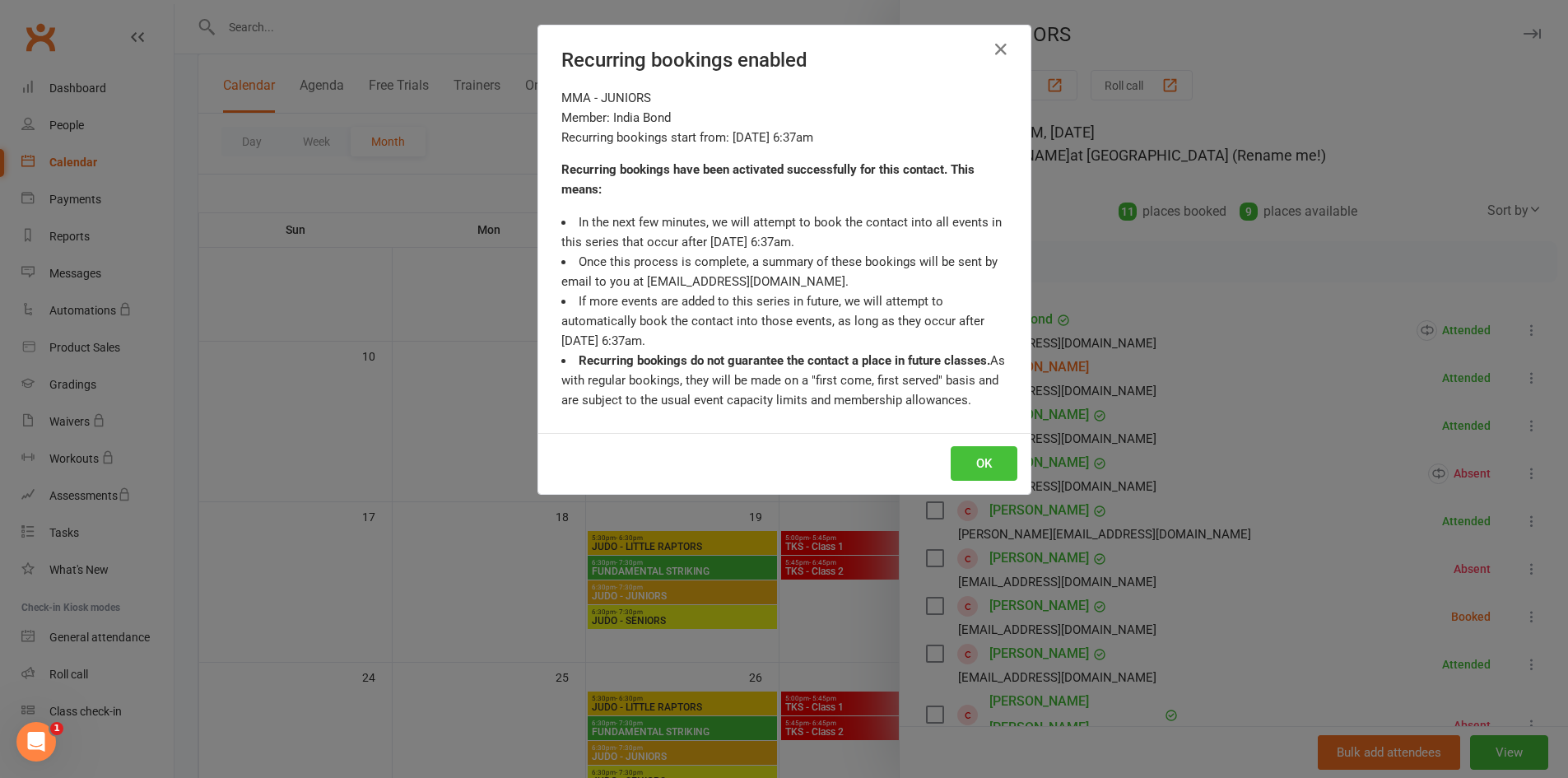
click at [955, 450] on button "OK" at bounding box center [984, 463] width 67 height 35
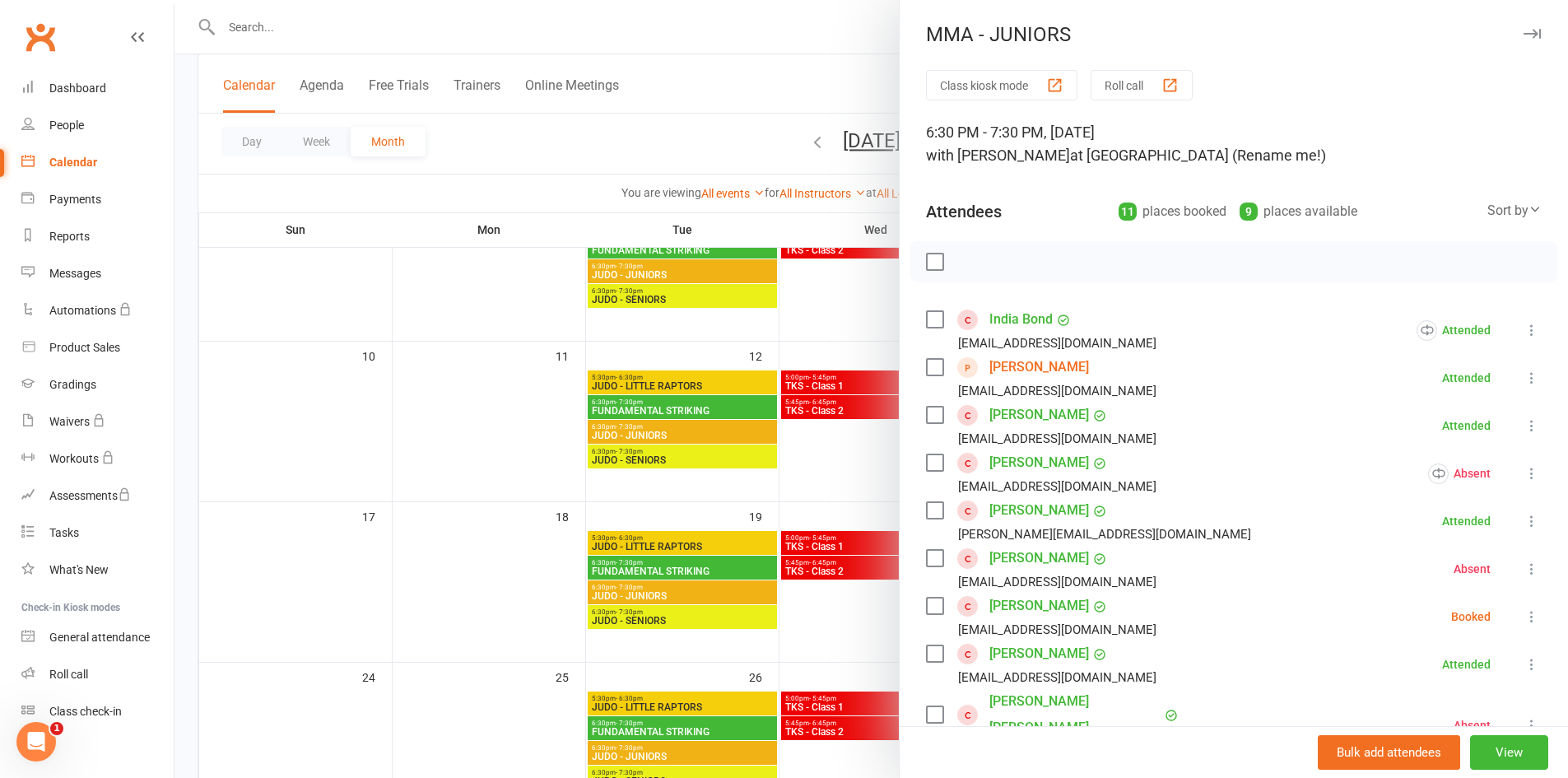
click at [1524, 427] on icon at bounding box center [1532, 425] width 17 height 17
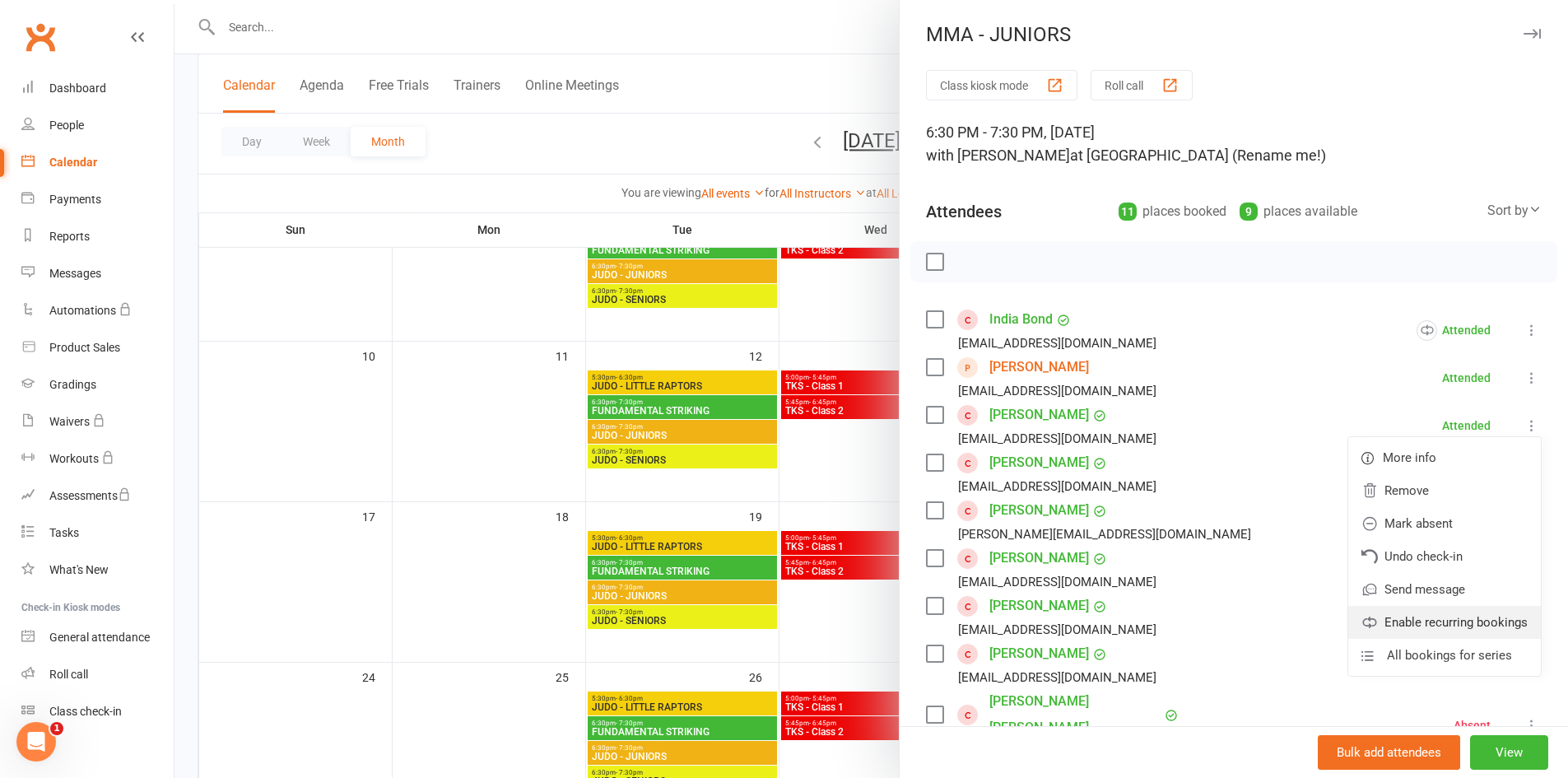
click at [1436, 620] on link "Enable recurring bookings" at bounding box center [1445, 622] width 193 height 33
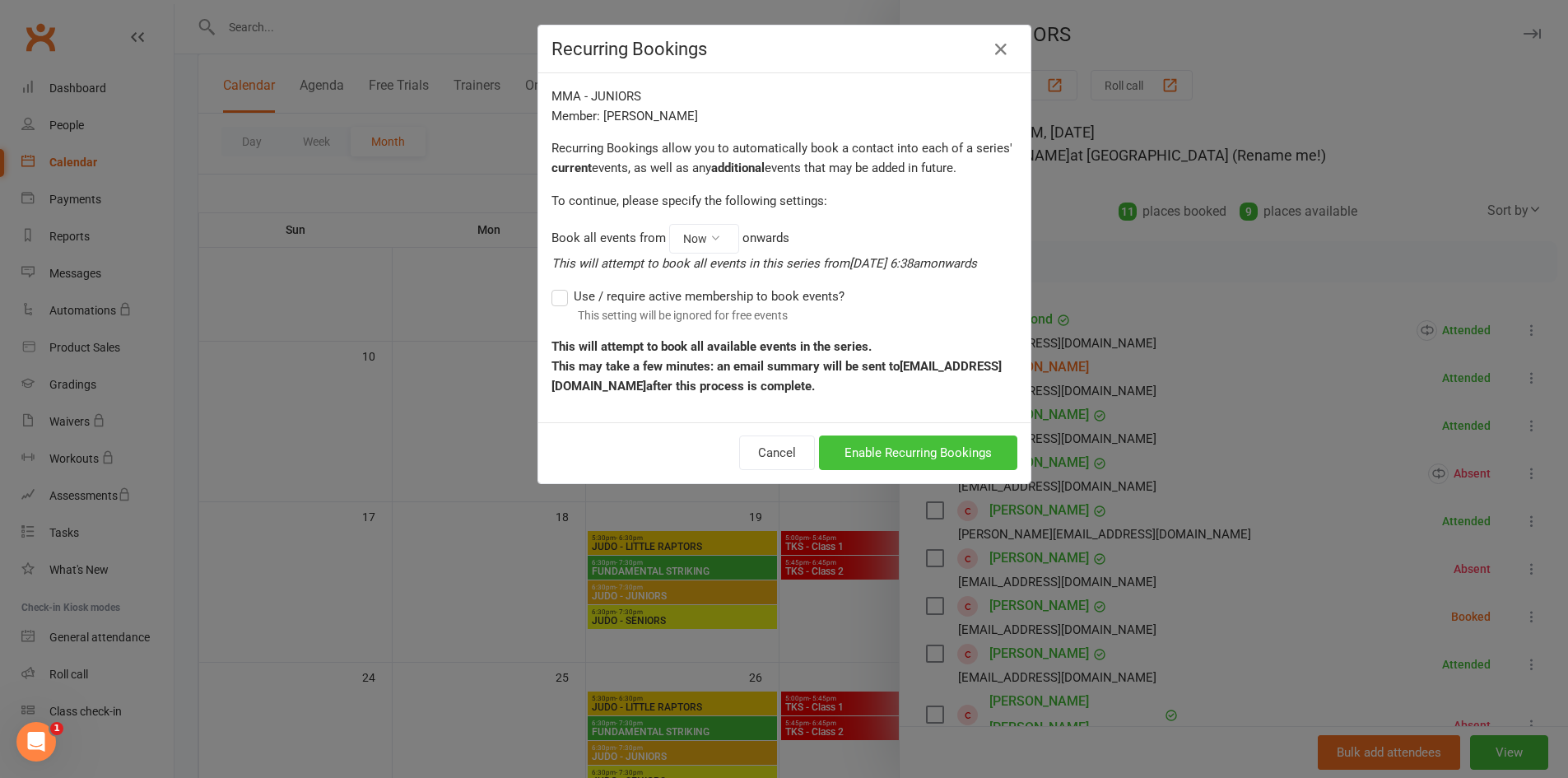
click at [889, 452] on button "Enable Recurring Bookings" at bounding box center [918, 452] width 199 height 35
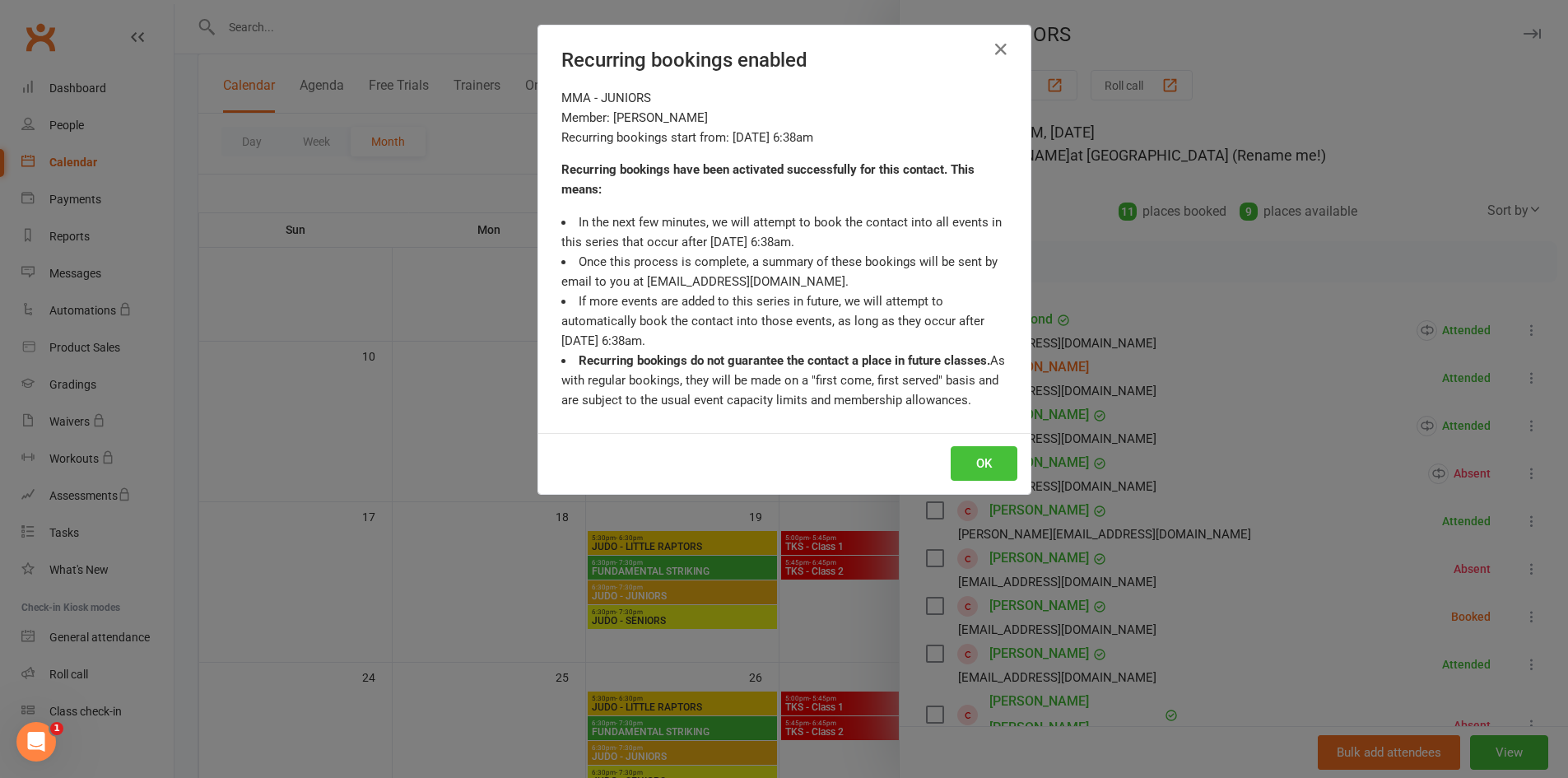
click at [997, 458] on button "OK" at bounding box center [984, 463] width 67 height 35
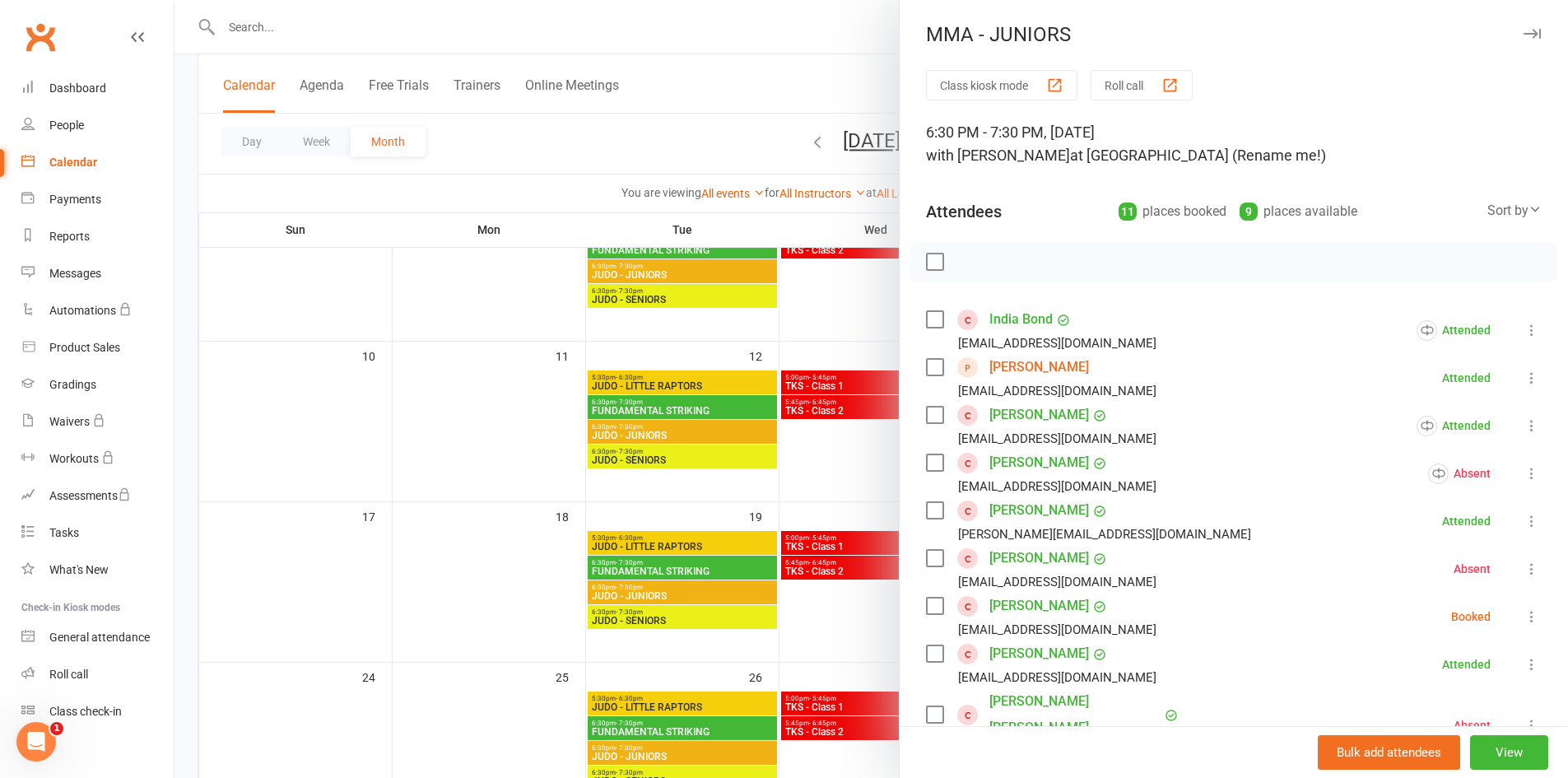
click at [869, 435] on div at bounding box center [871, 389] width 1394 height 778
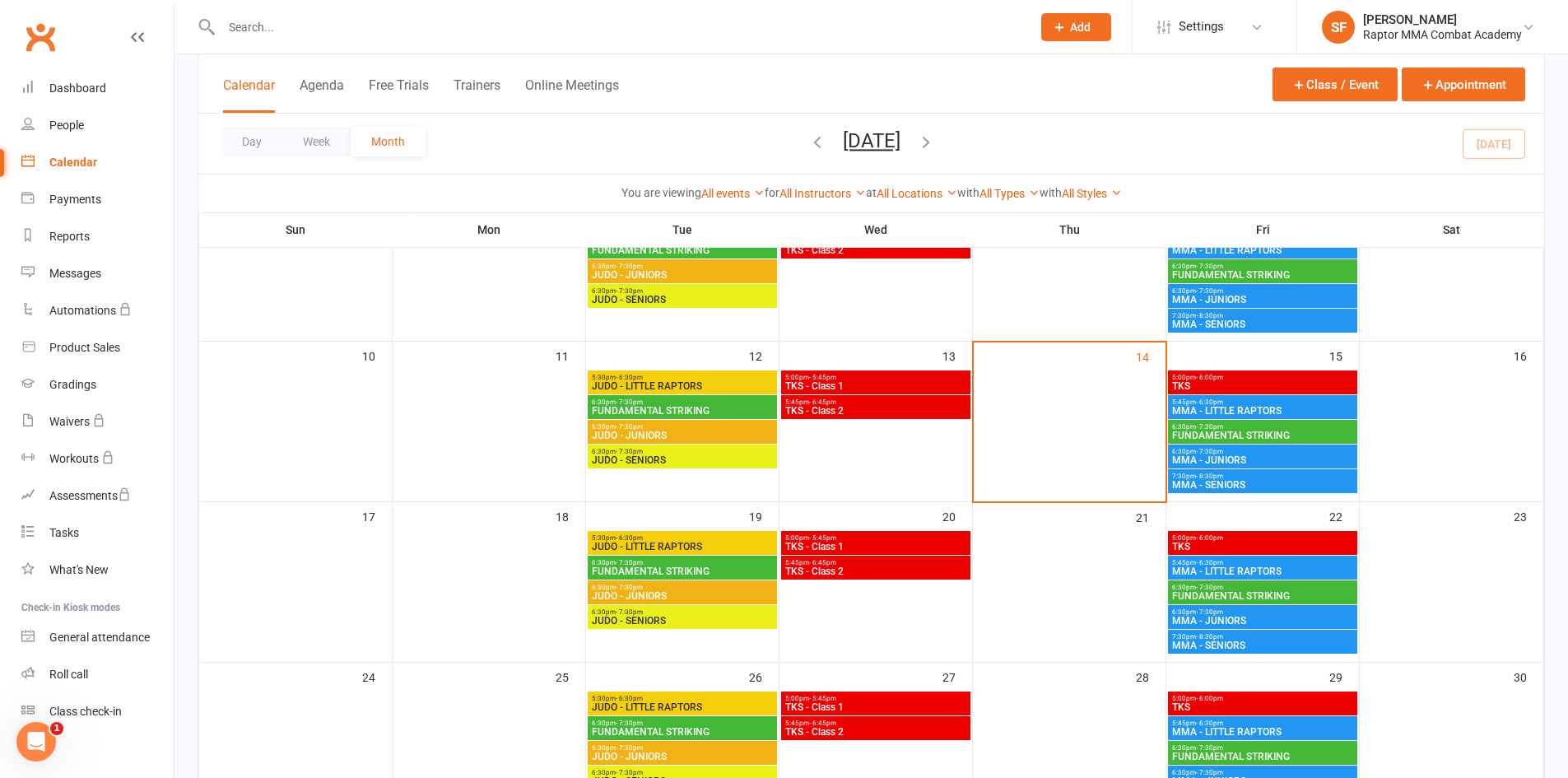
click at [1281, 454] on span "6:30pm - 7:30pm" at bounding box center [1263, 452] width 183 height 7
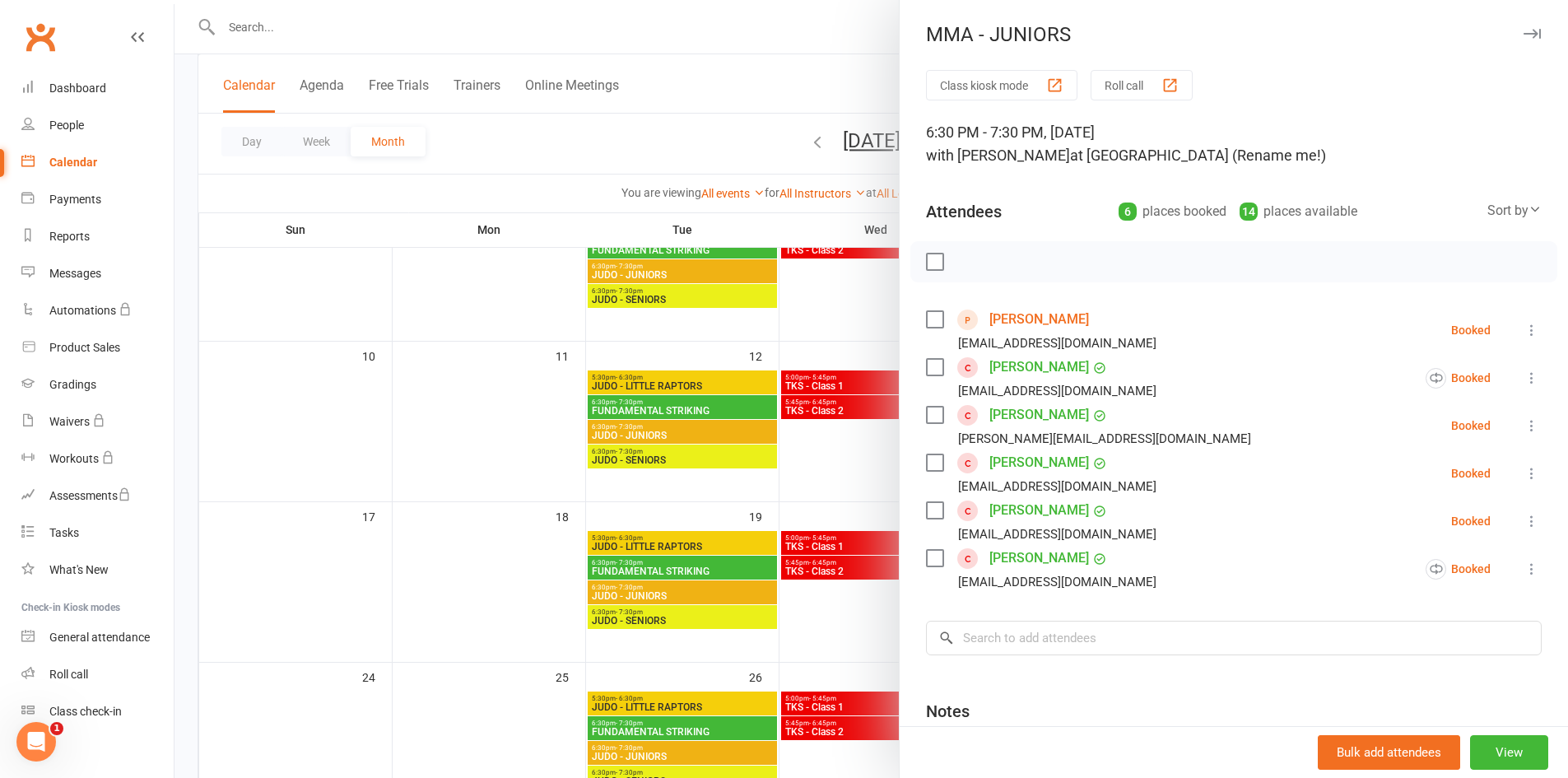
click at [870, 478] on div at bounding box center [871, 389] width 1394 height 778
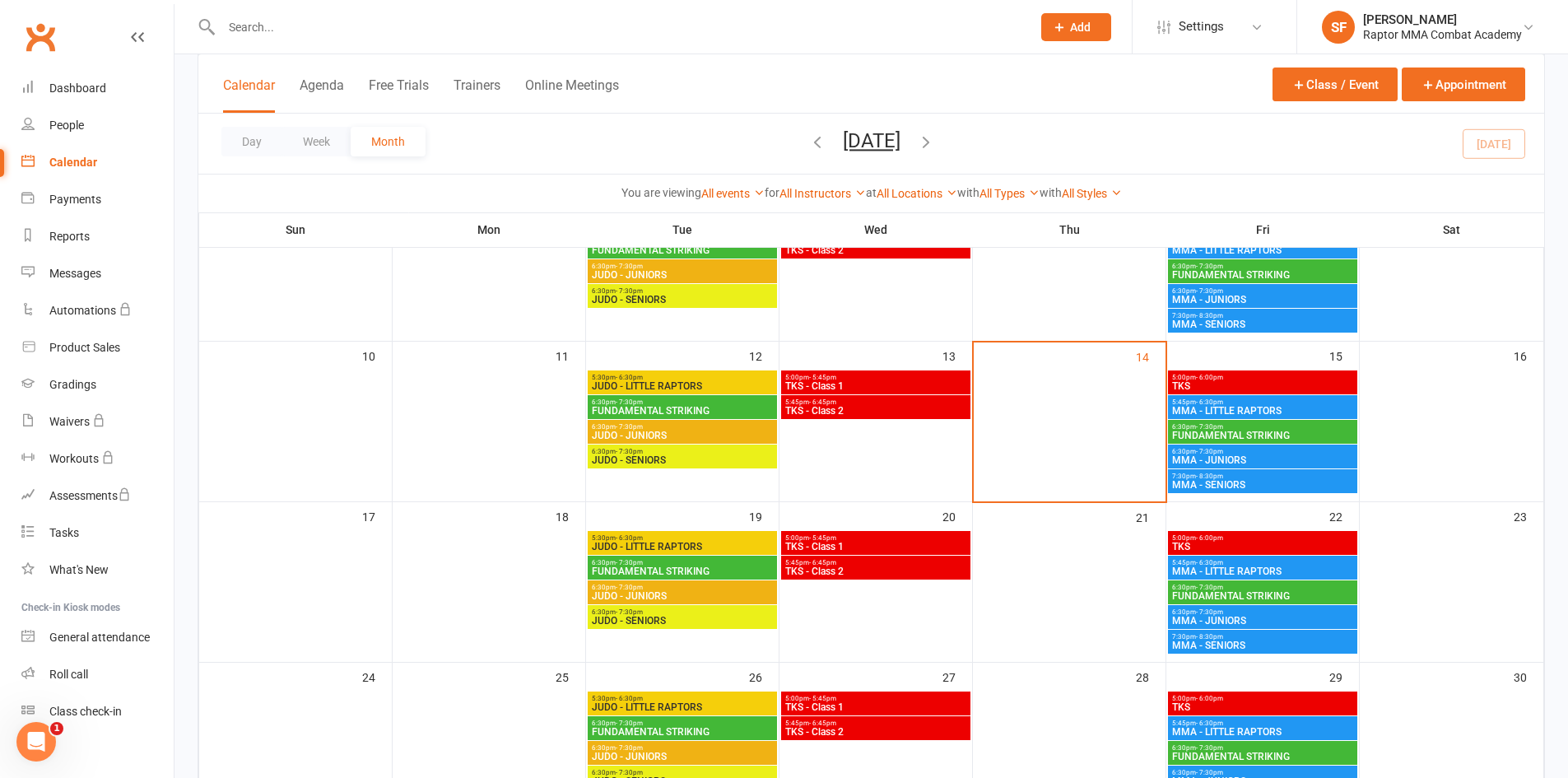
click at [1281, 297] on span "MMA - JUNIORS" at bounding box center [1263, 299] width 183 height 10
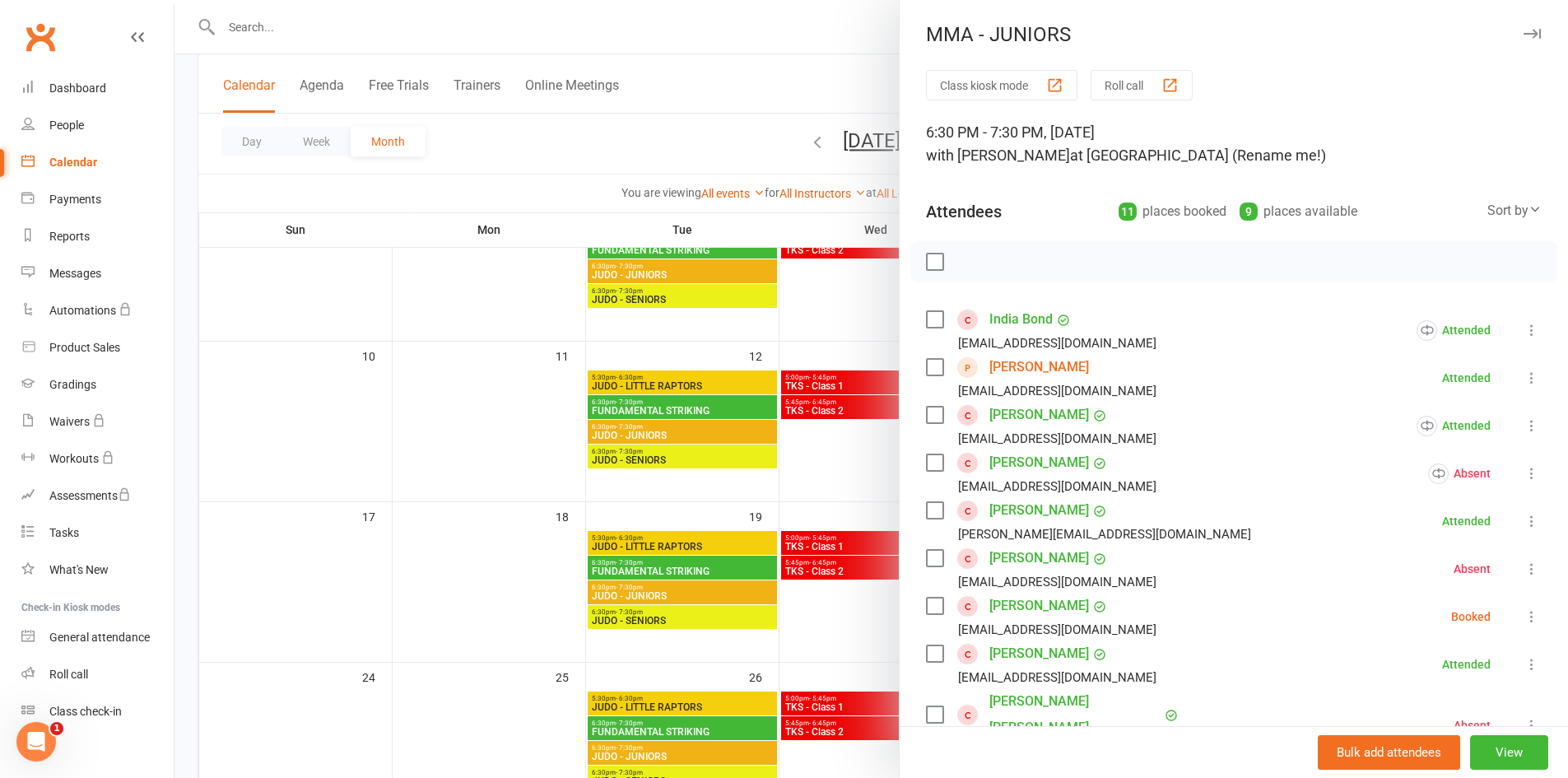
click at [1524, 376] on icon at bounding box center [1532, 378] width 17 height 17
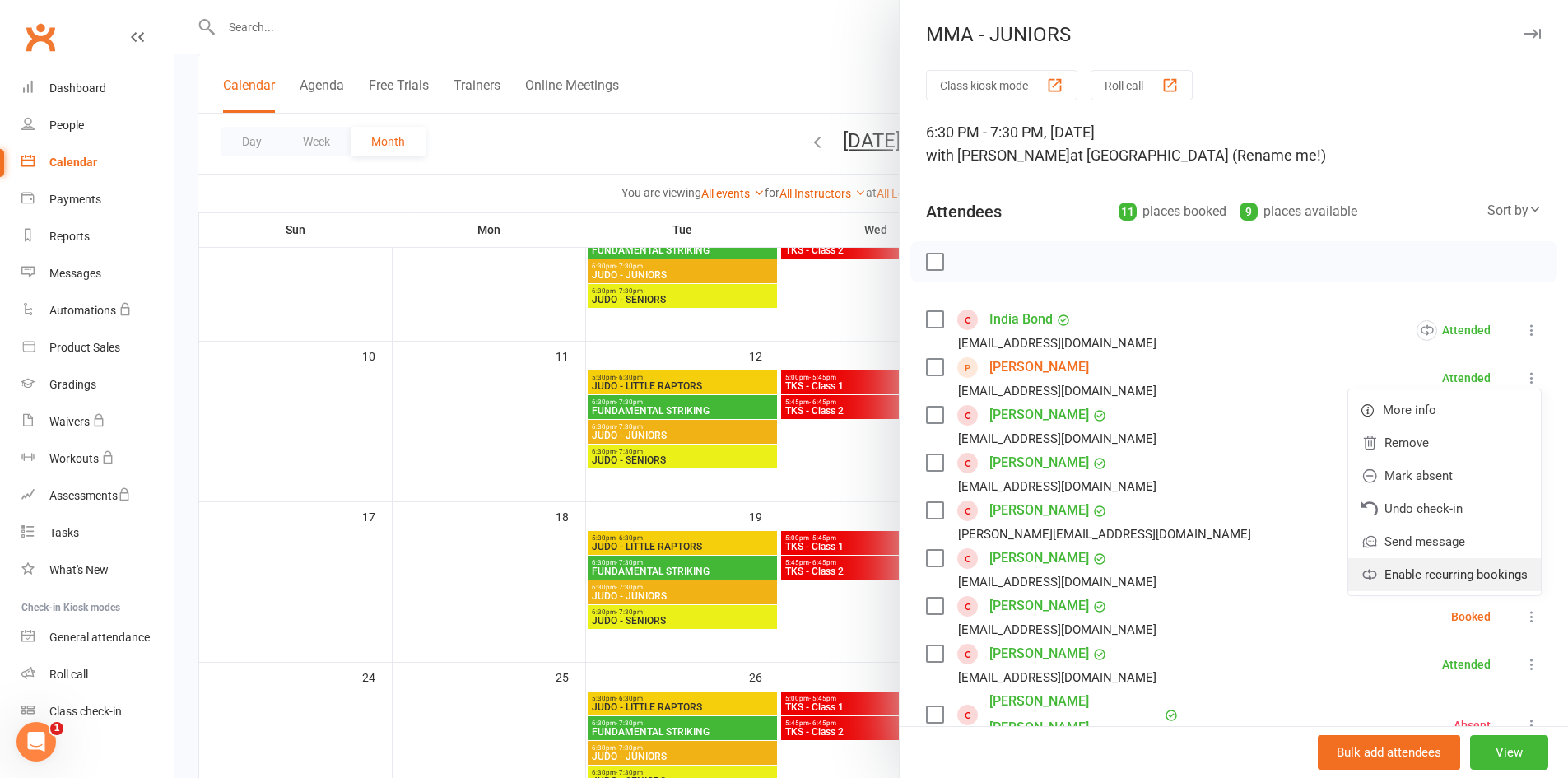
click at [1437, 576] on link "Enable recurring bookings" at bounding box center [1445, 574] width 193 height 33
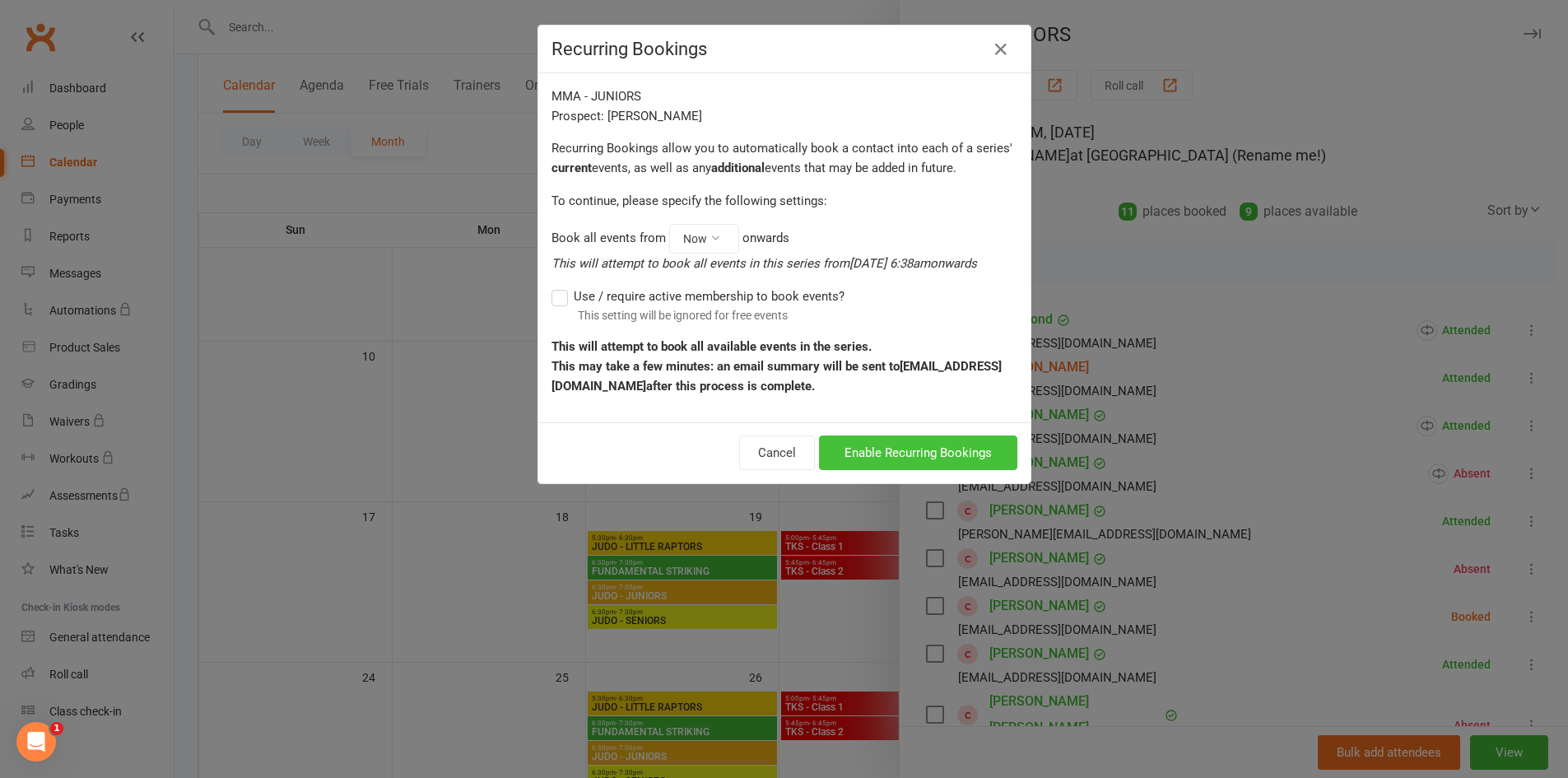
click at [975, 453] on button "Enable Recurring Bookings" at bounding box center [918, 452] width 199 height 35
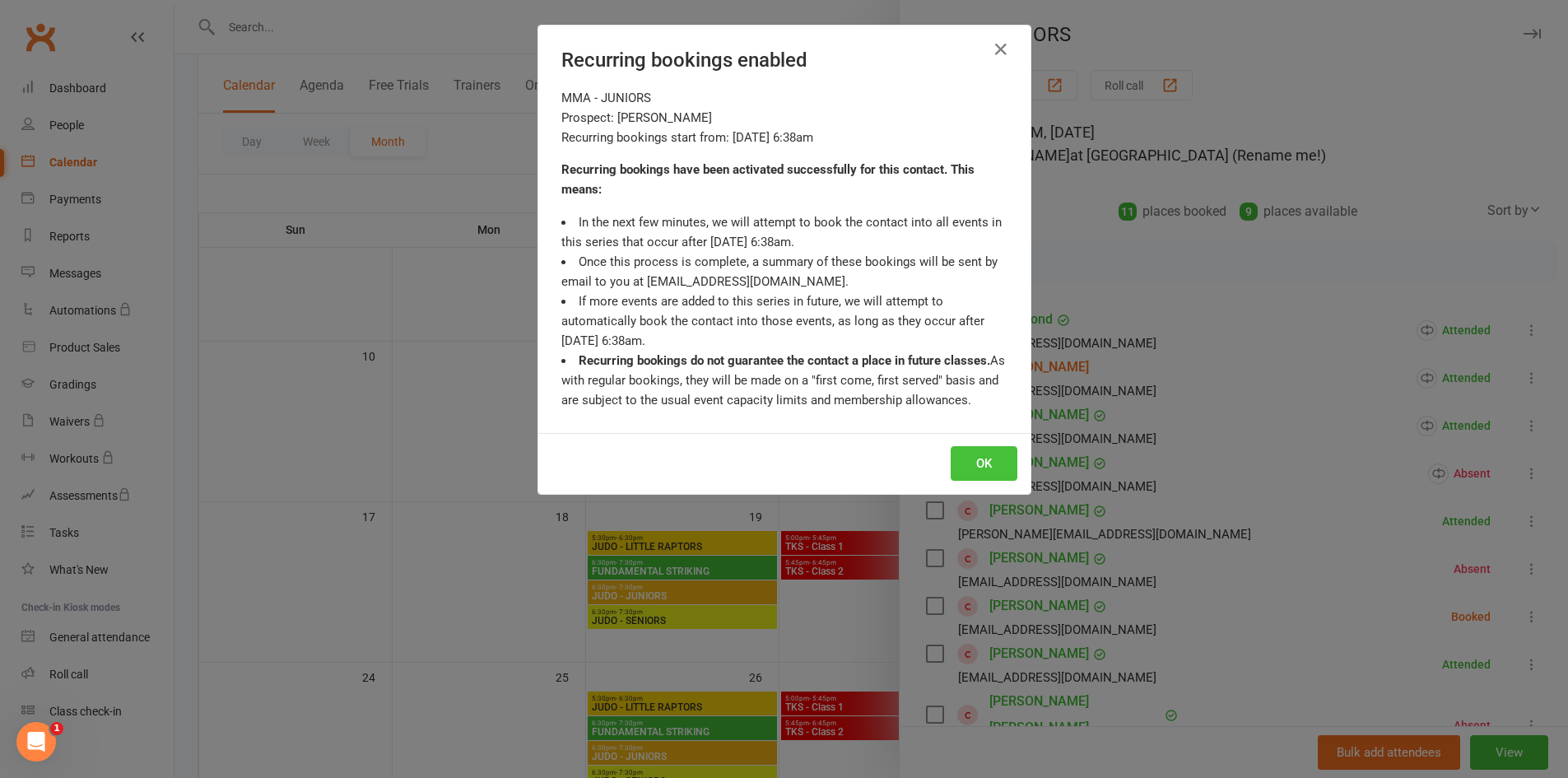
click at [969, 461] on button "OK" at bounding box center [984, 463] width 67 height 35
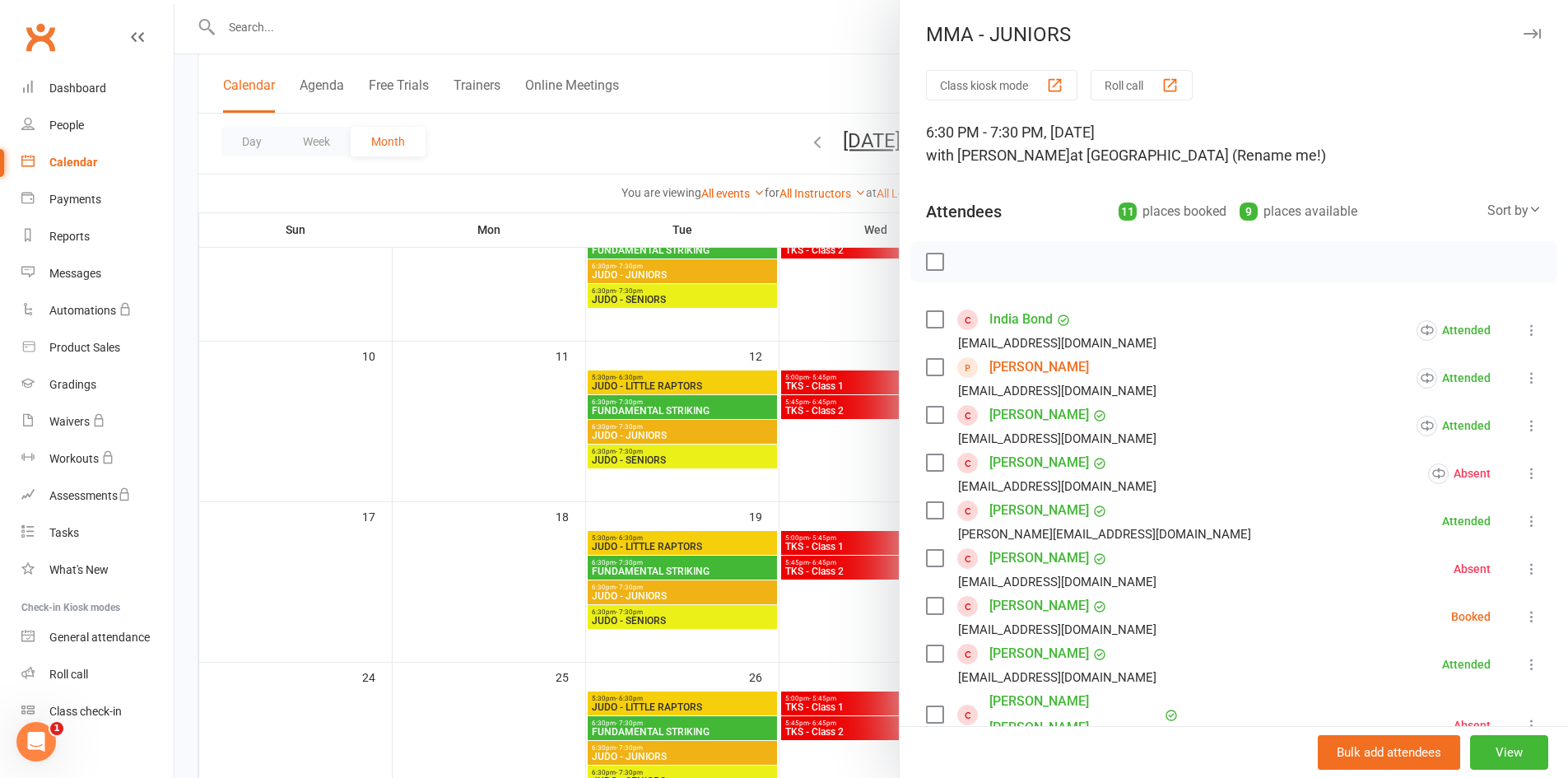
click at [1524, 520] on icon at bounding box center [1532, 521] width 17 height 17
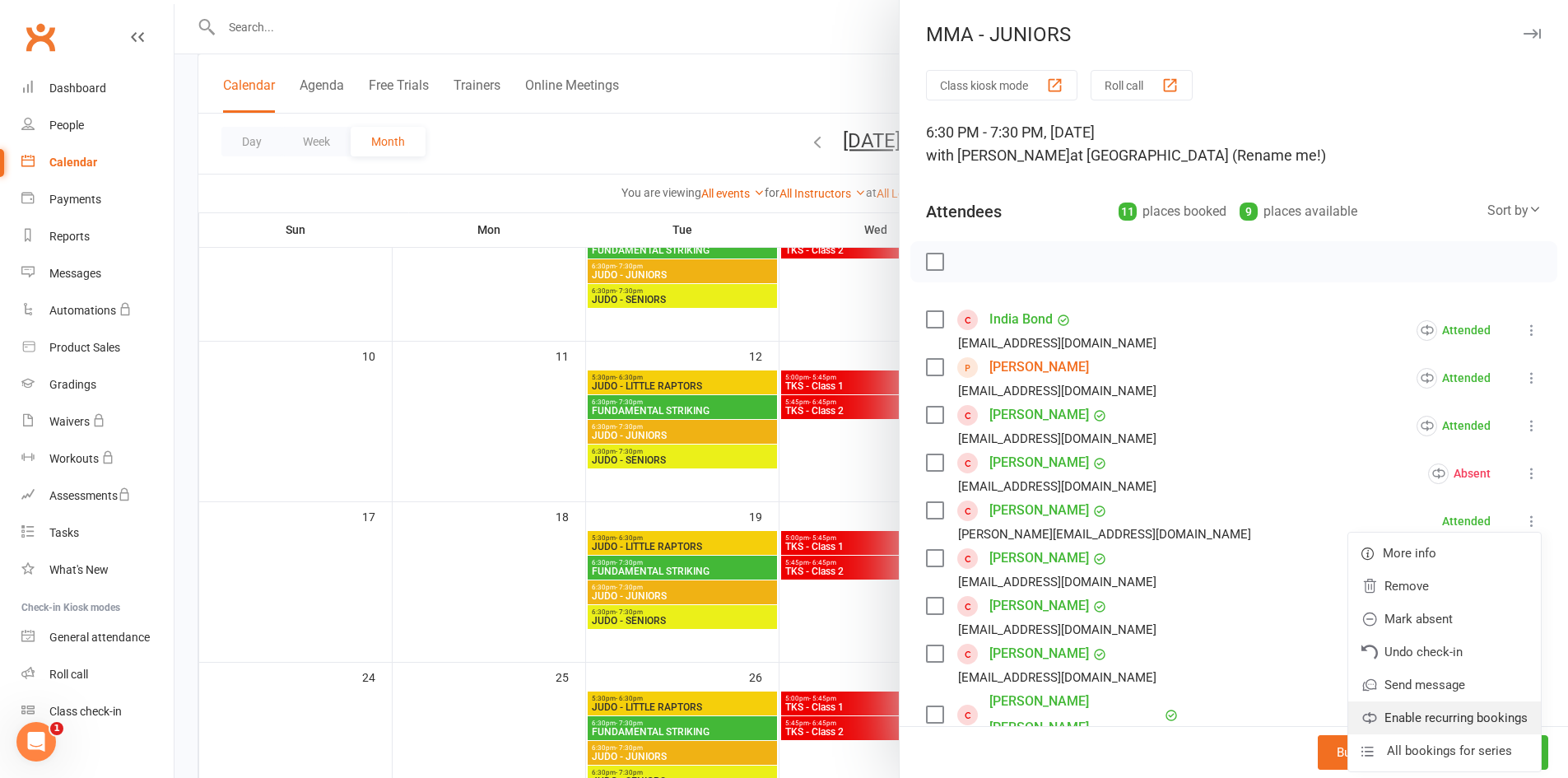
click at [1438, 723] on link "Enable recurring bookings" at bounding box center [1445, 717] width 193 height 33
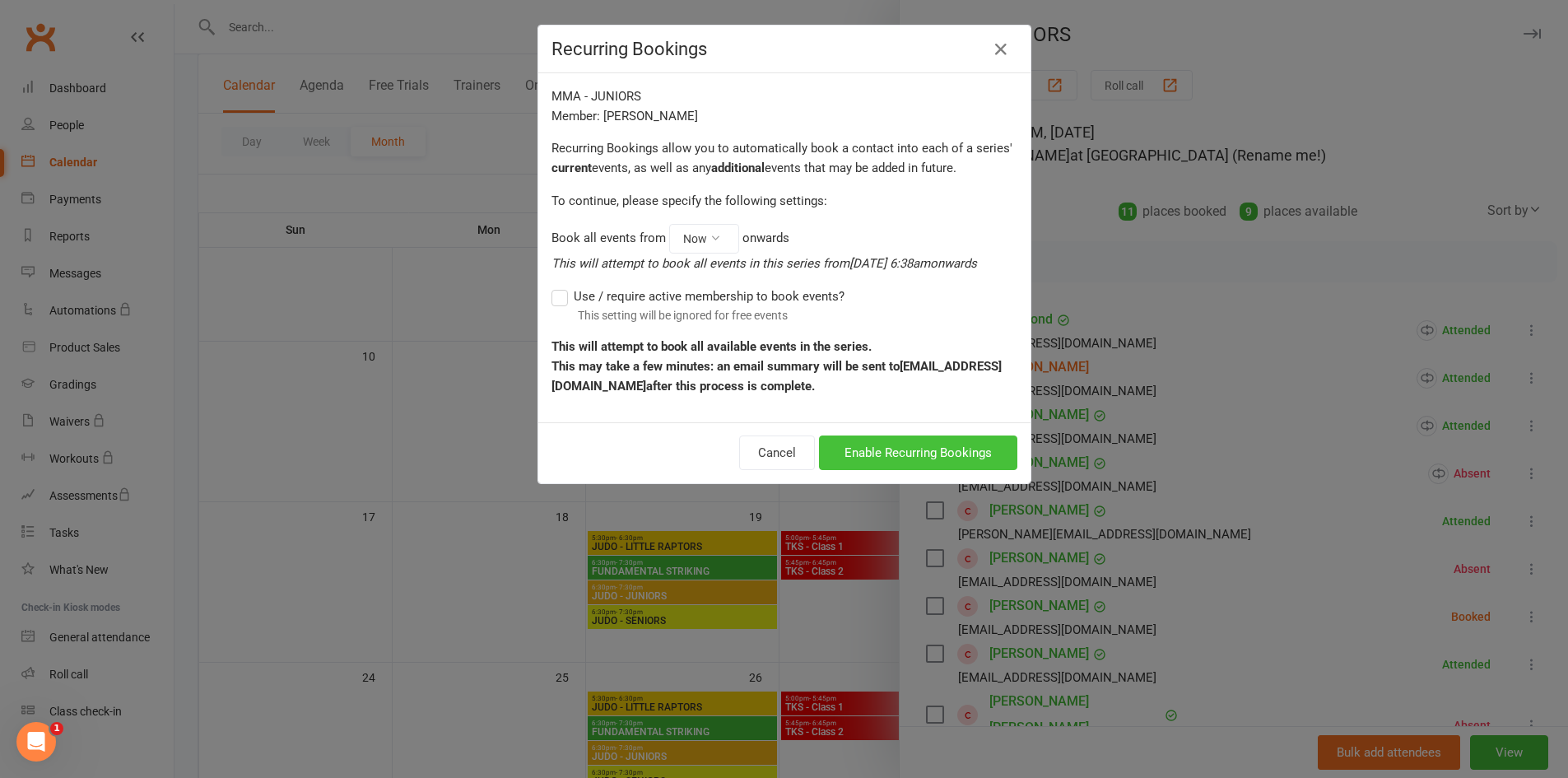
click at [868, 448] on button "Enable Recurring Bookings" at bounding box center [918, 452] width 199 height 35
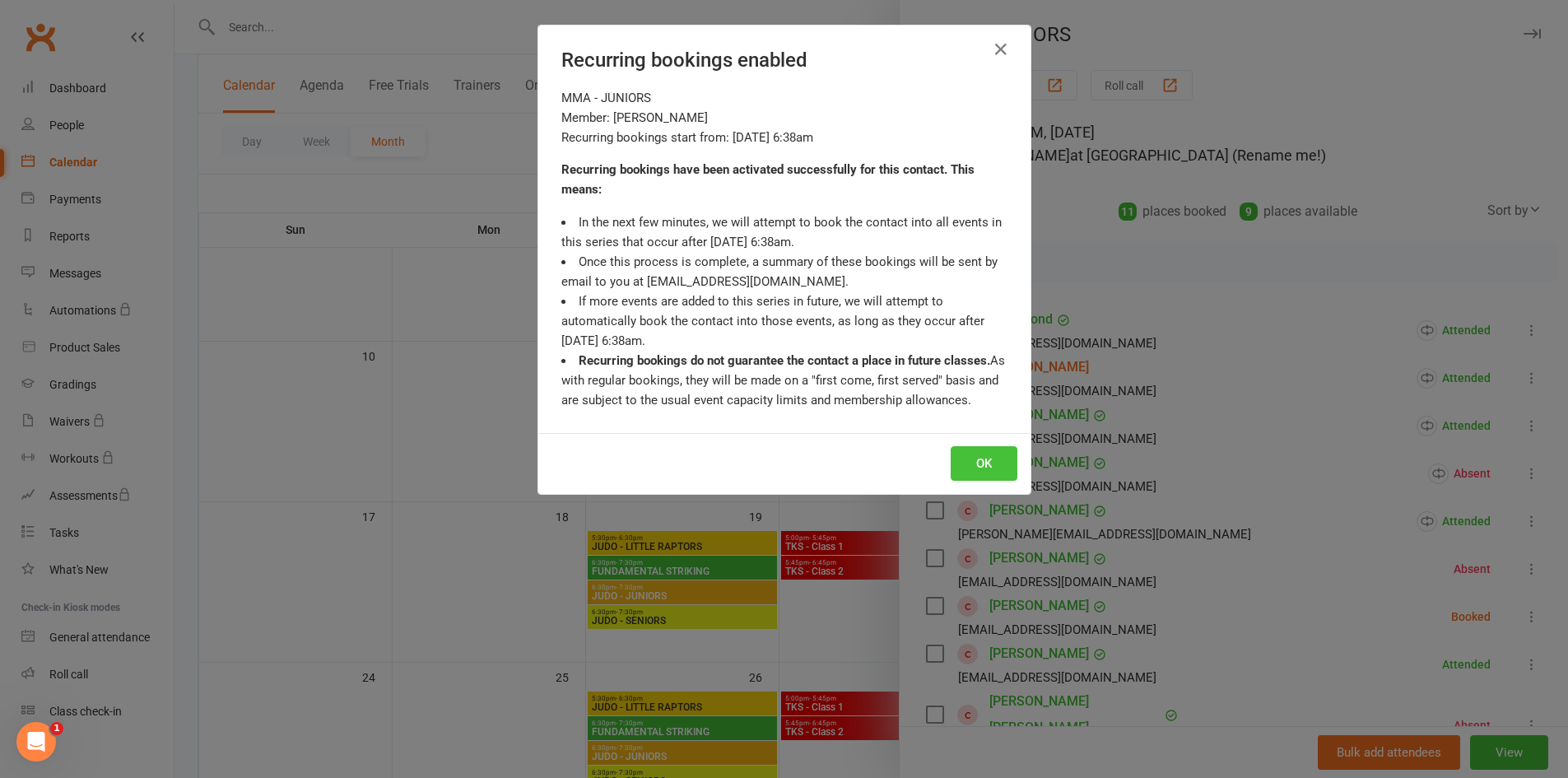
click at [960, 460] on button "OK" at bounding box center [984, 463] width 67 height 35
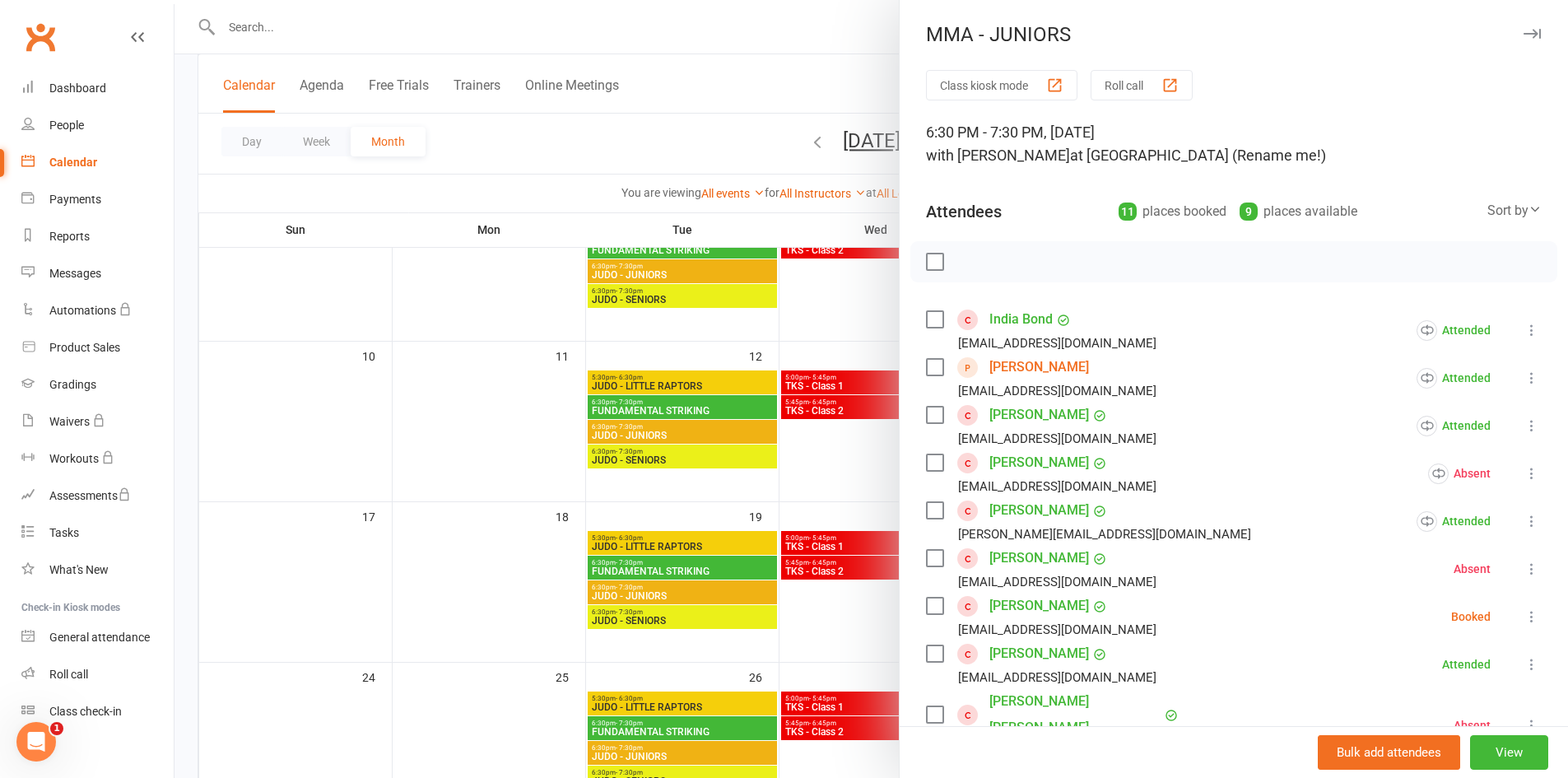
click at [1524, 575] on icon at bounding box center [1532, 569] width 17 height 17
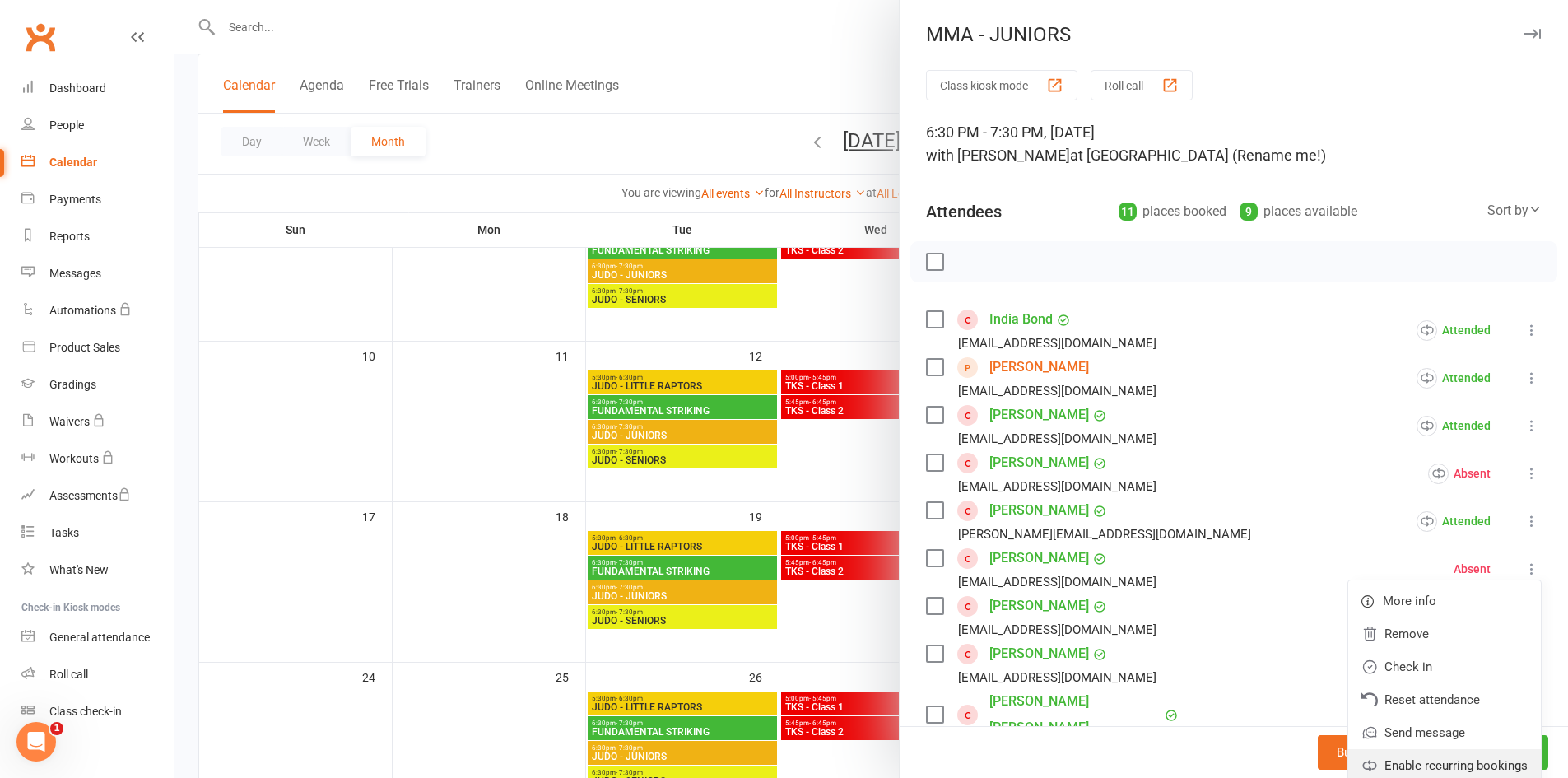
click at [1427, 758] on link "Enable recurring bookings" at bounding box center [1445, 765] width 193 height 33
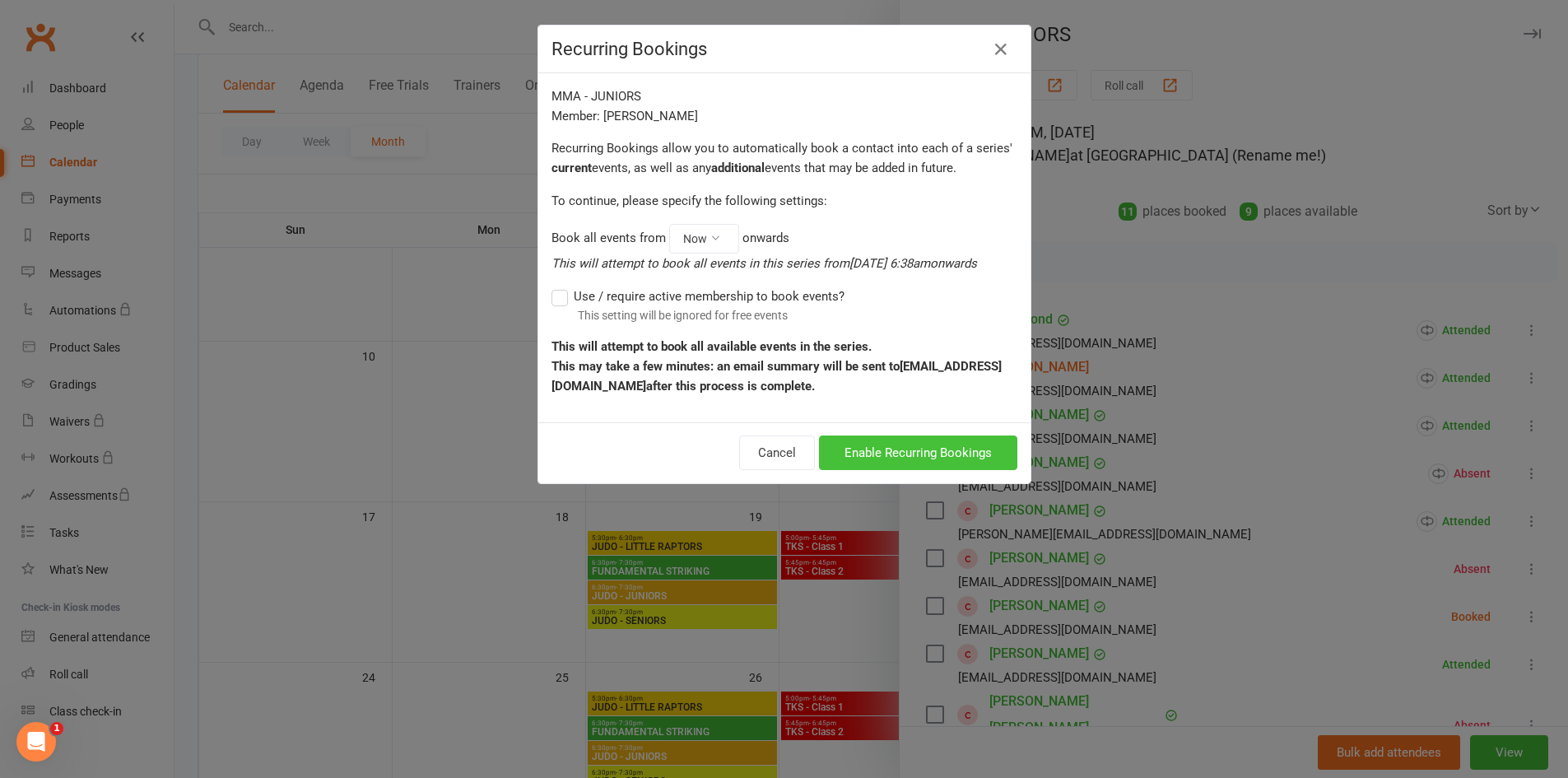
click at [849, 453] on button "Enable Recurring Bookings" at bounding box center [918, 452] width 199 height 35
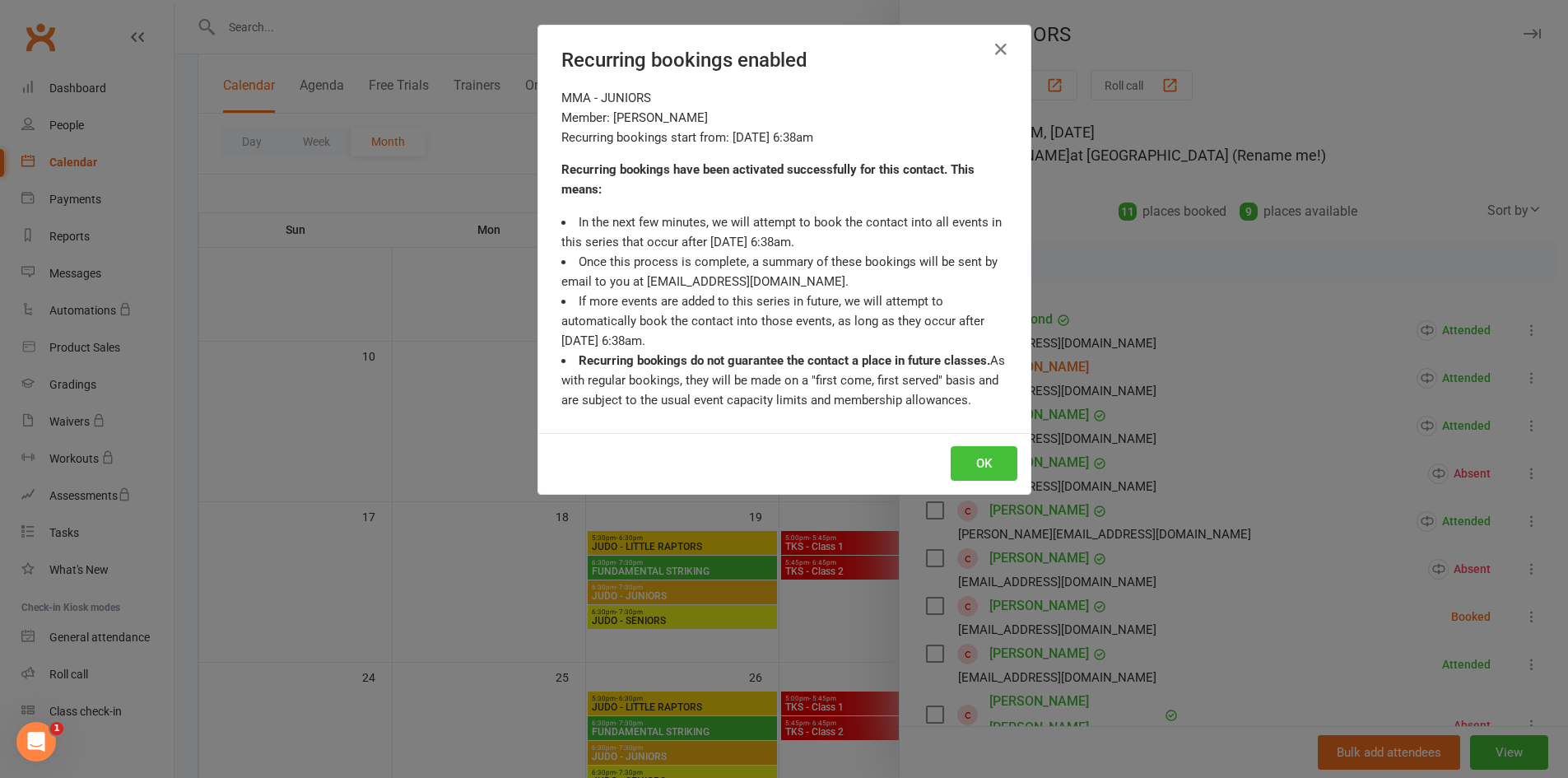
click at [980, 454] on button "OK" at bounding box center [984, 463] width 67 height 35
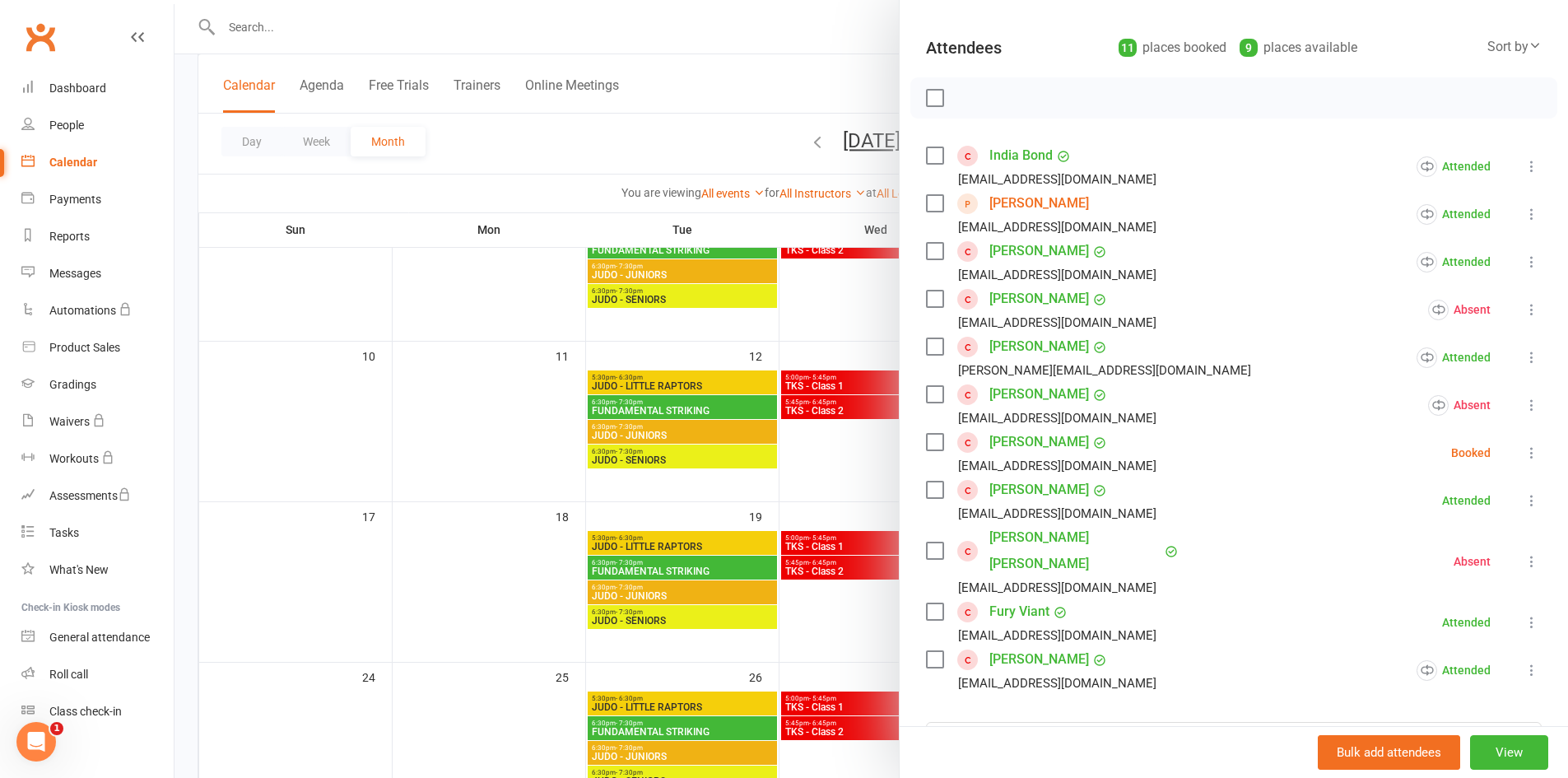
scroll to position [165, 0]
click at [1524, 450] on icon at bounding box center [1532, 452] width 17 height 17
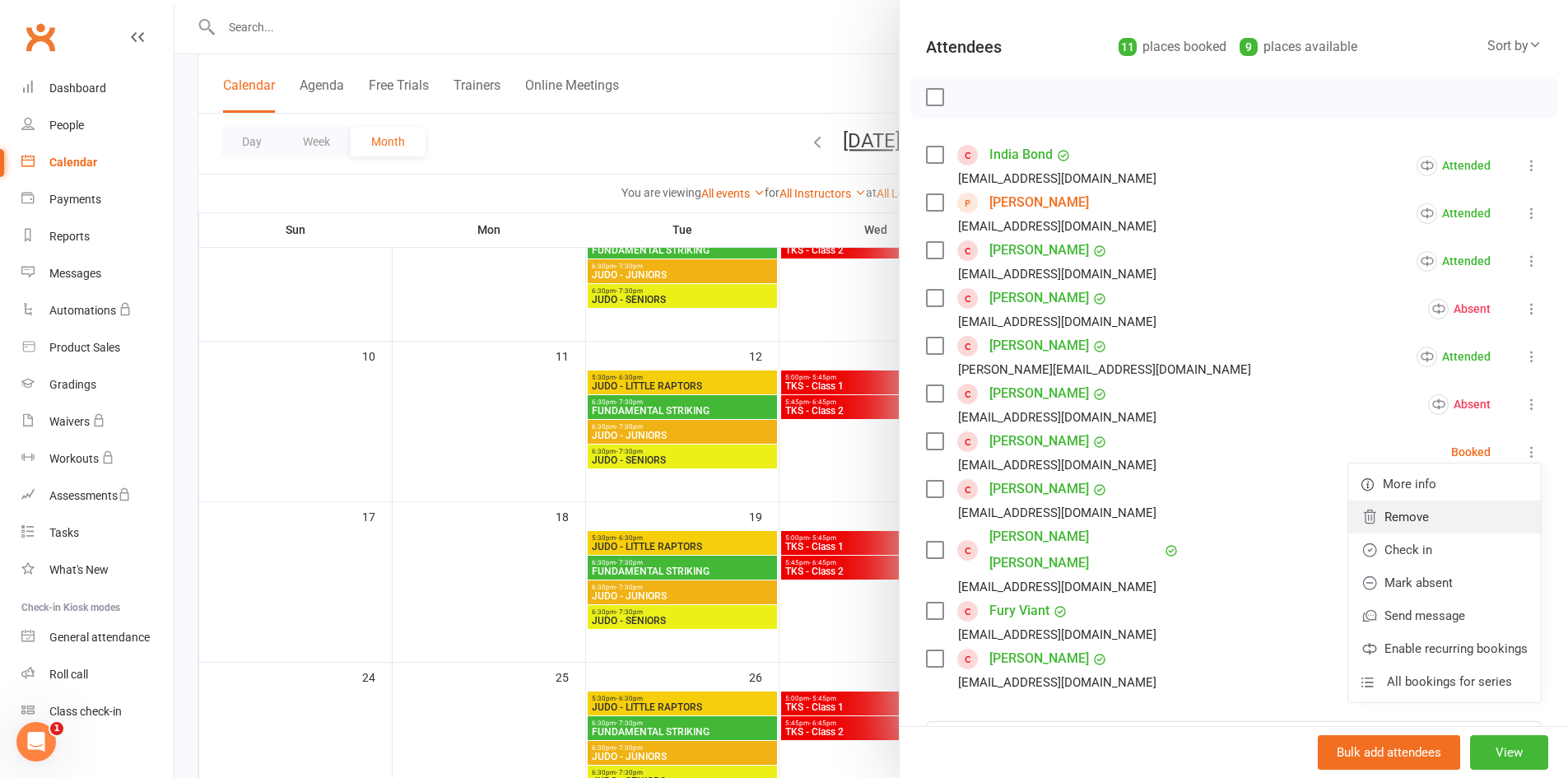
click at [1437, 514] on link "Remove" at bounding box center [1445, 516] width 193 height 33
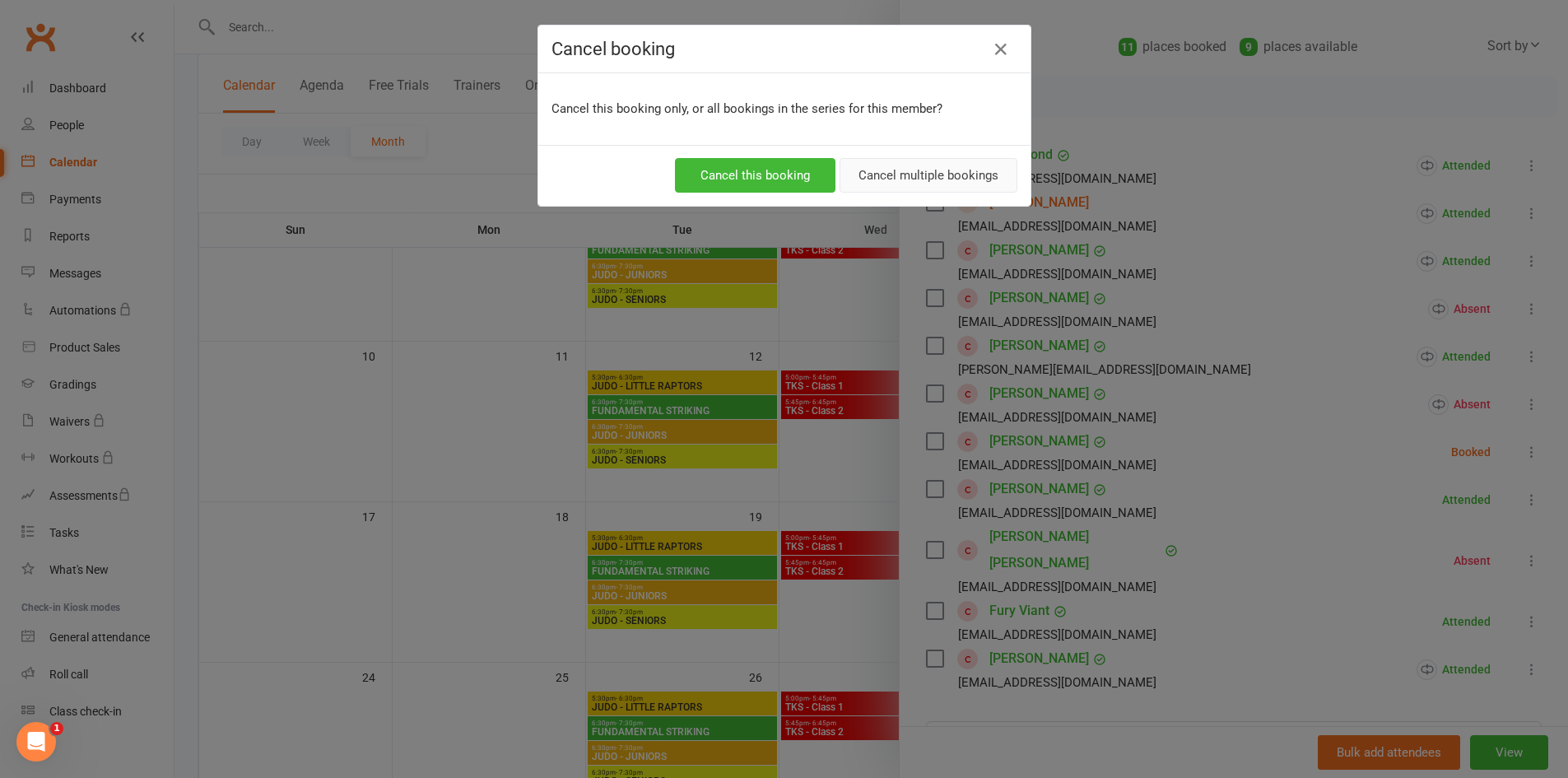
click at [882, 182] on button "Cancel multiple bookings" at bounding box center [928, 175] width 177 height 35
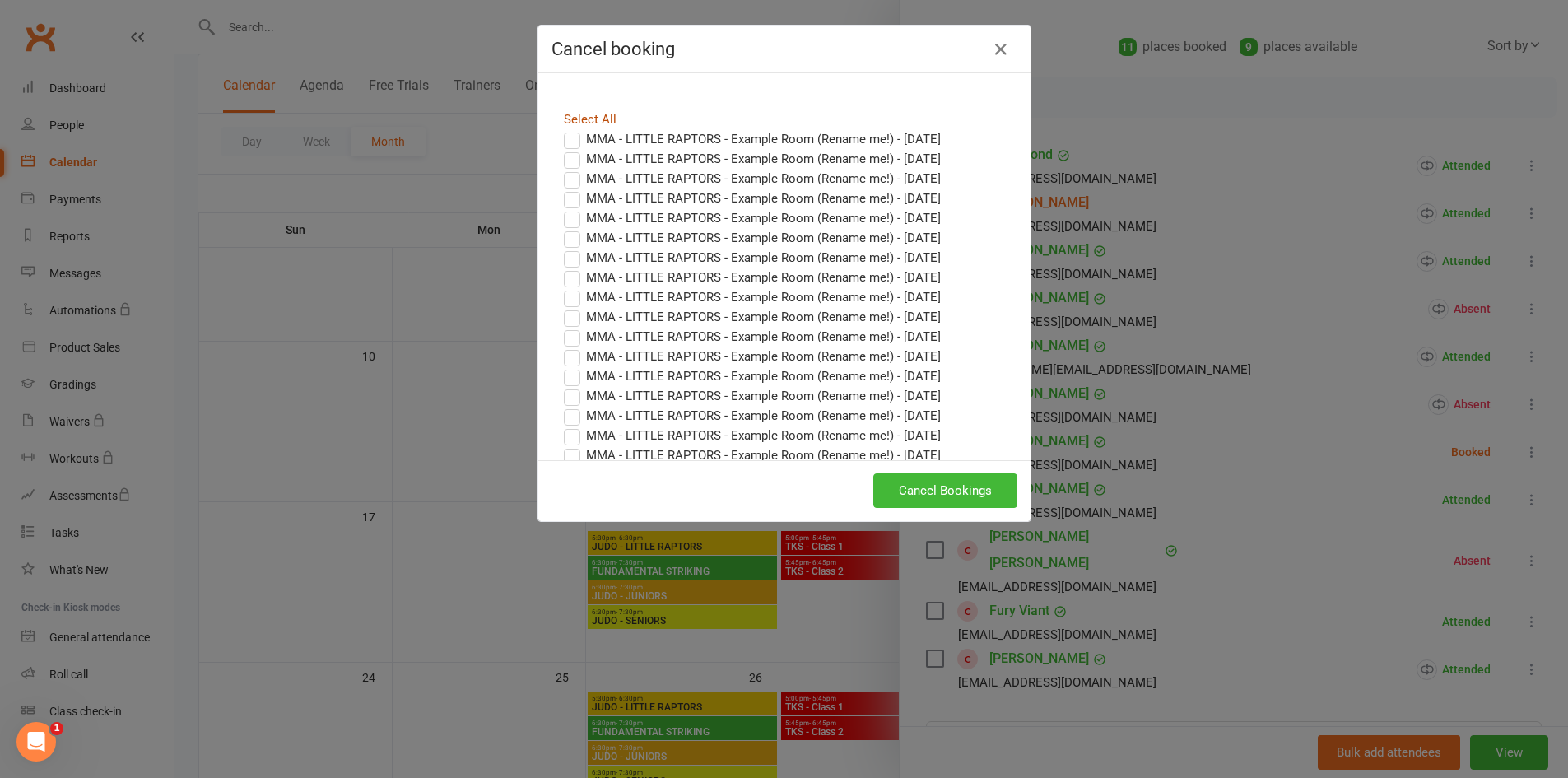
click at [605, 115] on link "Select All" at bounding box center [590, 119] width 52 height 15
click at [902, 479] on button "Cancel Bookings" at bounding box center [945, 490] width 144 height 35
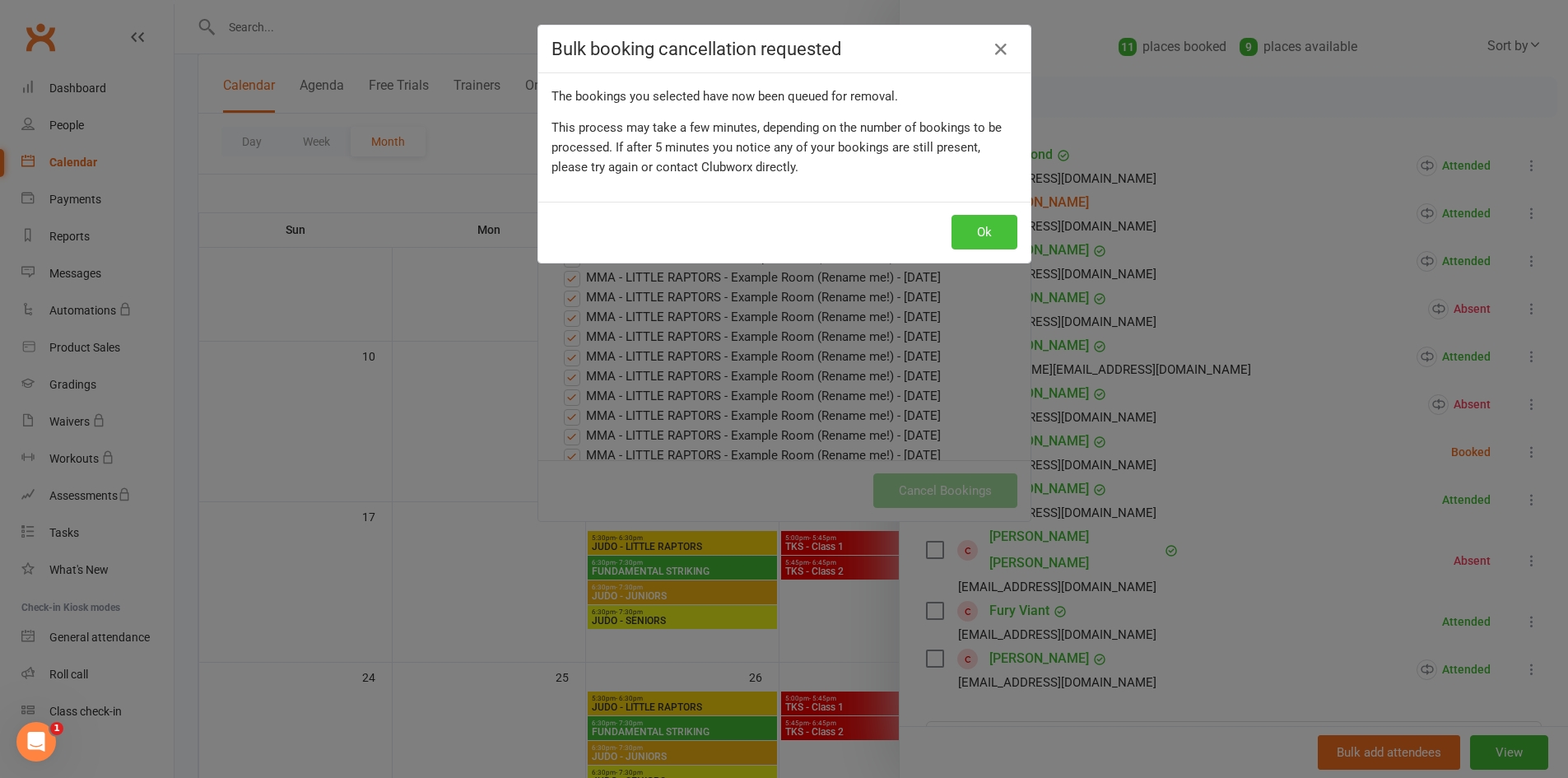
click at [973, 236] on button "Ok" at bounding box center [984, 232] width 66 height 35
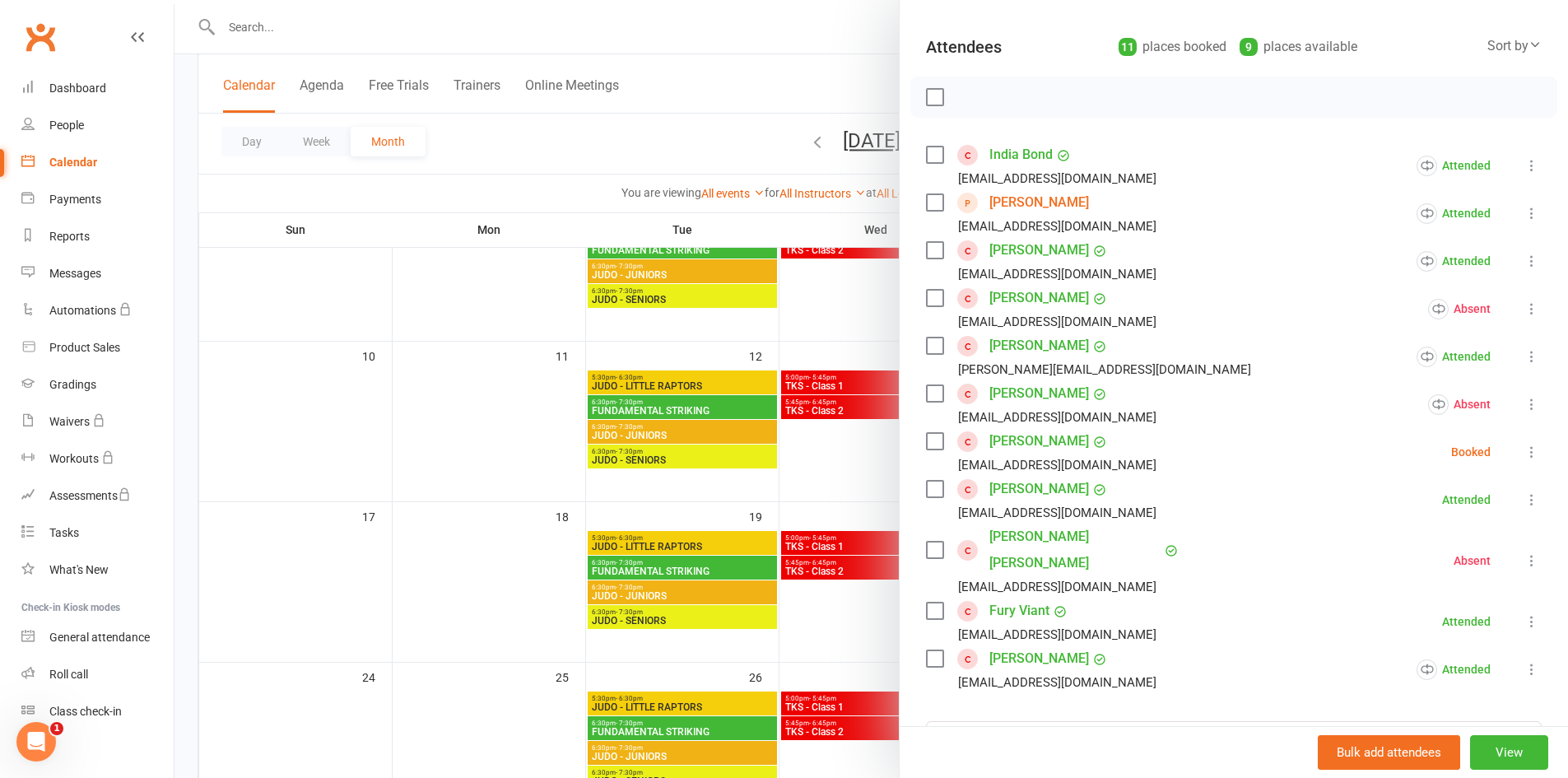
click at [1524, 501] on icon at bounding box center [1532, 499] width 17 height 17
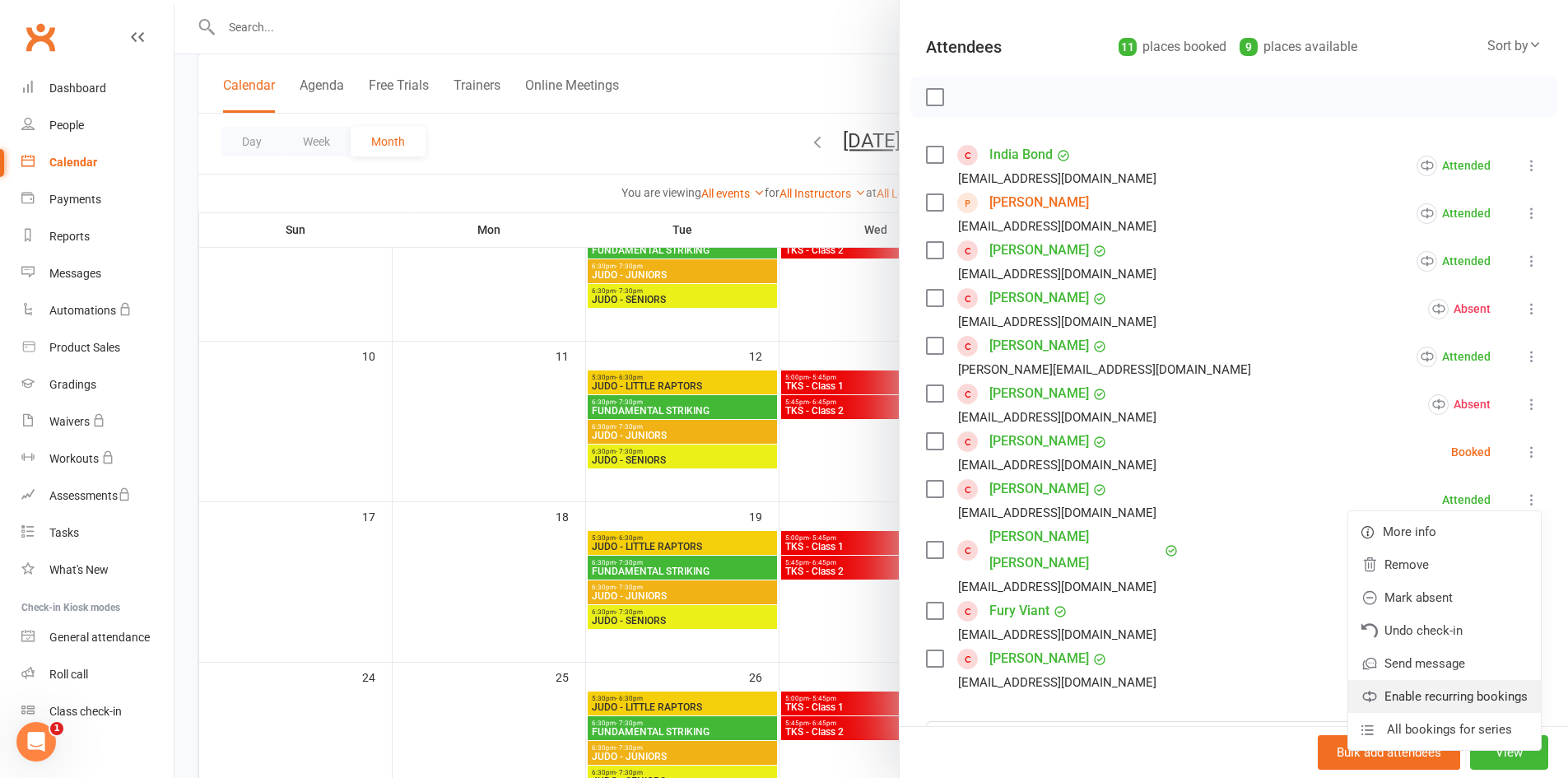
click at [1422, 704] on link "Enable recurring bookings" at bounding box center [1445, 695] width 193 height 33
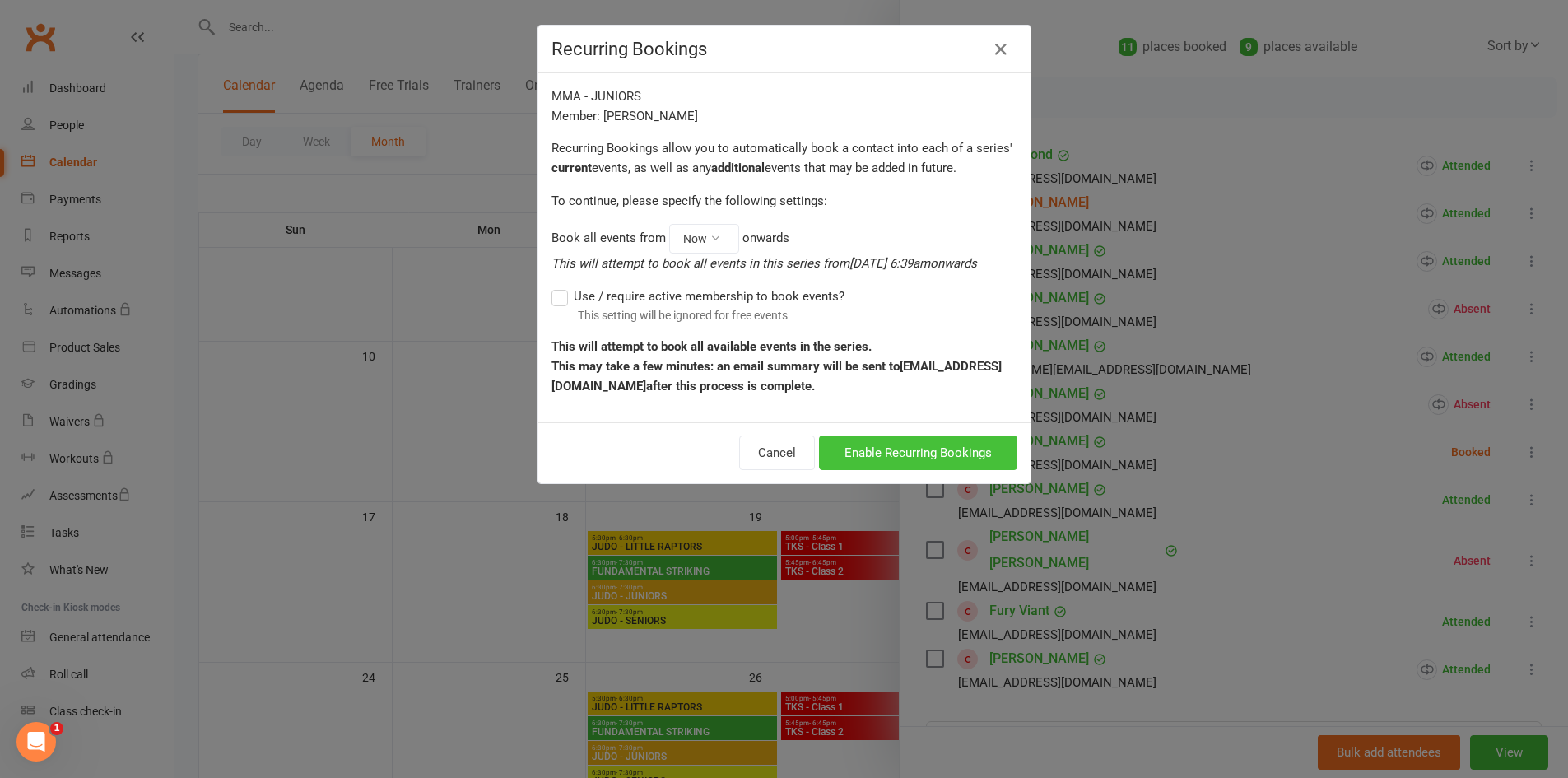
click at [847, 450] on button "Enable Recurring Bookings" at bounding box center [918, 452] width 199 height 35
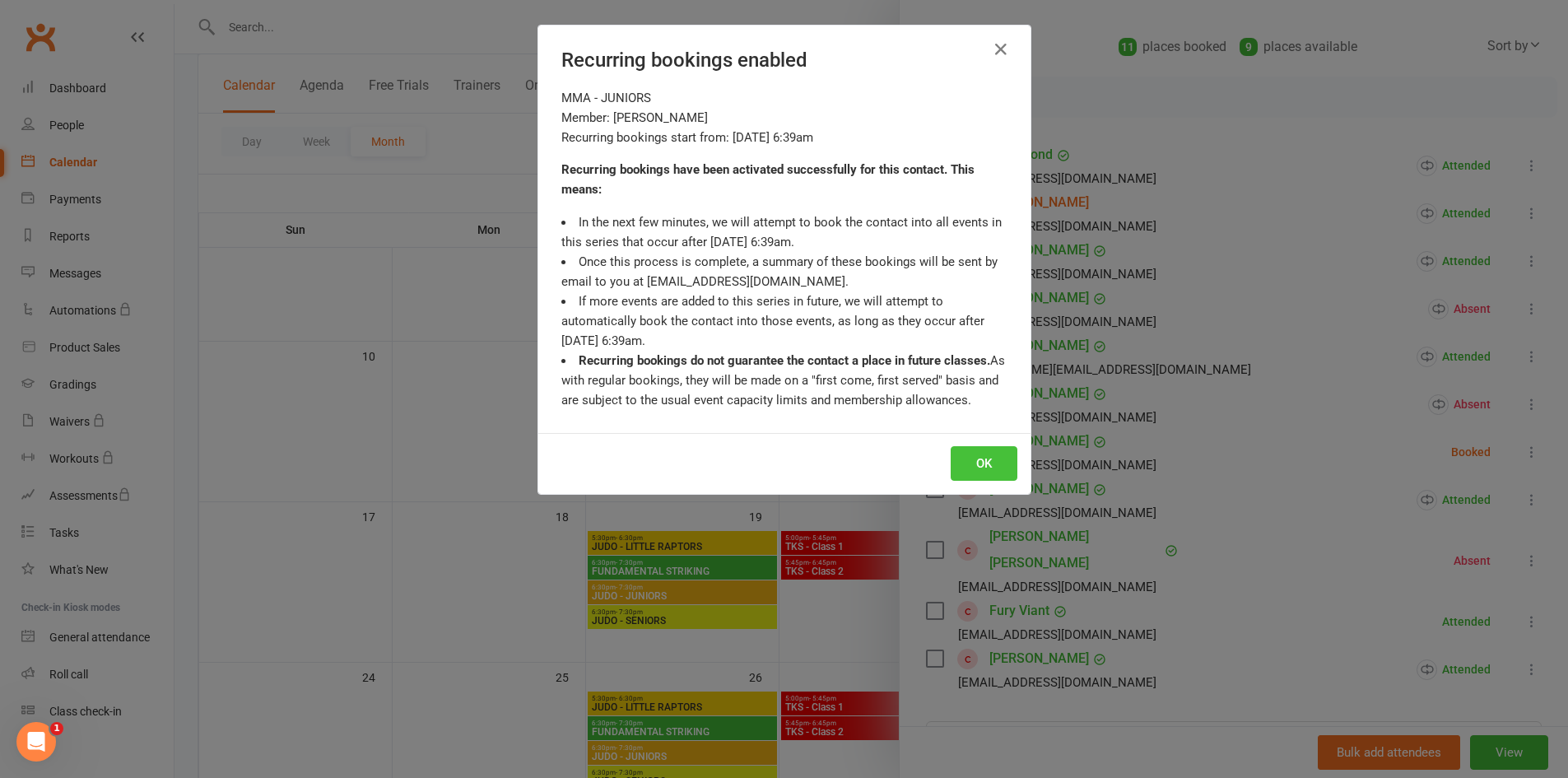
click at [1003, 458] on button "OK" at bounding box center [984, 463] width 67 height 35
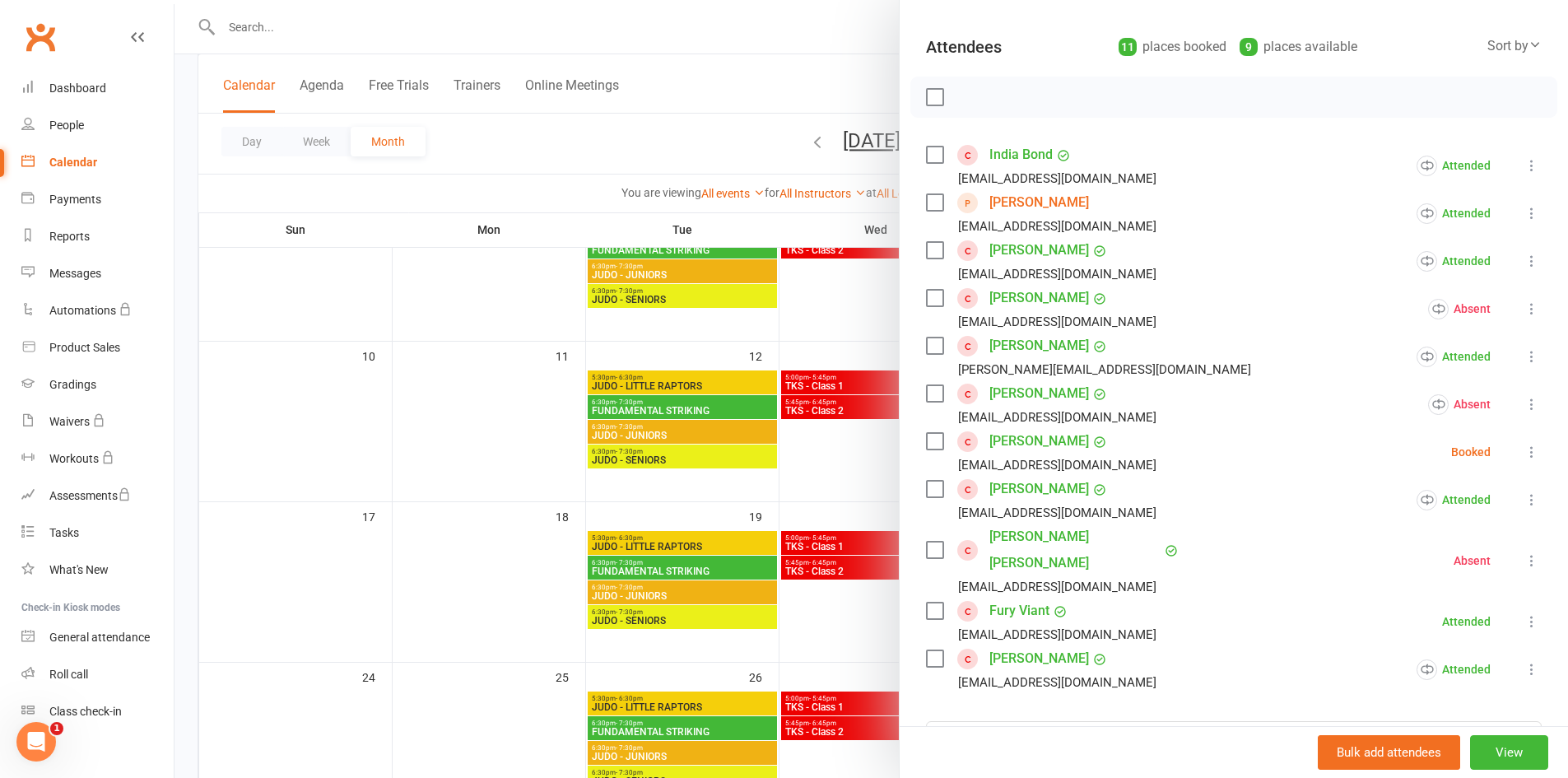
click at [1524, 553] on icon at bounding box center [1532, 561] width 17 height 17
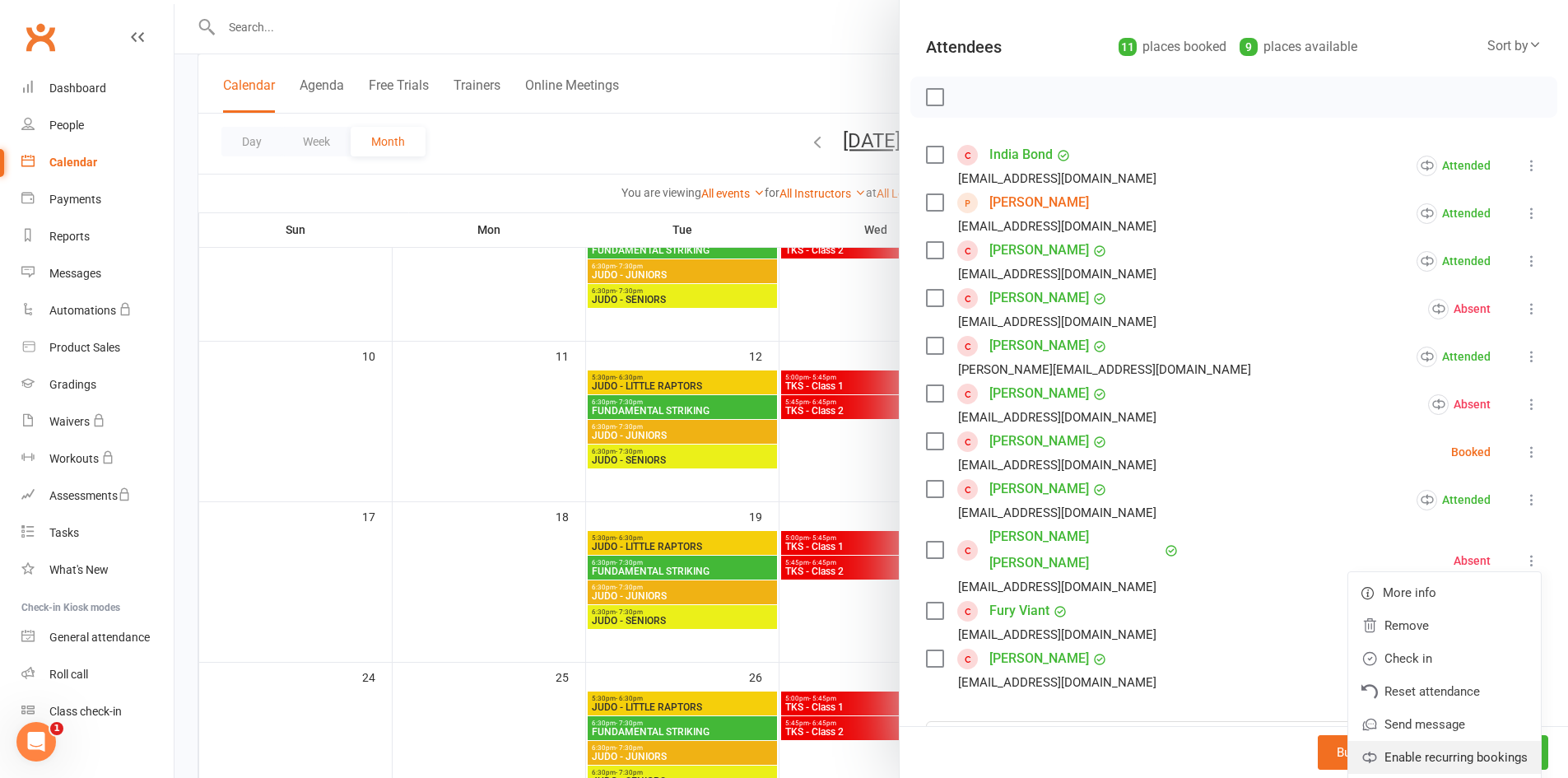
click at [1405, 747] on link "Enable recurring bookings" at bounding box center [1445, 757] width 193 height 33
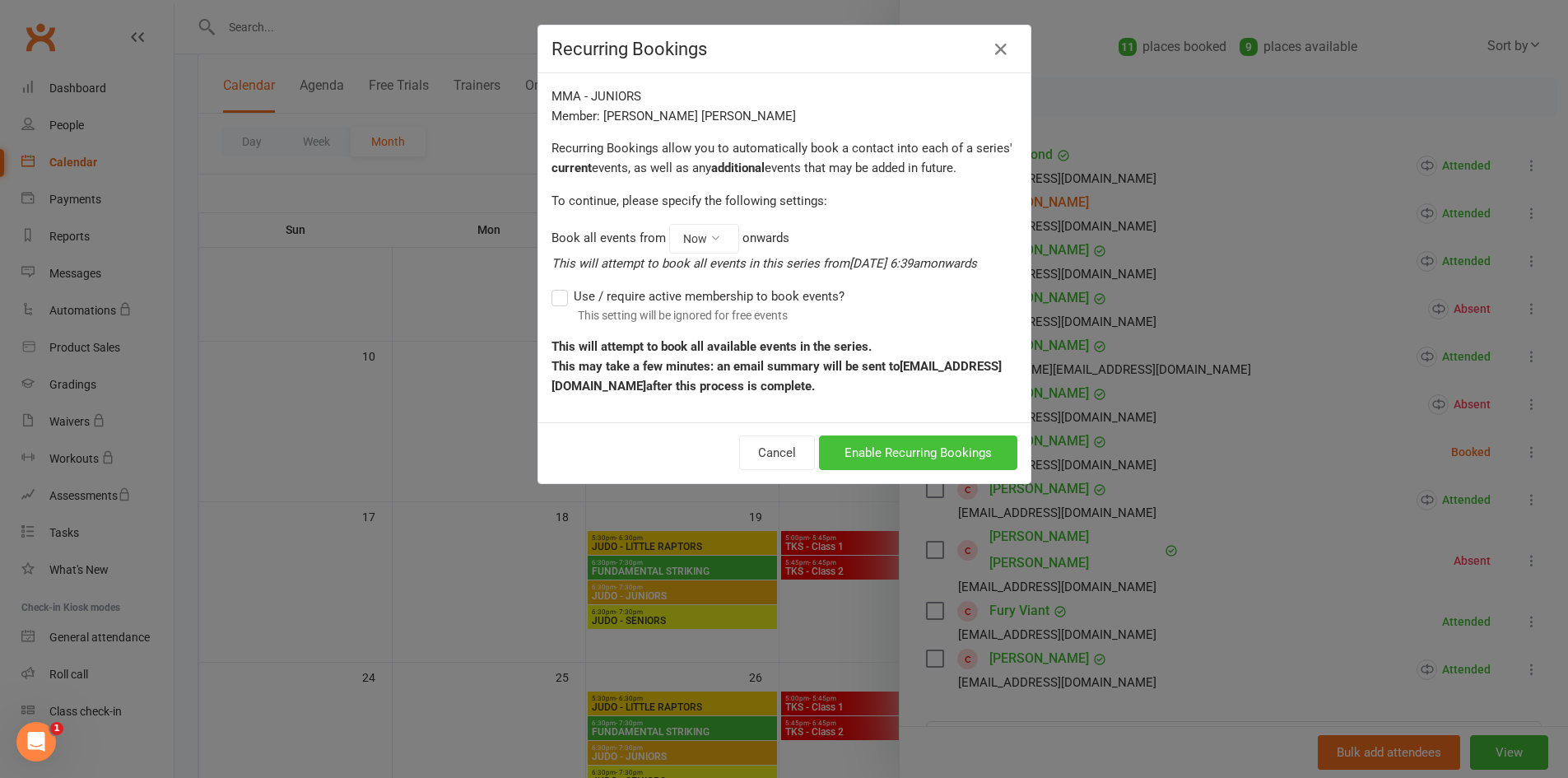
click at [903, 455] on button "Enable Recurring Bookings" at bounding box center [918, 452] width 199 height 35
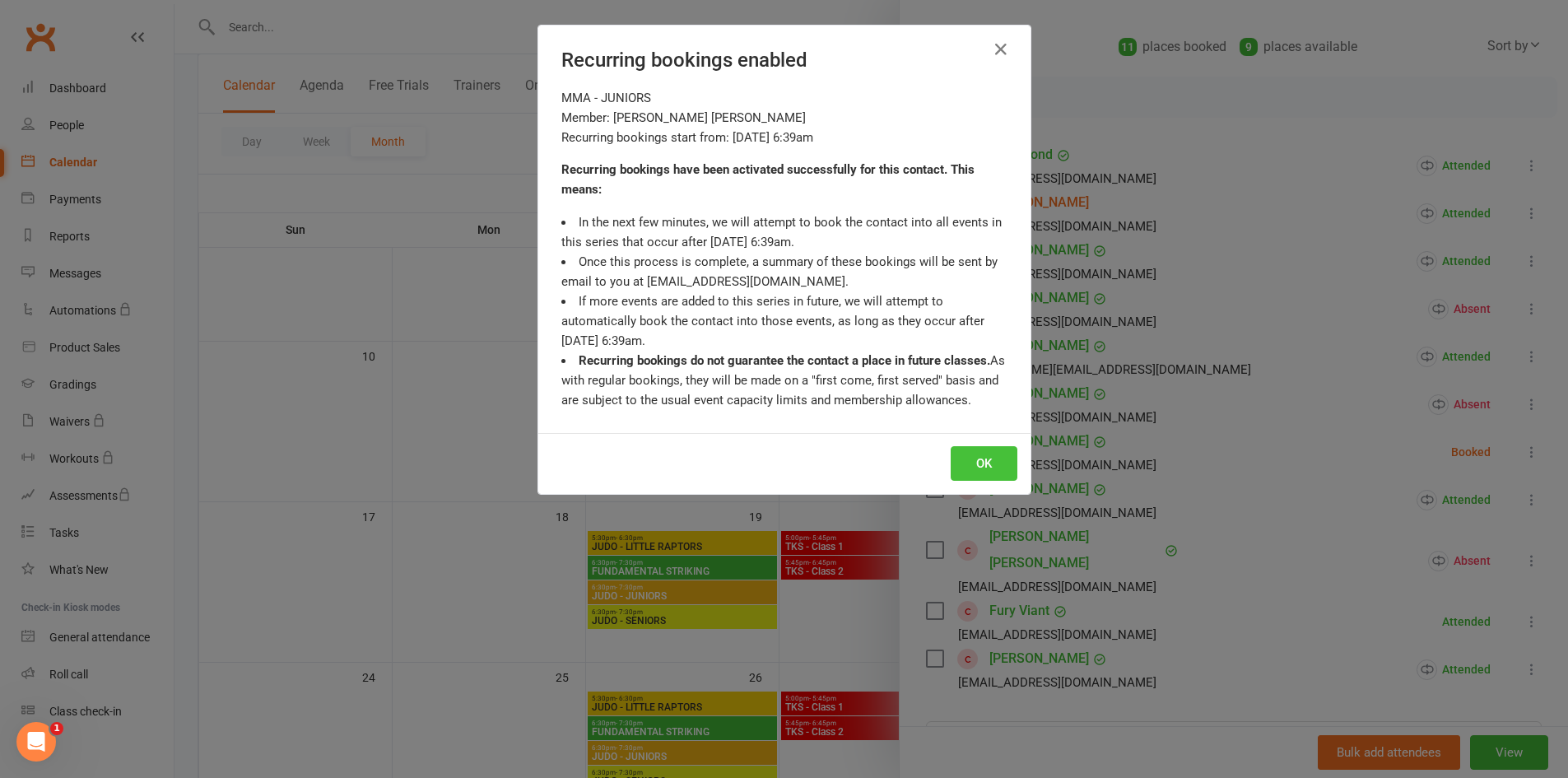
click at [982, 473] on button "OK" at bounding box center [984, 463] width 67 height 35
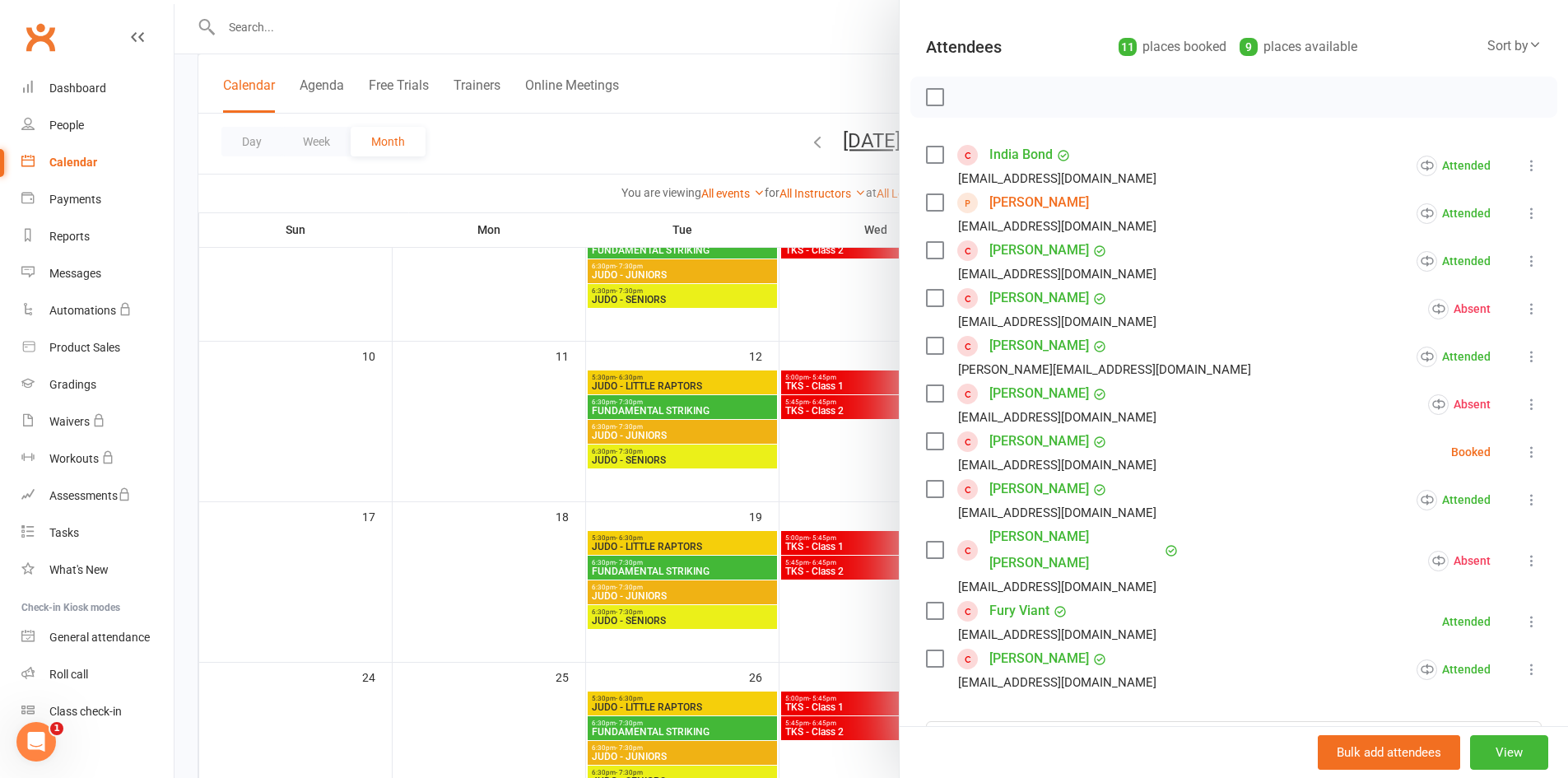
click at [1524, 613] on icon at bounding box center [1532, 621] width 17 height 17
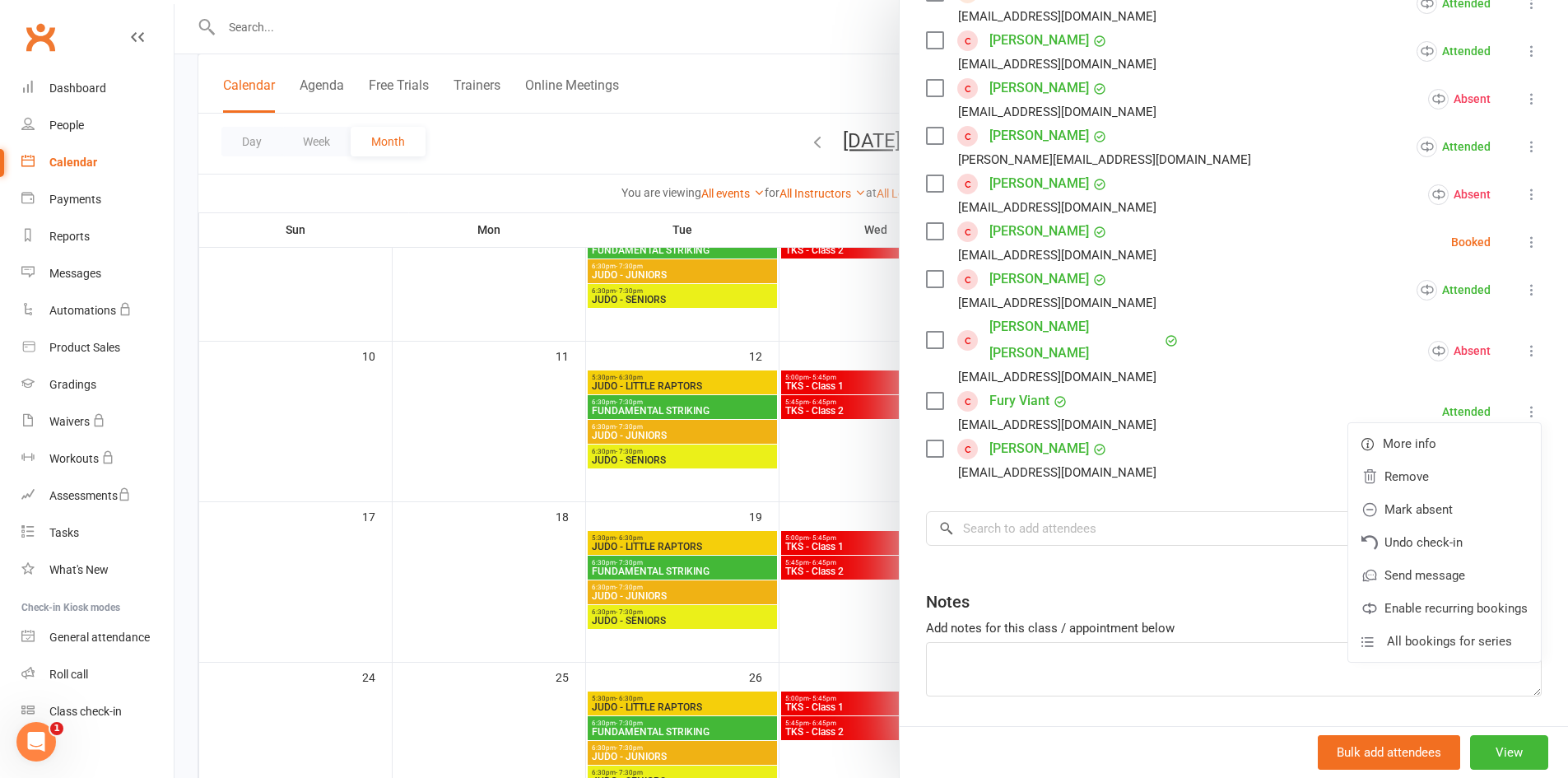
scroll to position [401, 0]
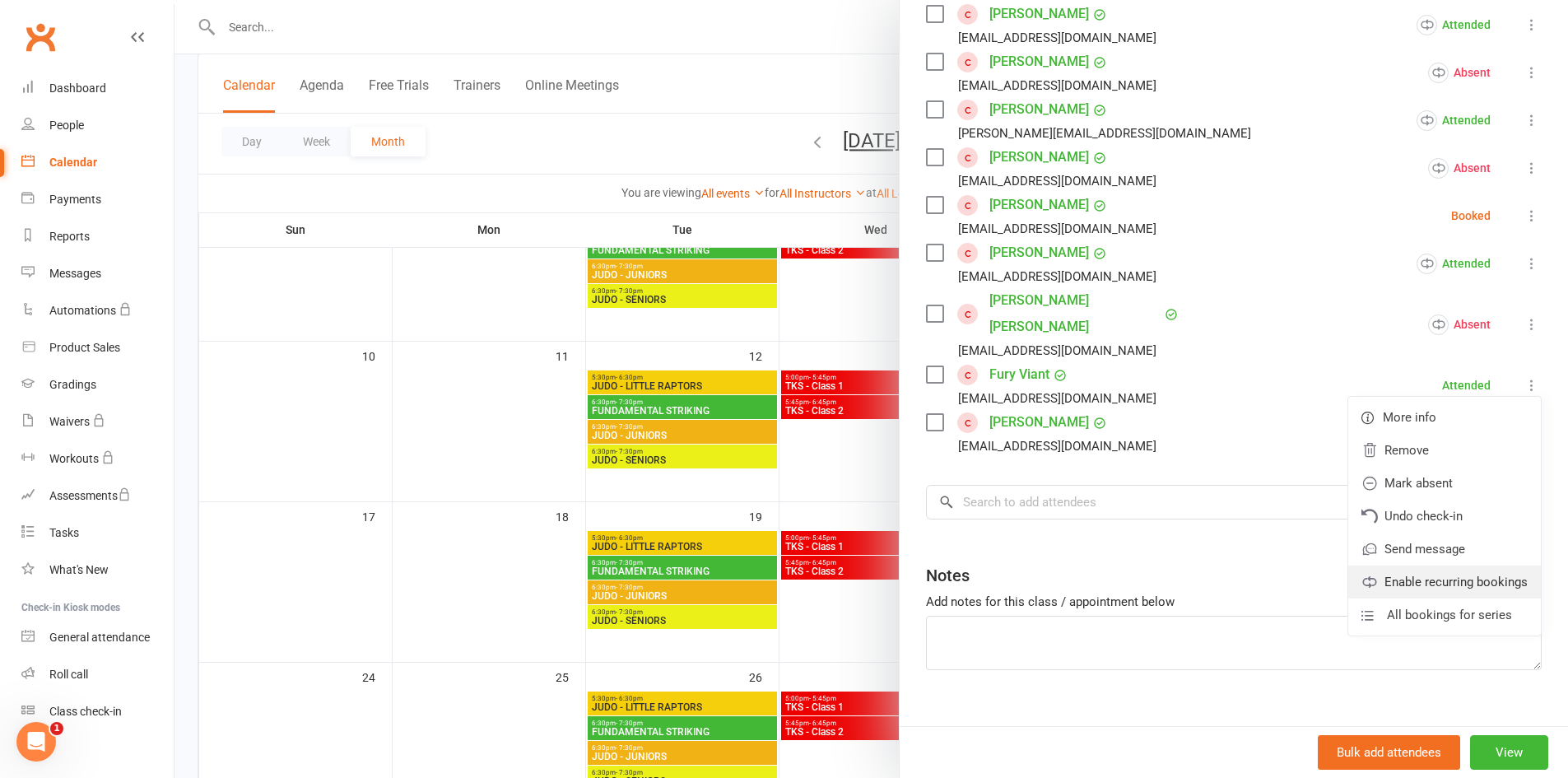
click at [1436, 565] on link "Enable recurring bookings" at bounding box center [1445, 581] width 193 height 33
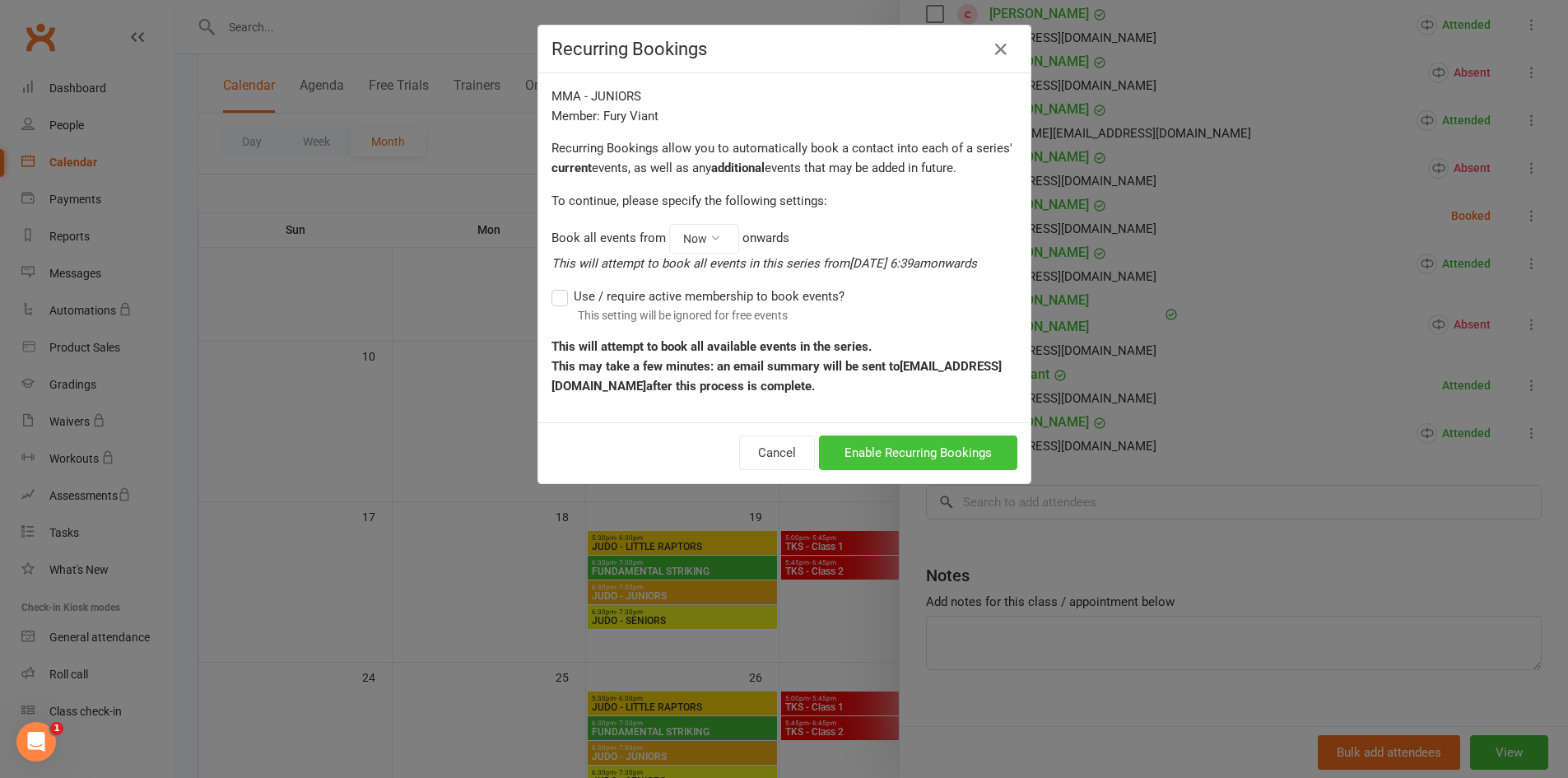
click at [879, 444] on button "Enable Recurring Bookings" at bounding box center [918, 452] width 199 height 35
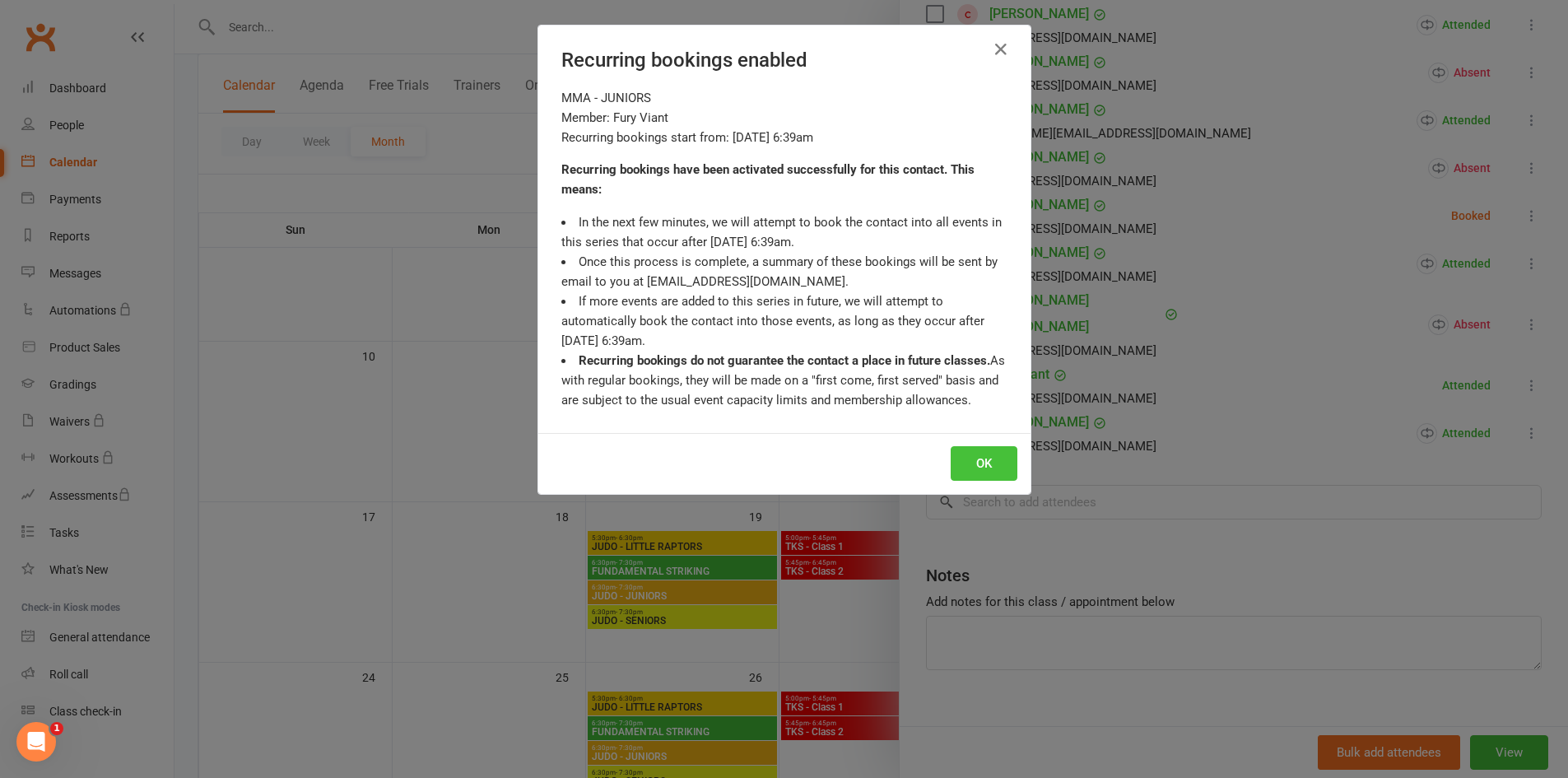
click at [985, 454] on button "OK" at bounding box center [984, 463] width 67 height 35
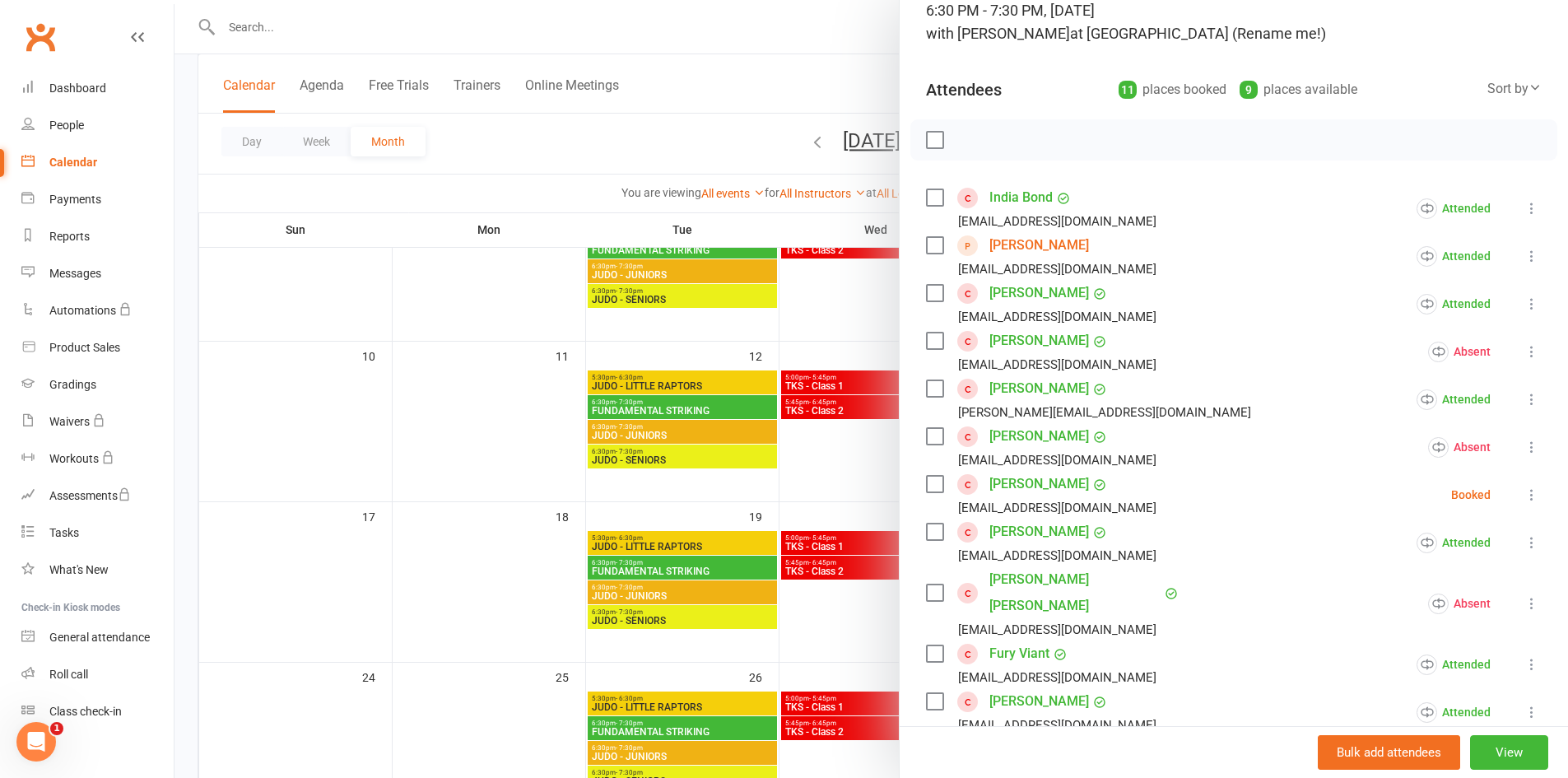
scroll to position [0, 0]
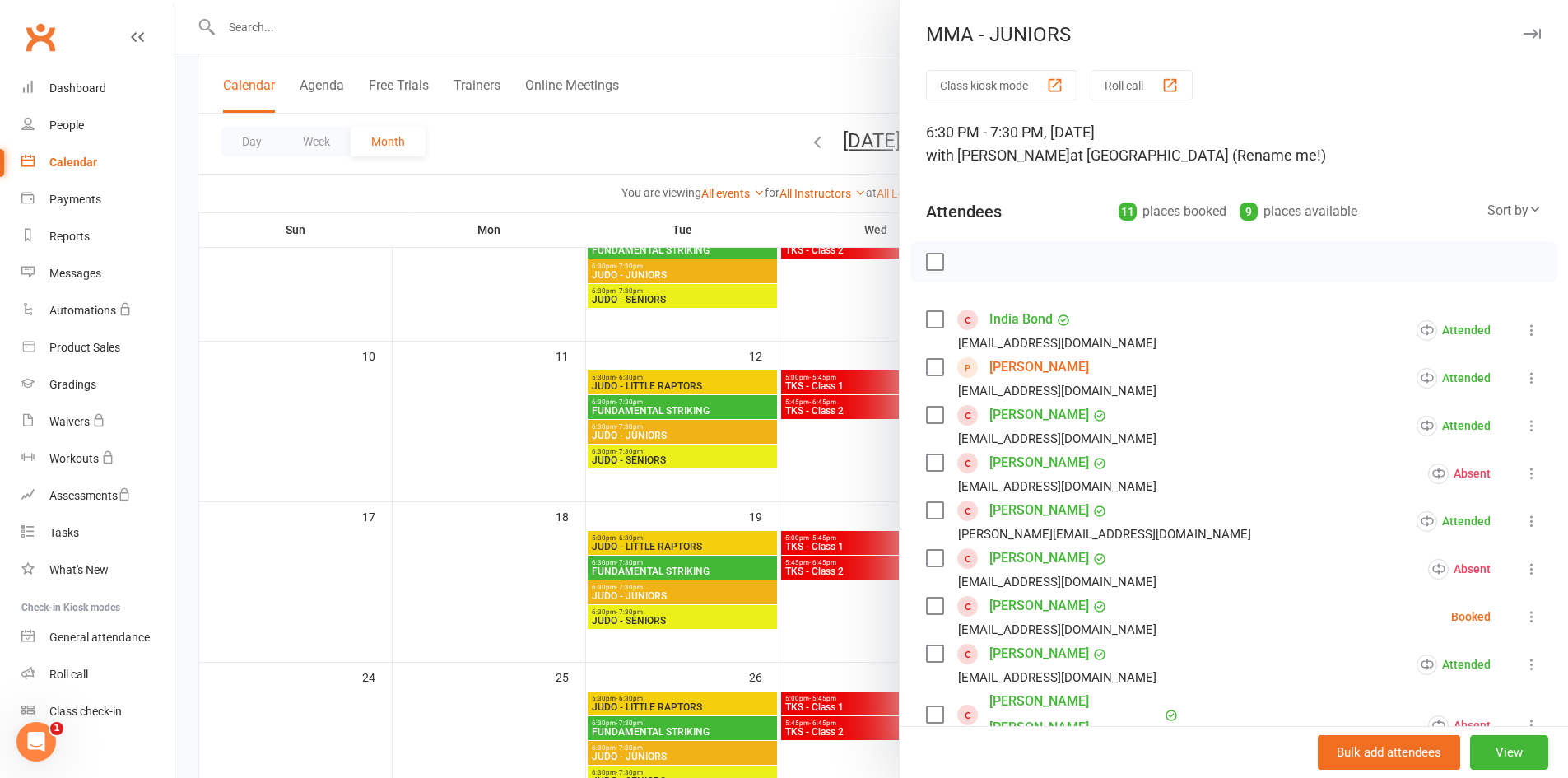
click at [848, 497] on div at bounding box center [871, 389] width 1394 height 778
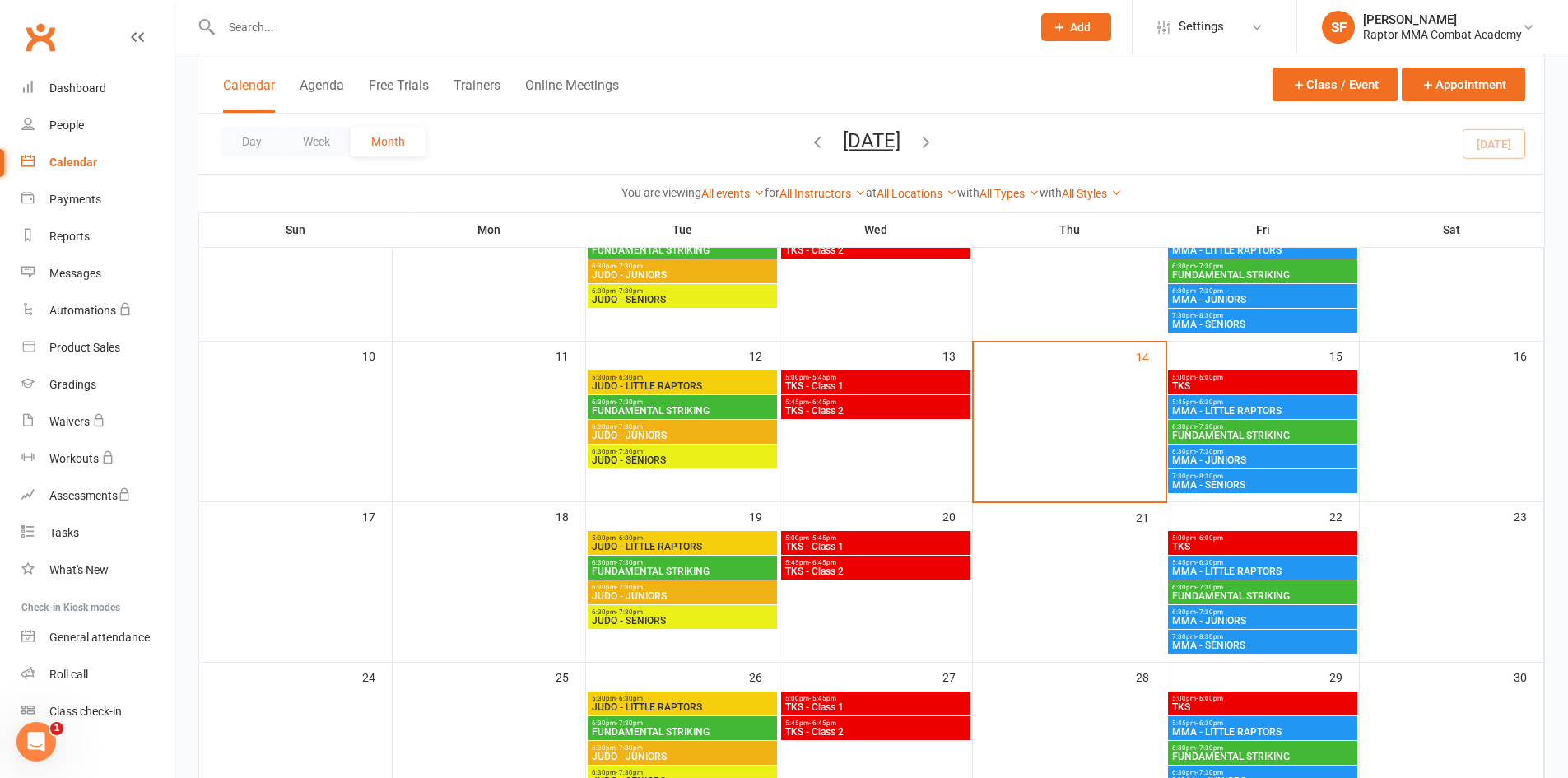
click at [1260, 452] on span "6:30pm - 7:30pm" at bounding box center [1263, 452] width 183 height 7
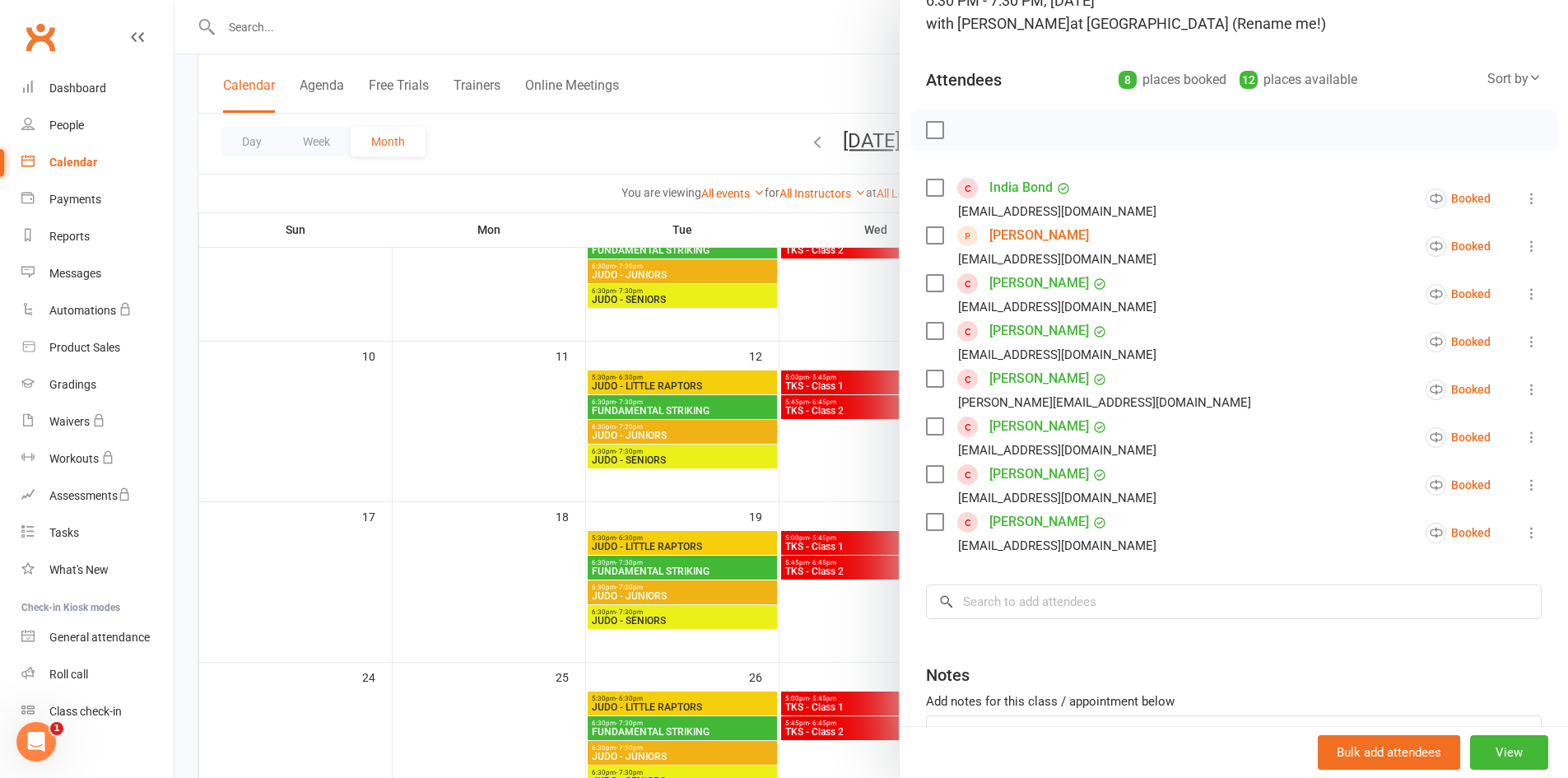
scroll to position [138, 0]
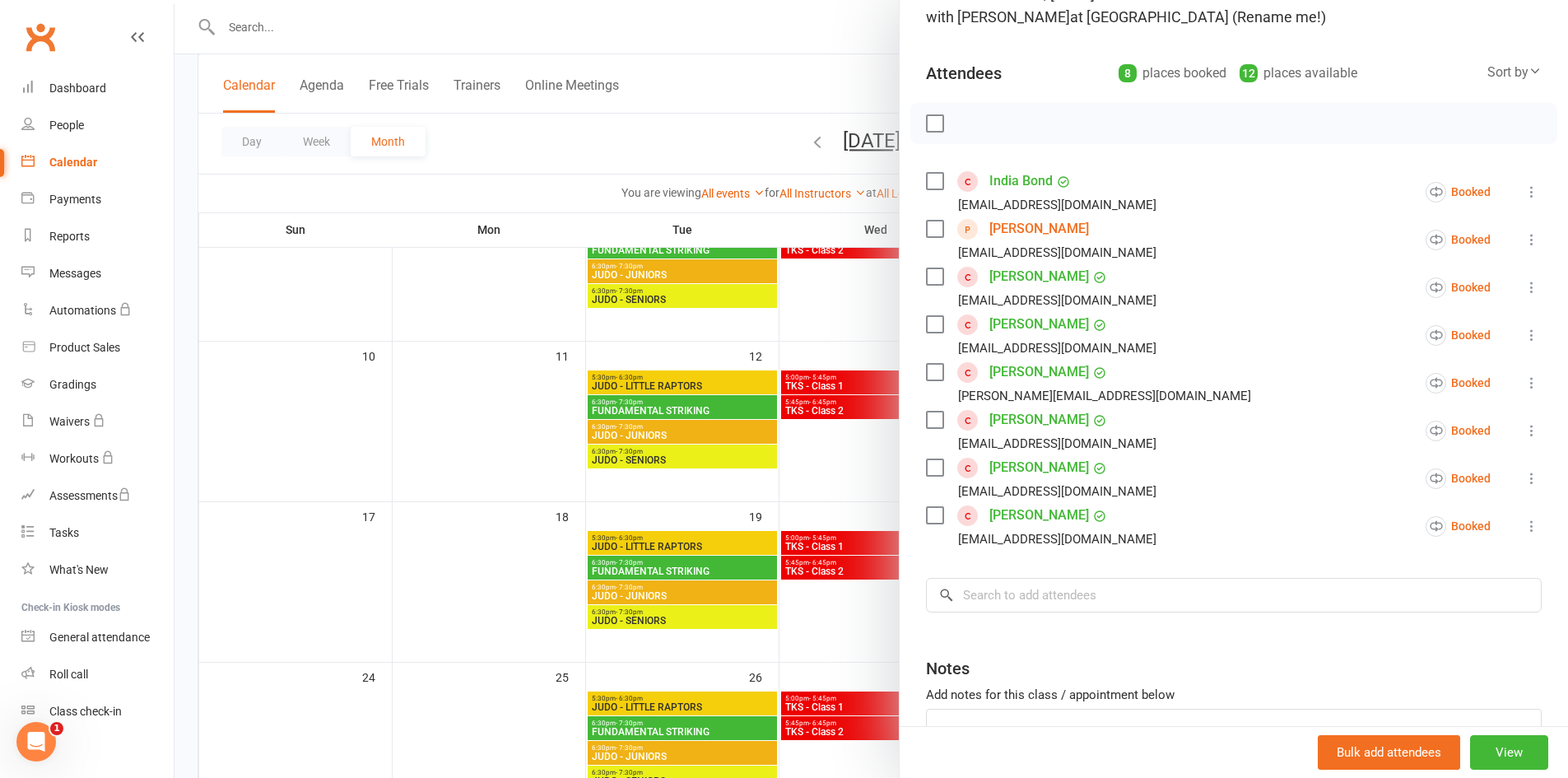
click at [819, 456] on div at bounding box center [871, 389] width 1394 height 778
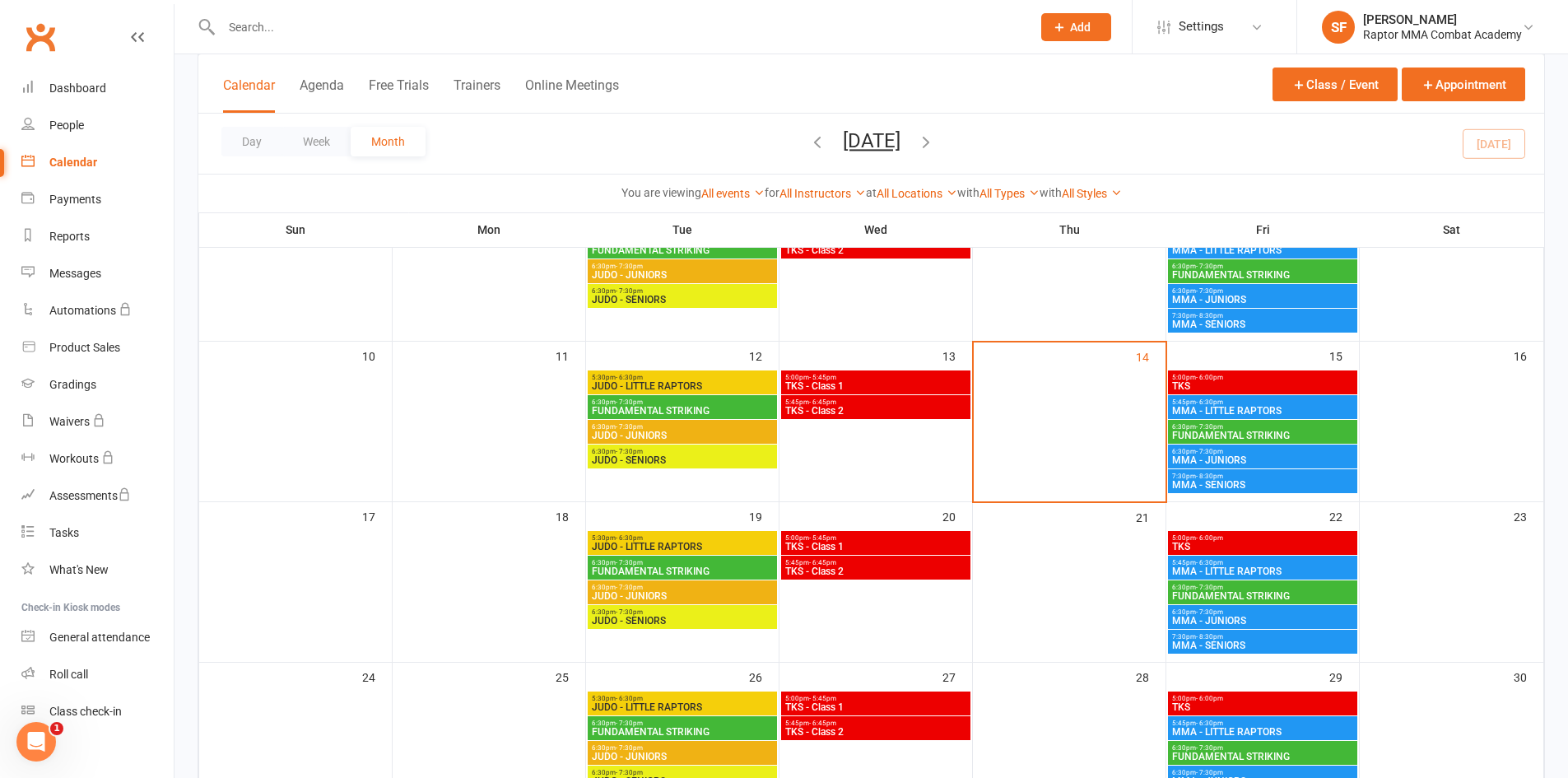
click at [1283, 299] on span "MMA - JUNIORS" at bounding box center [1263, 299] width 183 height 10
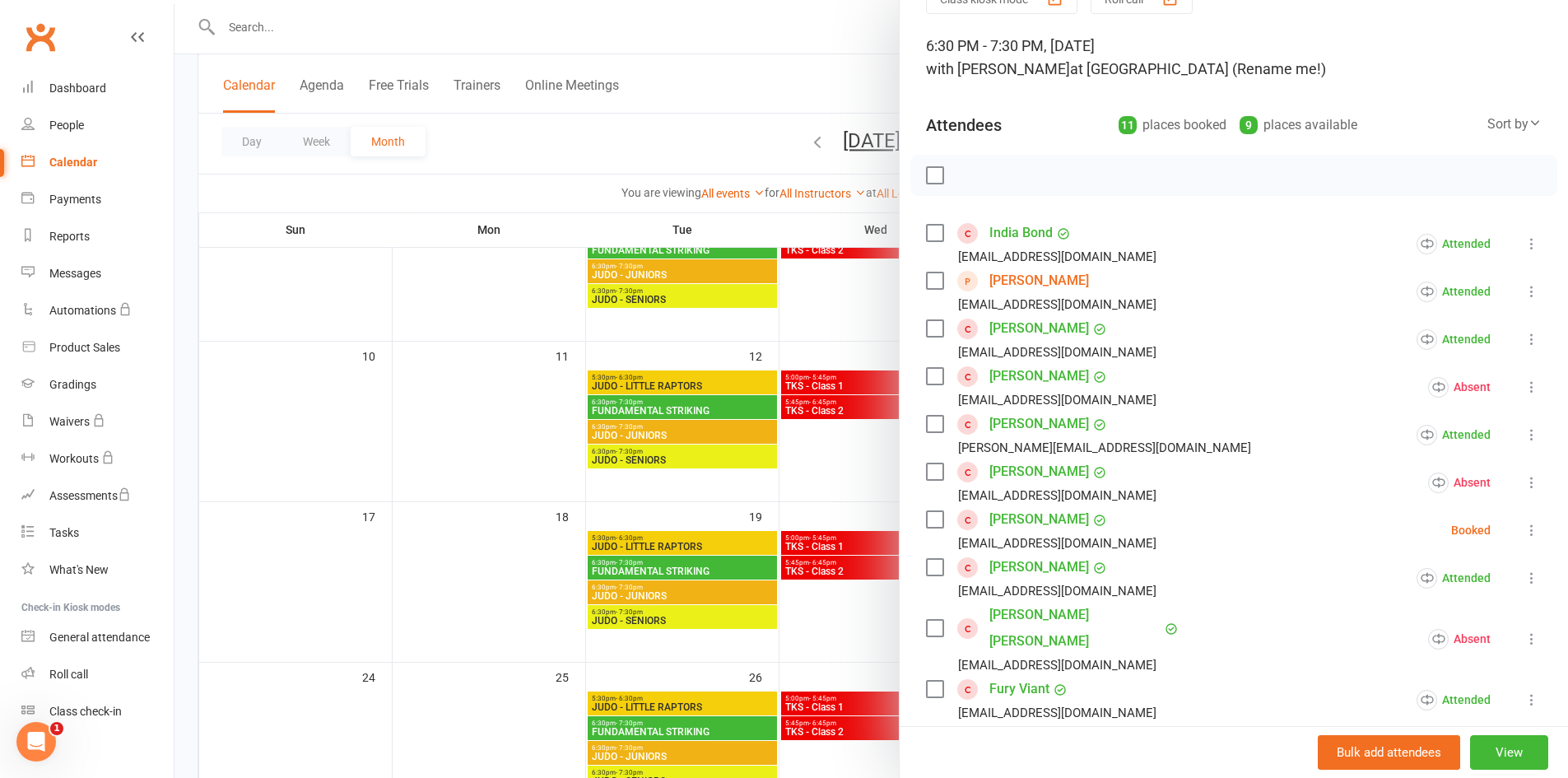
scroll to position [165, 0]
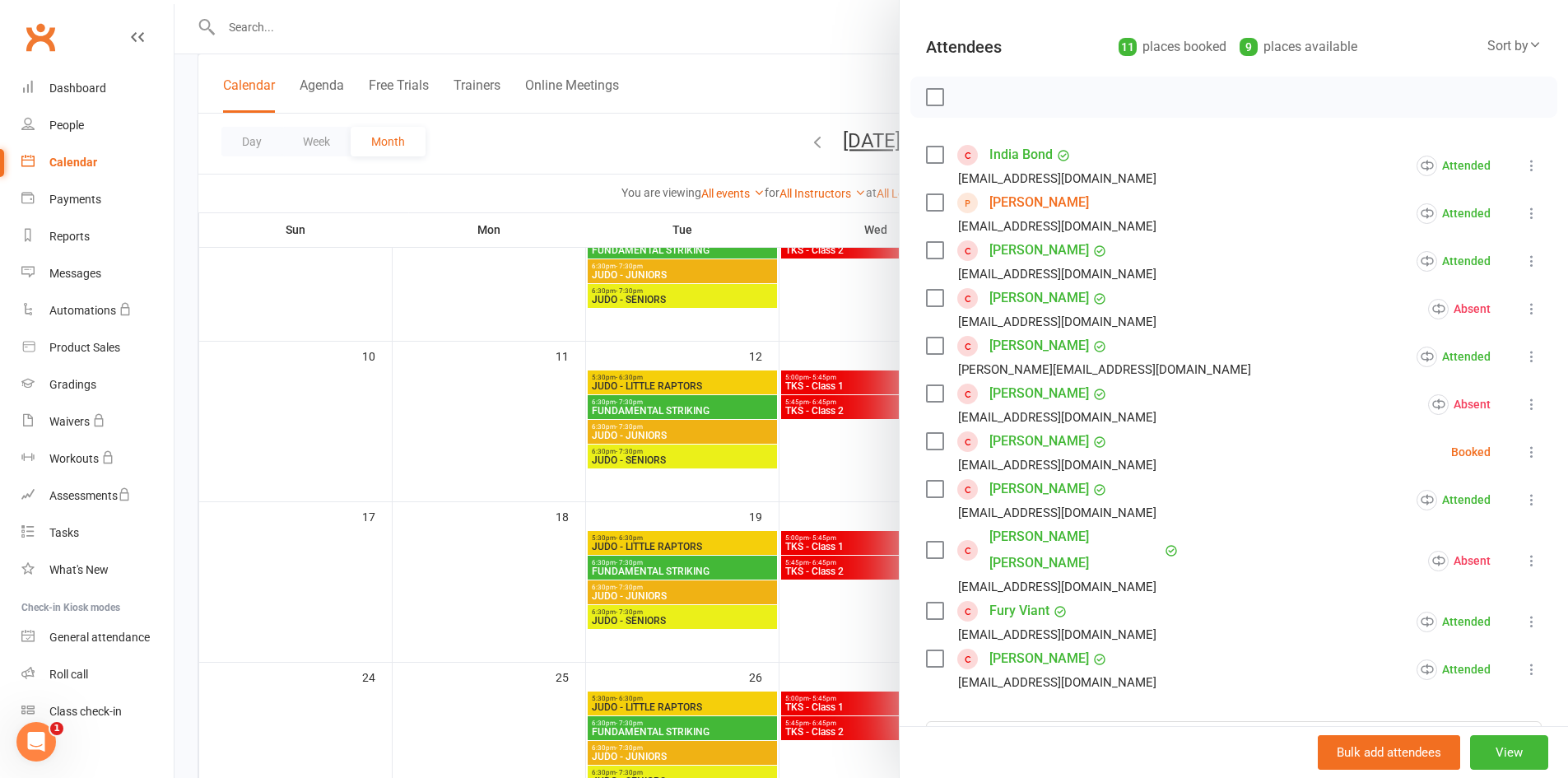
click at [874, 465] on div at bounding box center [871, 389] width 1394 height 778
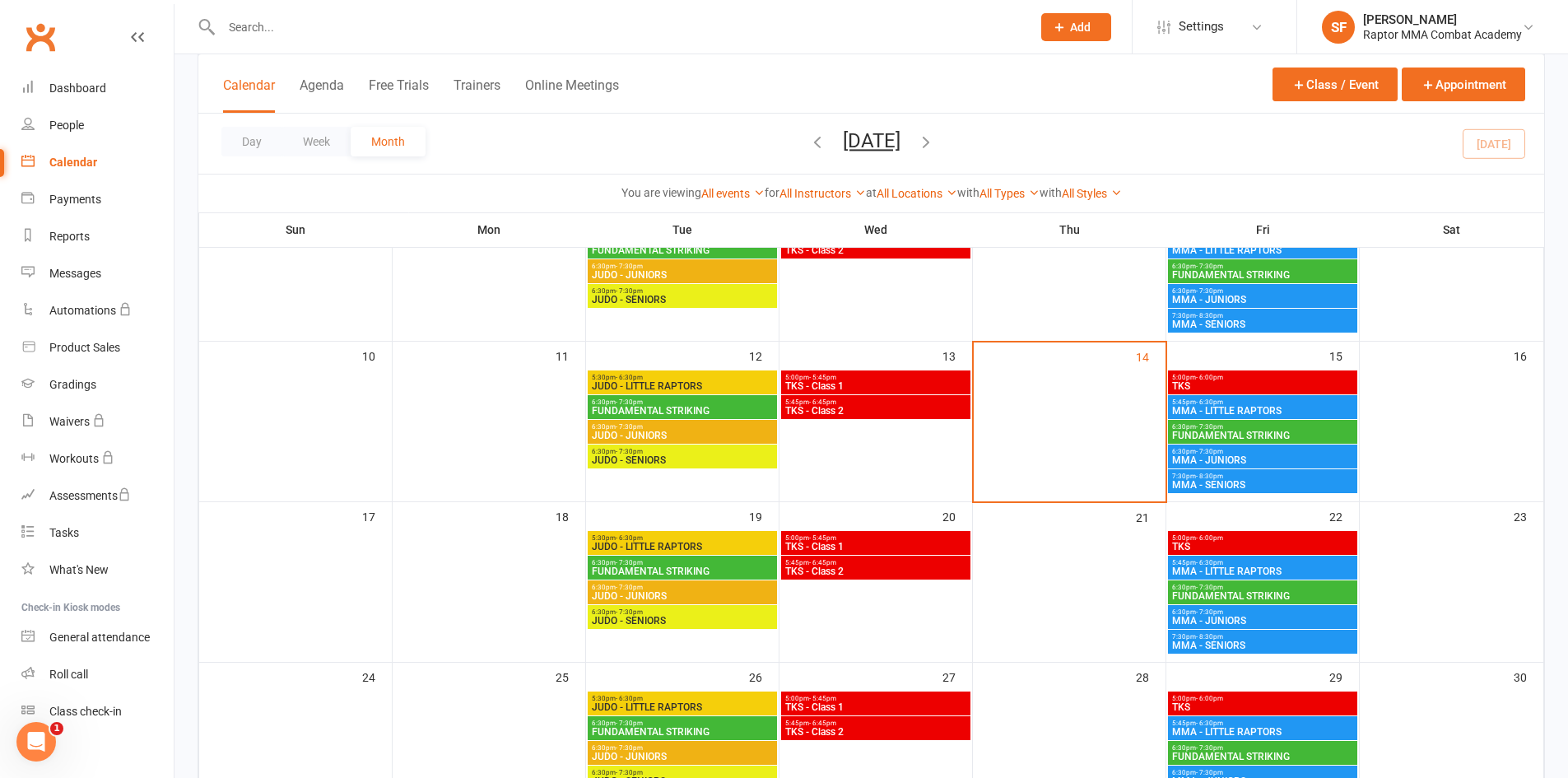
click at [1261, 452] on span "6:30pm - 7:30pm" at bounding box center [1263, 452] width 183 height 7
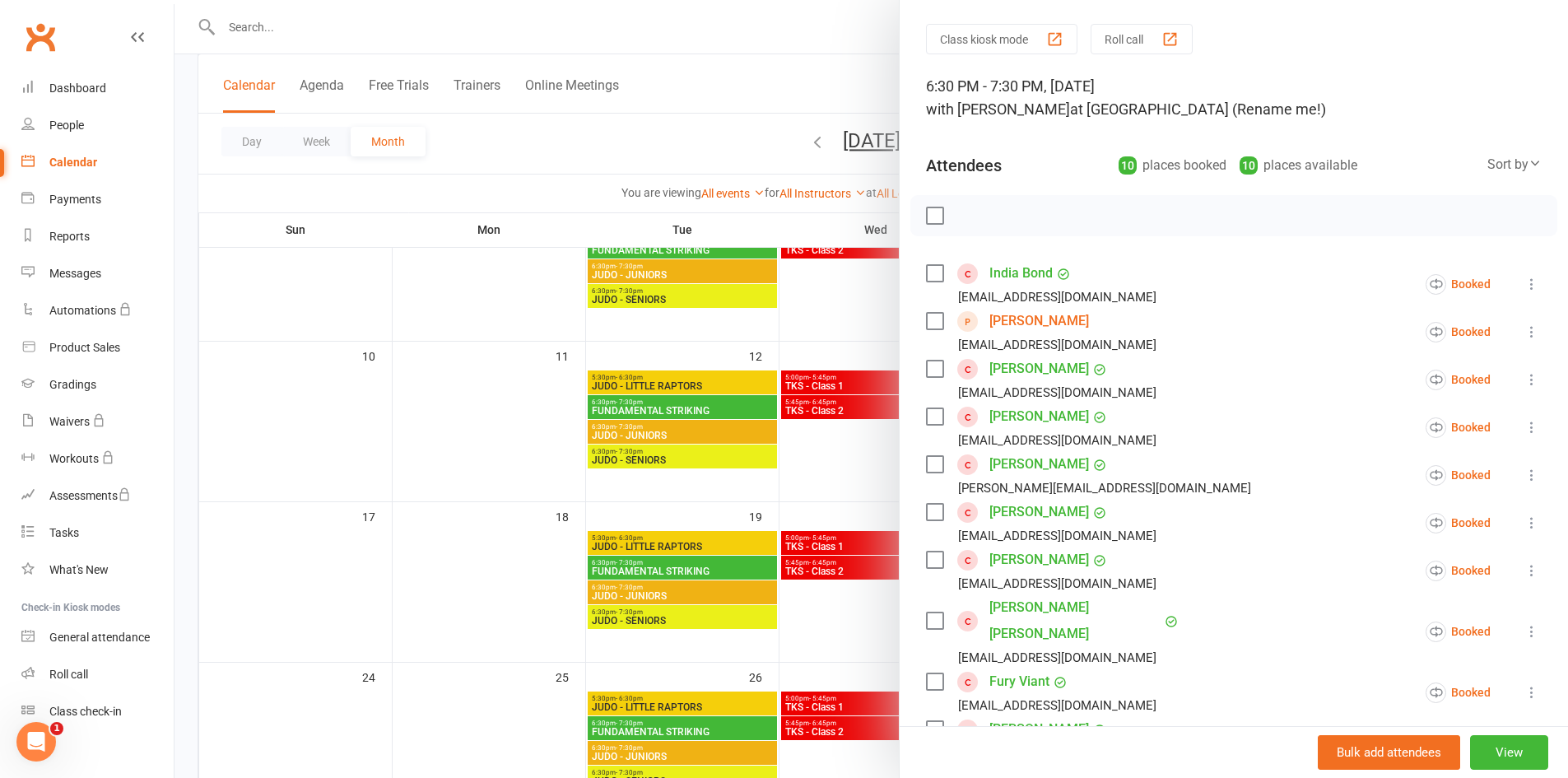
scroll to position [83, 0]
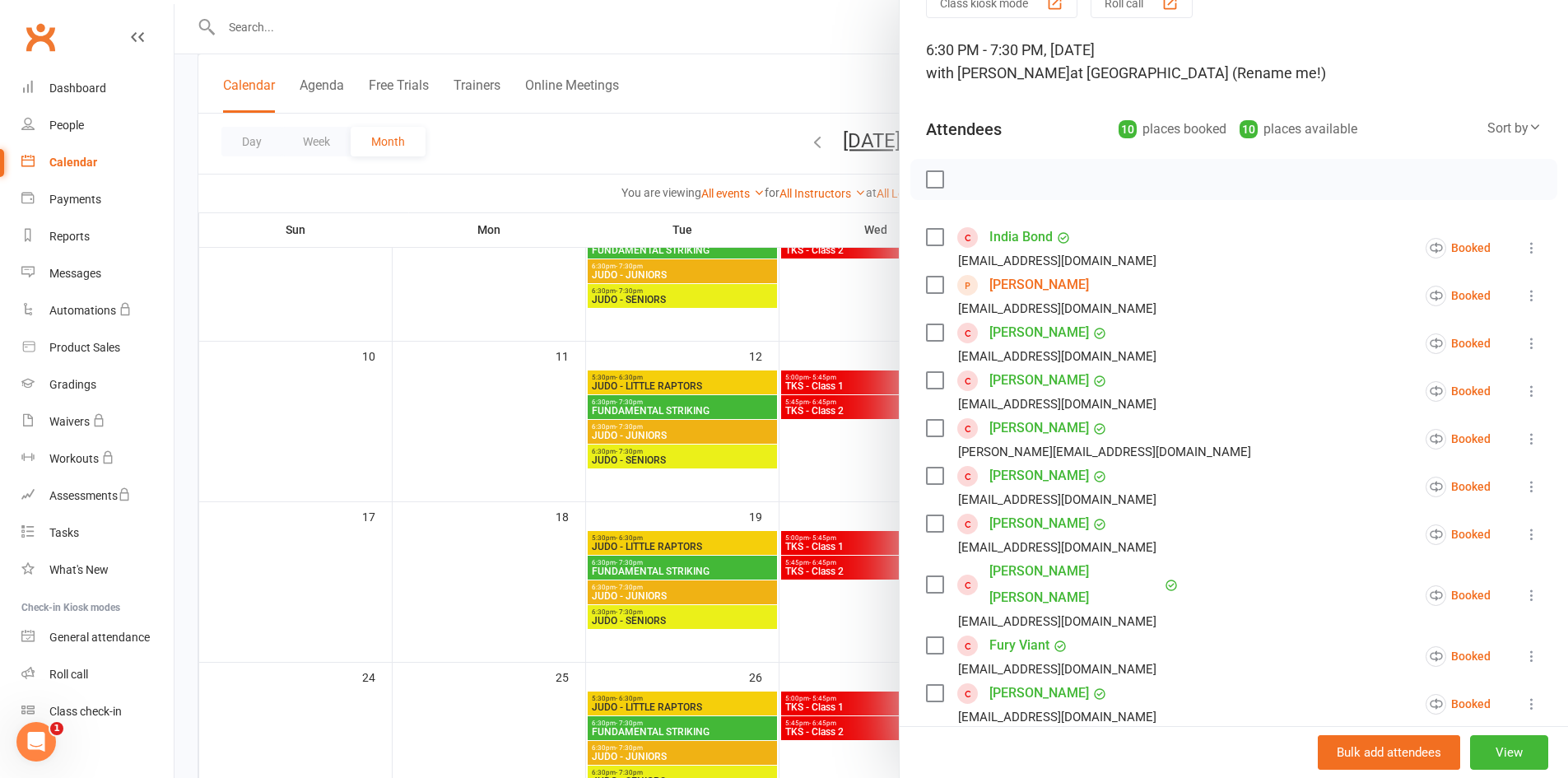
click at [840, 436] on div at bounding box center [871, 389] width 1394 height 778
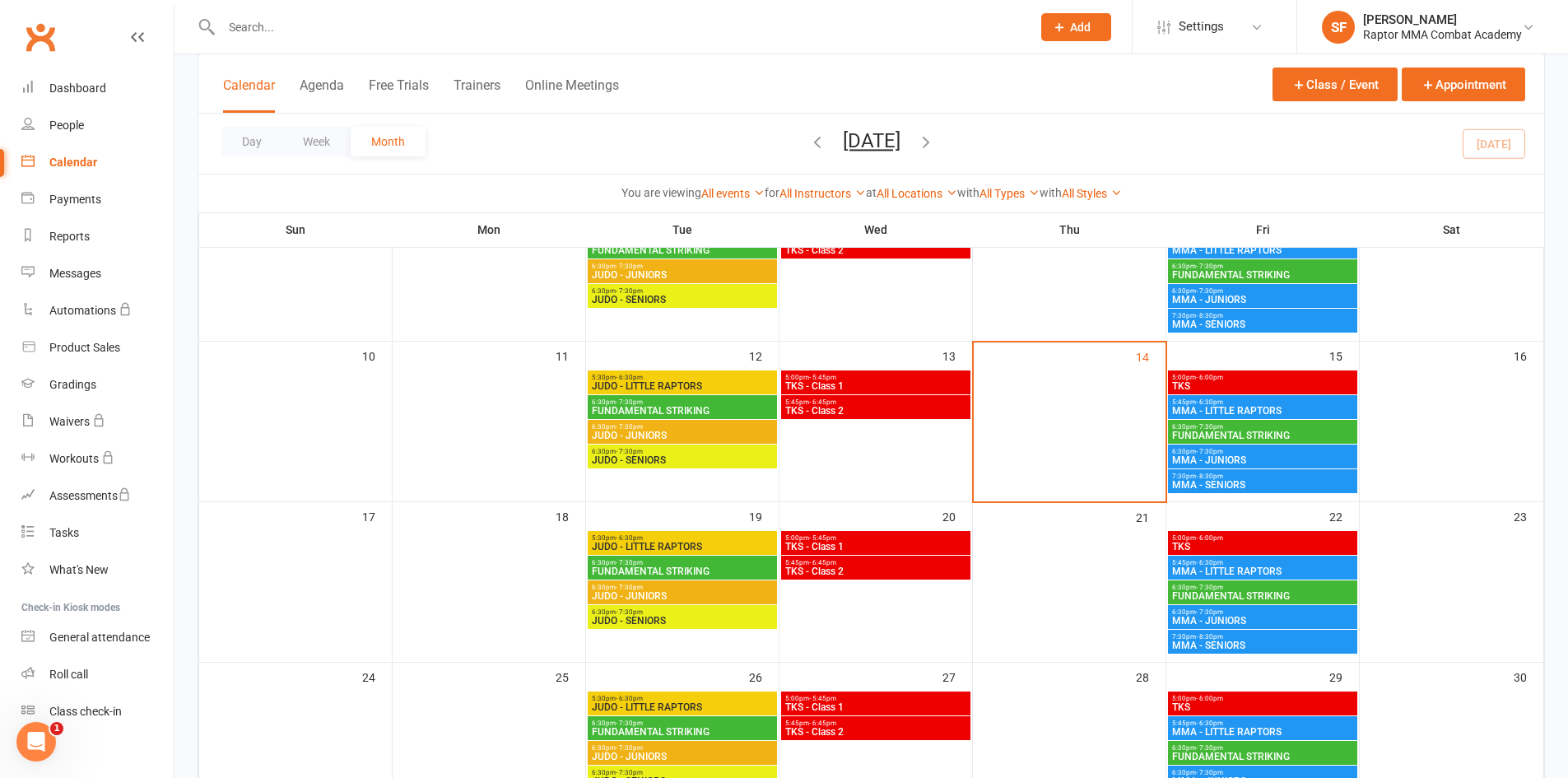
click at [1257, 639] on span "7:30pm - 8:30pm" at bounding box center [1263, 636] width 183 height 7
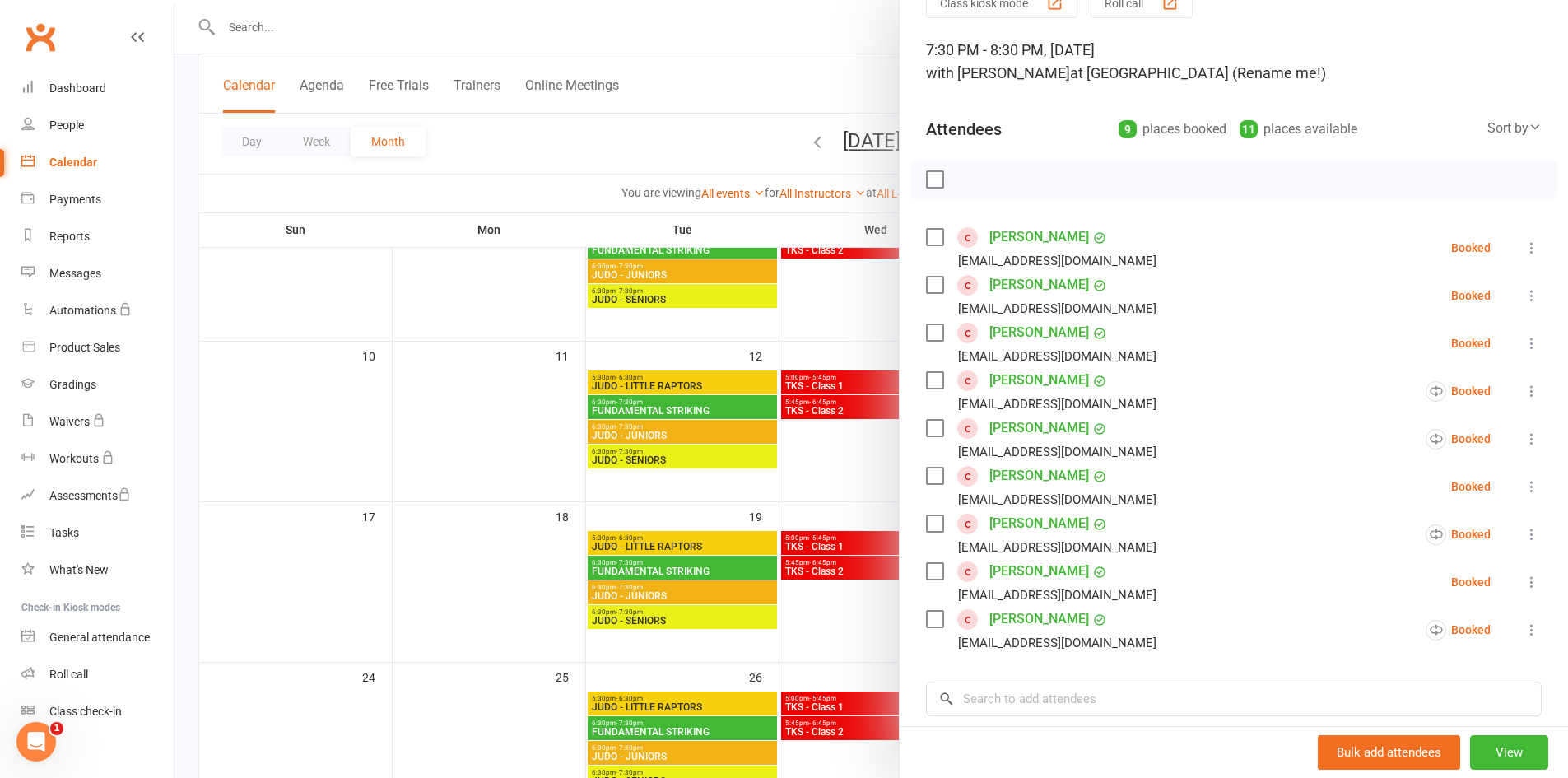
click at [830, 446] on div at bounding box center [871, 389] width 1394 height 778
